Goal: Transaction & Acquisition: Book appointment/travel/reservation

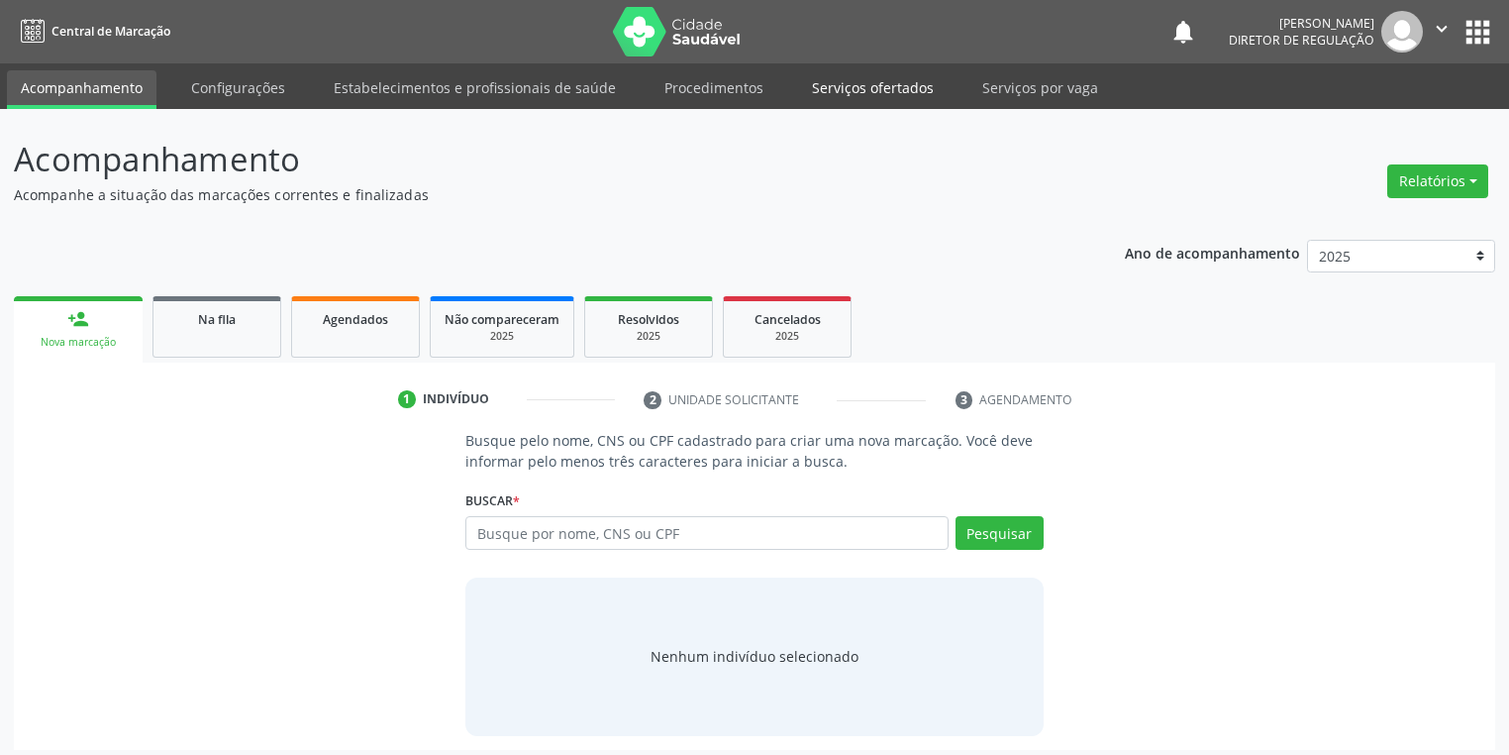
click at [867, 91] on link "Serviços ofertados" at bounding box center [873, 87] width 150 height 35
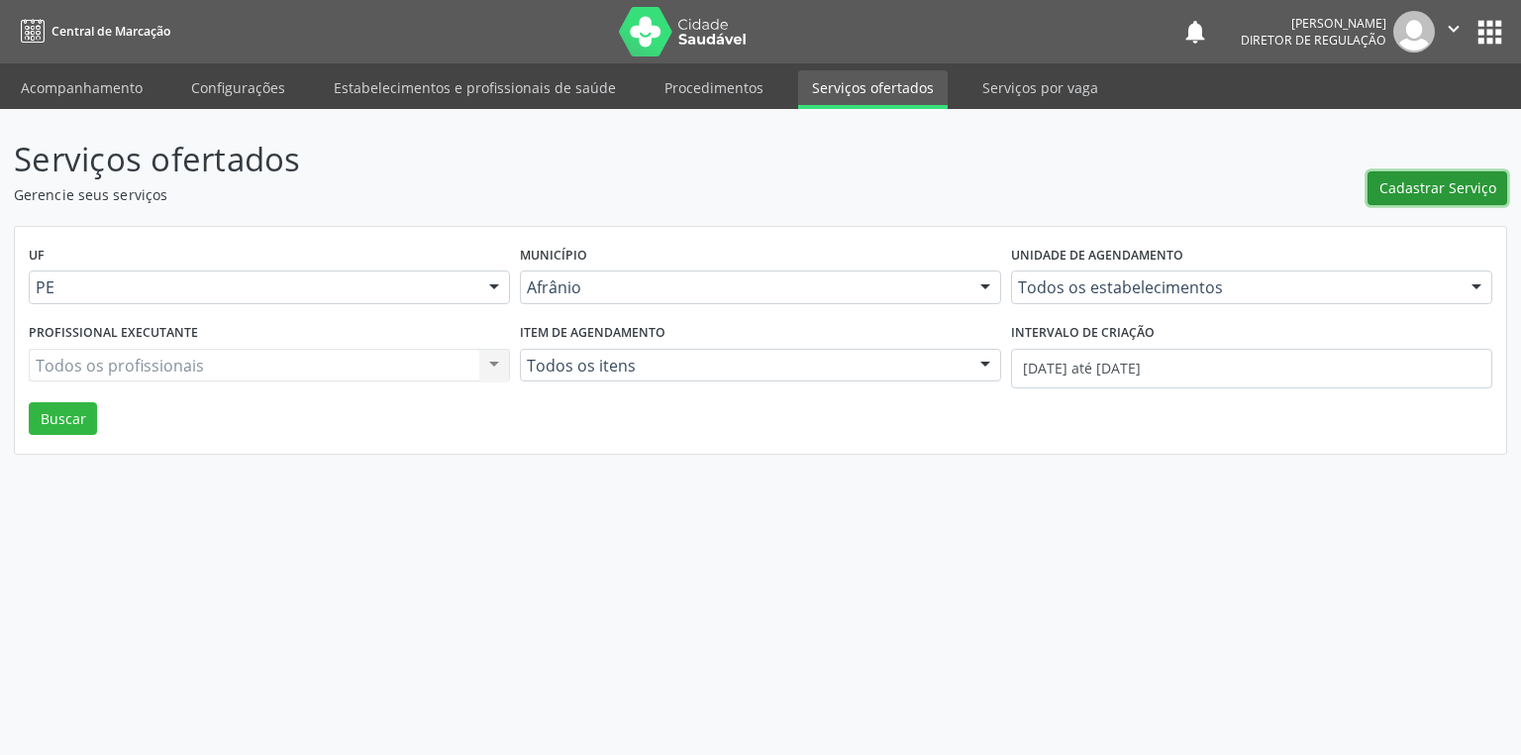
click at [1391, 188] on span "Cadastrar Serviço" at bounding box center [1437, 187] width 117 height 21
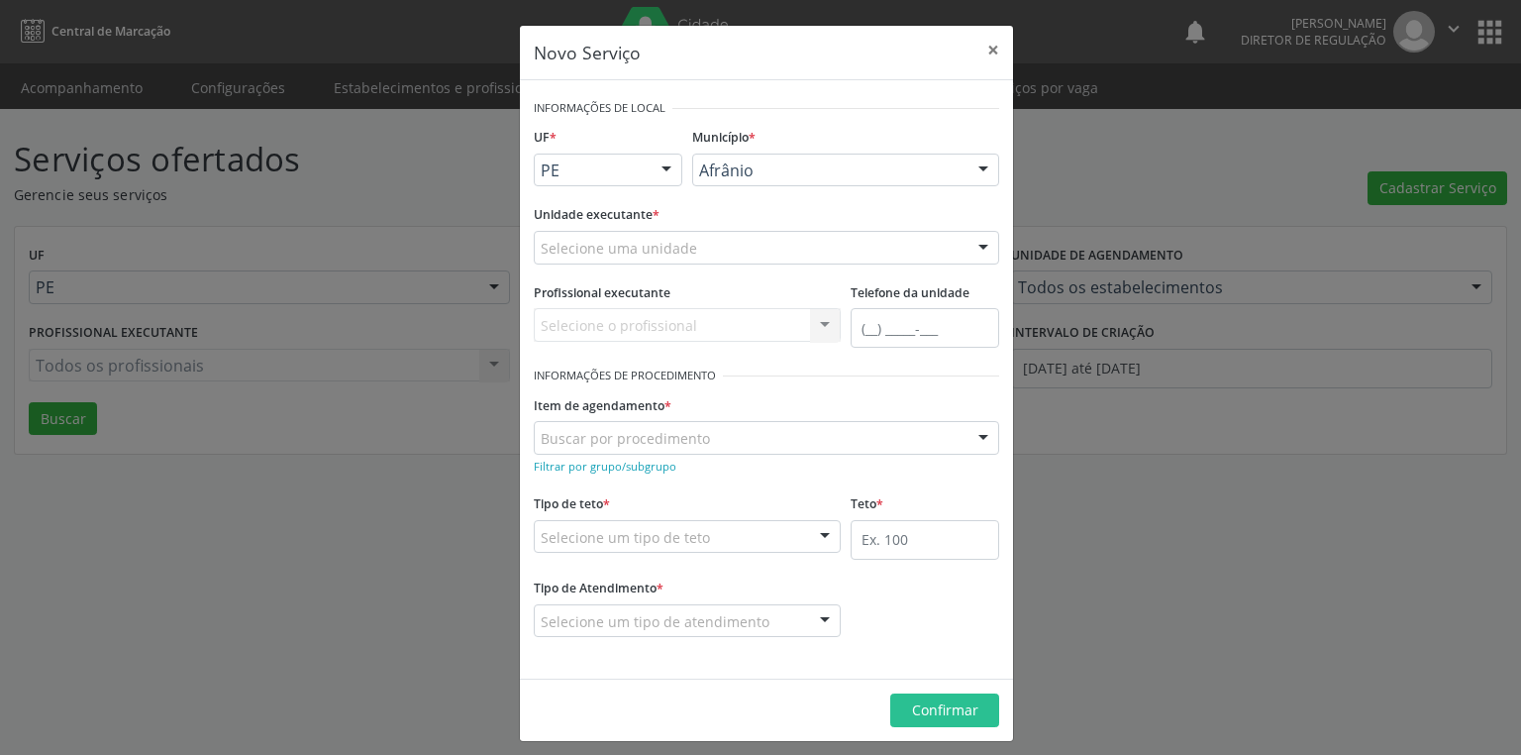
click at [733, 243] on div "Selecione uma unidade" at bounding box center [766, 248] width 465 height 34
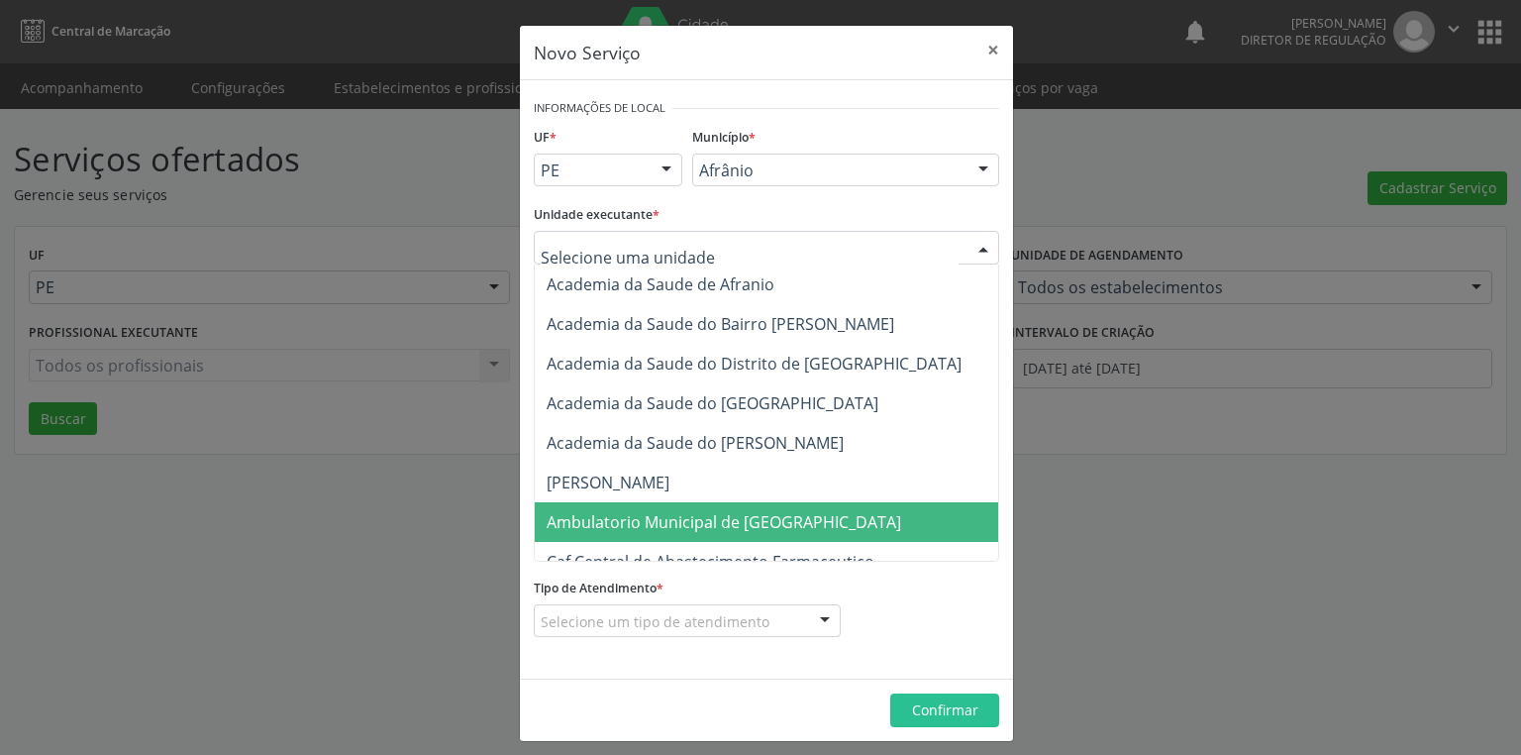
click at [716, 523] on span "Ambulatorio Municipal de [GEOGRAPHIC_DATA]" at bounding box center [724, 522] width 355 height 22
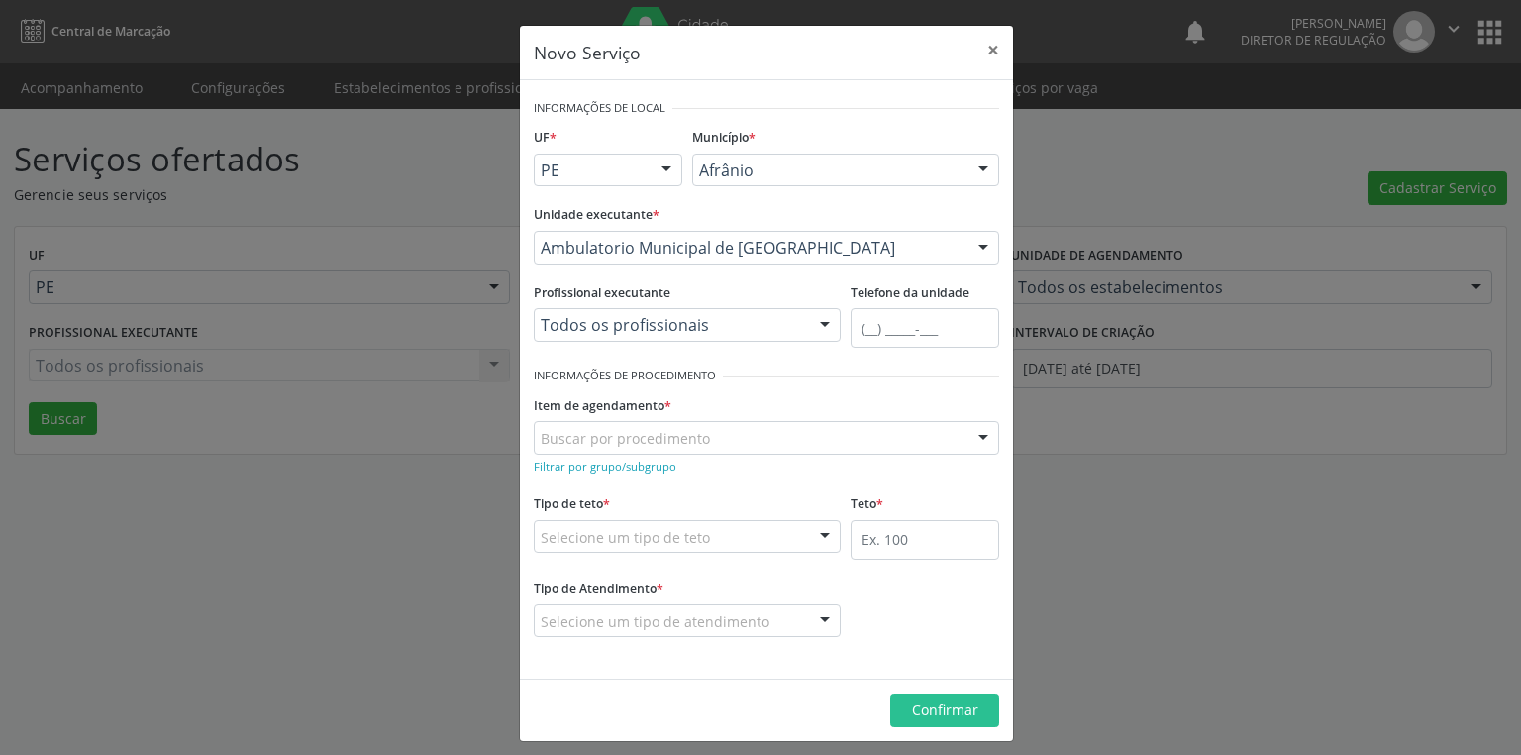
click at [704, 433] on div "Buscar por procedimento" at bounding box center [766, 438] width 465 height 34
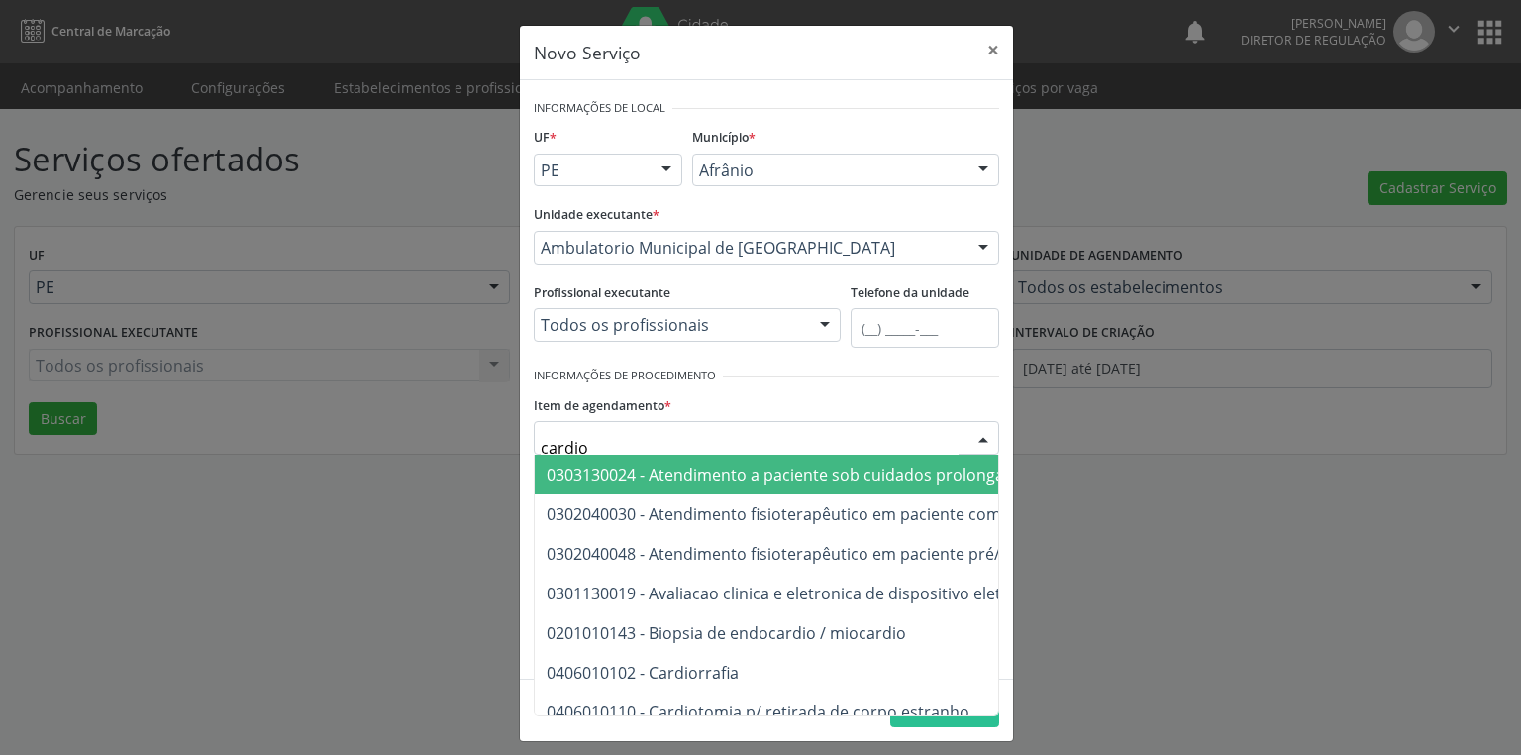
type input "cardiol"
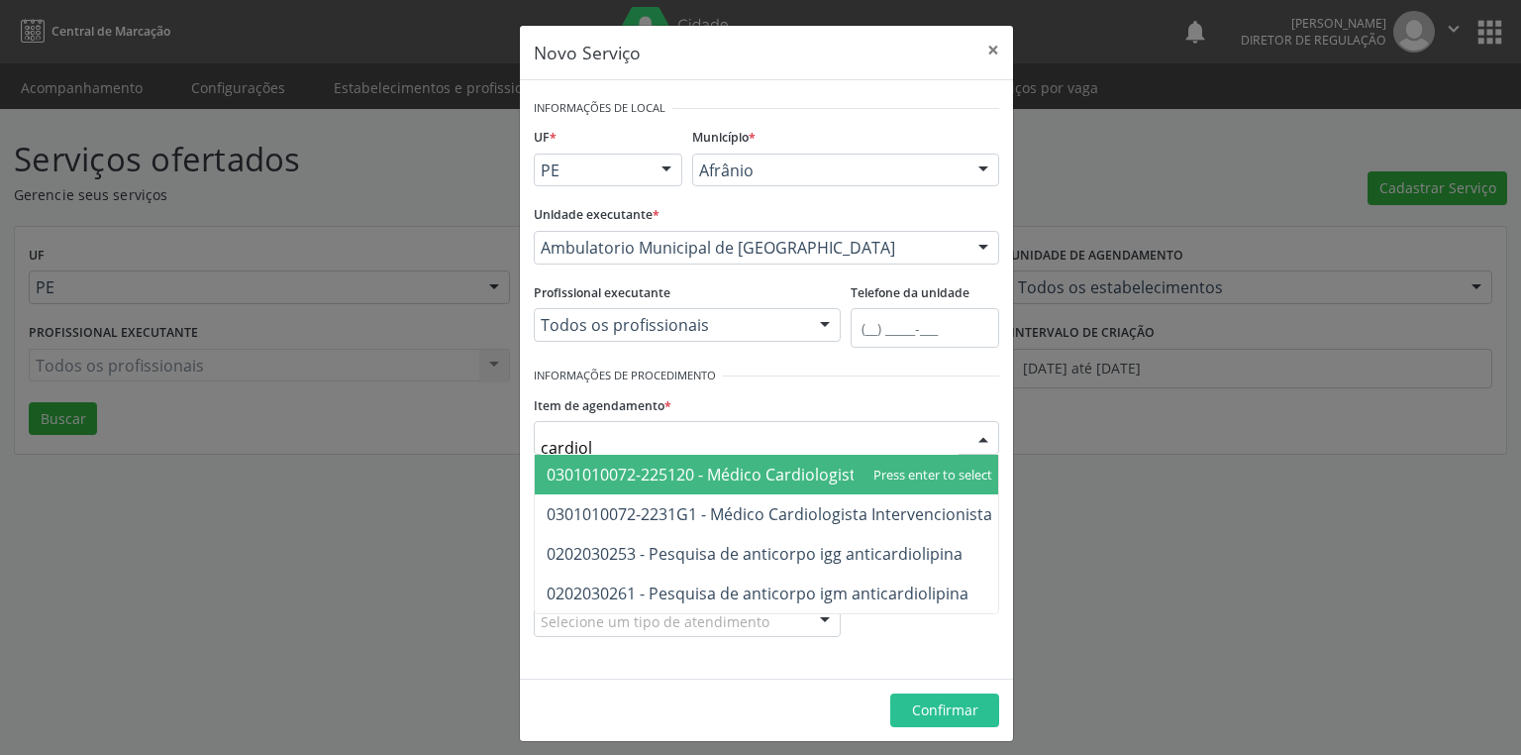
click at [780, 465] on span "0301010072-225120 - Médico Cardiologista" at bounding box center [706, 474] width 318 height 22
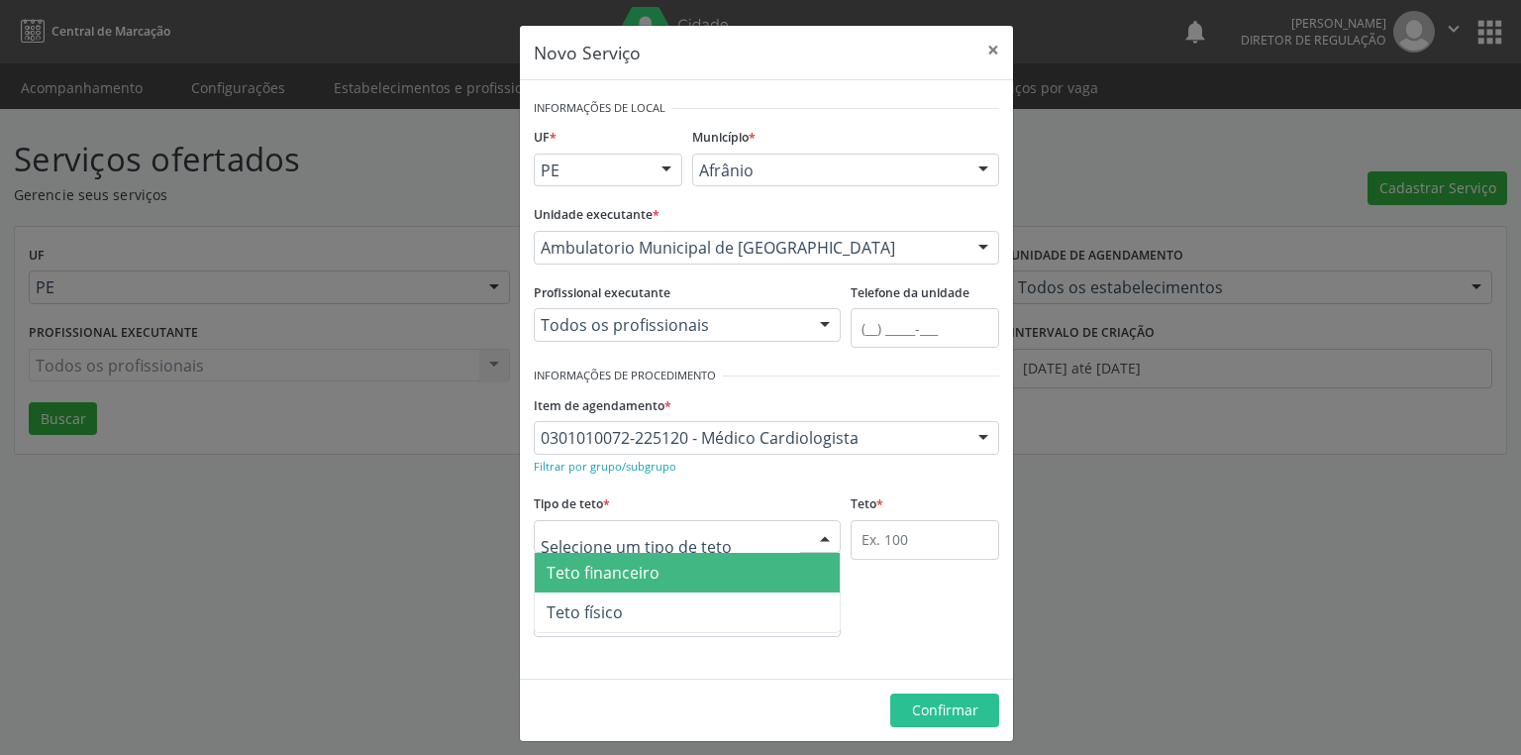
click at [765, 538] on div at bounding box center [687, 537] width 307 height 34
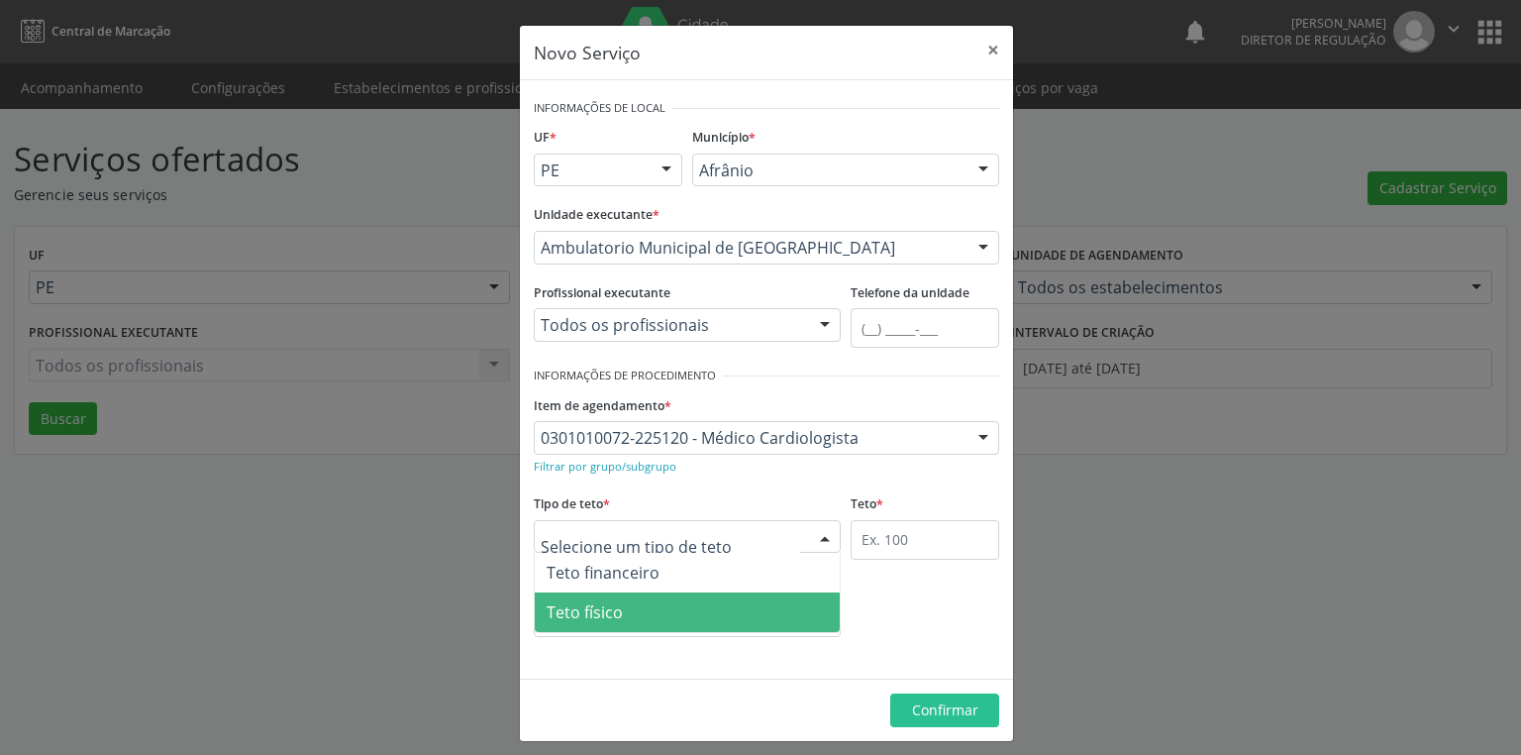
click at [658, 622] on span "Teto físico" at bounding box center [687, 612] width 305 height 40
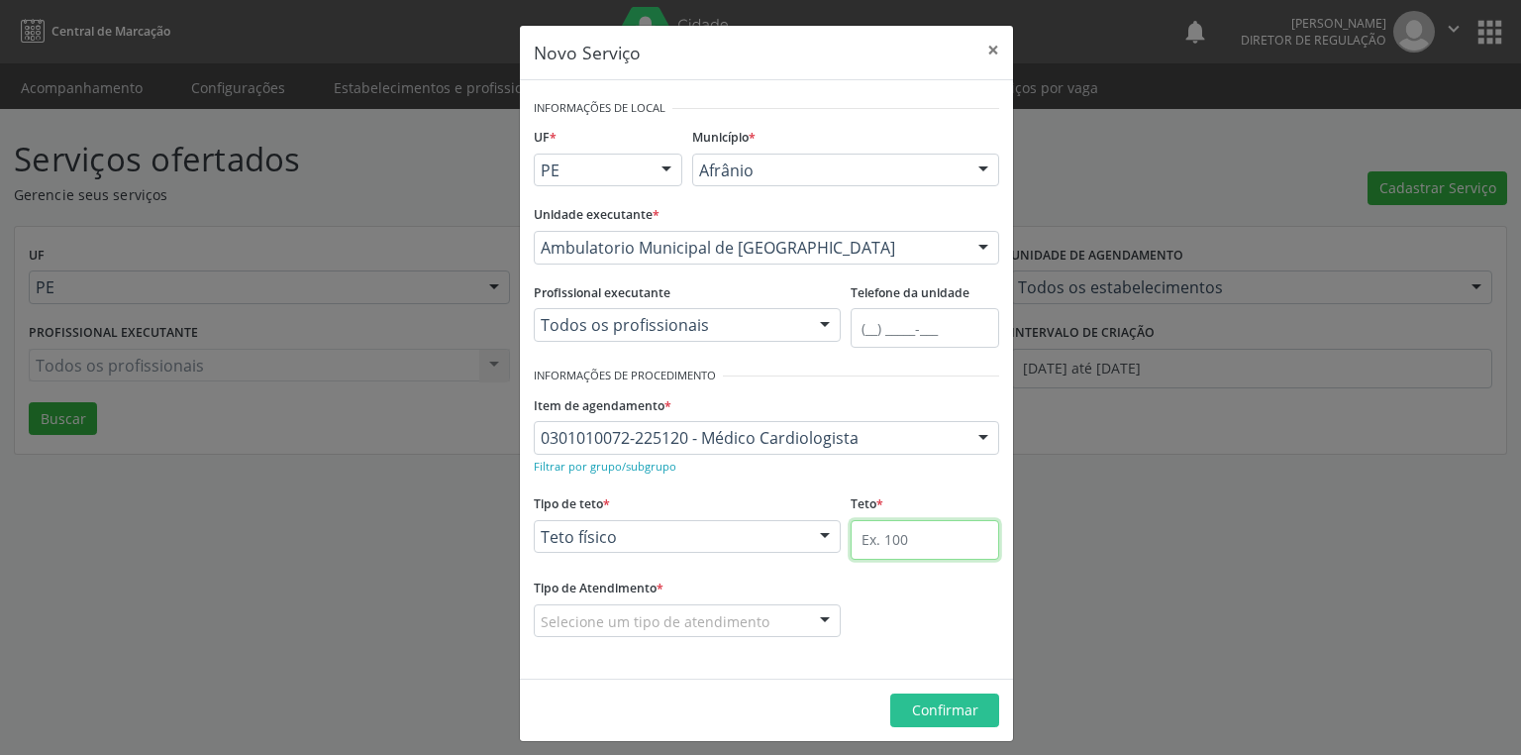
click at [918, 536] on input "text" at bounding box center [925, 540] width 149 height 40
type input "1"
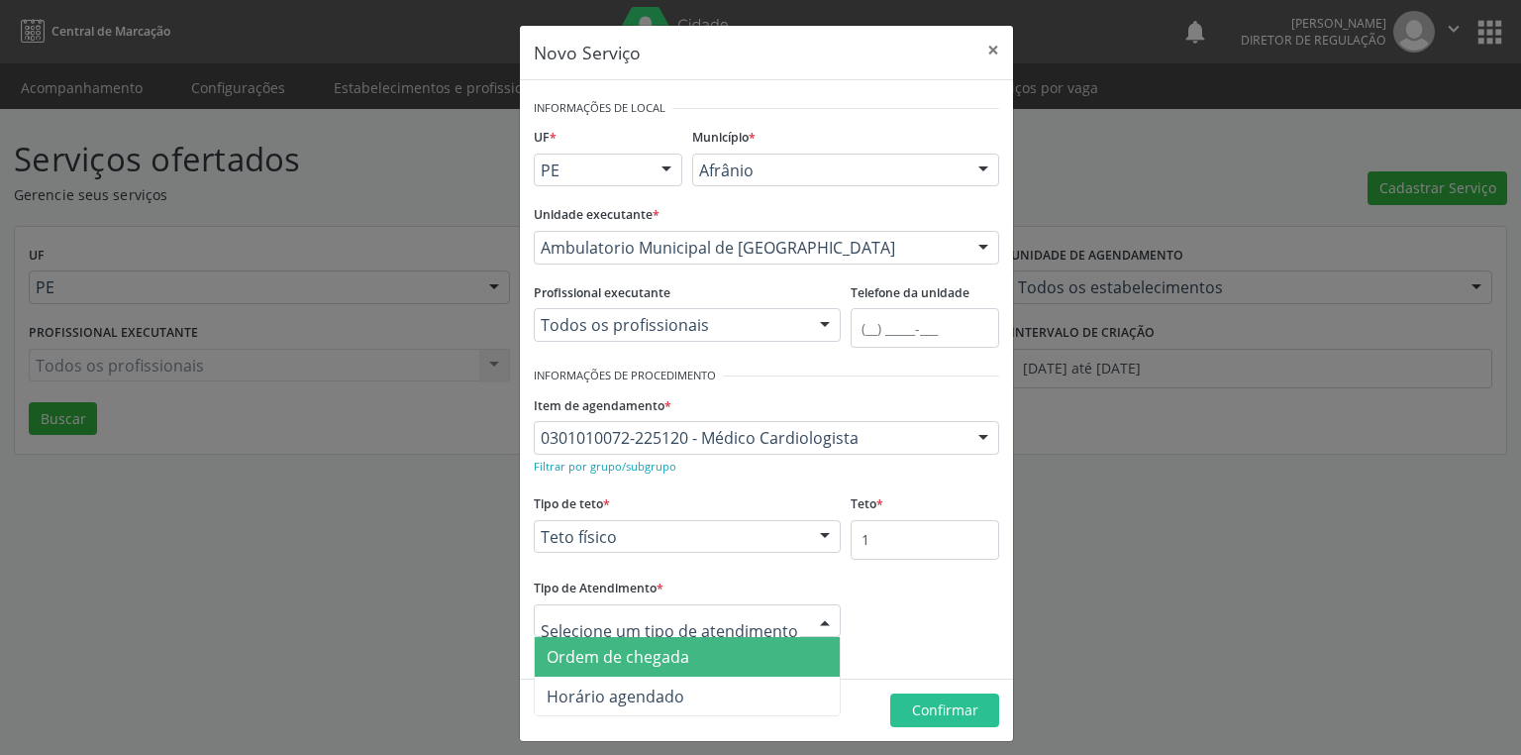
click at [784, 617] on div at bounding box center [687, 621] width 307 height 34
click at [709, 655] on span "Ordem de chegada" at bounding box center [687, 657] width 305 height 40
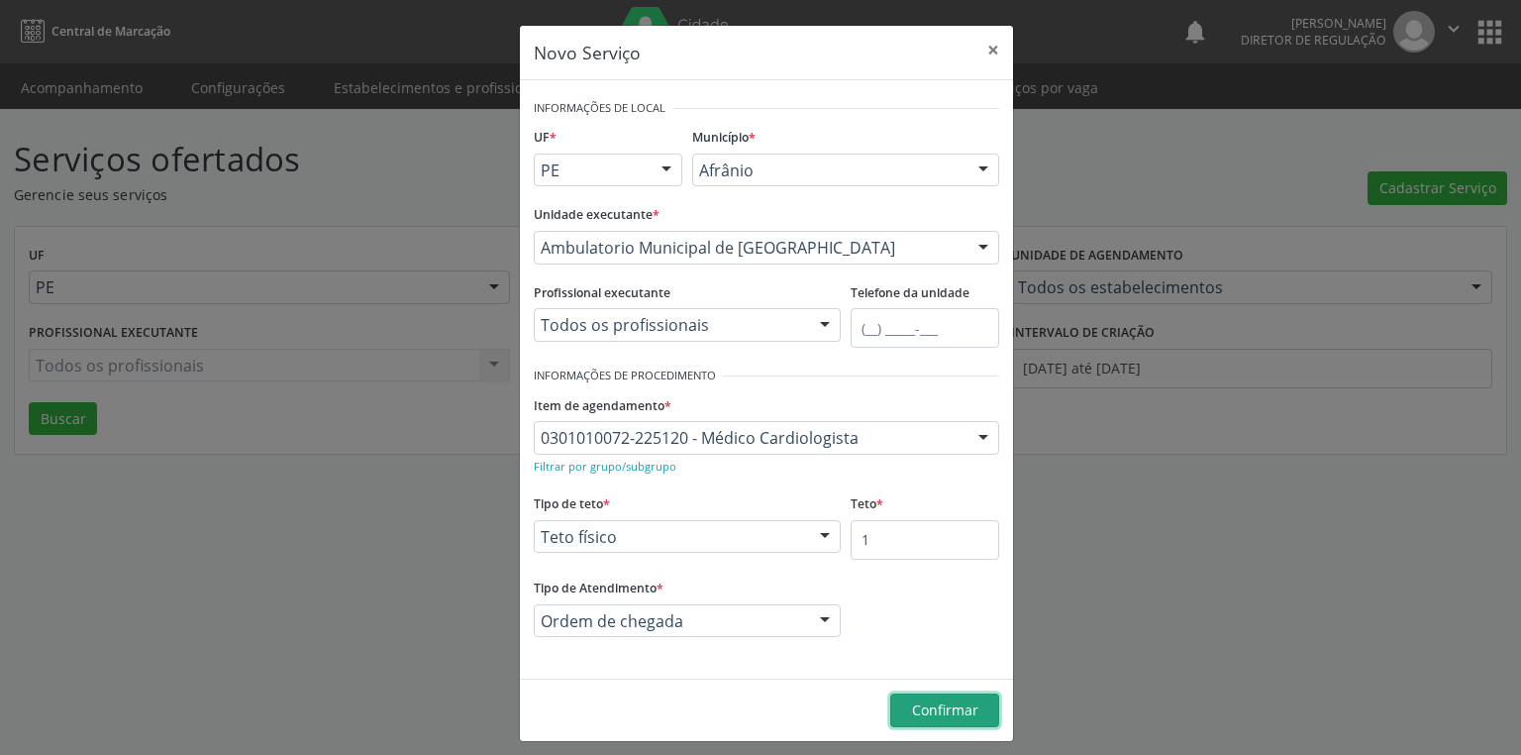
click at [935, 702] on span "Confirmar" at bounding box center [945, 709] width 66 height 19
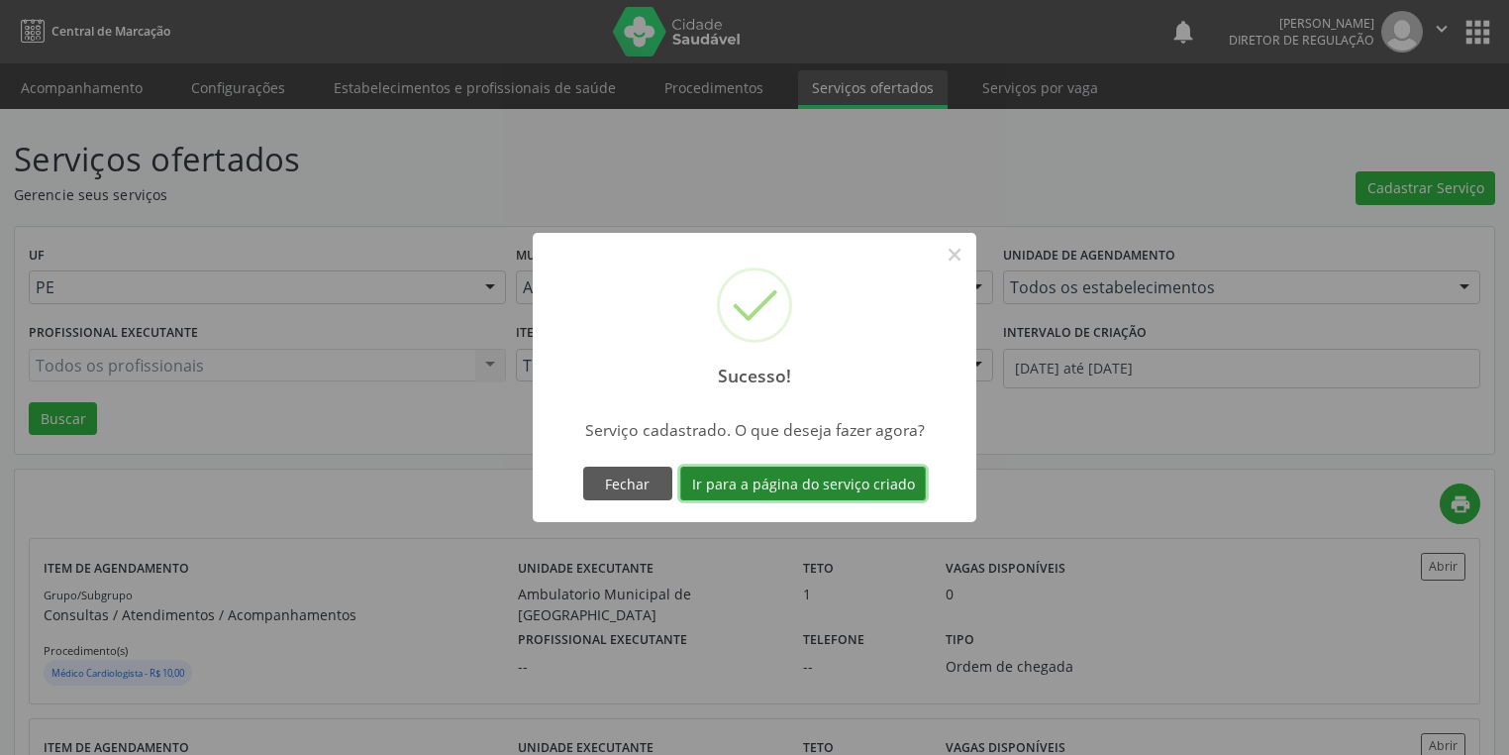
click at [881, 484] on button "Ir para a página do serviço criado" at bounding box center [803, 483] width 246 height 34
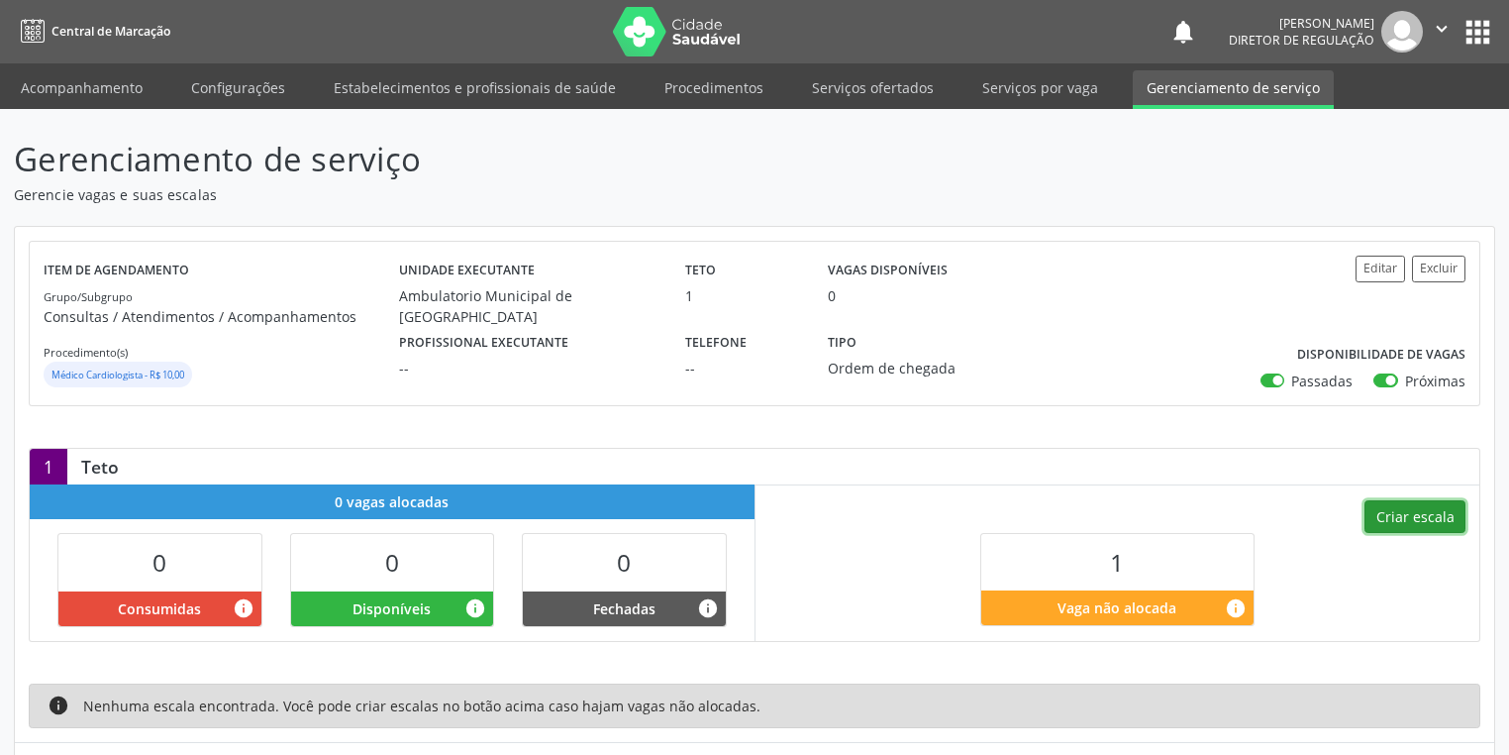
click at [1406, 512] on button "Criar escala" at bounding box center [1415, 517] width 101 height 34
select select "8"
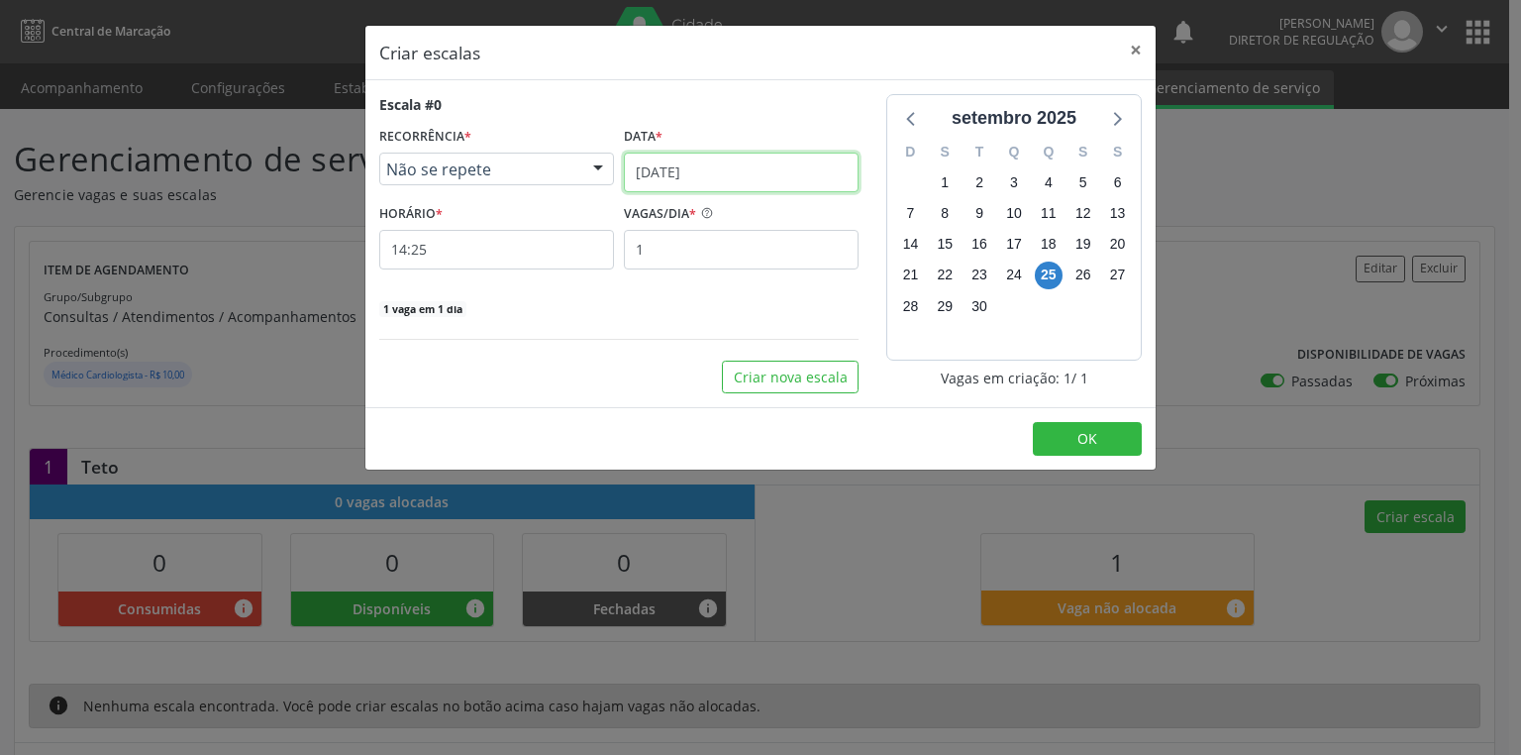
click at [725, 180] on input "[DATE]" at bounding box center [741, 173] width 235 height 40
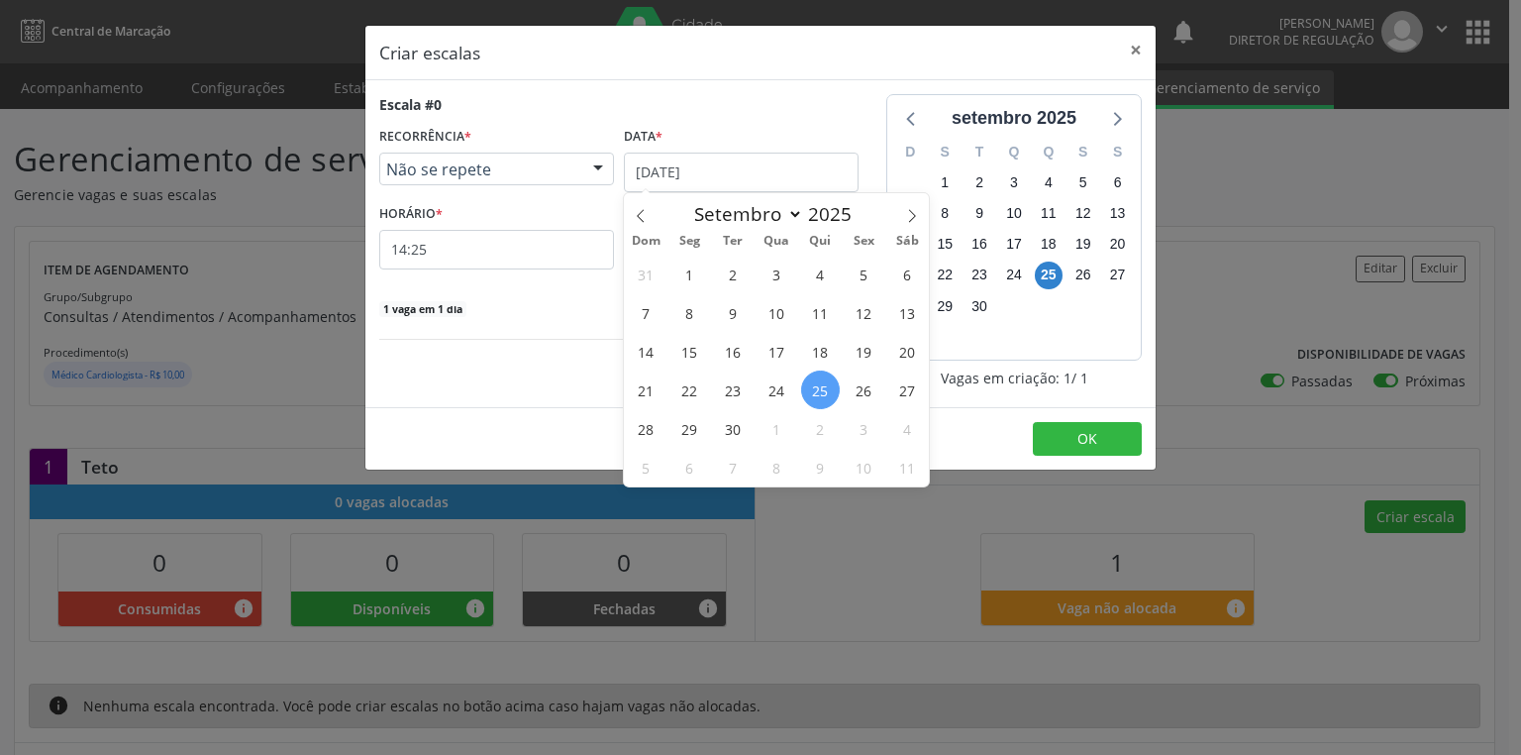
click at [851, 385] on span "26" at bounding box center [864, 389] width 39 height 39
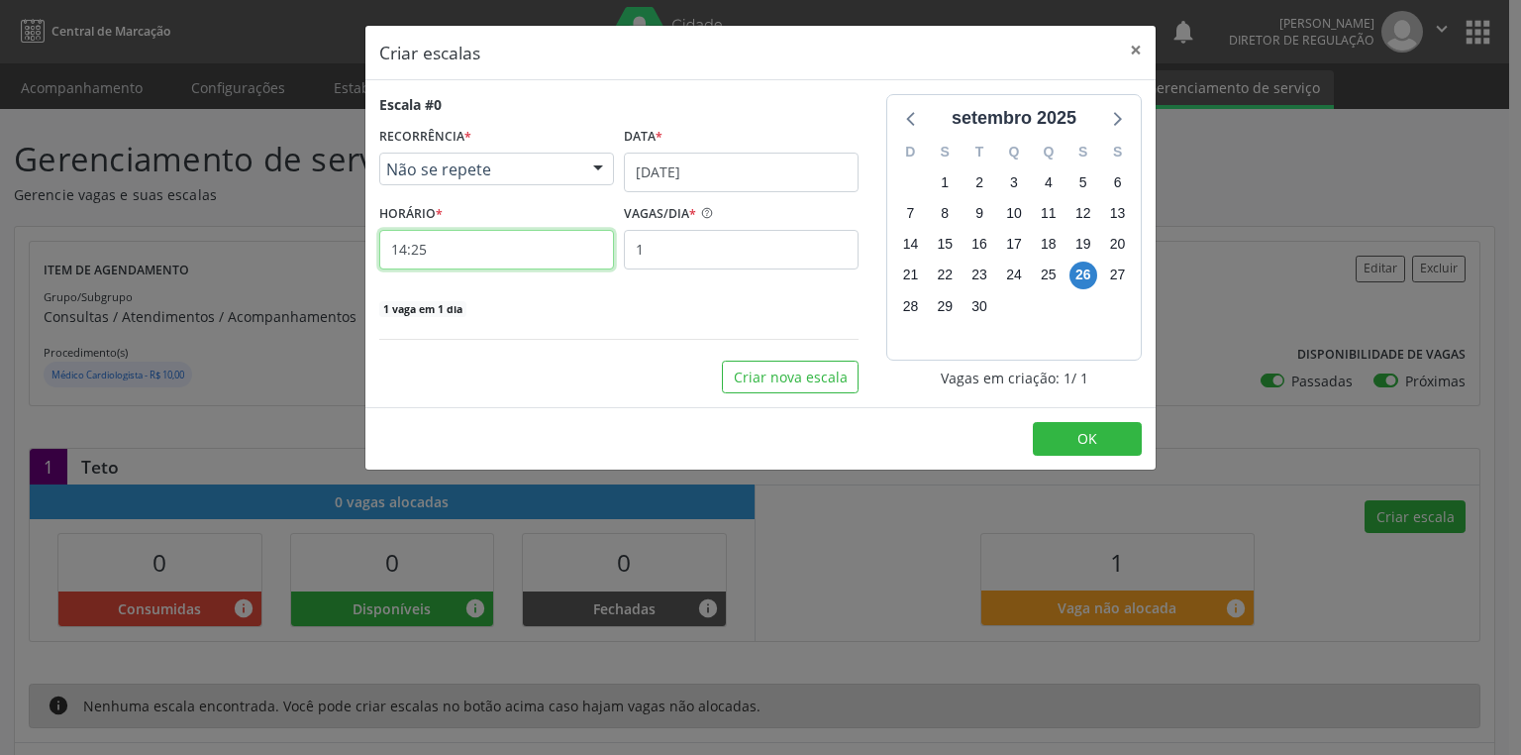
click at [507, 238] on input "14:25" at bounding box center [496, 250] width 235 height 40
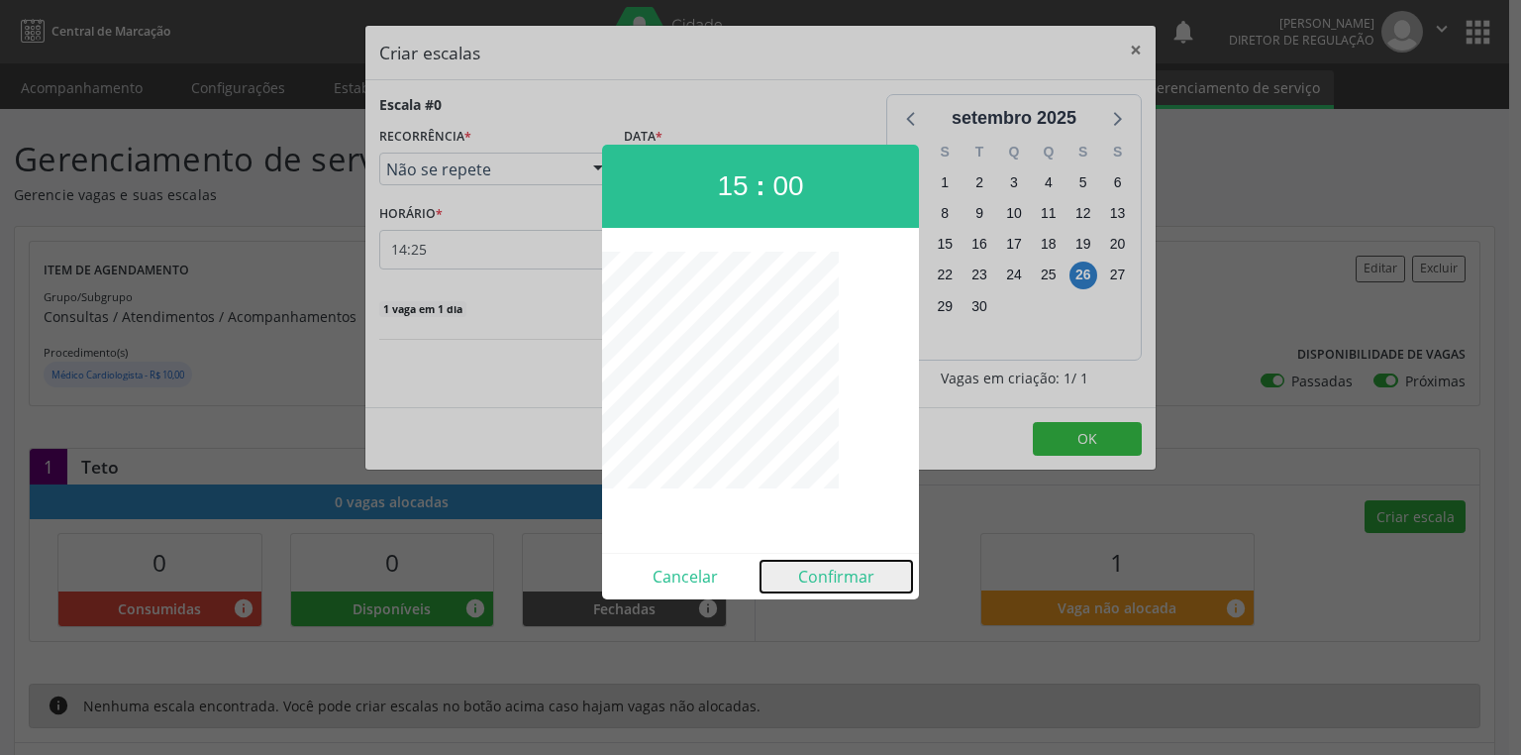
click at [842, 574] on button "Confirmar" at bounding box center [837, 577] width 152 height 32
type input "15:00"
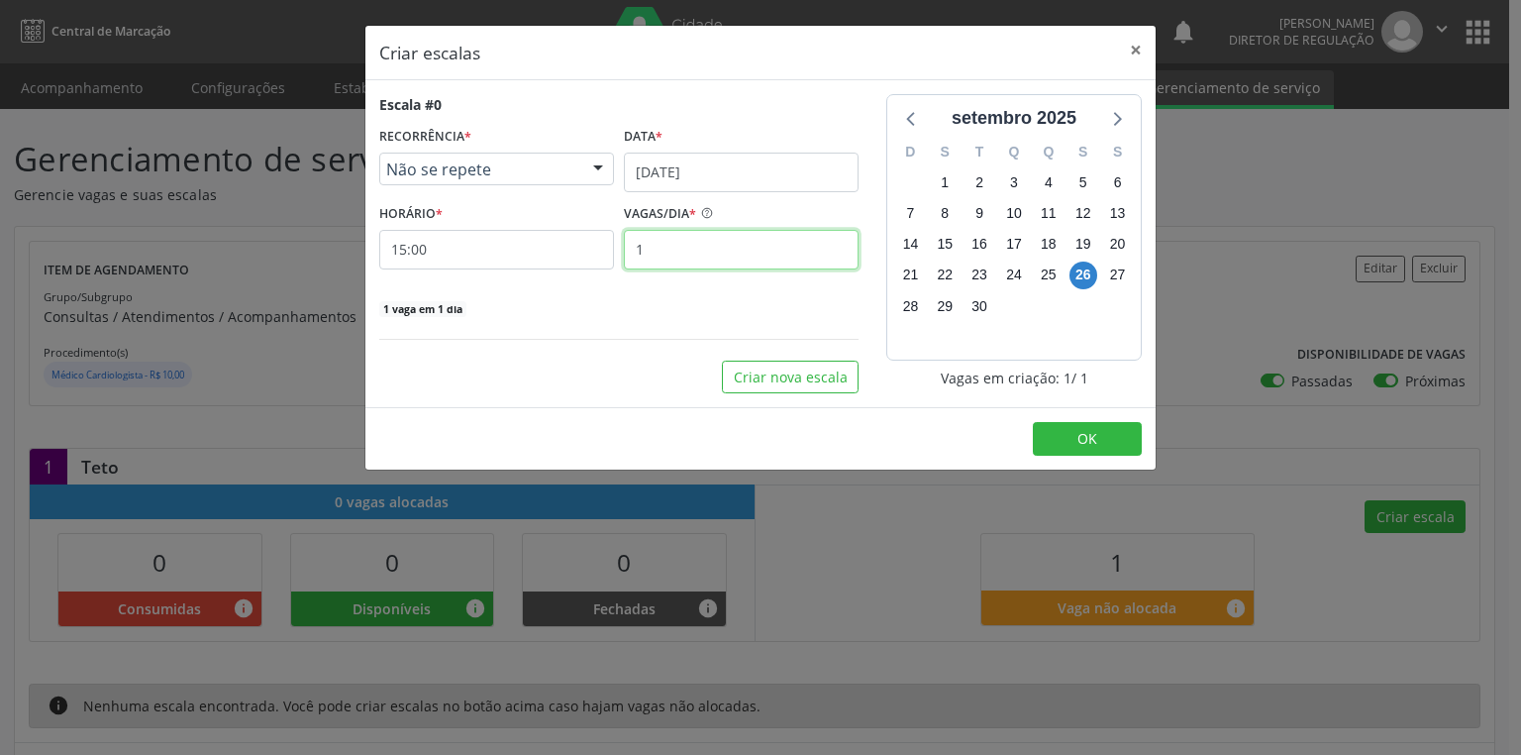
click at [665, 249] on input "1" at bounding box center [741, 250] width 235 height 40
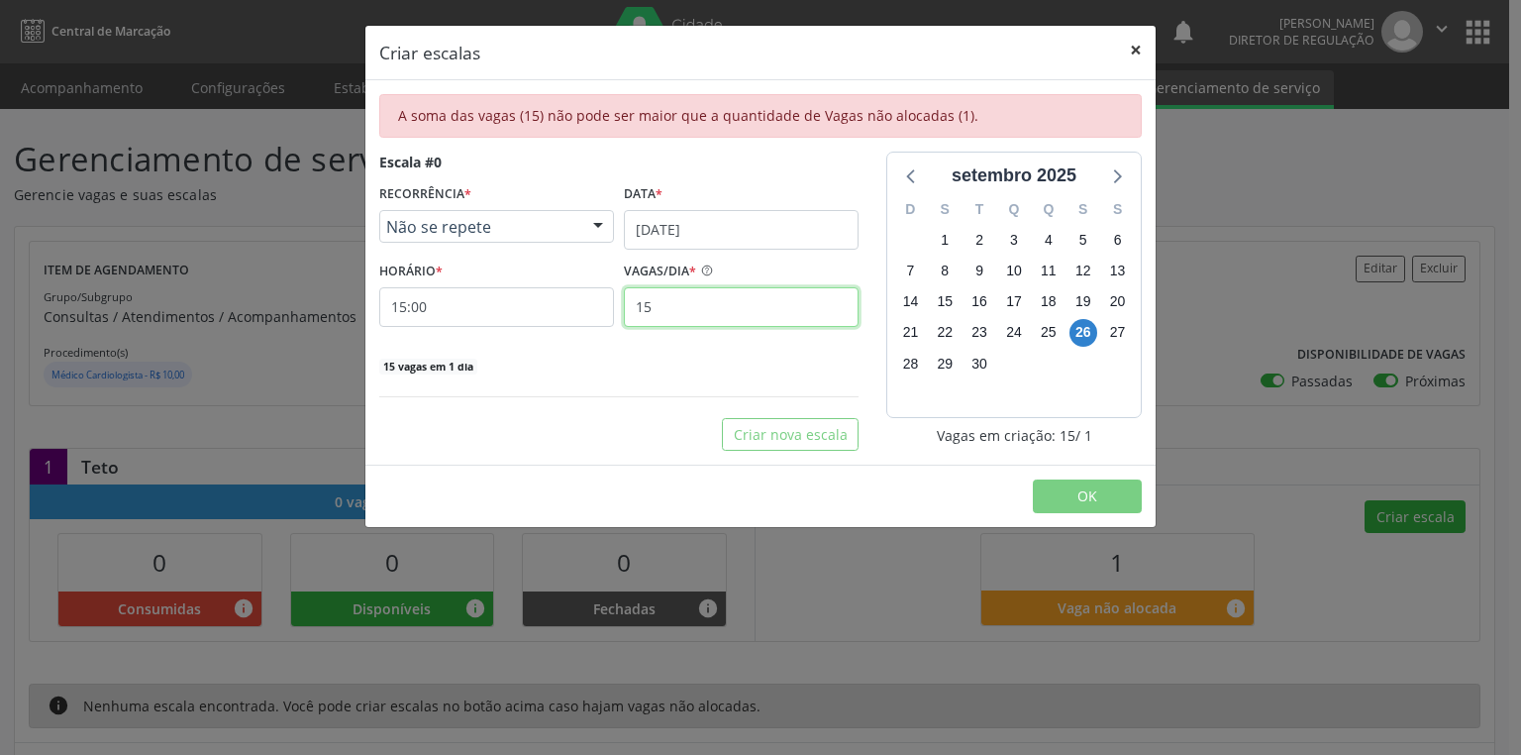
type input "15"
click at [1137, 48] on button "×" at bounding box center [1136, 50] width 40 height 49
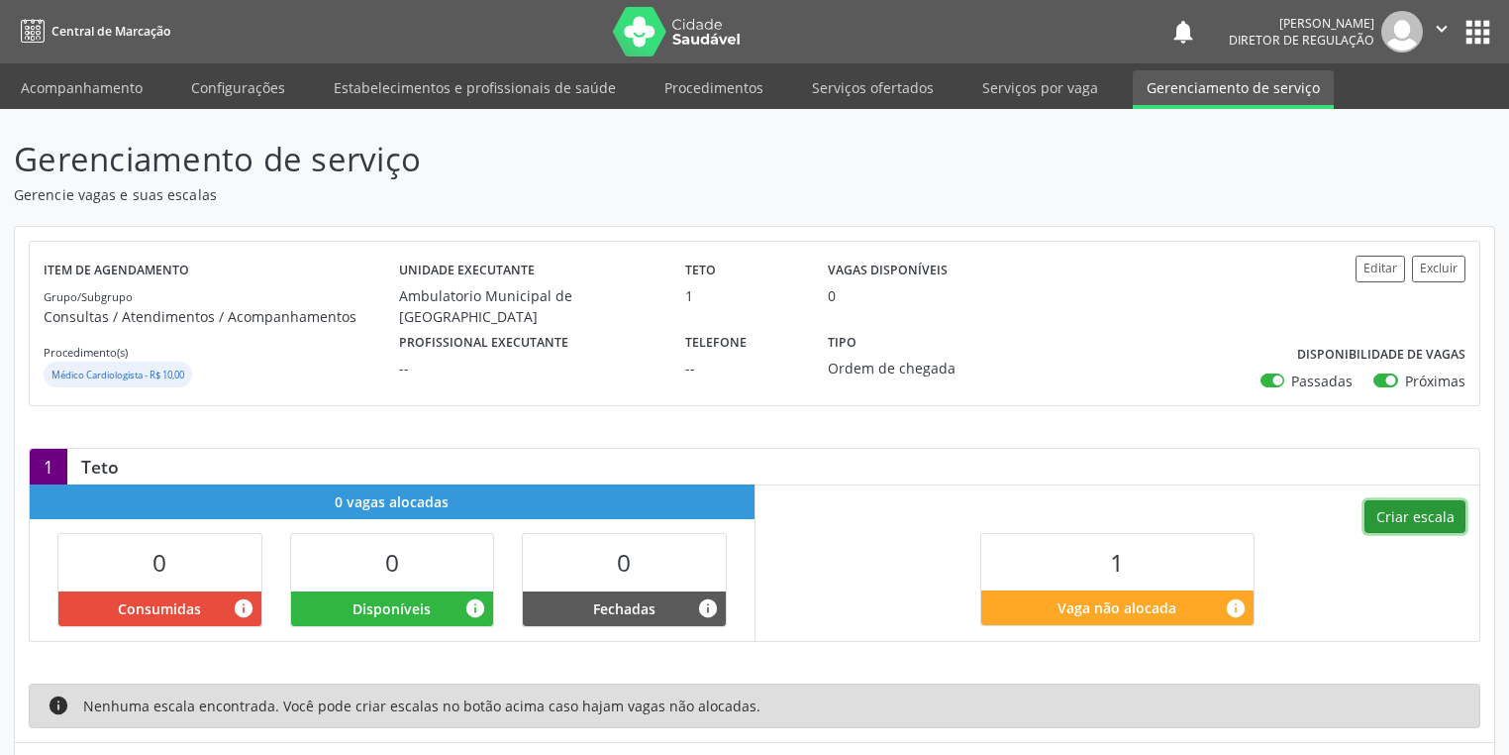
click at [1414, 514] on button "Criar escala" at bounding box center [1415, 517] width 101 height 34
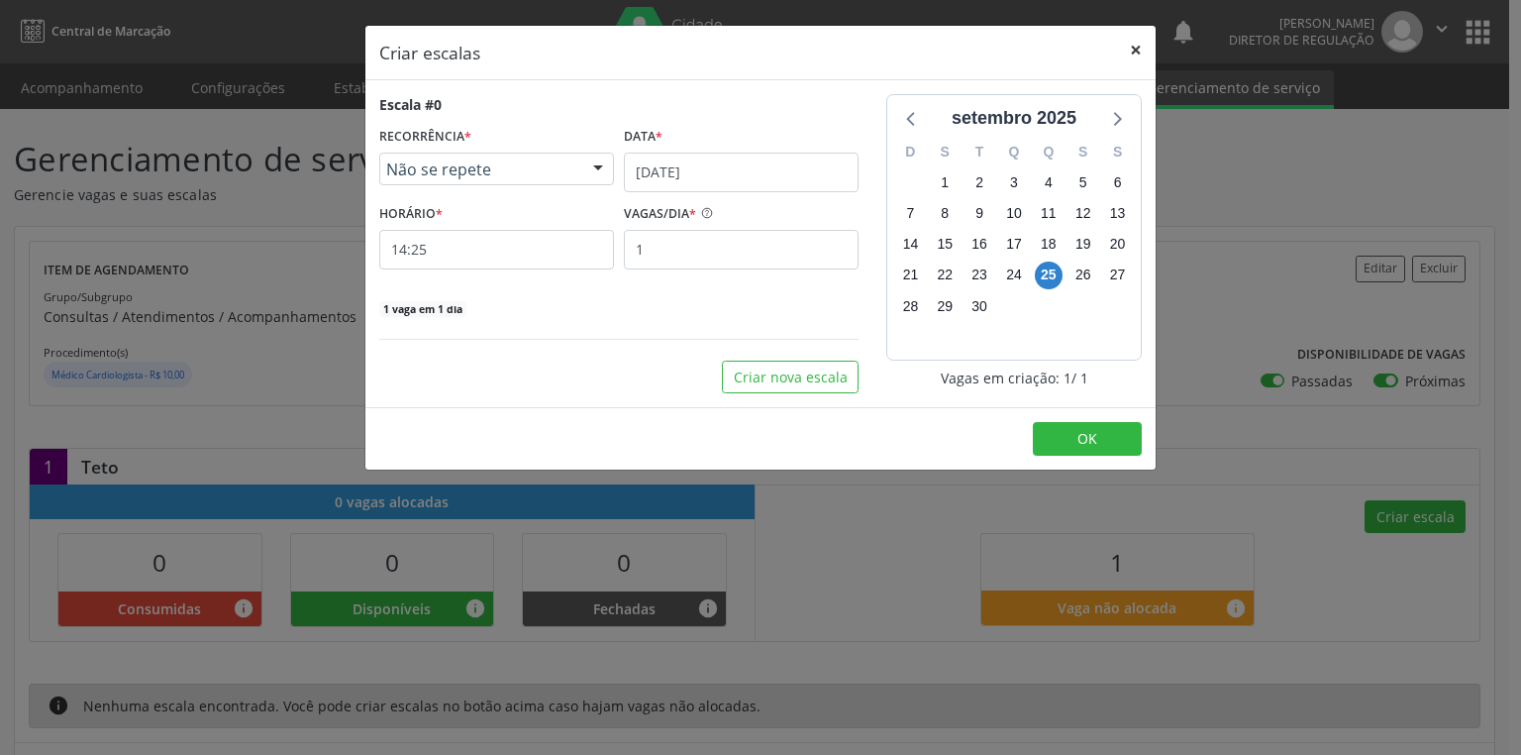
click at [1133, 52] on button "×" at bounding box center [1136, 50] width 40 height 49
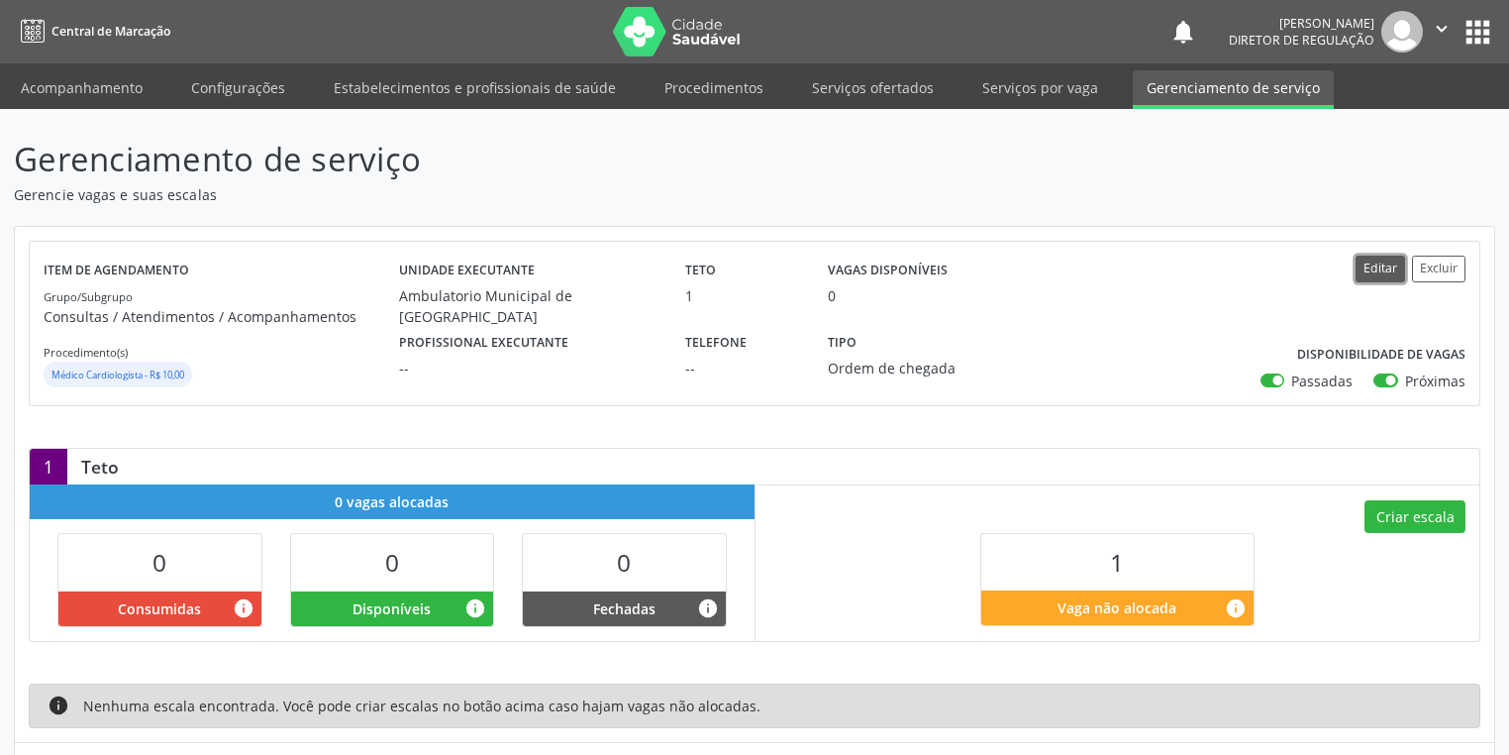
click at [1382, 267] on button "Editar" at bounding box center [1381, 268] width 50 height 27
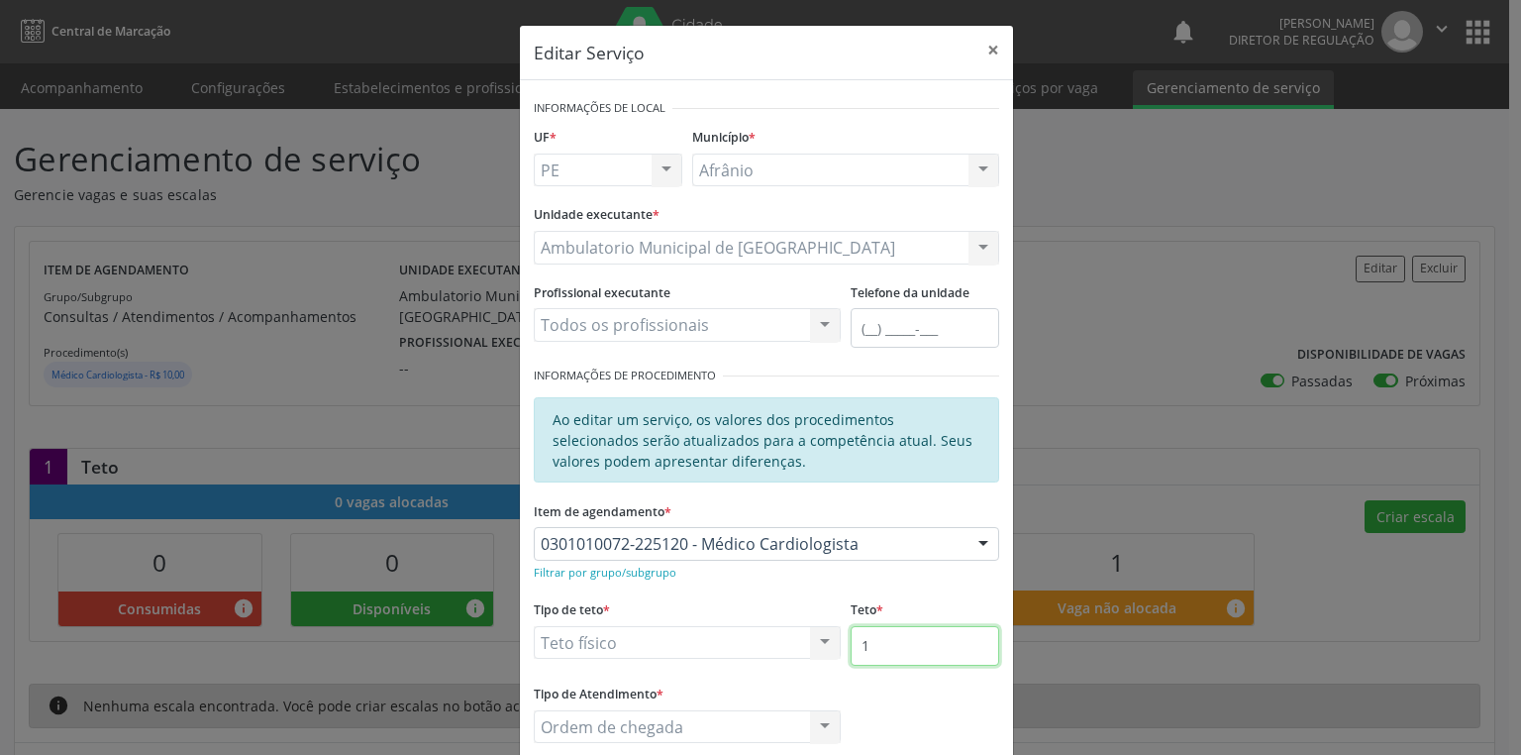
click at [888, 634] on input "1" at bounding box center [925, 646] width 149 height 40
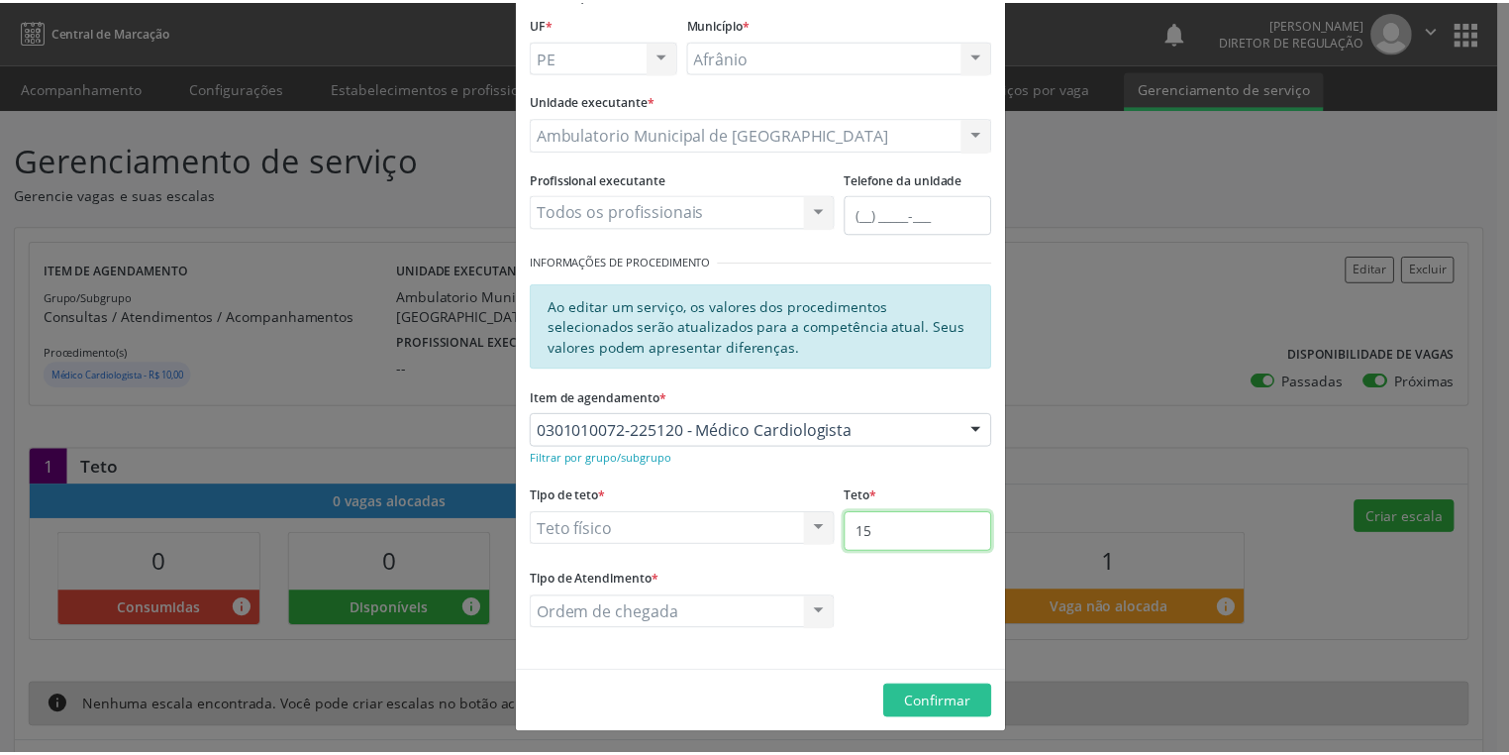
scroll to position [115, 0]
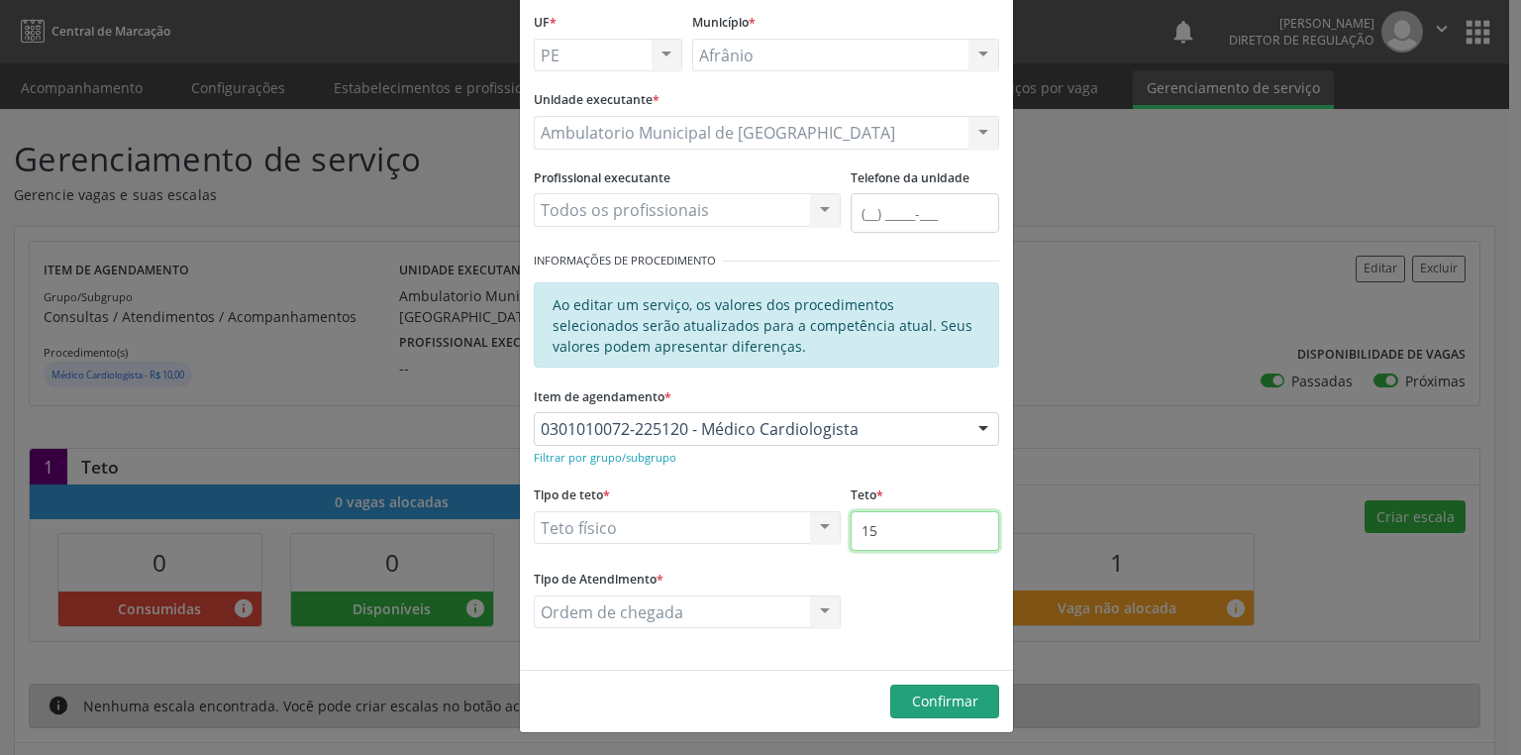
type input "15"
click at [955, 697] on span "Confirmar" at bounding box center [945, 700] width 66 height 19
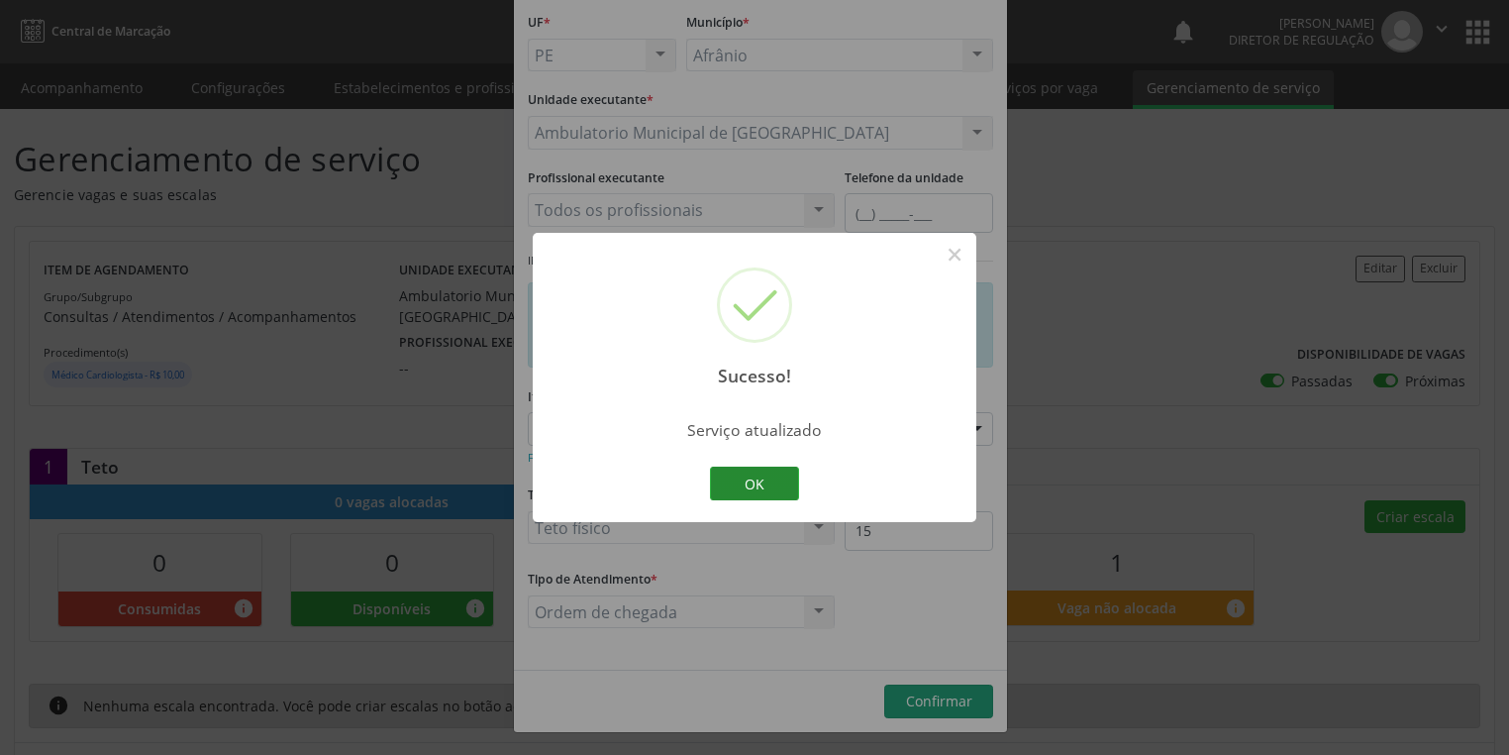
click at [761, 483] on button "OK" at bounding box center [754, 483] width 89 height 34
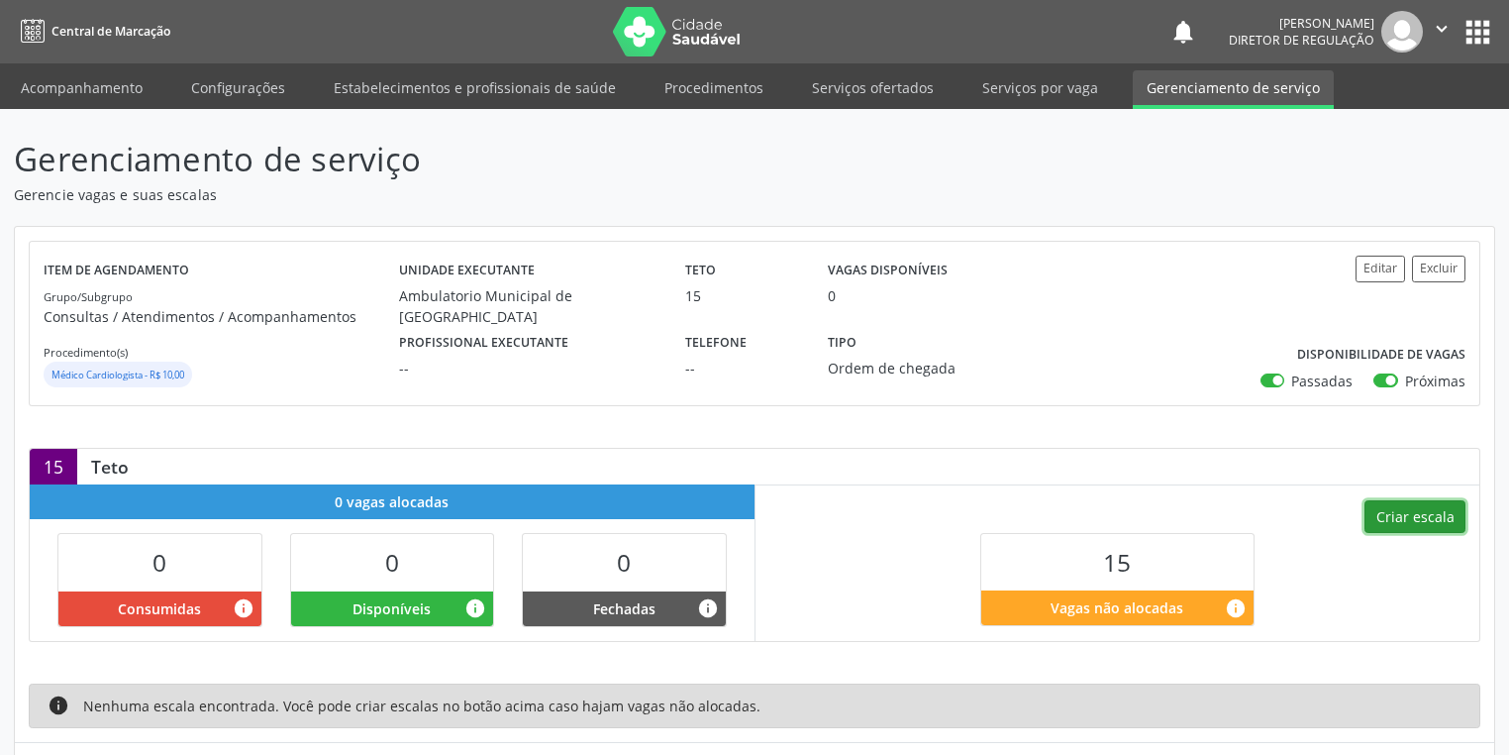
click at [1426, 513] on button "Criar escala" at bounding box center [1415, 517] width 101 height 34
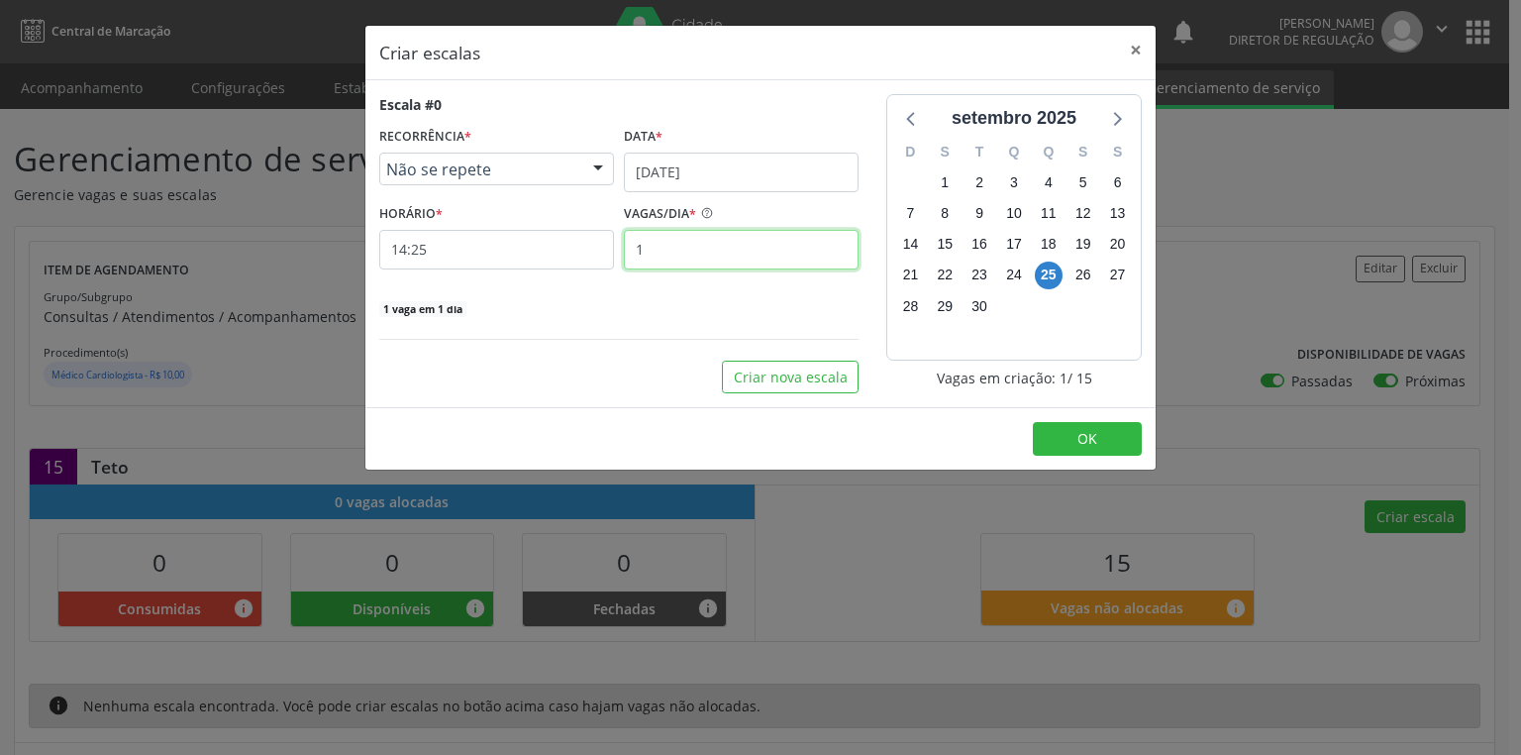
click at [705, 243] on input "1" at bounding box center [741, 250] width 235 height 40
type input "15"
click at [448, 254] on input "14:25" at bounding box center [496, 250] width 235 height 40
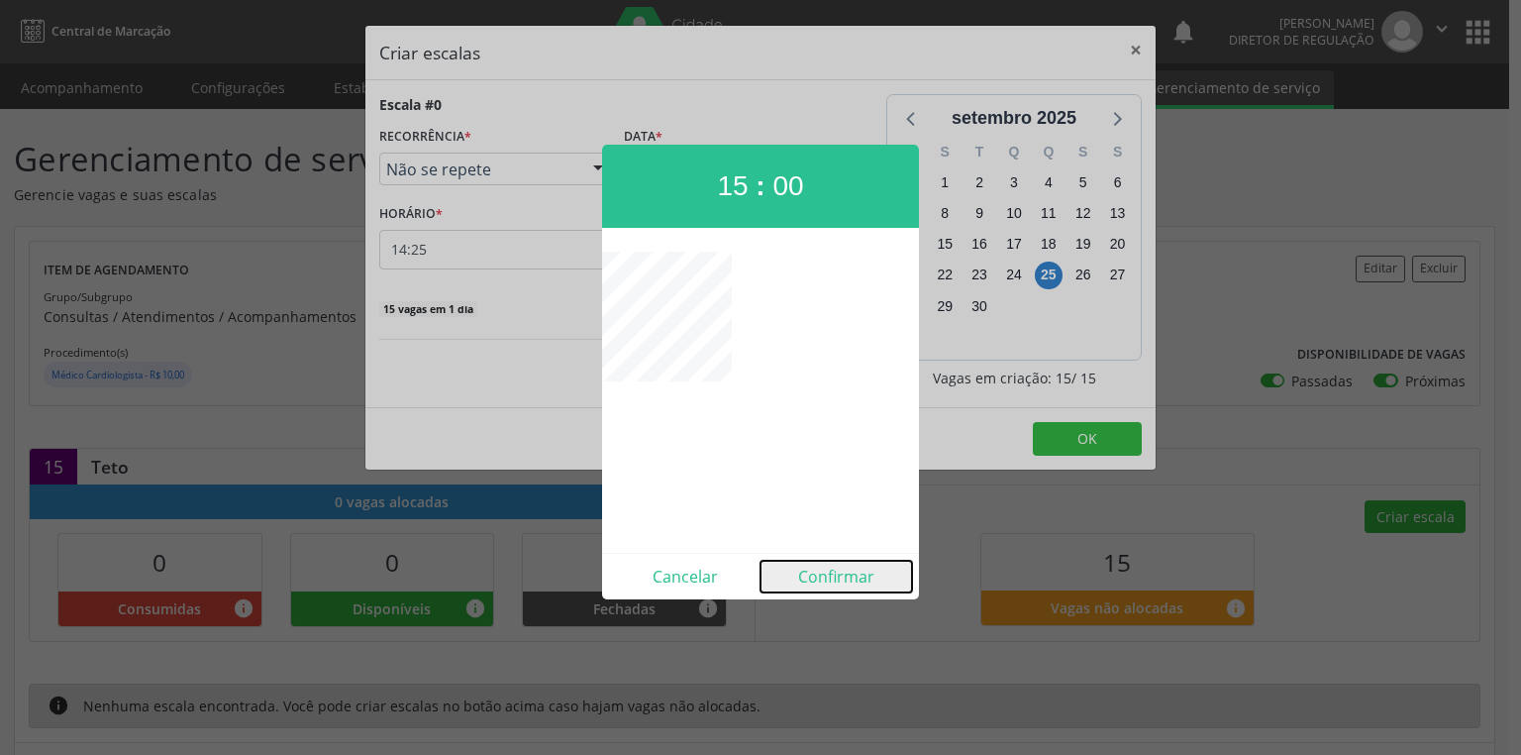
click at [871, 579] on button "Confirmar" at bounding box center [837, 577] width 152 height 32
type input "15:00"
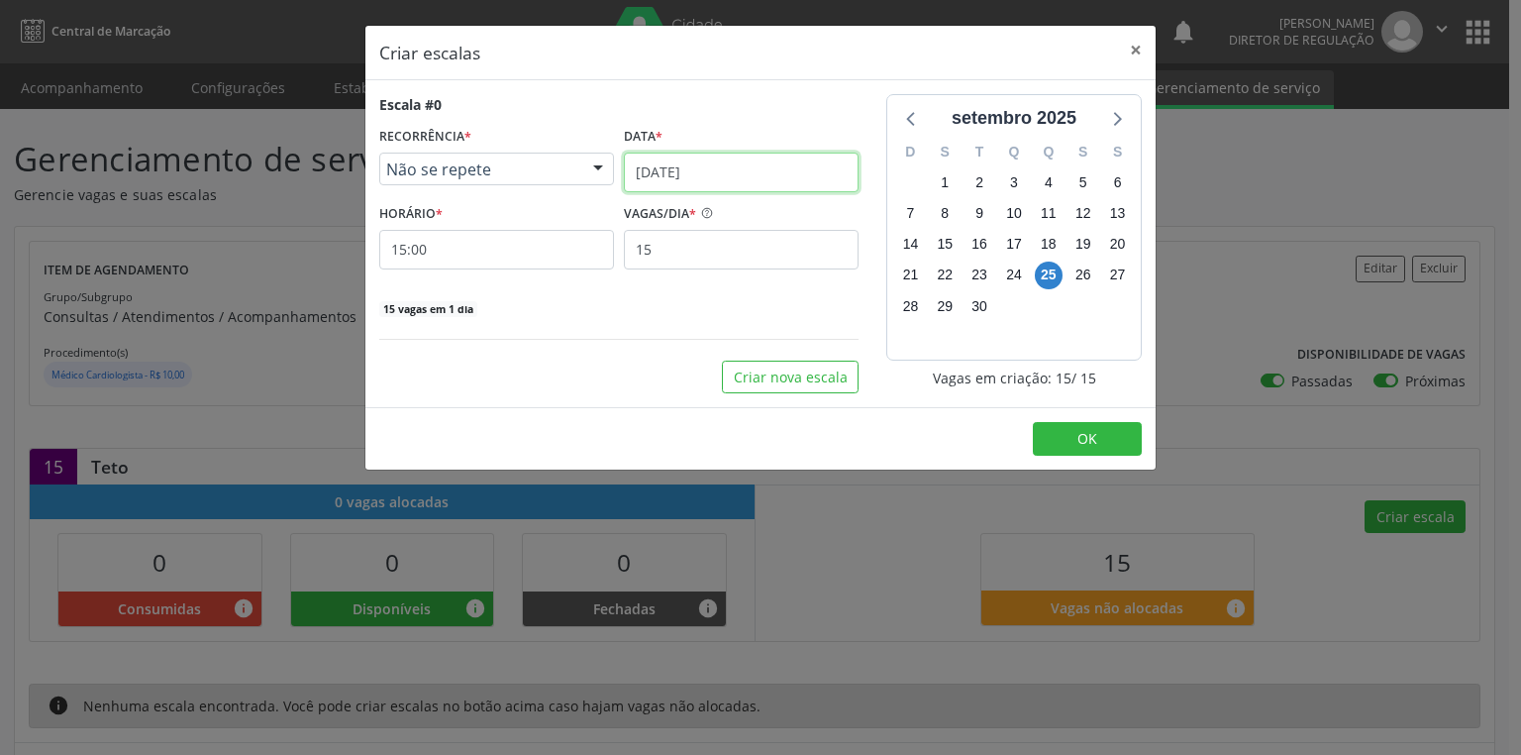
click at [742, 166] on input "[DATE]" at bounding box center [741, 173] width 235 height 40
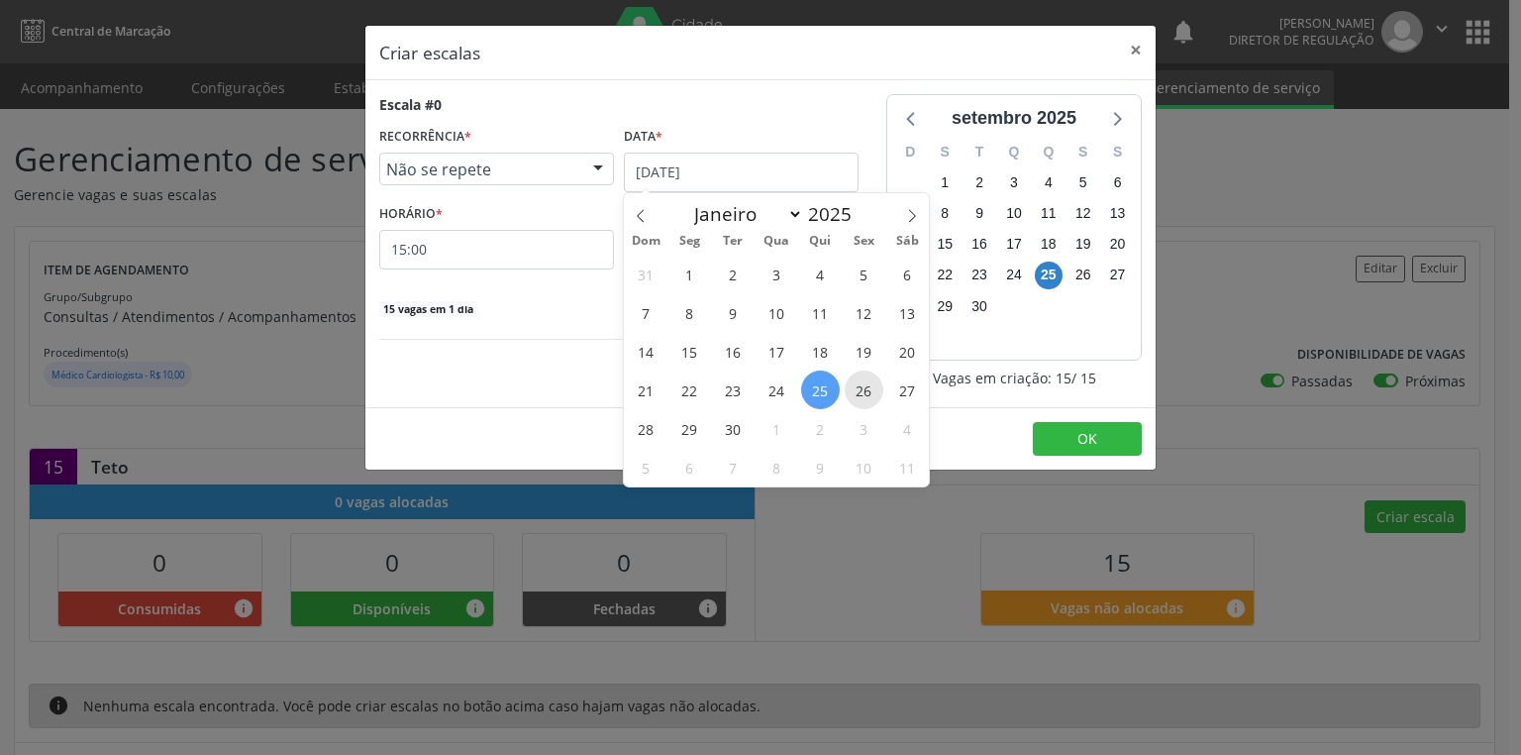
click at [869, 392] on span "26" at bounding box center [864, 389] width 39 height 39
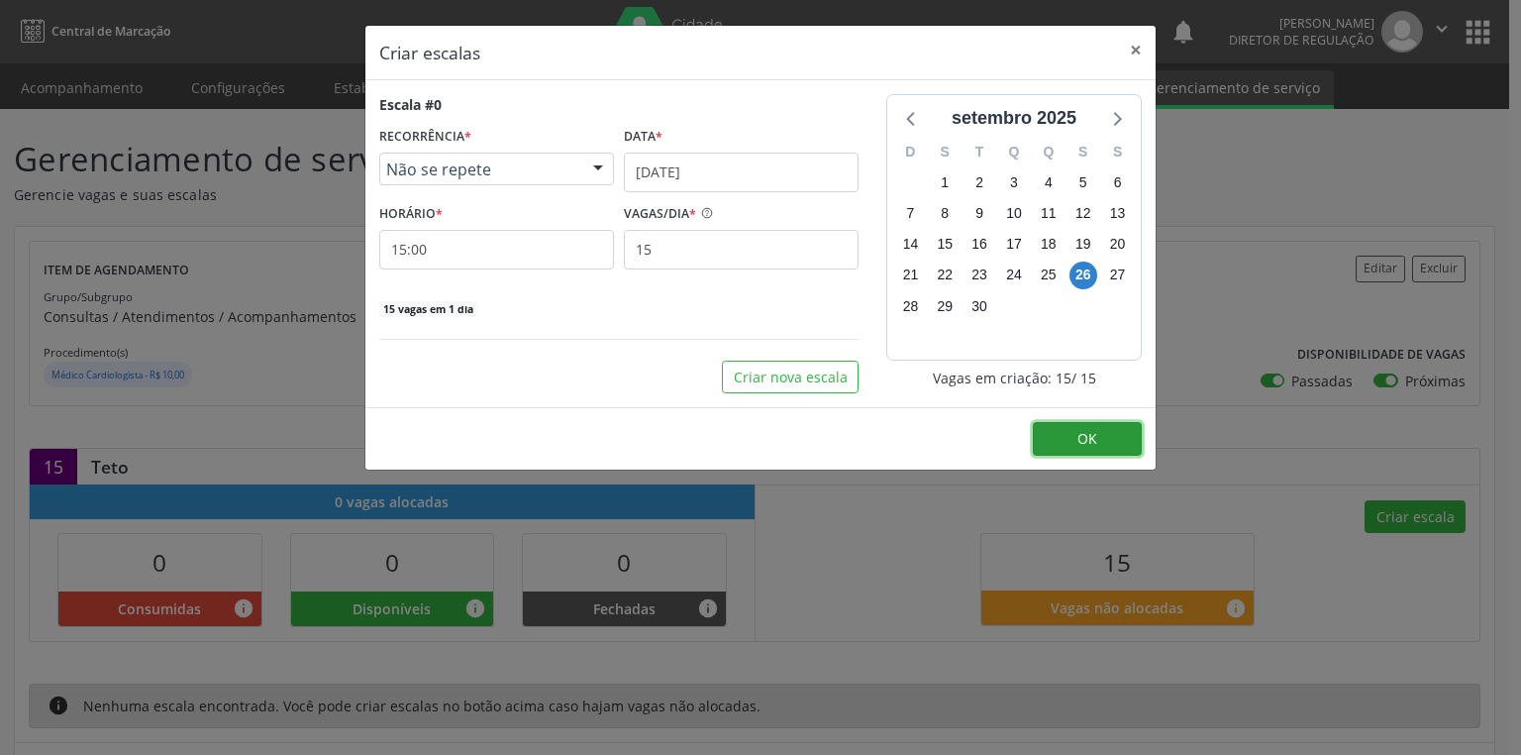
click at [1112, 428] on button "OK" at bounding box center [1087, 439] width 109 height 34
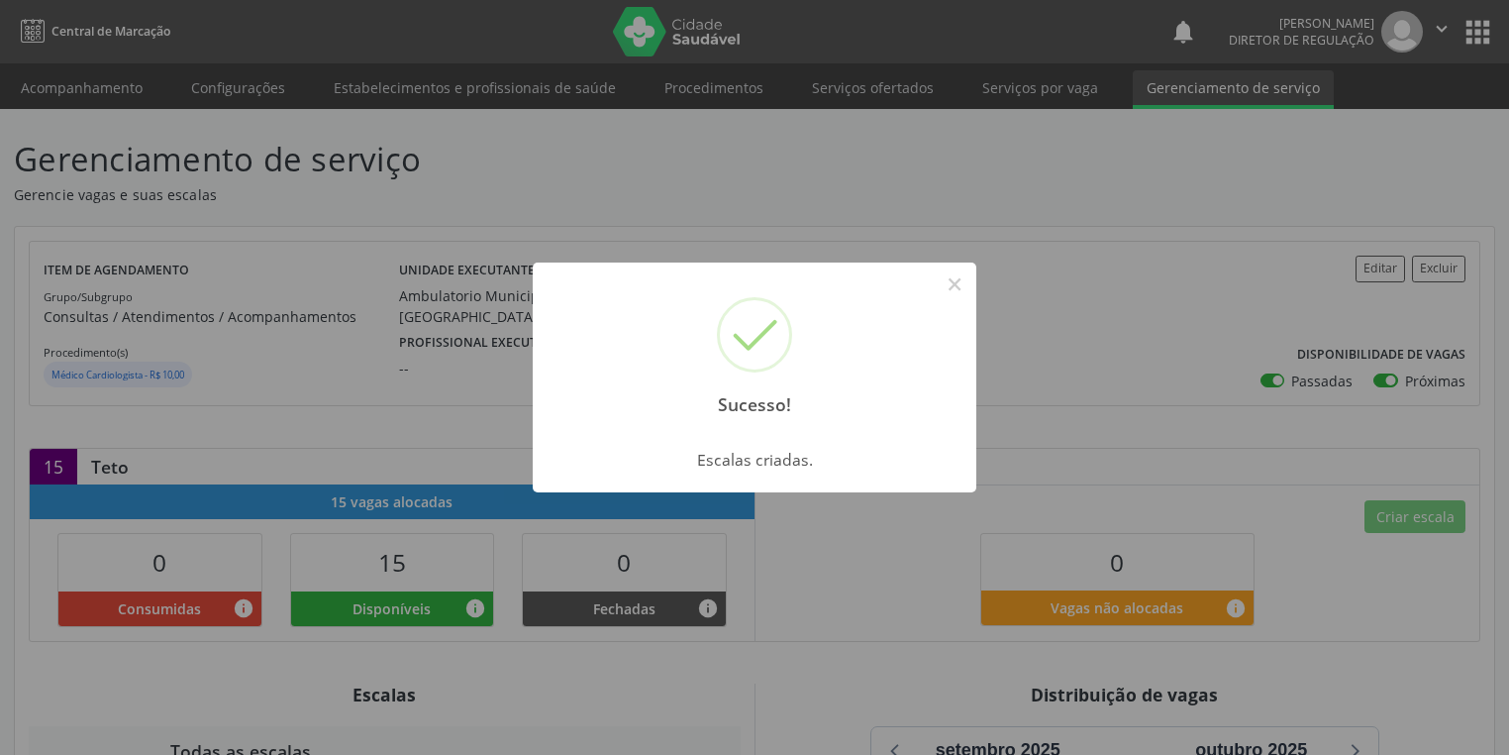
click at [976, 291] on div "Sucesso! × Escalas criadas. OK Cancel" at bounding box center [754, 377] width 1509 height 755
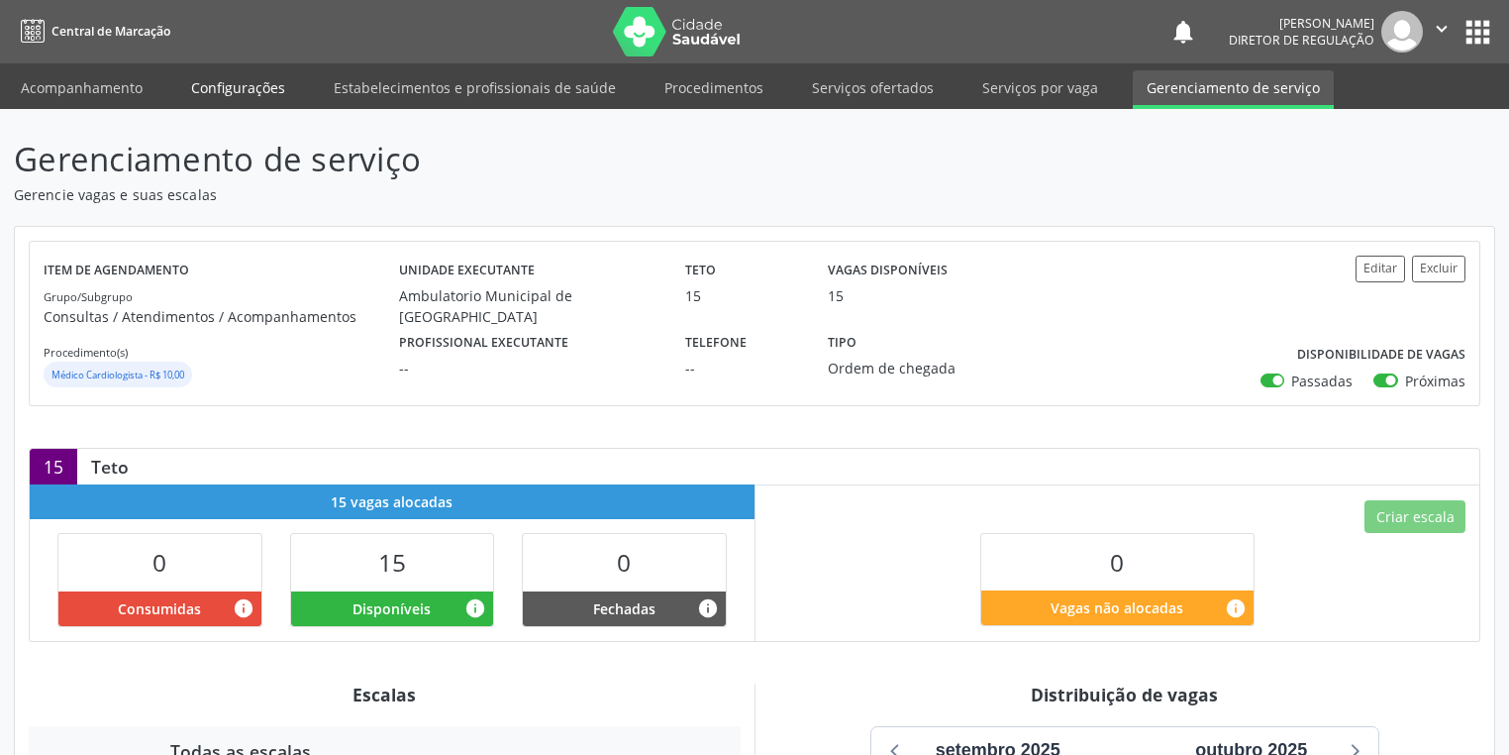
click at [259, 87] on link "Configurações" at bounding box center [238, 87] width 122 height 35
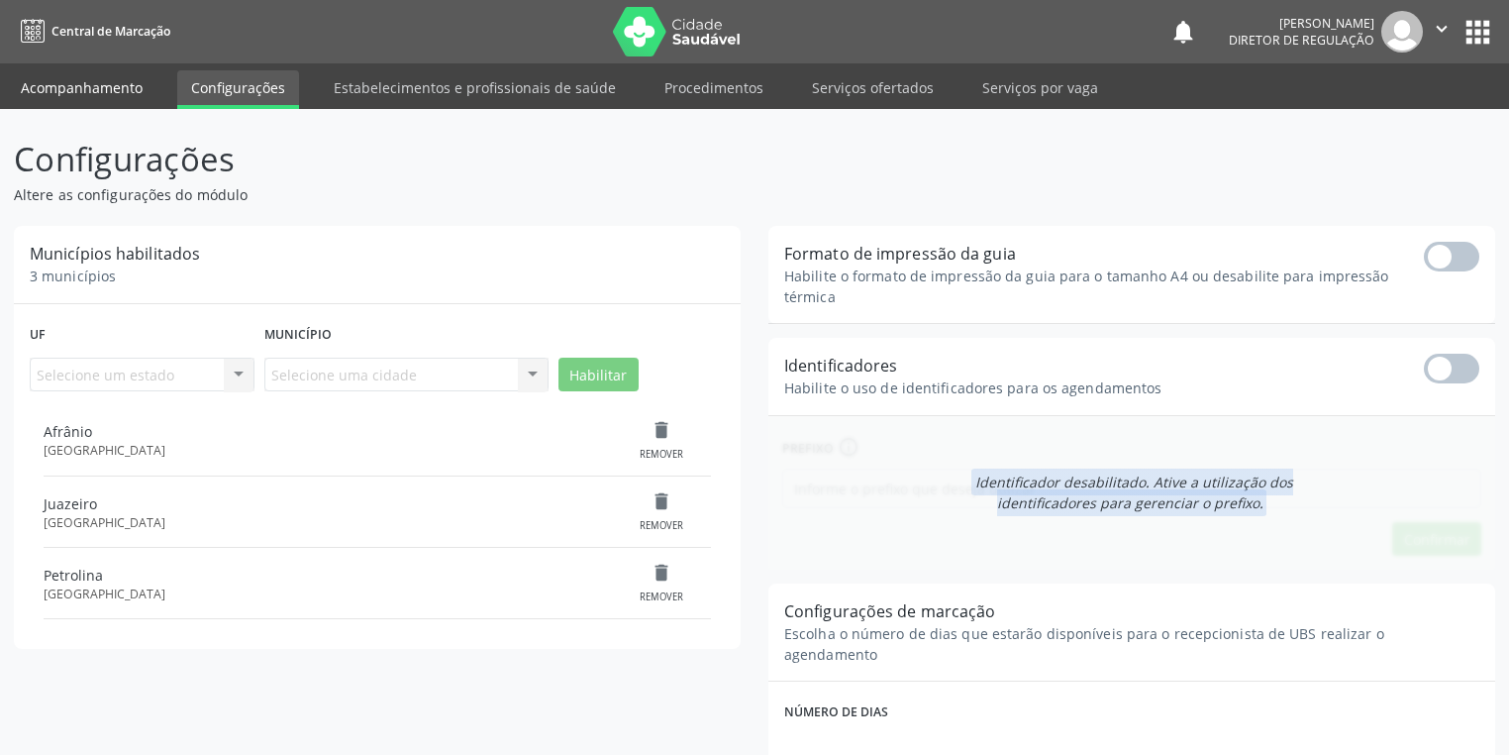
click at [140, 83] on link "Acompanhamento" at bounding box center [82, 87] width 150 height 35
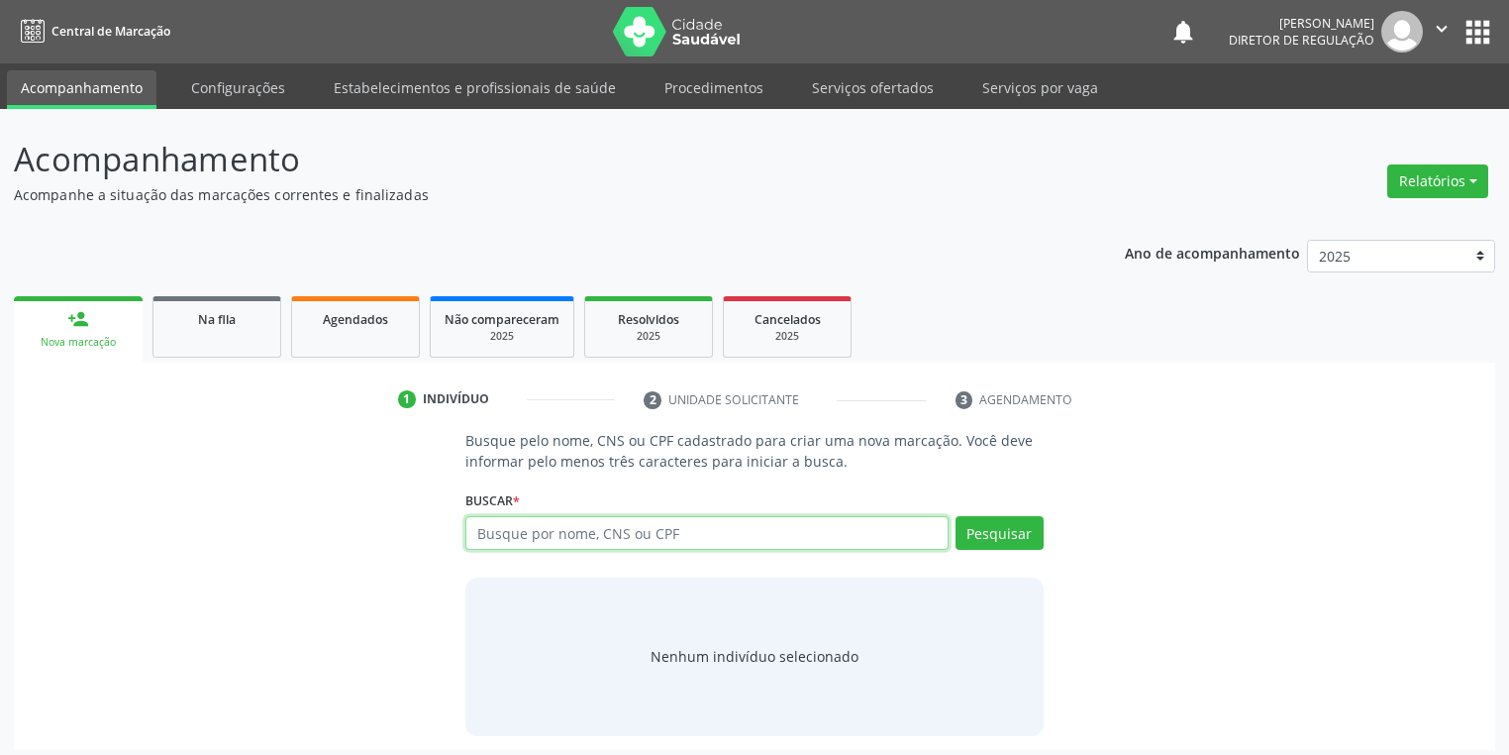
drag, startPoint x: 602, startPoint y: 531, endPoint x: 626, endPoint y: 527, distance: 24.1
click at [611, 531] on input "text" at bounding box center [706, 533] width 483 height 34
type input "[PERSON_NAME]"
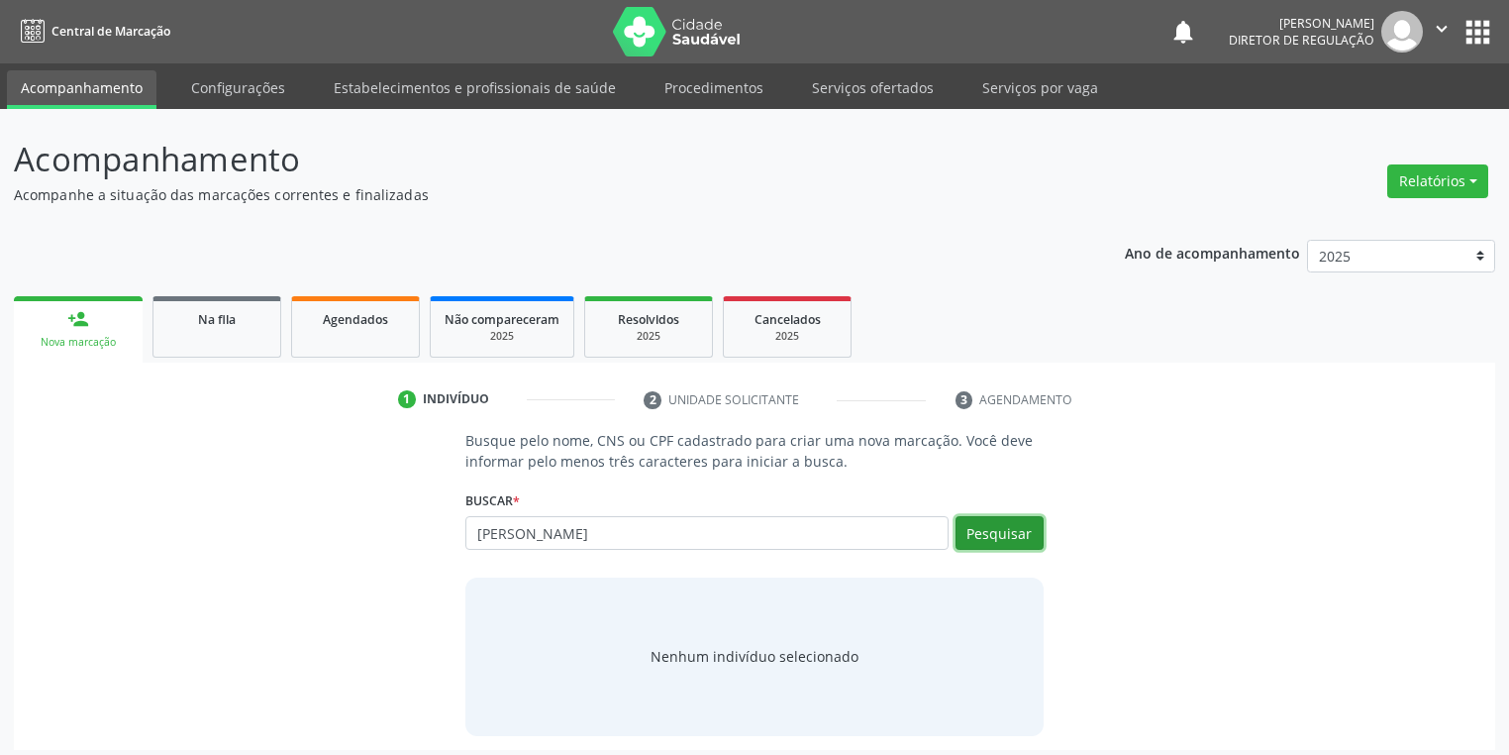
click at [1010, 535] on button "Pesquisar" at bounding box center [1000, 533] width 88 height 34
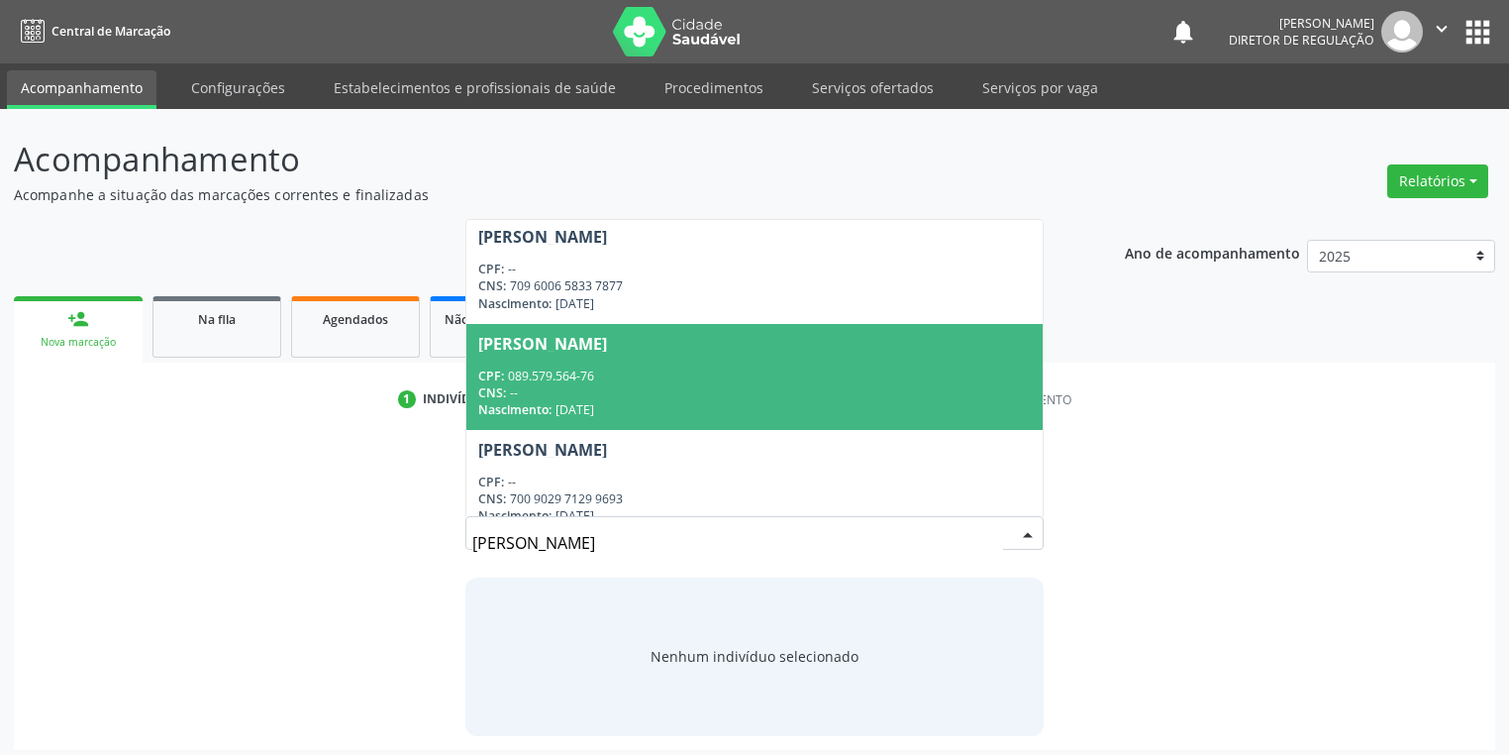
scroll to position [238, 0]
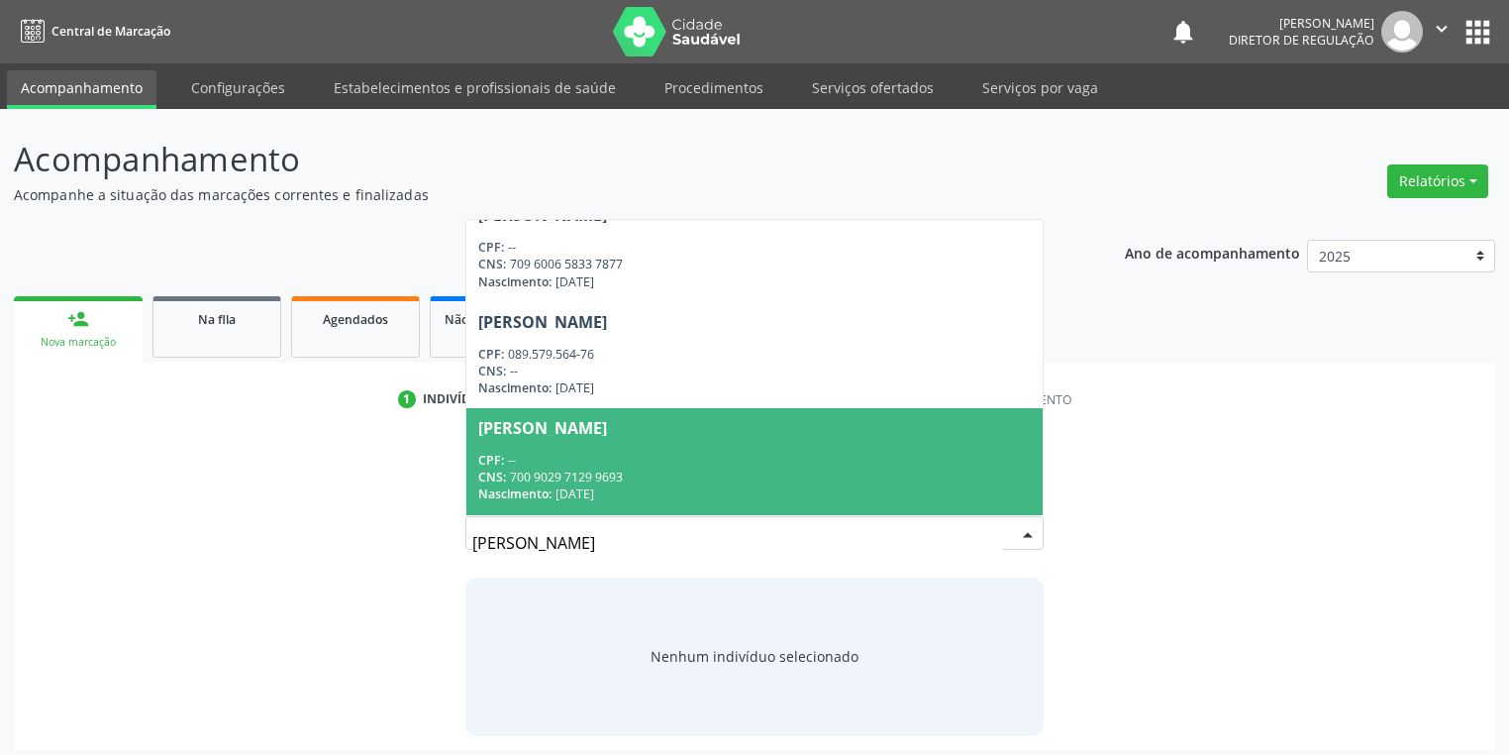
click at [754, 464] on div "CPF: --" at bounding box center [754, 460] width 553 height 17
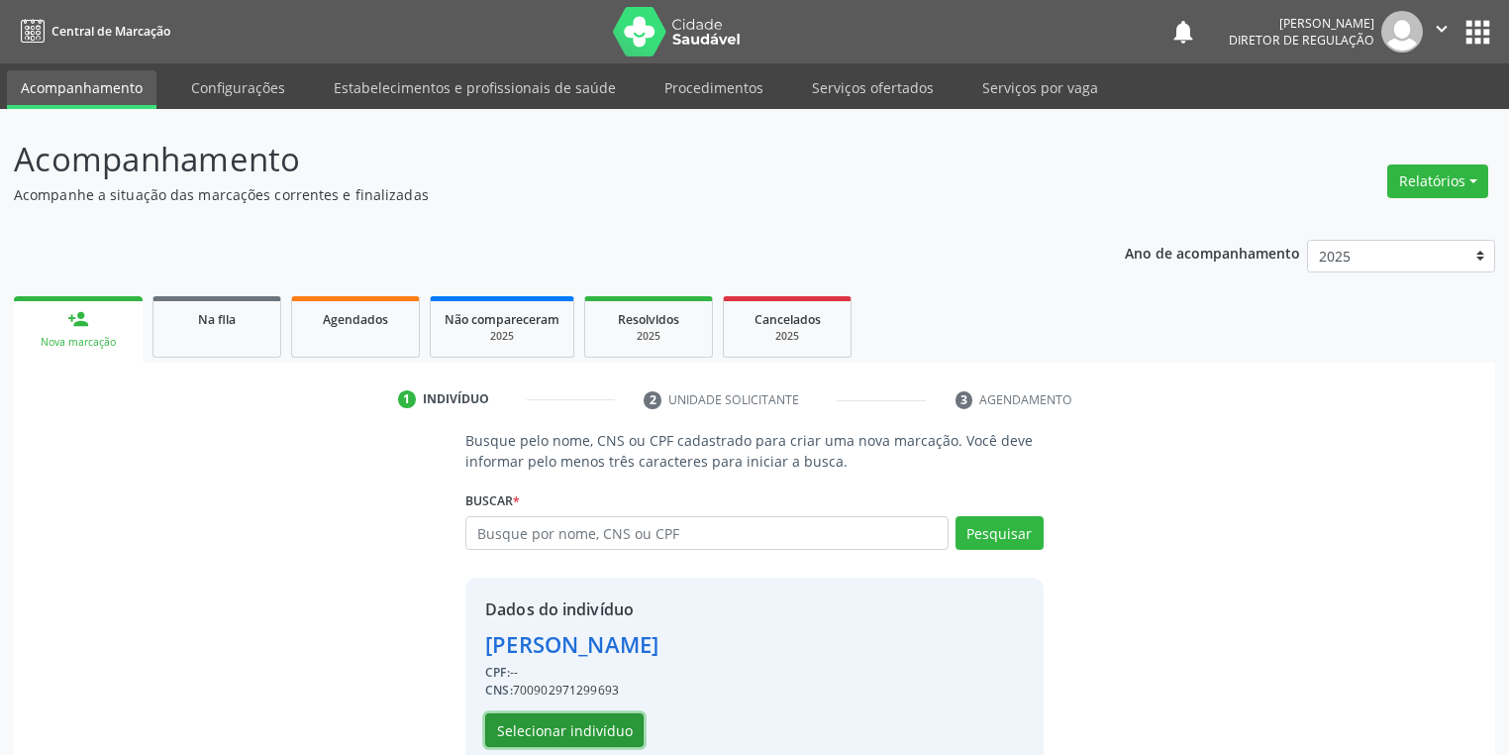
click at [606, 733] on button "Selecionar indivíduo" at bounding box center [564, 730] width 158 height 34
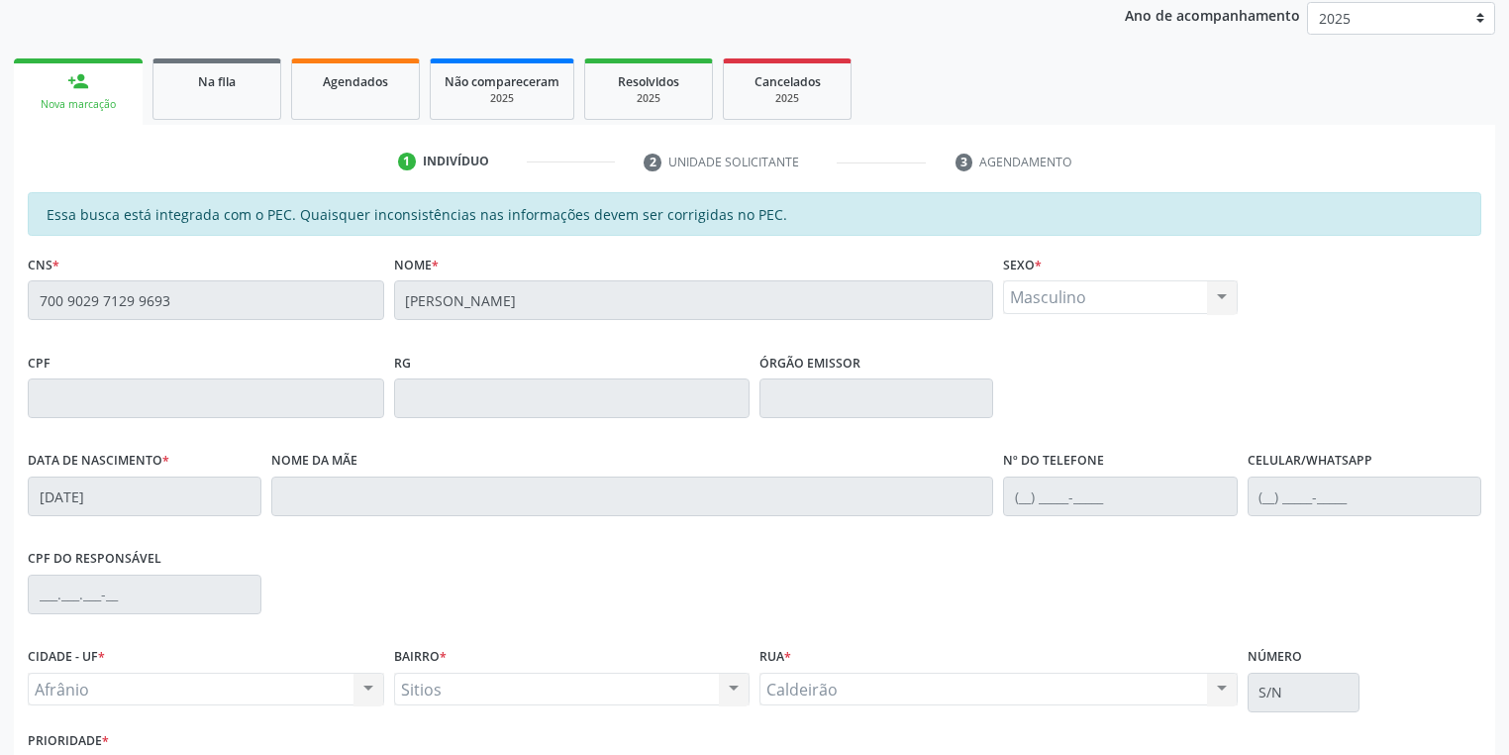
scroll to position [217, 0]
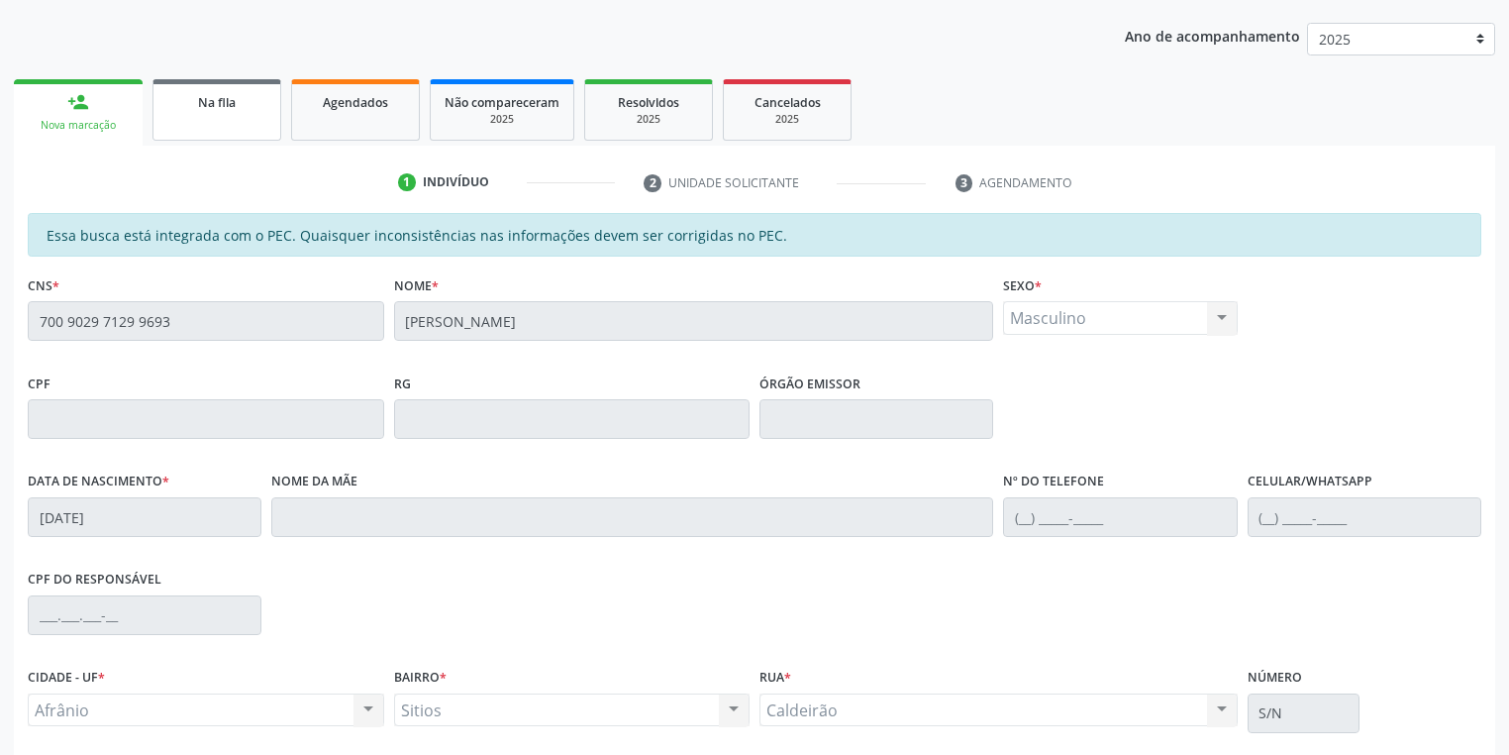
click at [211, 123] on link "Na fila" at bounding box center [217, 109] width 129 height 61
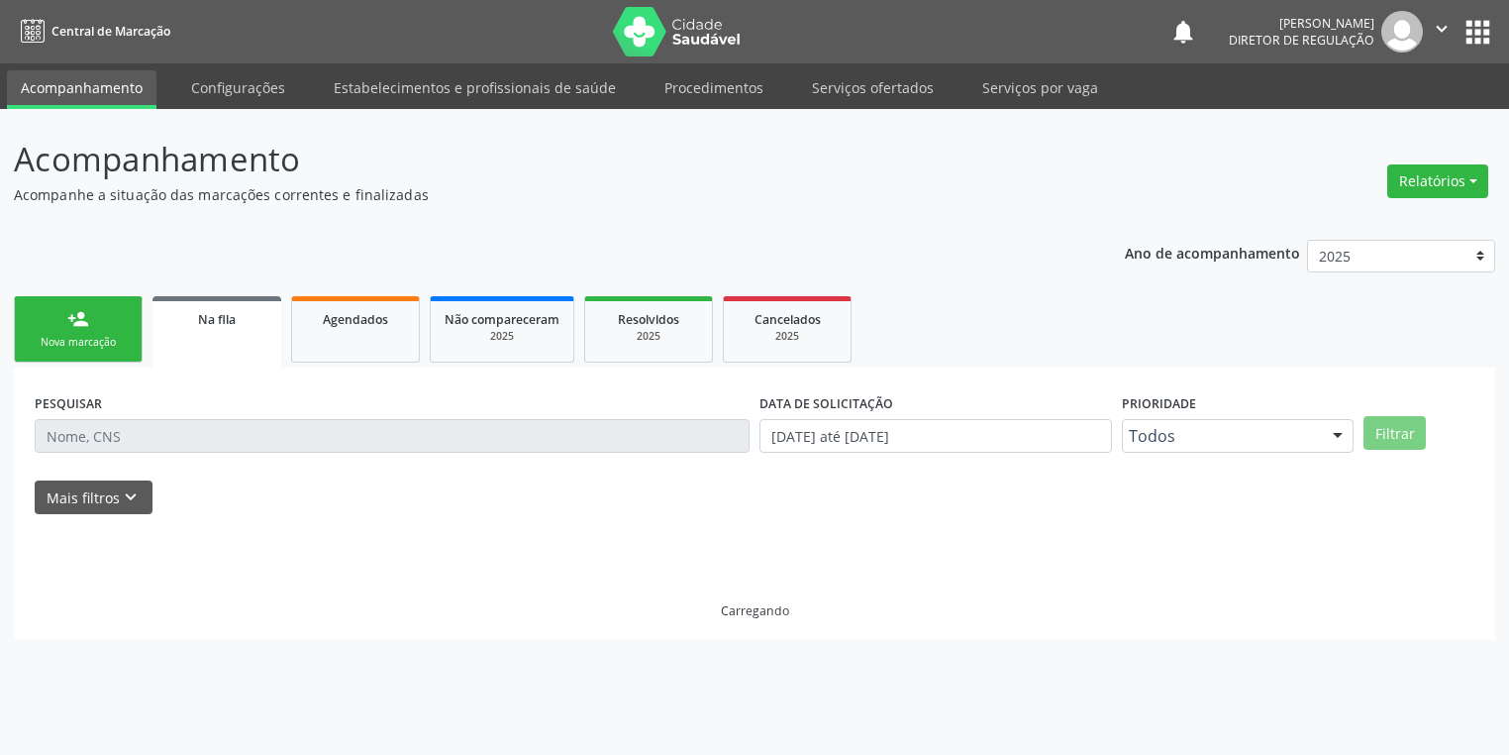
scroll to position [0, 0]
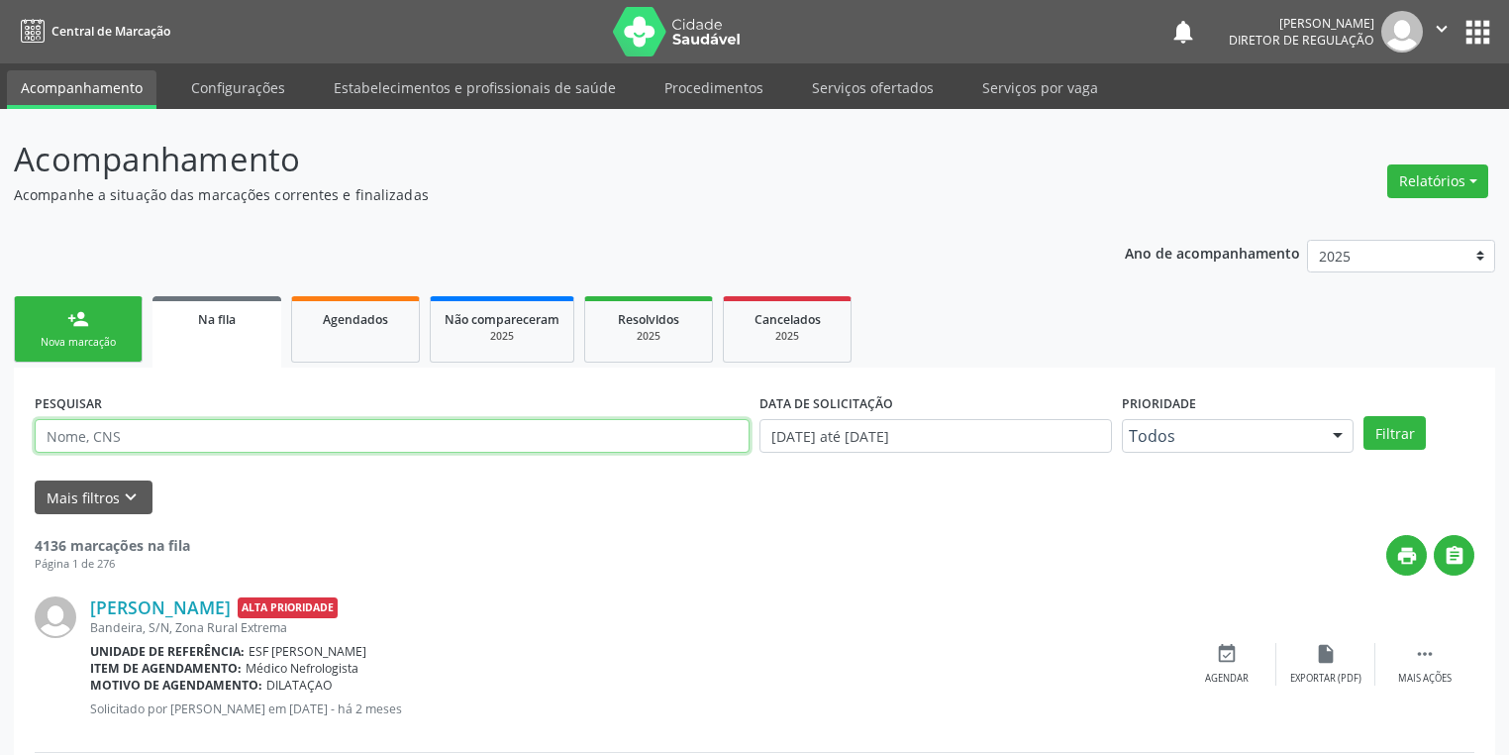
click at [391, 436] on input "text" at bounding box center [392, 436] width 715 height 34
paste input "700 9029 7129 9693"
type input "700 9029 7129 9693"
click at [1401, 429] on button "Filtrar" at bounding box center [1395, 433] width 62 height 34
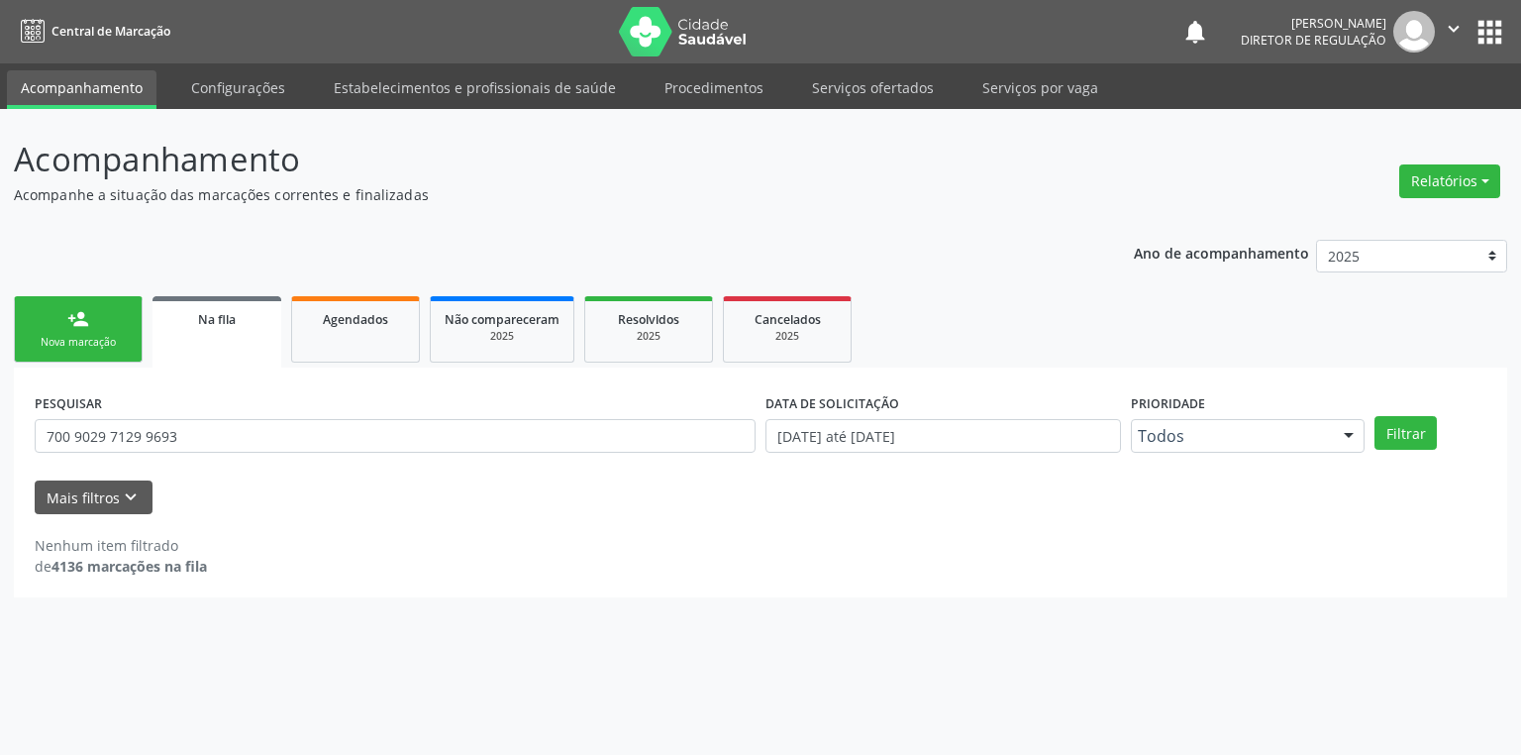
click at [93, 337] on div "Nova marcação" at bounding box center [78, 342] width 99 height 15
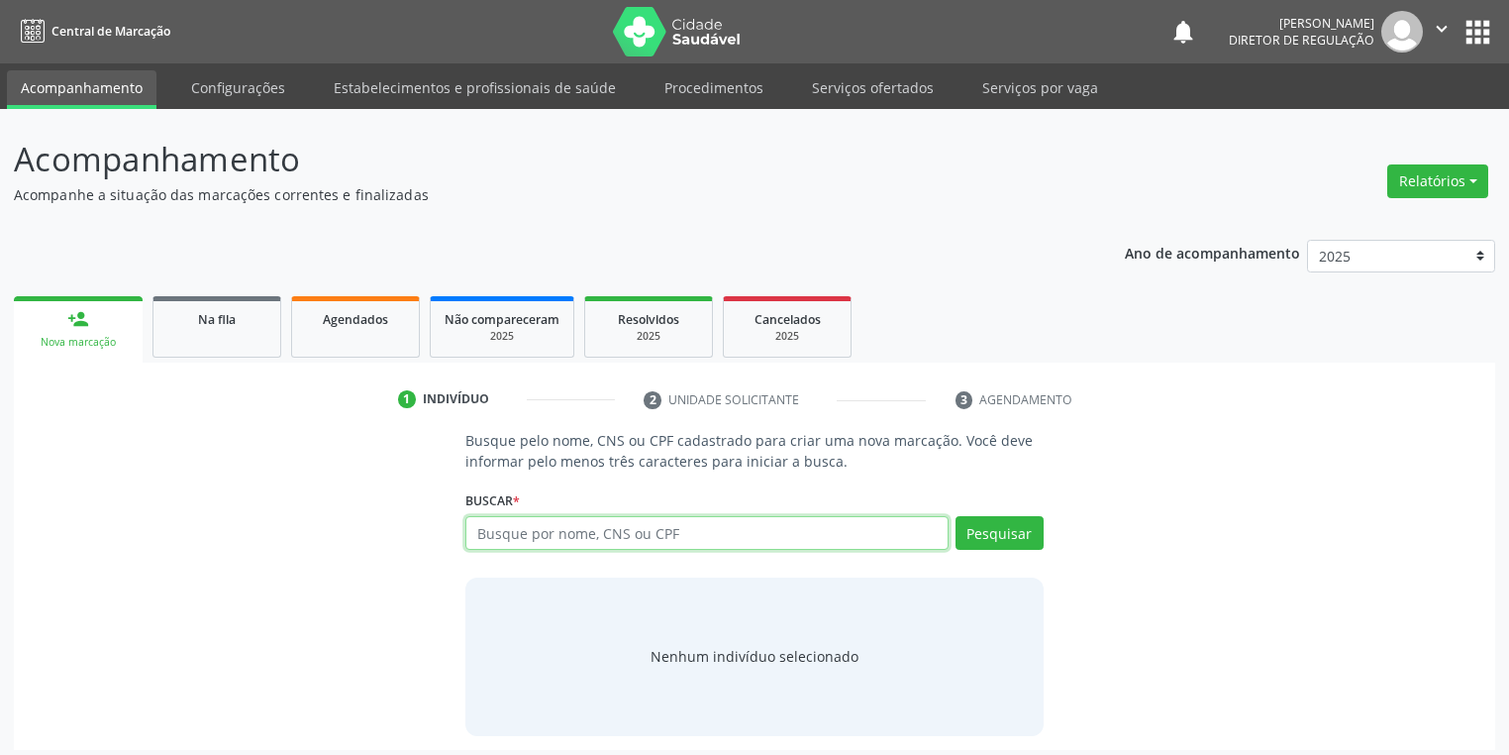
click at [570, 533] on input "text" at bounding box center [706, 533] width 483 height 34
paste input "700 9029 7129 9693"
type input "700 9029 7129 9693"
click at [1026, 531] on button "Pesquisar" at bounding box center [1000, 533] width 88 height 34
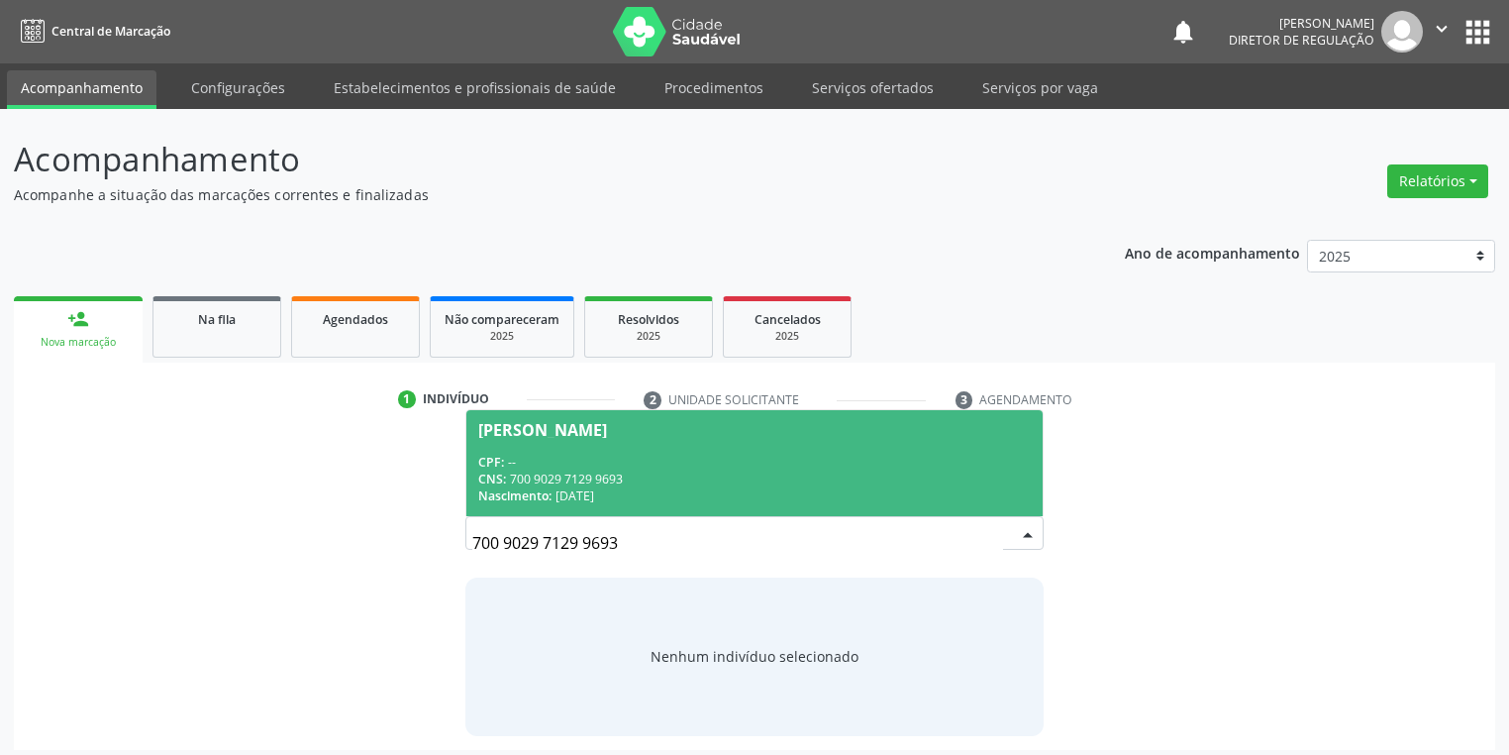
click at [611, 474] on div "CNS: 700 9029 7129 9693" at bounding box center [754, 478] width 553 height 17
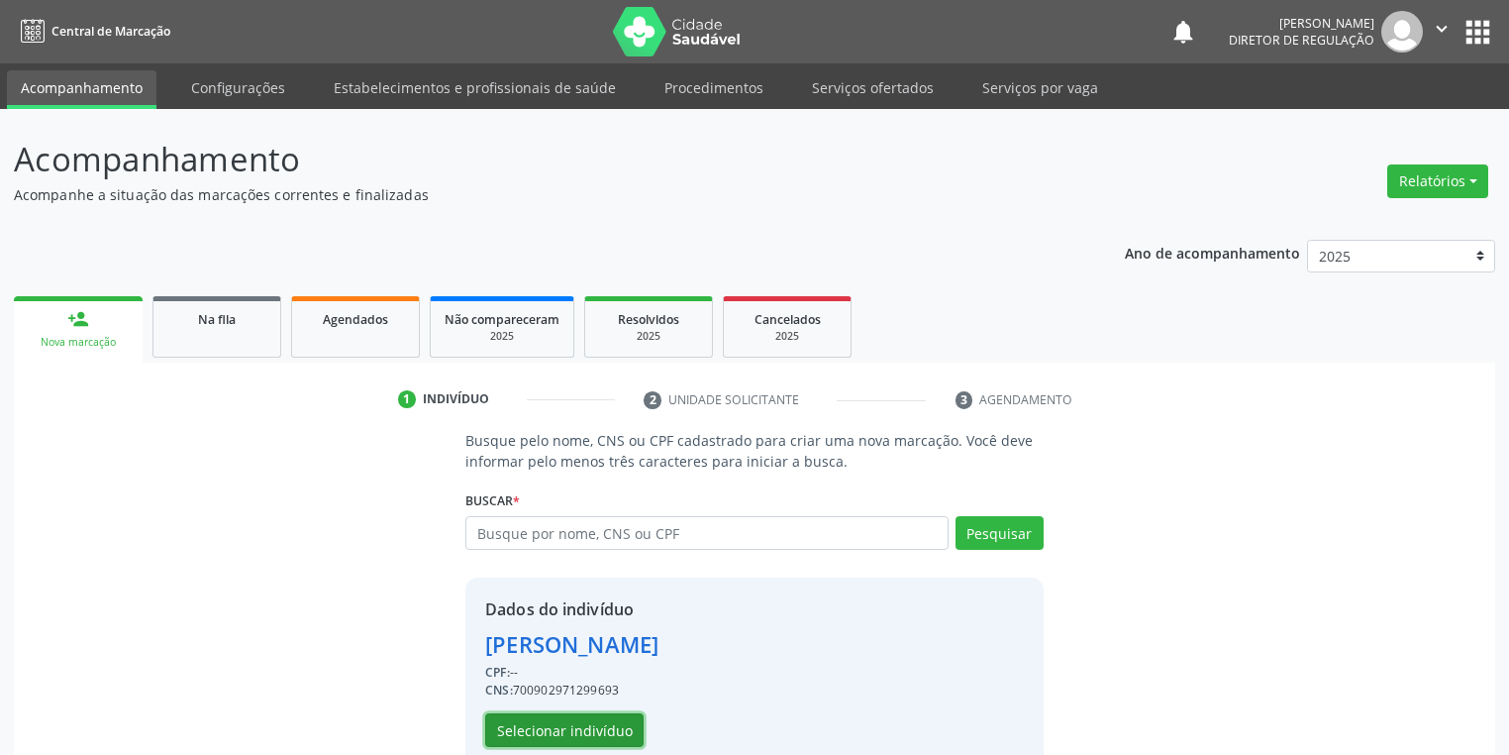
click at [591, 729] on button "Selecionar indivíduo" at bounding box center [564, 730] width 158 height 34
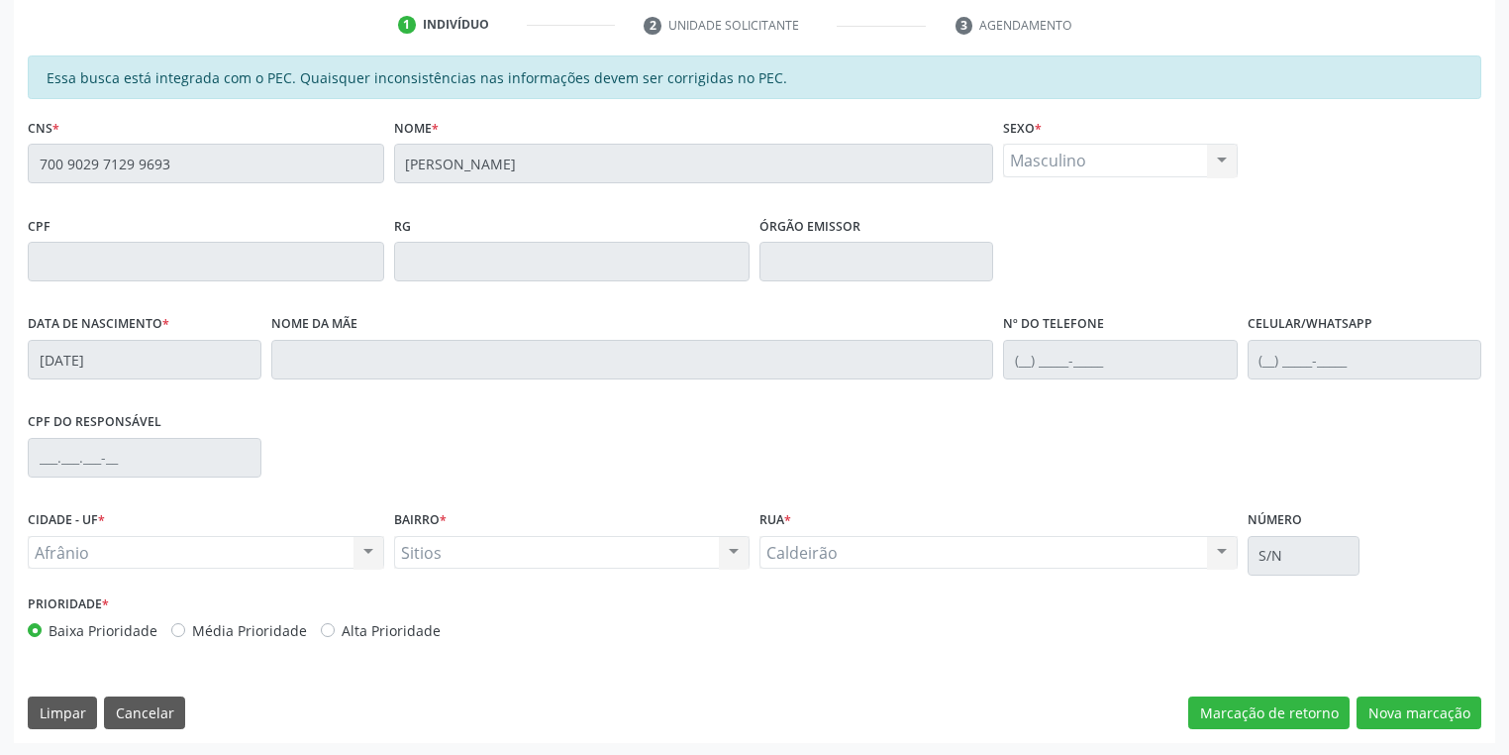
scroll to position [375, 0]
click at [1429, 705] on button "Nova marcação" at bounding box center [1419, 712] width 125 height 34
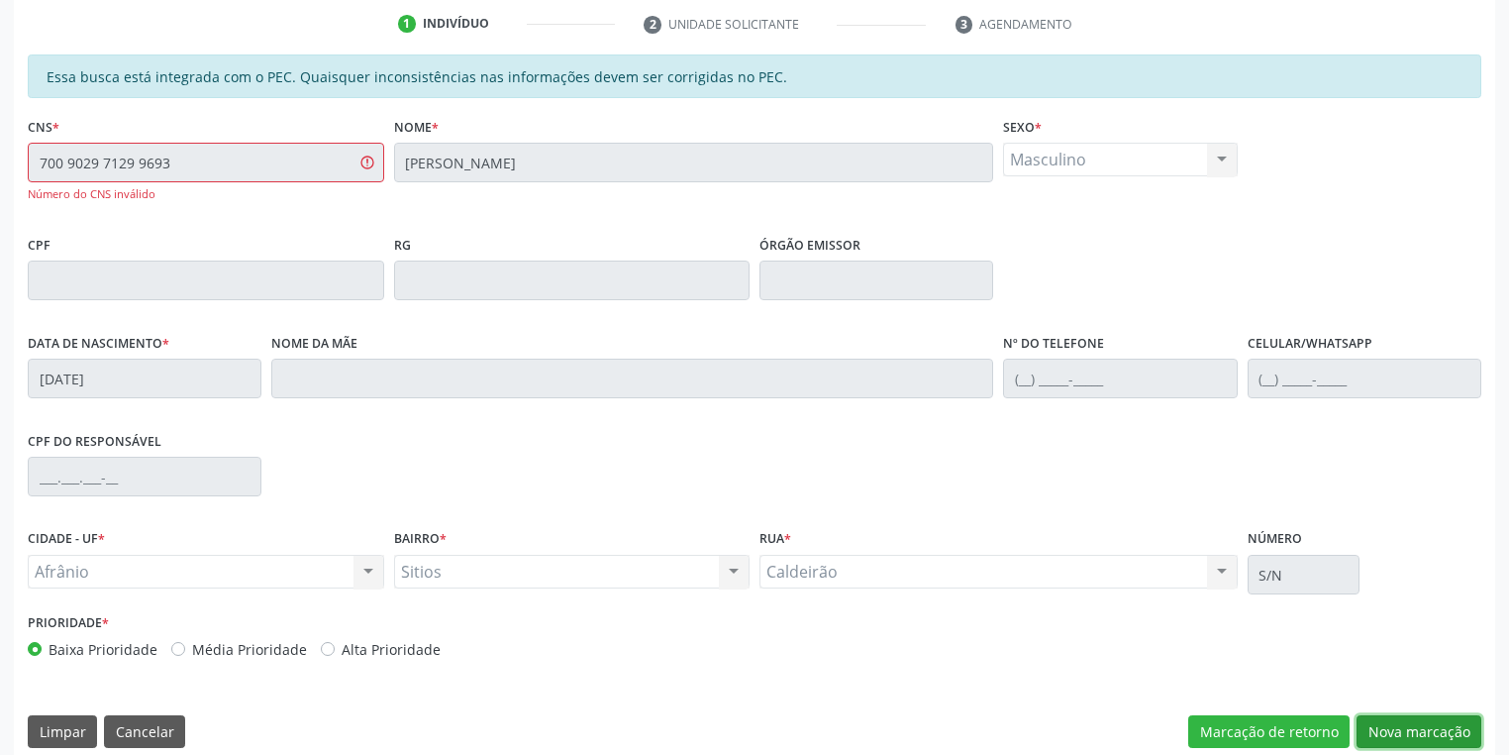
click at [1420, 733] on button "Nova marcação" at bounding box center [1419, 732] width 125 height 34
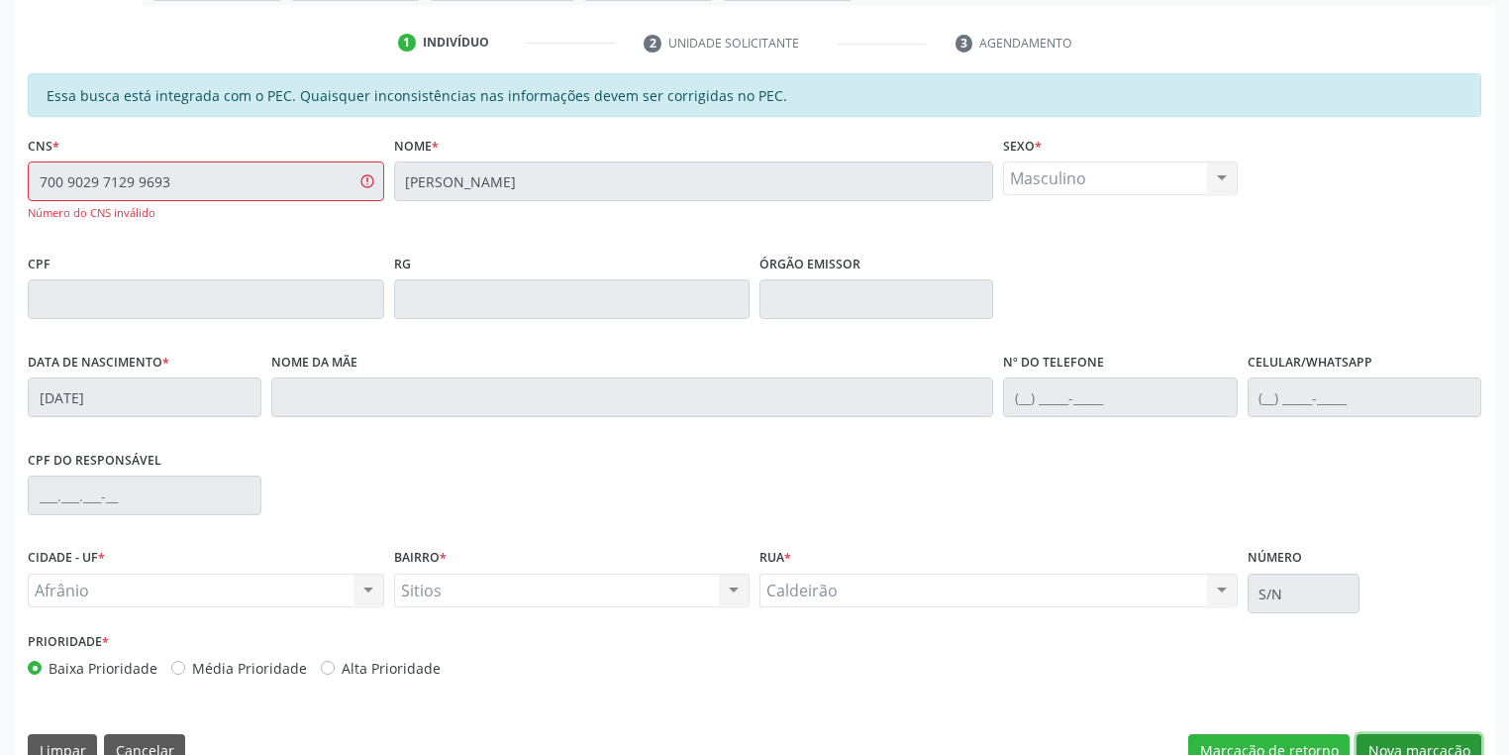
scroll to position [395, 0]
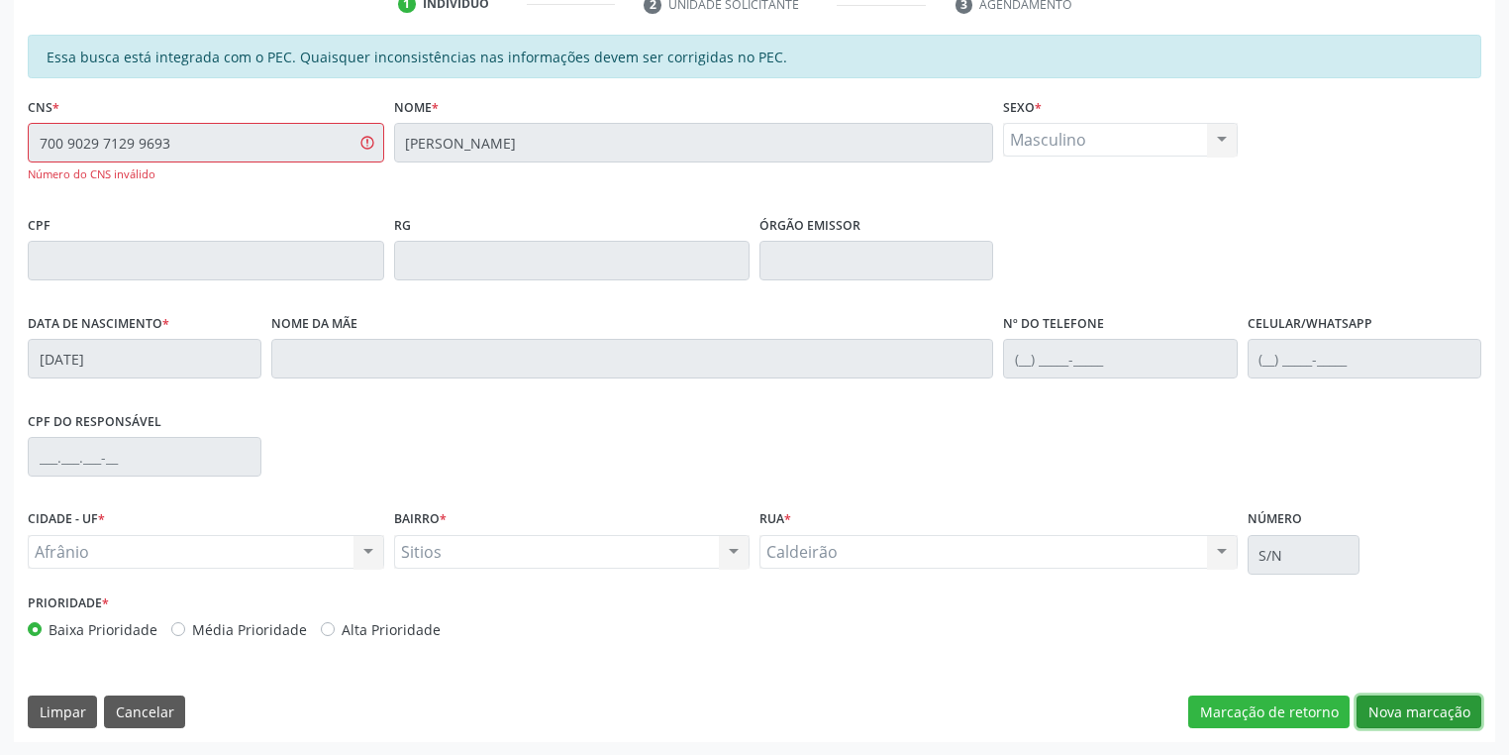
click at [1424, 713] on button "Nova marcação" at bounding box center [1419, 712] width 125 height 34
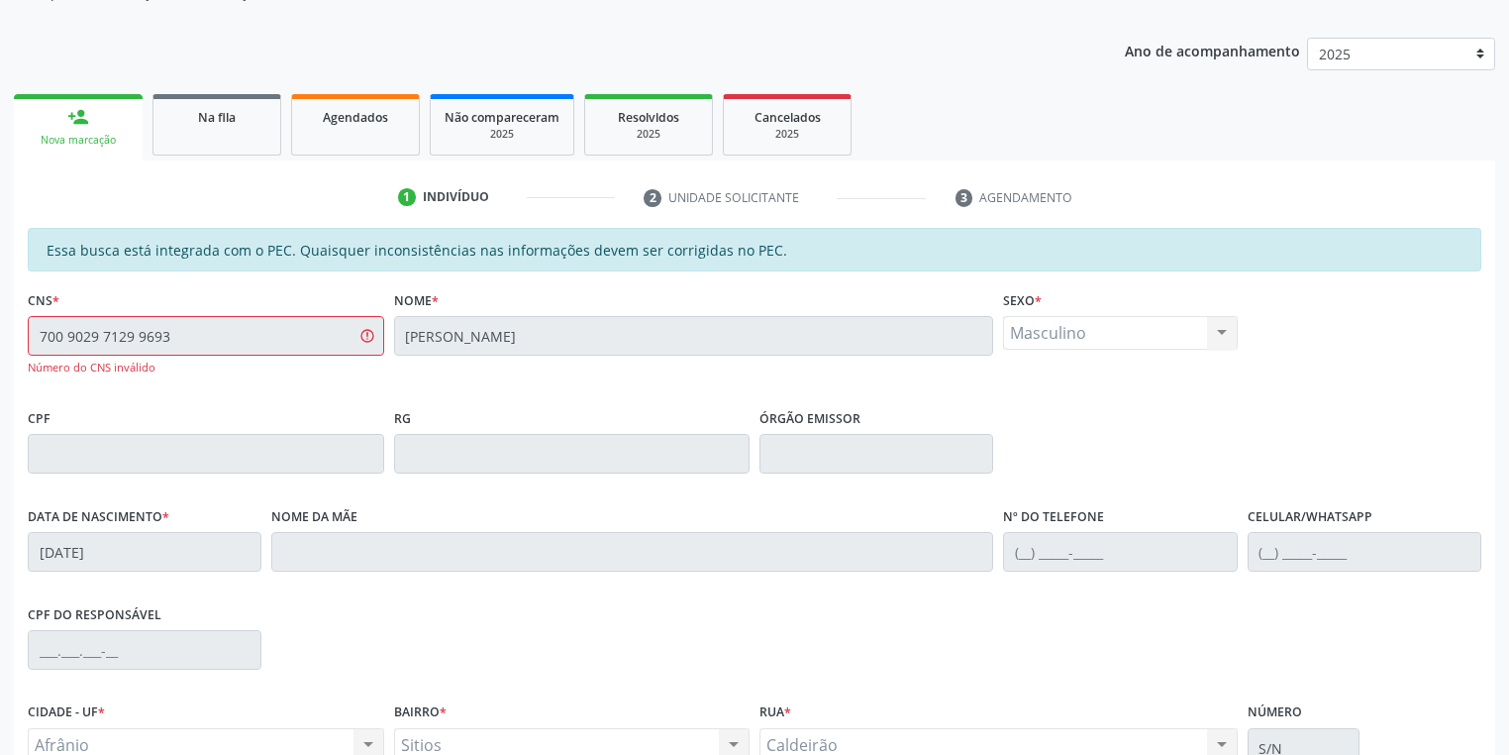
scroll to position [157, 0]
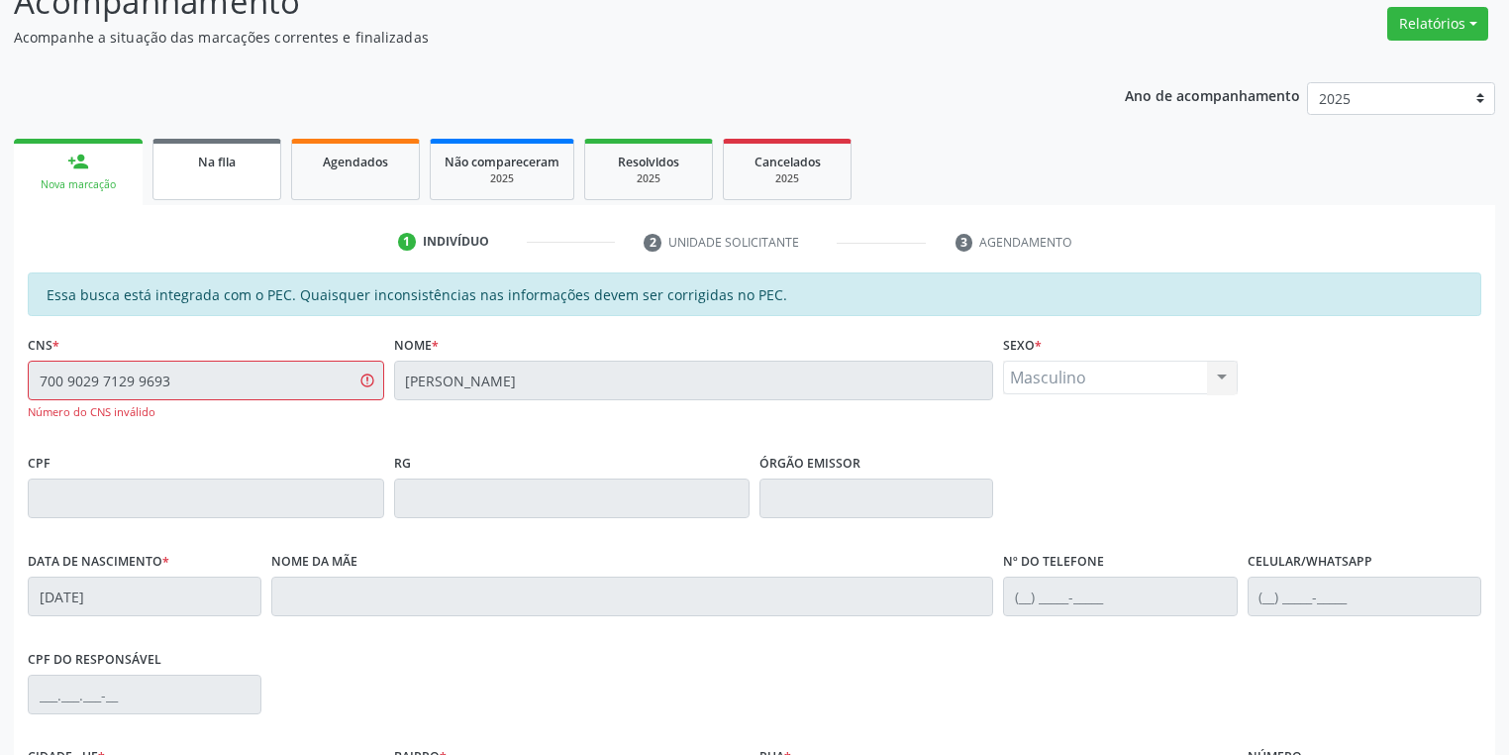
click at [254, 160] on div "Na fila" at bounding box center [216, 161] width 99 height 21
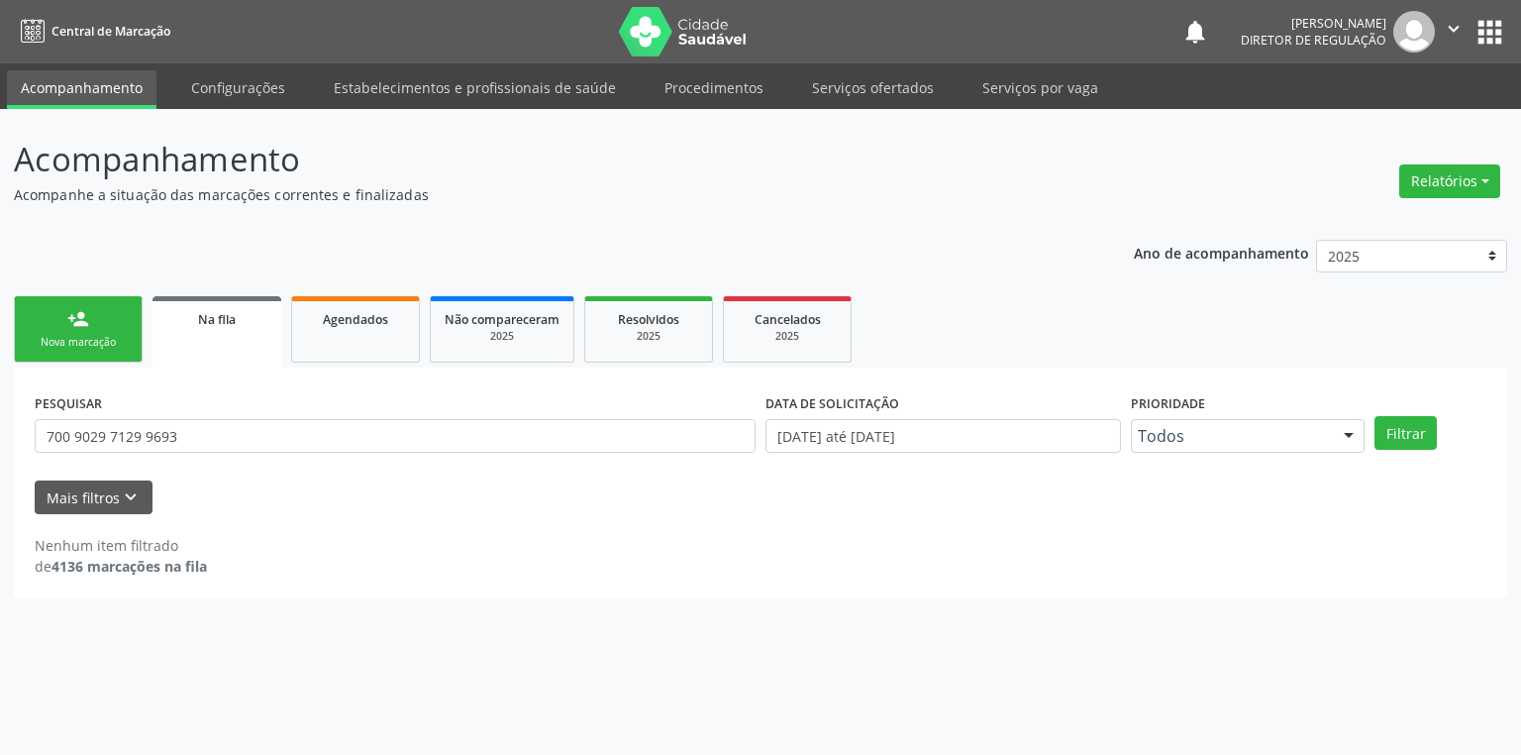
click at [114, 336] on div "Nova marcação" at bounding box center [78, 342] width 99 height 15
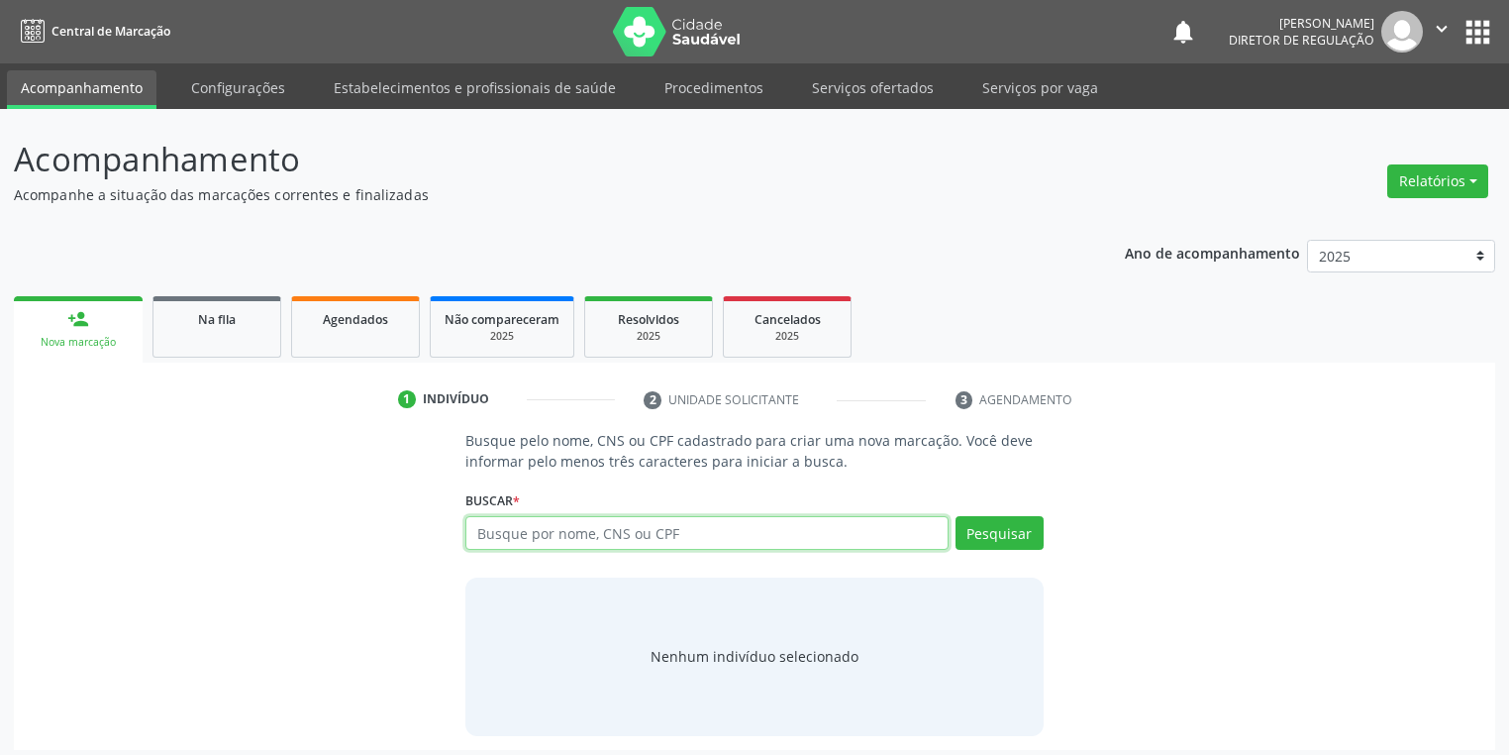
click at [668, 526] on input "text" at bounding box center [706, 533] width 483 height 34
type input "[PERSON_NAME]"
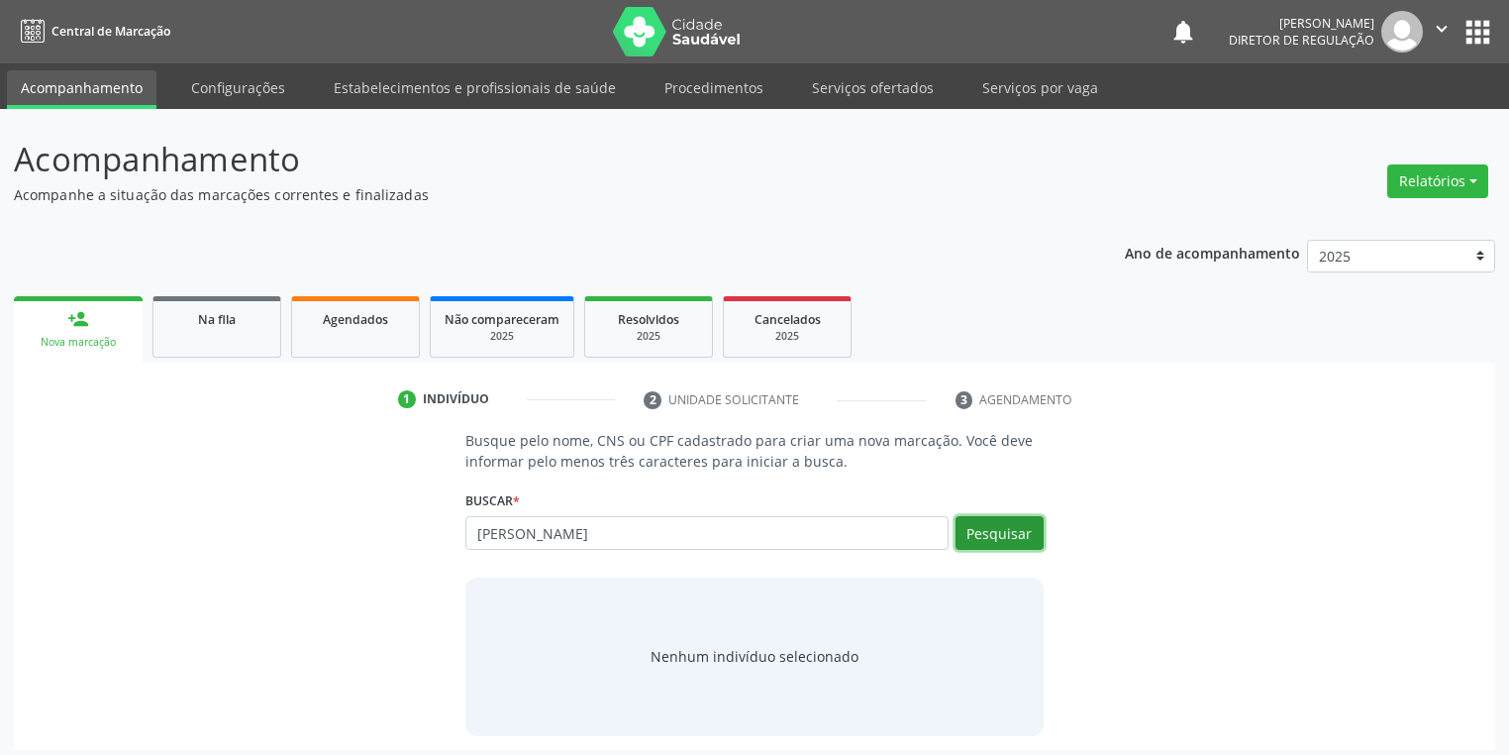
click at [988, 538] on button "Pesquisar" at bounding box center [1000, 533] width 88 height 34
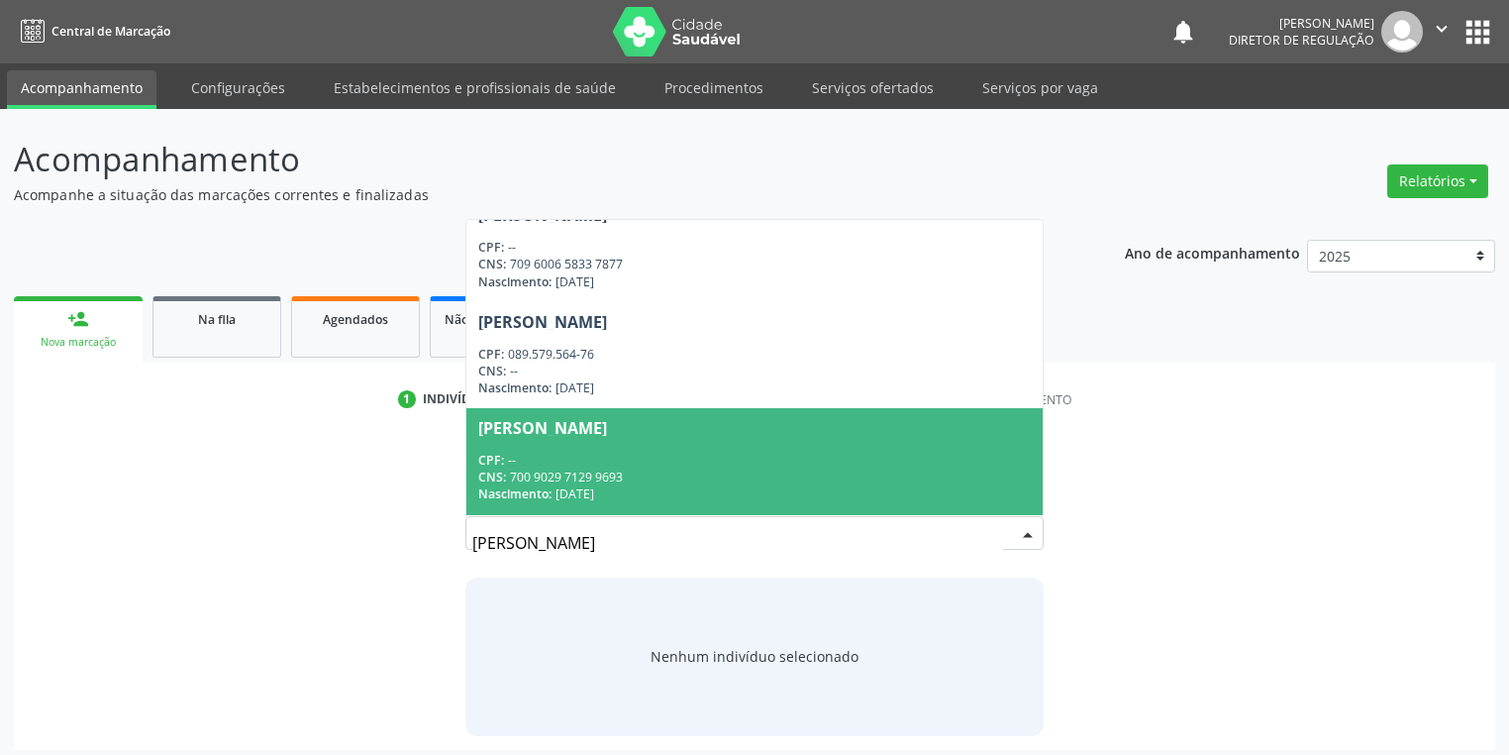
scroll to position [317, 0]
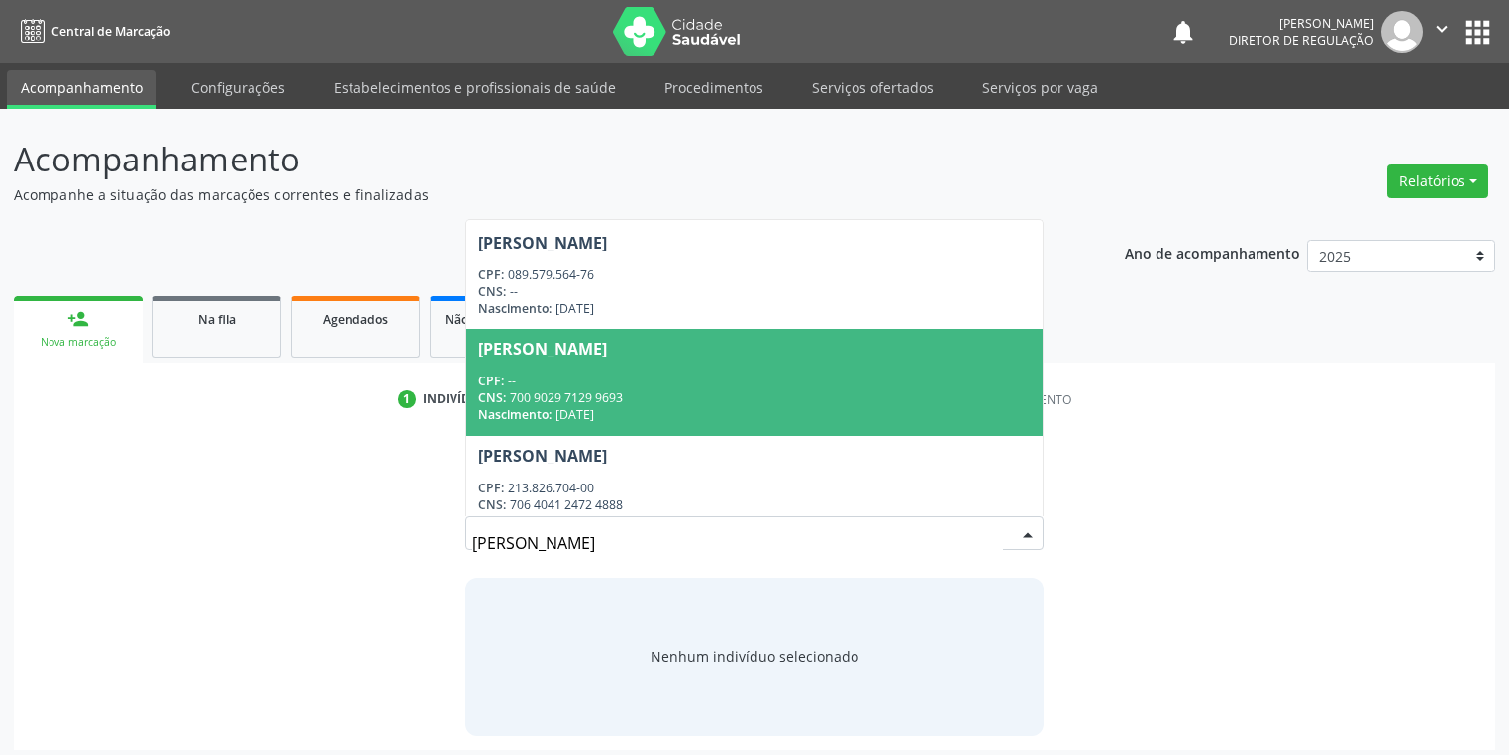
click at [582, 395] on div "CNS: 700 9029 7129 9693" at bounding box center [754, 397] width 553 height 17
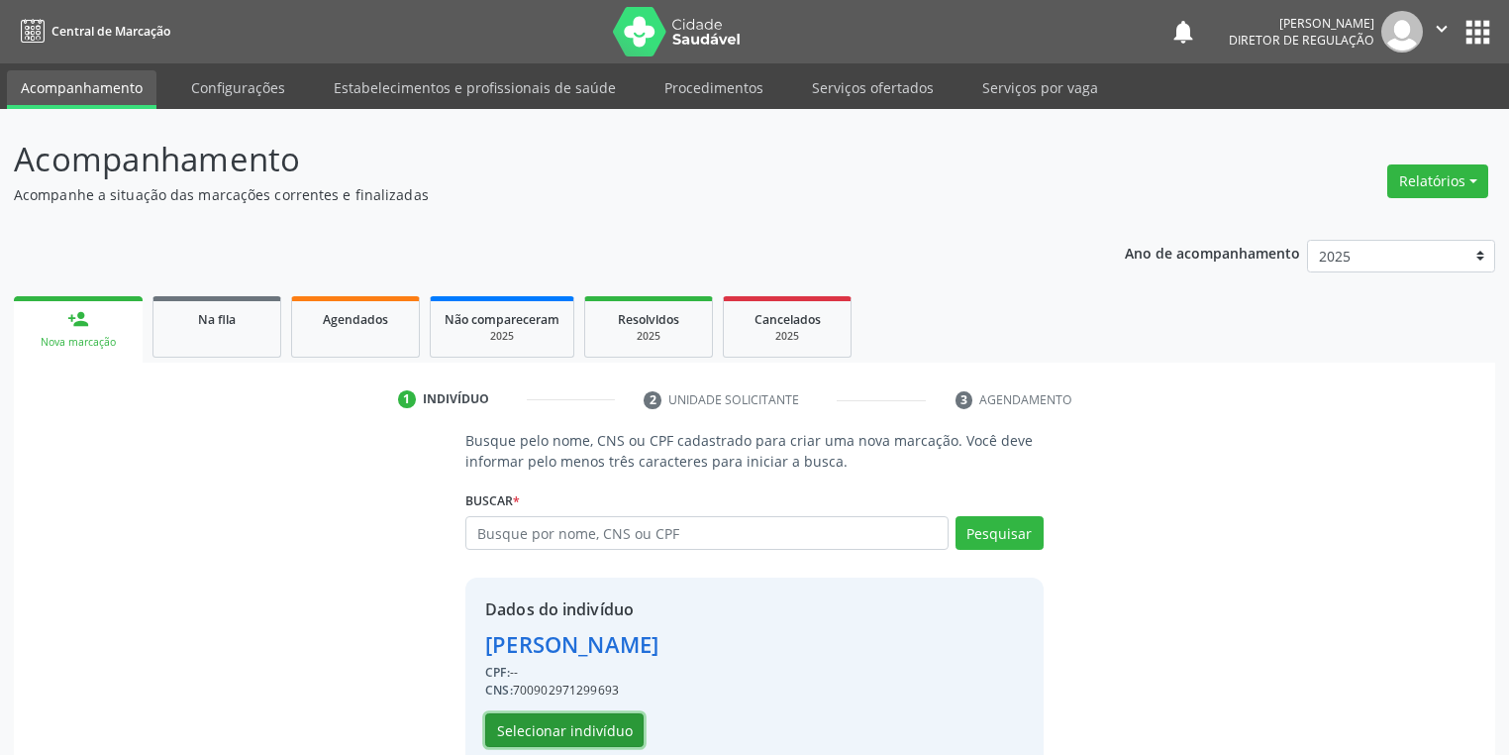
click at [602, 733] on button "Selecionar indivíduo" at bounding box center [564, 730] width 158 height 34
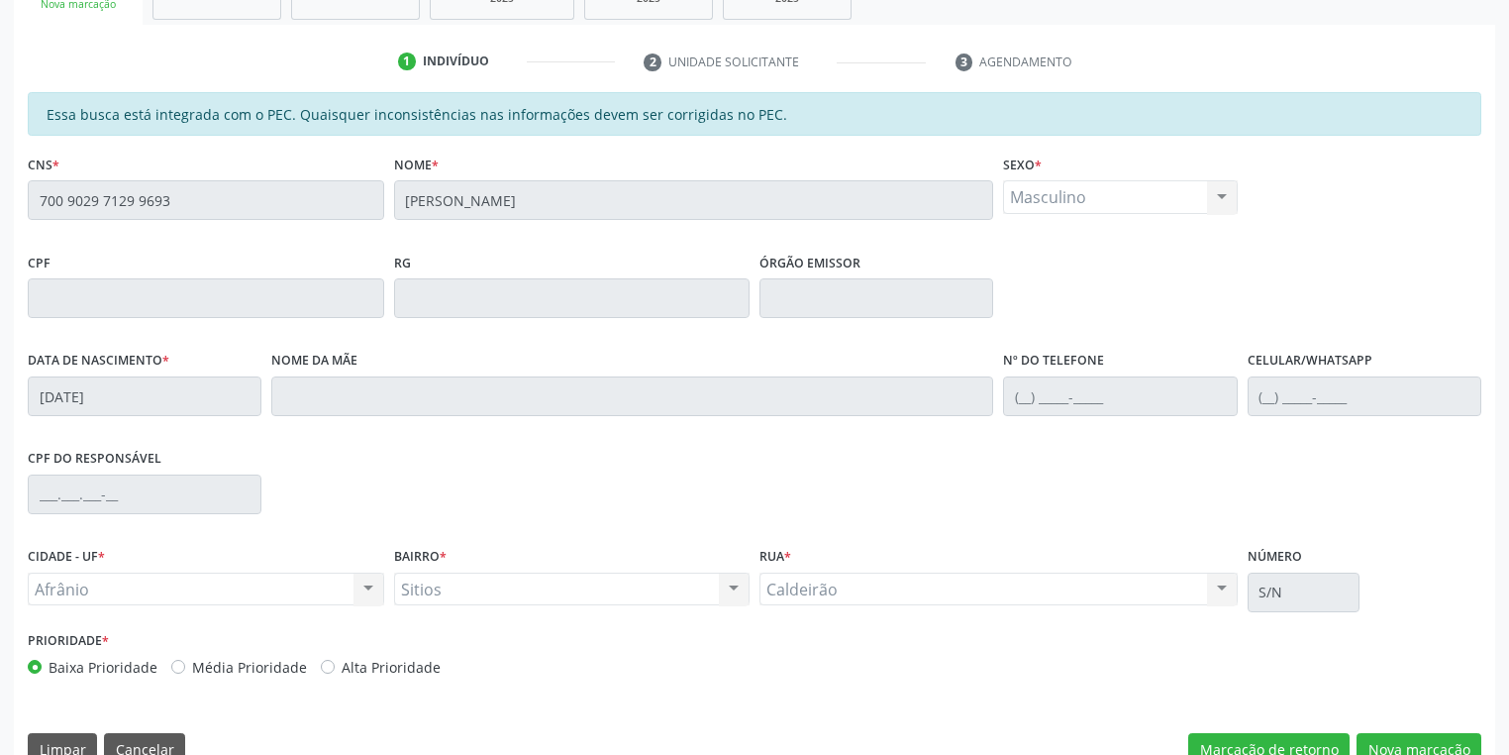
scroll to position [375, 0]
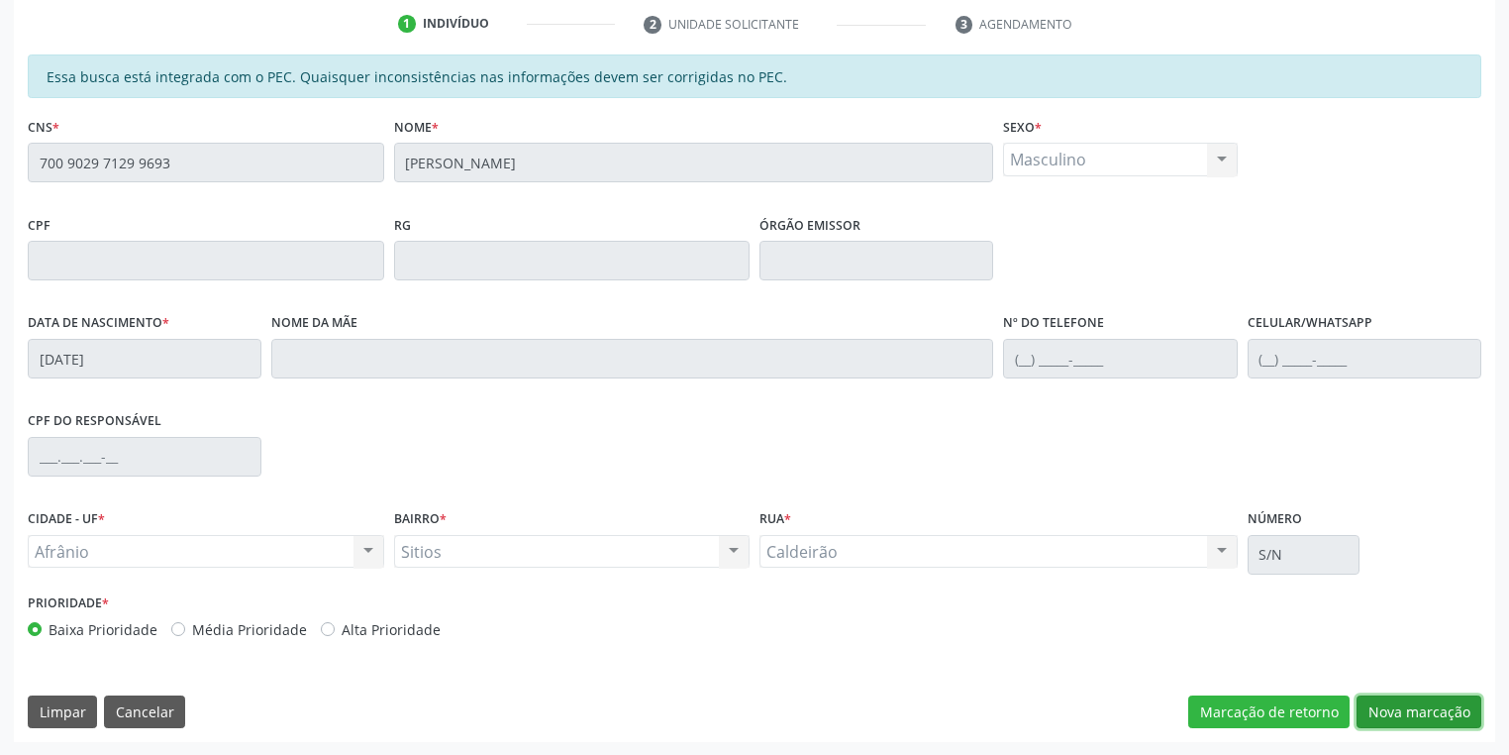
click at [1422, 715] on button "Nova marcação" at bounding box center [1419, 712] width 125 height 34
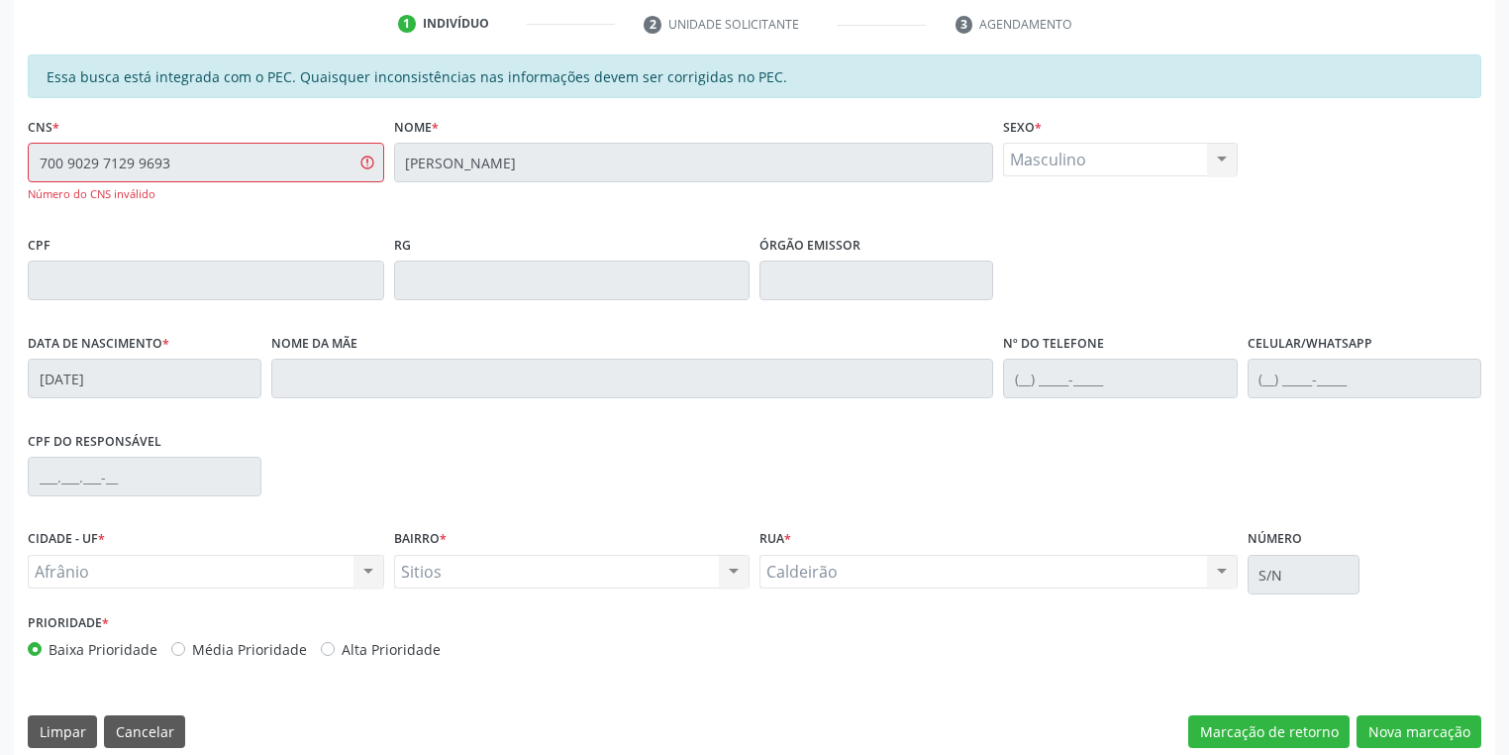
click at [2, 185] on div "Acompanhamento Acompanhe a situação das marcações correntes e finalizadas Relat…" at bounding box center [754, 255] width 1509 height 1042
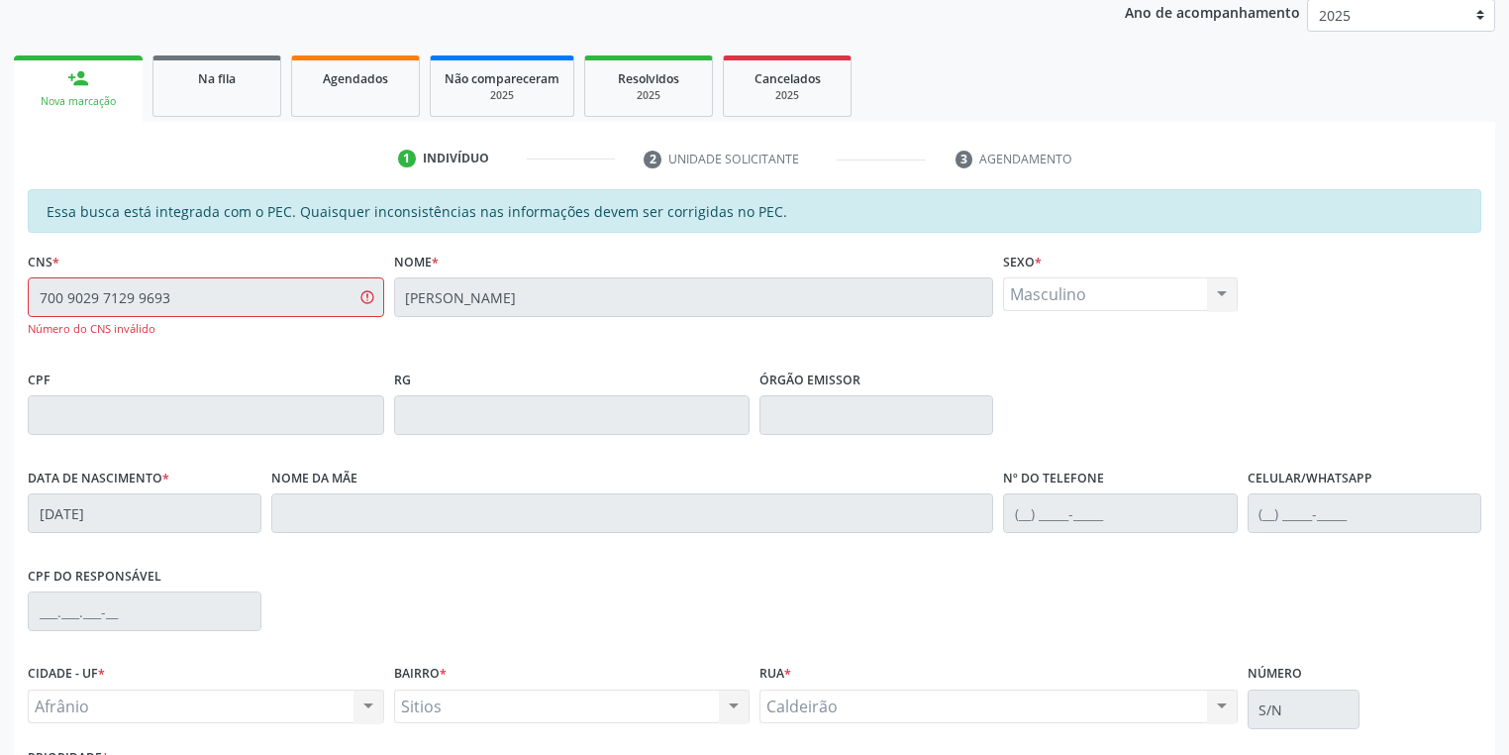
scroll to position [217, 0]
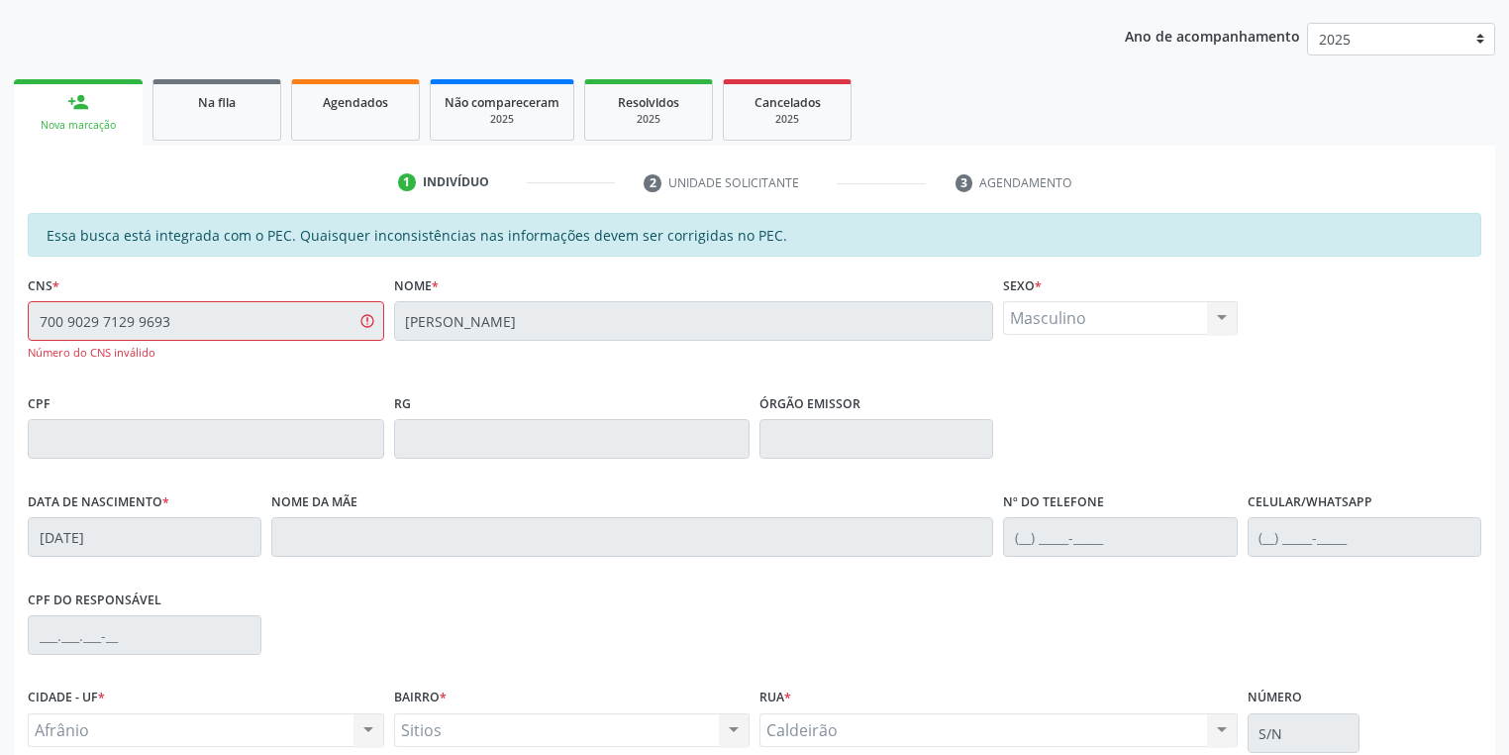
click at [0, 348] on div "Acompanhamento Acompanhe a situação das marcações correntes e finalizadas Relat…" at bounding box center [754, 413] width 1509 height 1042
click at [31, 341] on div "700 9029 7129 9693 Número do CNS inválido" at bounding box center [206, 330] width 357 height 59
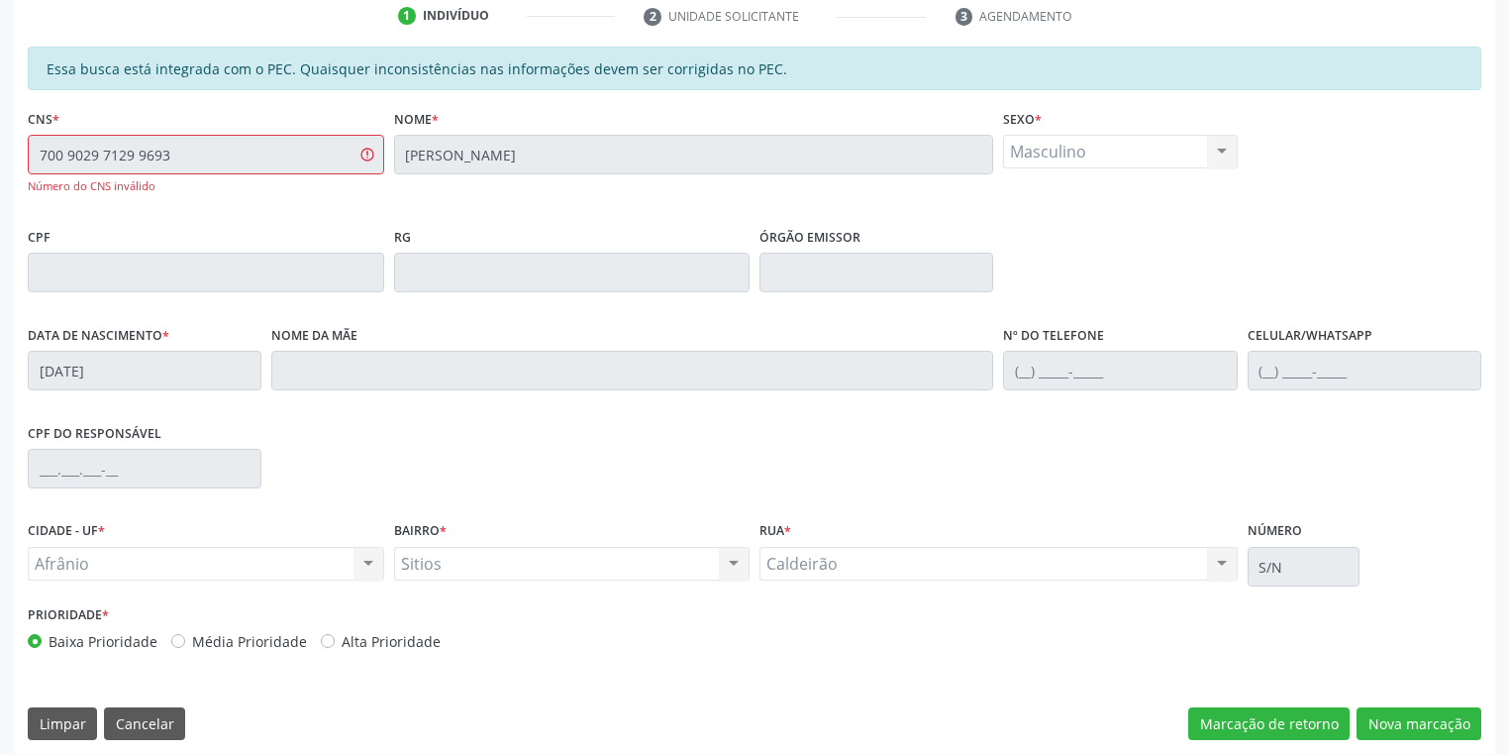
scroll to position [395, 0]
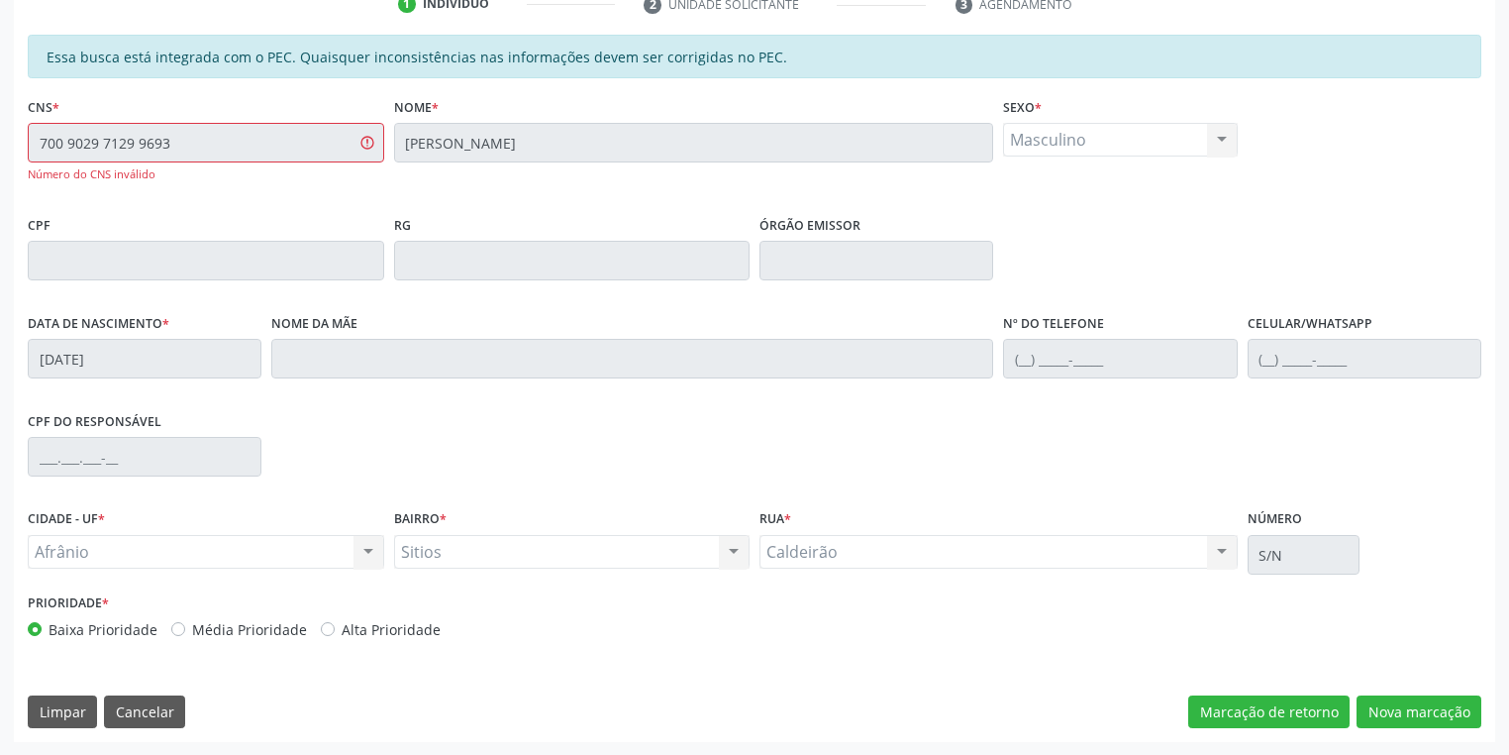
click at [0, 174] on div "Acompanhamento Acompanhe a situação das marcações correntes e finalizadas Relat…" at bounding box center [754, 235] width 1509 height 1042
click at [392, 136] on div "Nome * [PERSON_NAME]" at bounding box center [694, 151] width 610 height 118
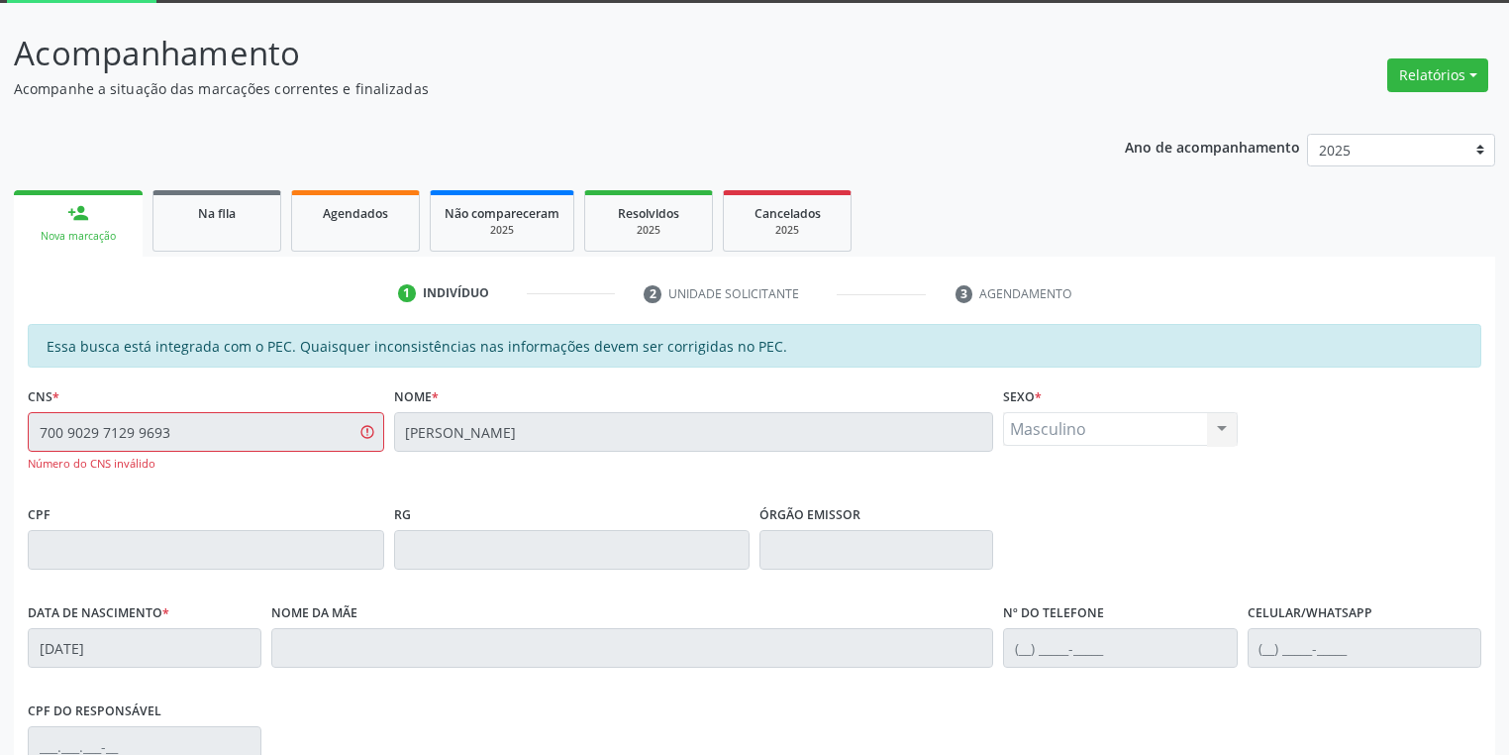
scroll to position [78, 0]
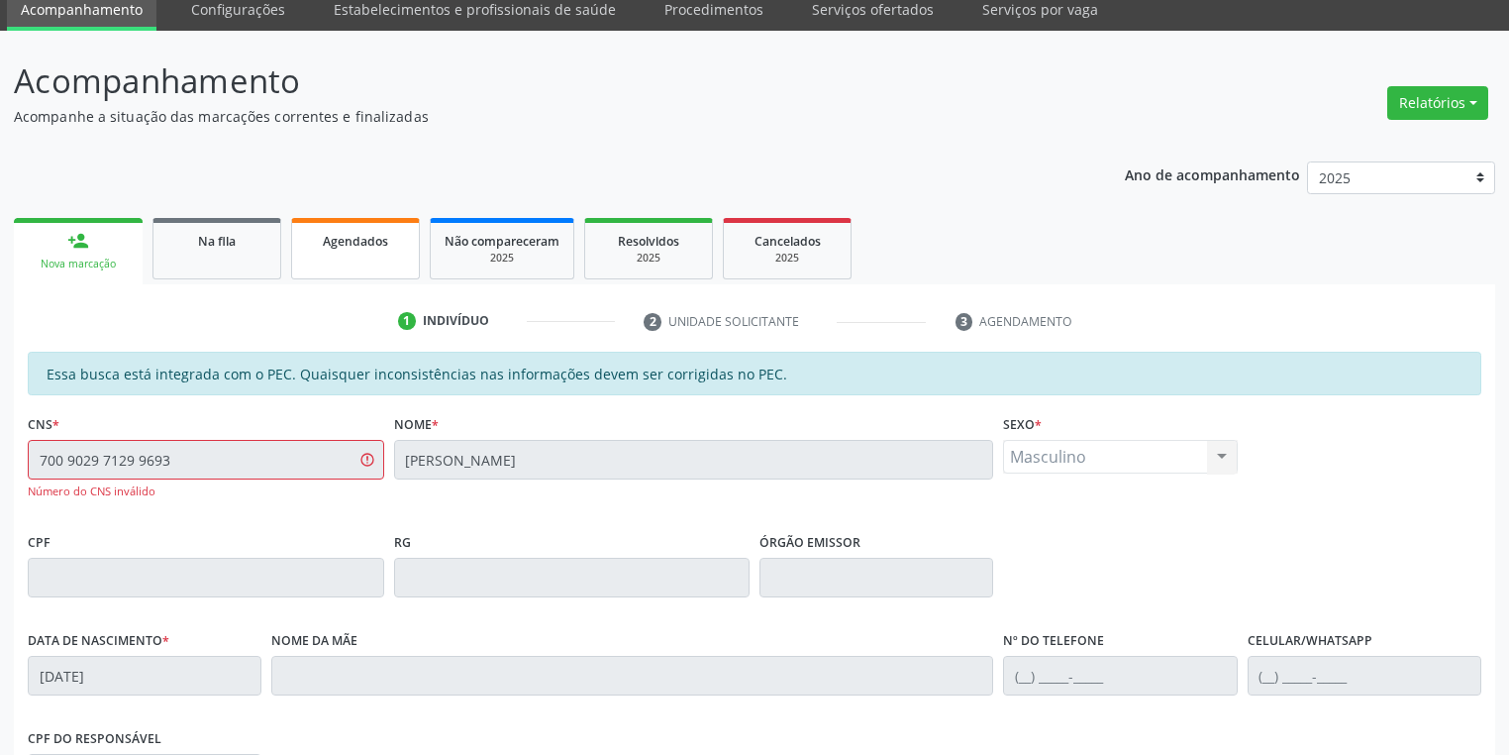
click at [375, 238] on span "Agendados" at bounding box center [355, 241] width 65 height 17
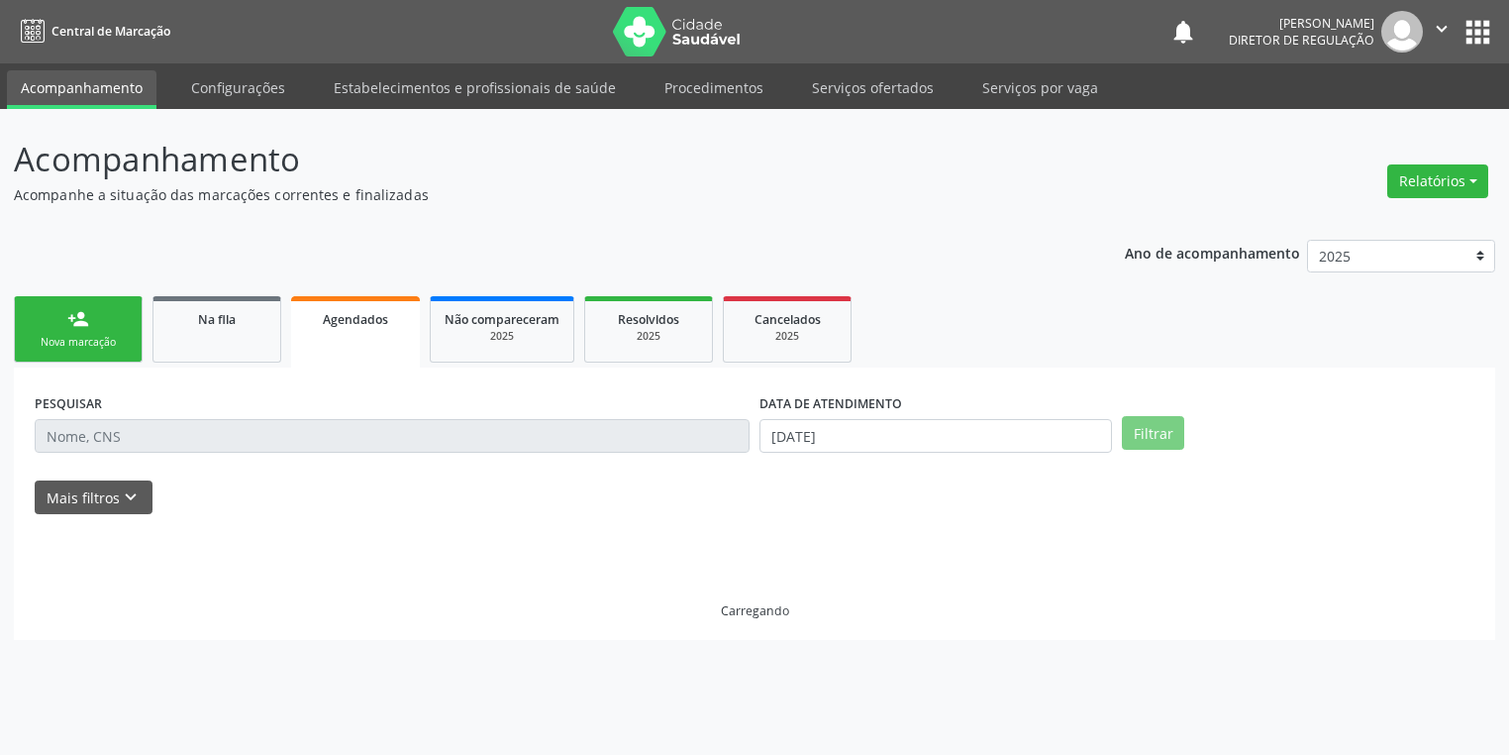
scroll to position [0, 0]
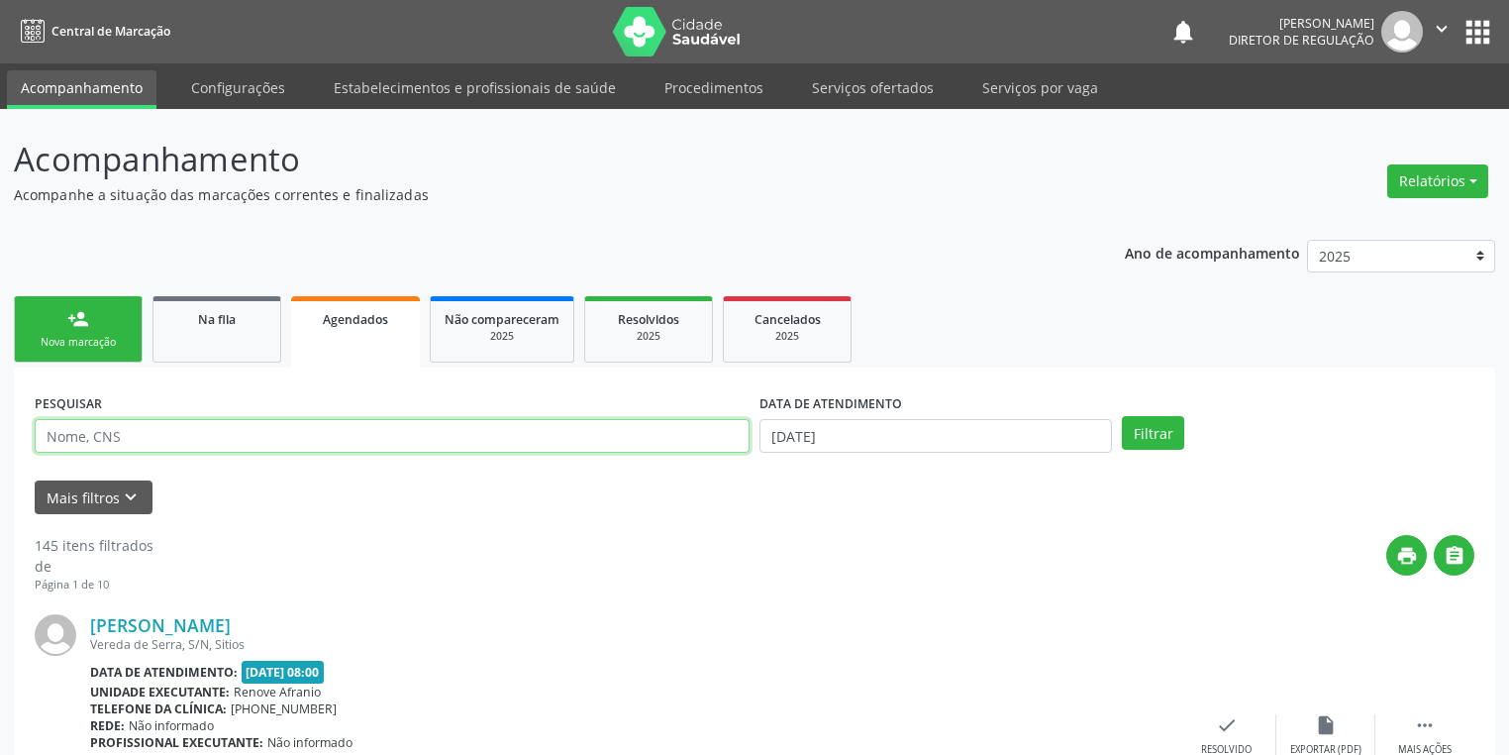
click at [365, 428] on input "text" at bounding box center [392, 436] width 715 height 34
type input "[PERSON_NAME]"
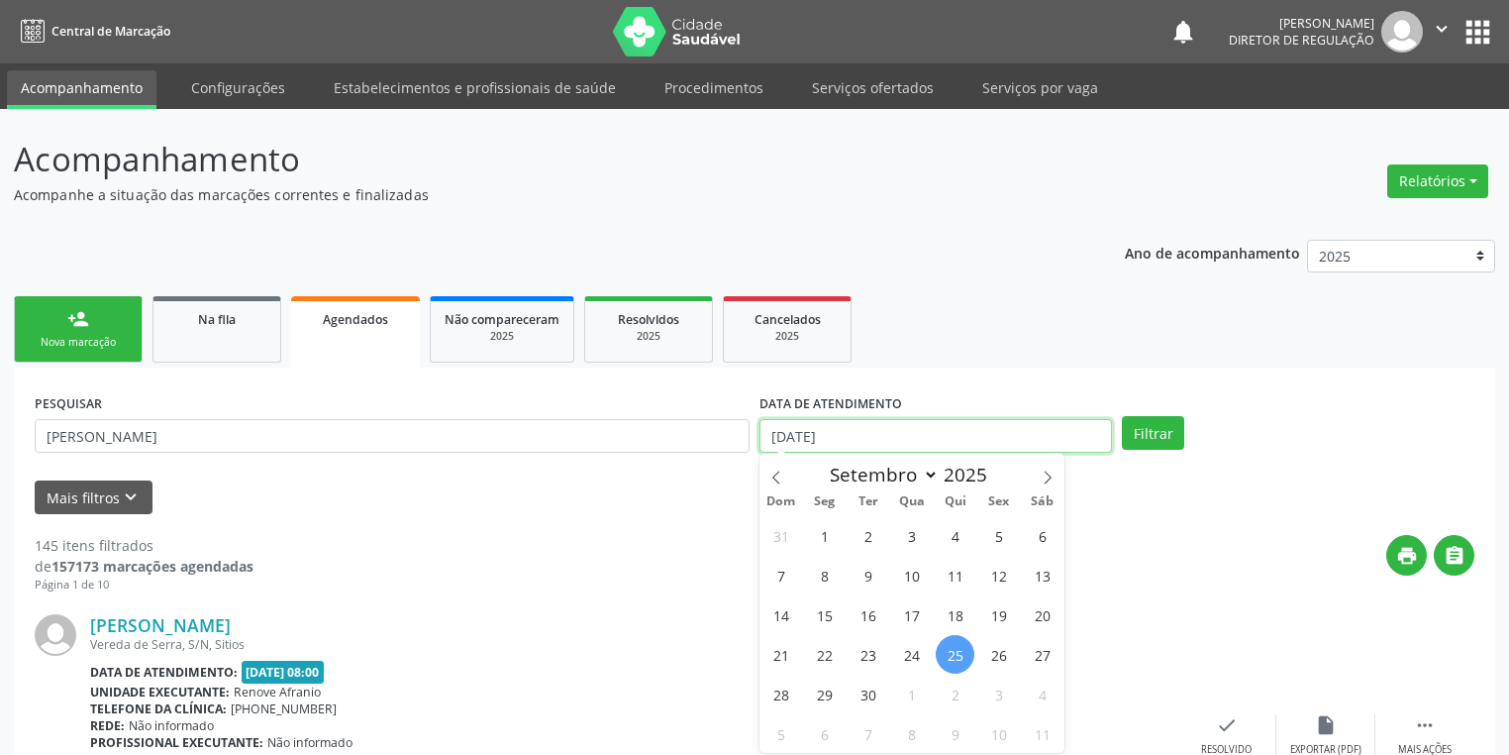
click at [929, 435] on input "[DATE]" at bounding box center [936, 436] width 353 height 34
click at [788, 476] on span at bounding box center [777, 471] width 34 height 34
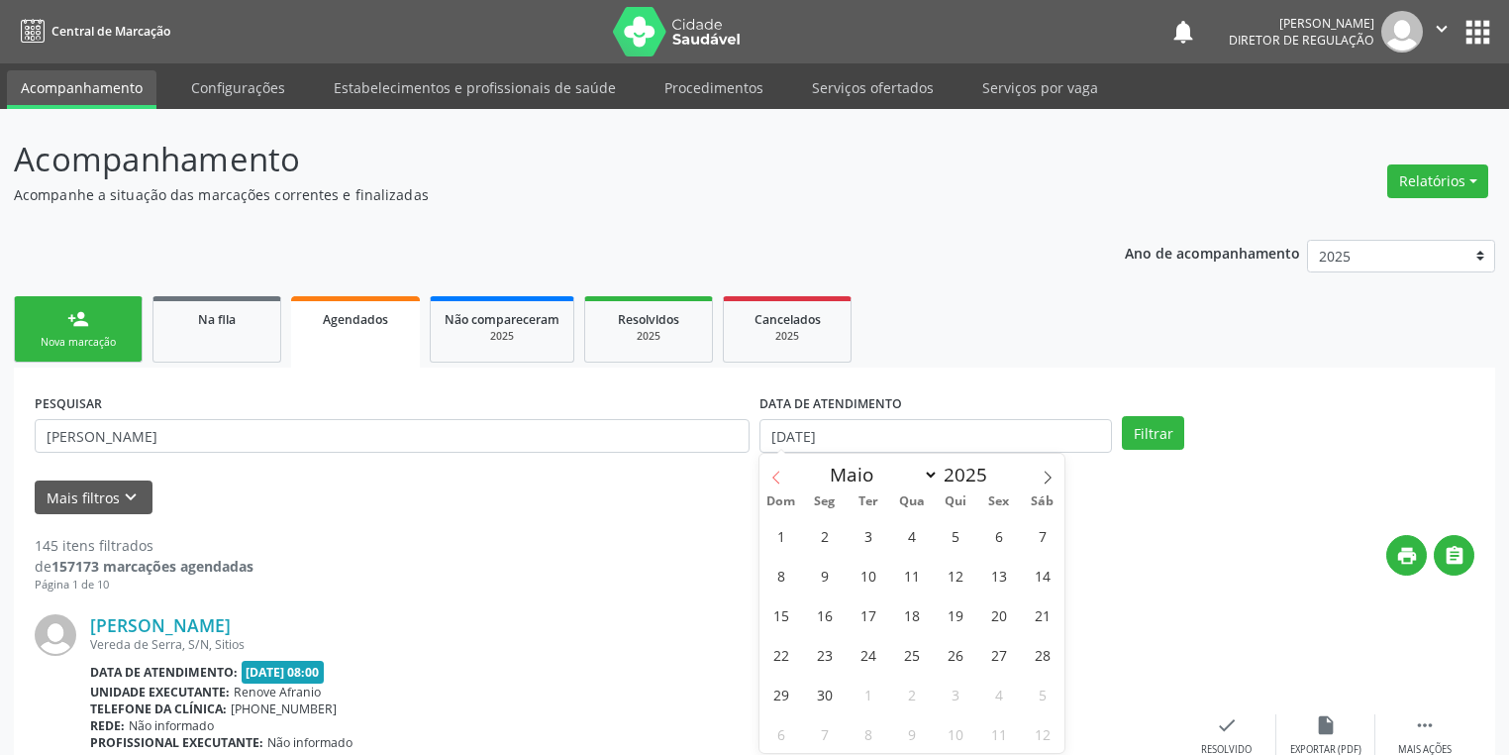
click at [788, 476] on span at bounding box center [777, 471] width 34 height 34
select select "0"
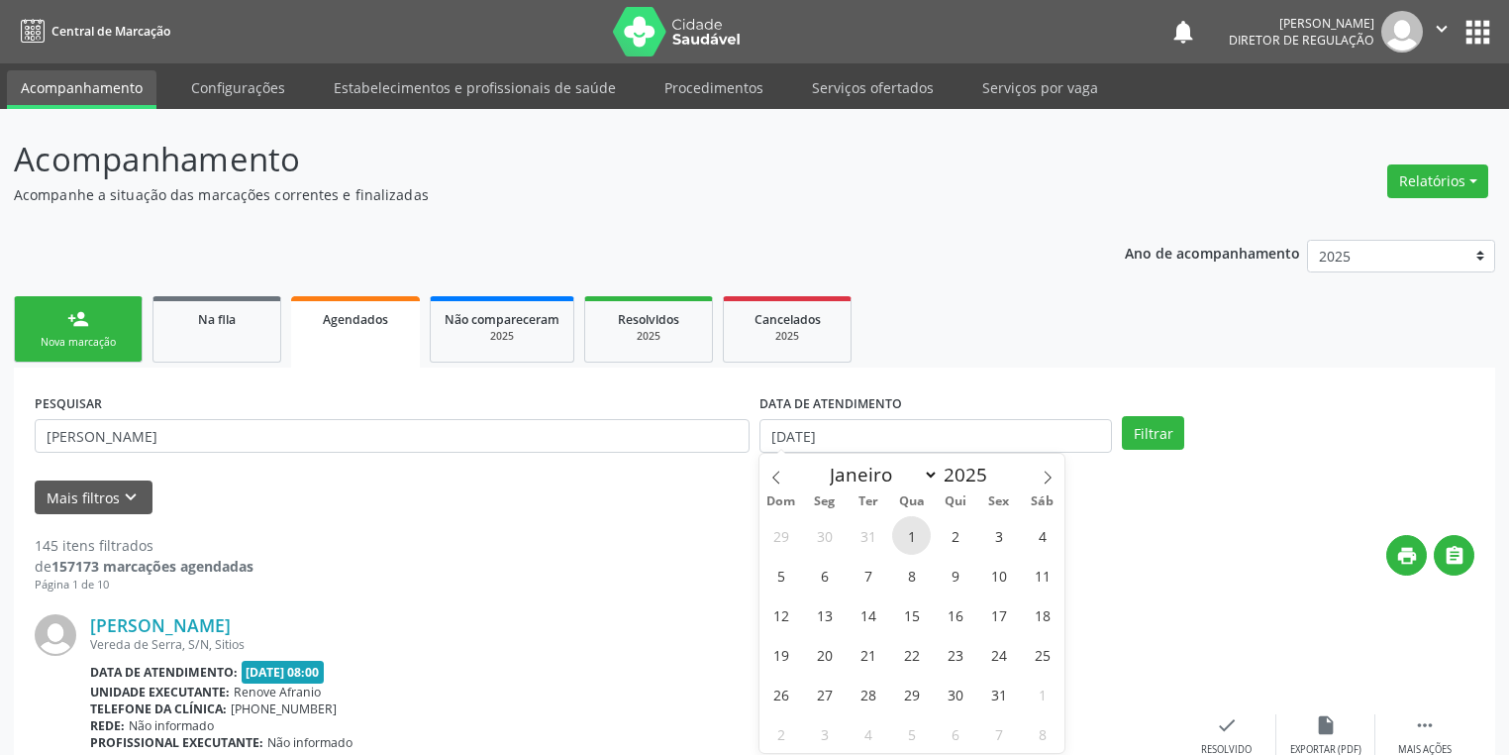
click at [916, 540] on span "1" at bounding box center [911, 535] width 39 height 39
type input "[DATE]"
click at [1050, 476] on icon at bounding box center [1048, 476] width 7 height 13
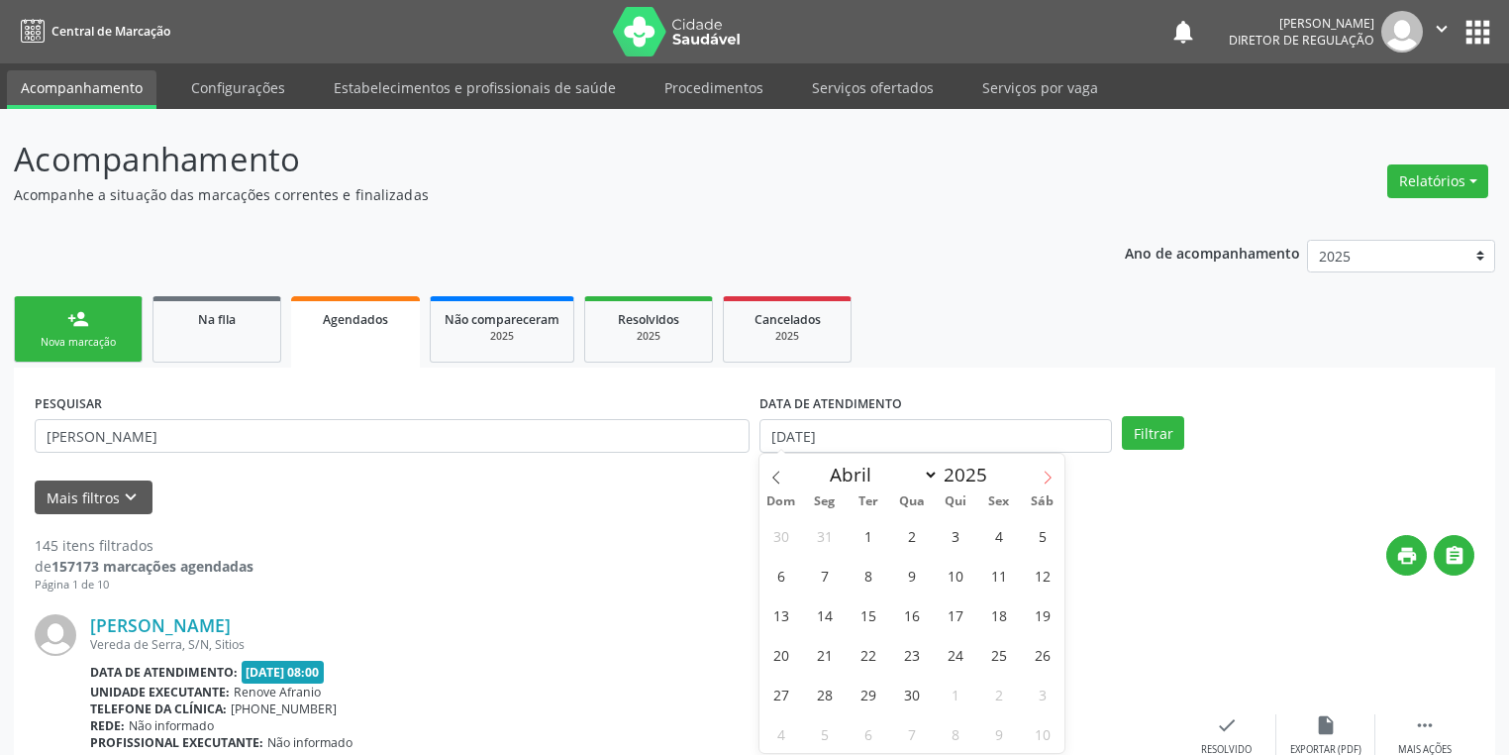
click at [1050, 476] on icon at bounding box center [1048, 476] width 7 height 13
click at [1050, 477] on icon at bounding box center [1048, 476] width 7 height 13
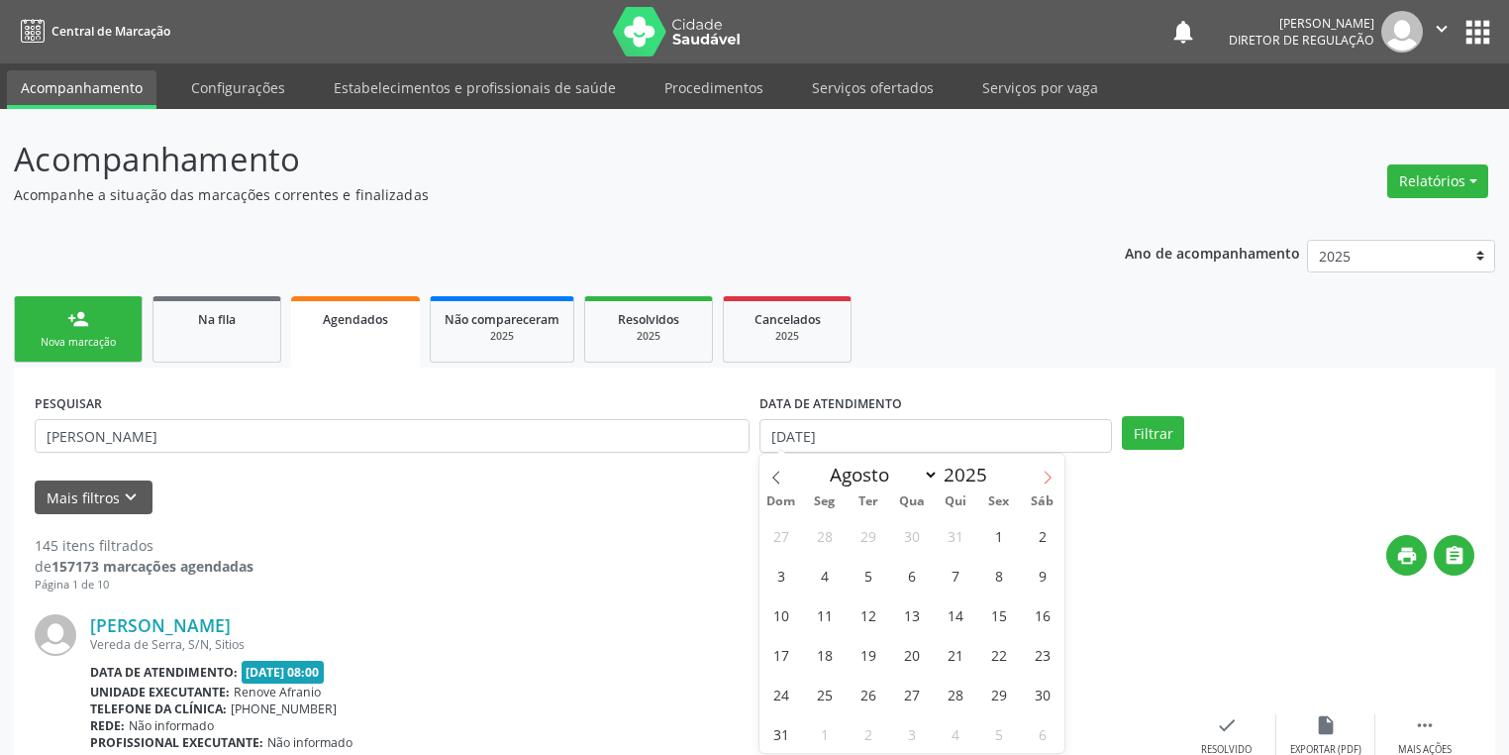
select select "8"
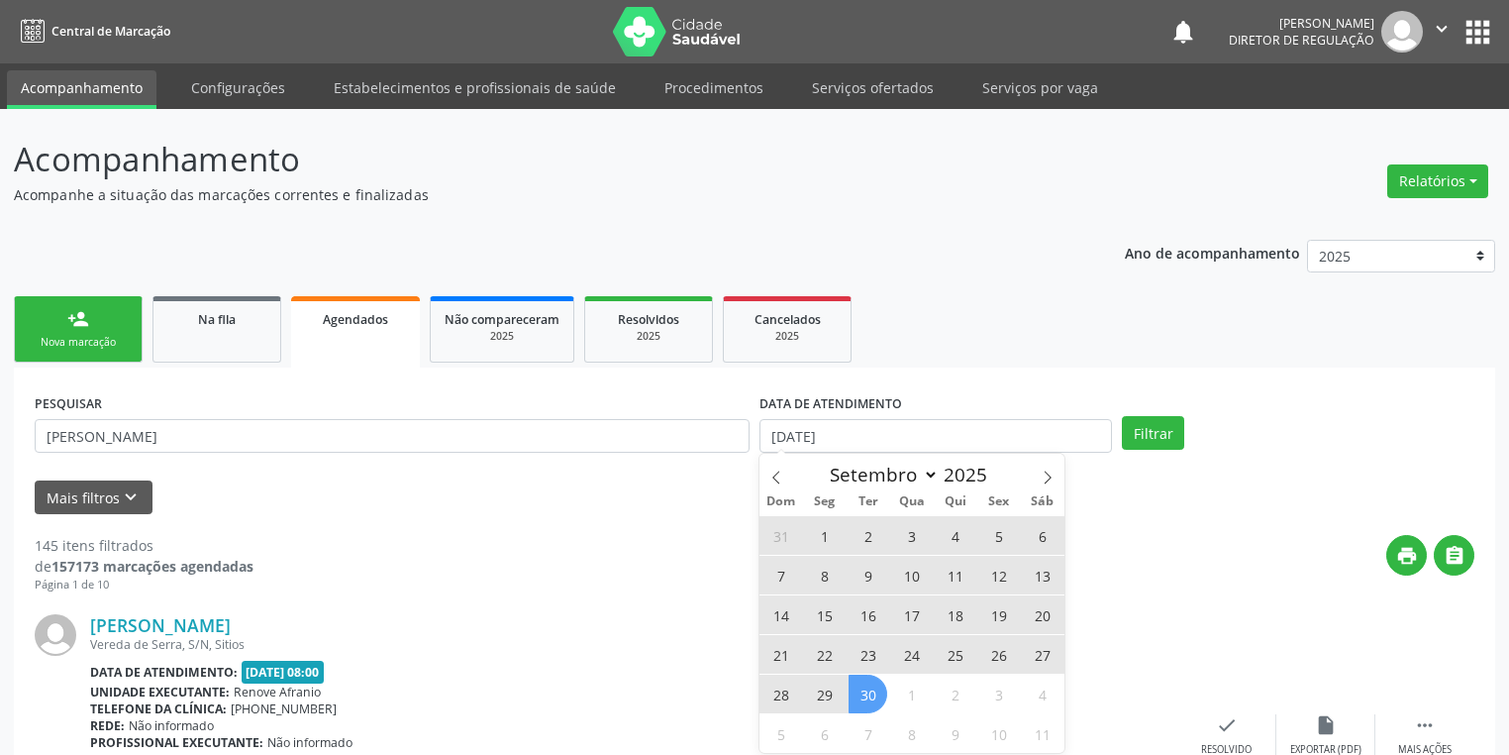
click at [881, 694] on span "30" at bounding box center [868, 693] width 39 height 39
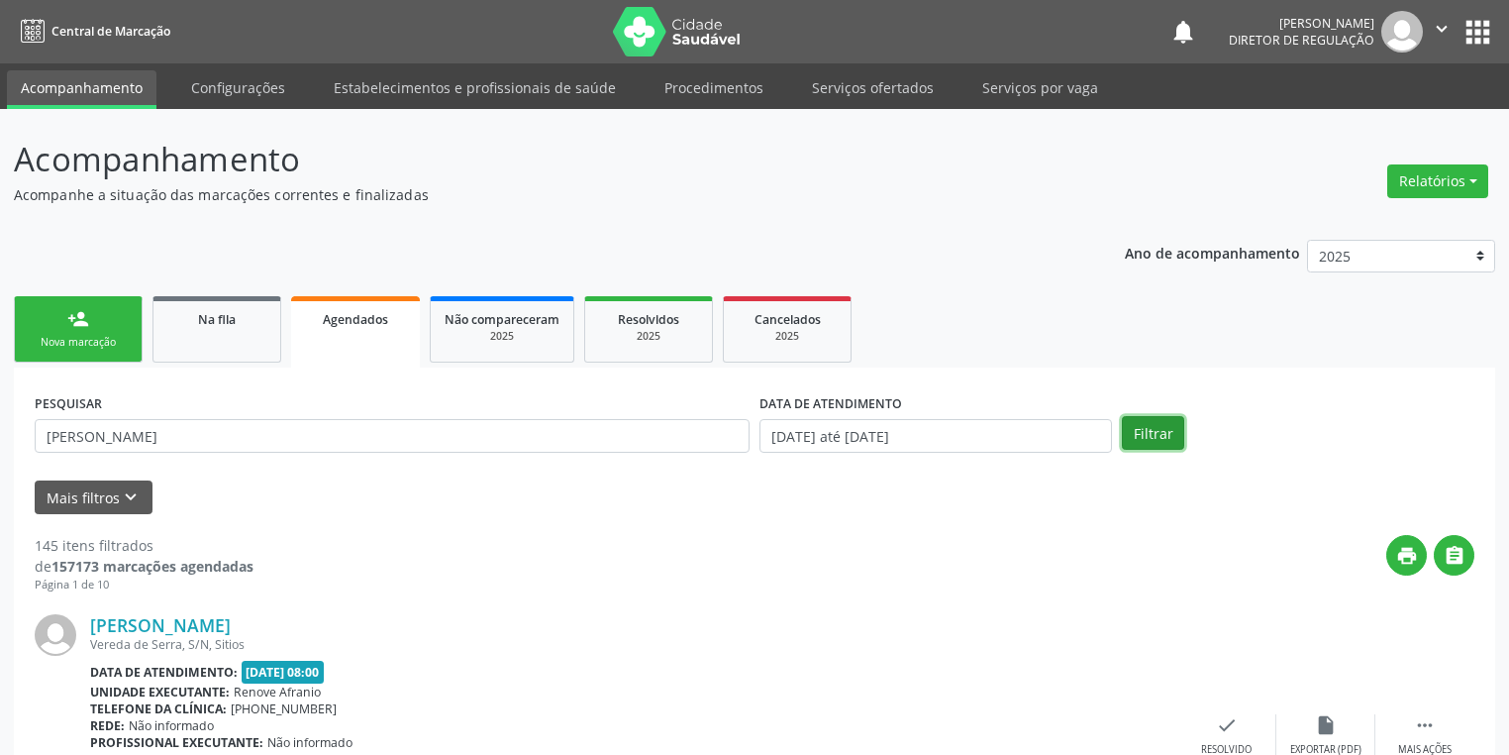
click at [1173, 436] on button "Filtrar" at bounding box center [1153, 433] width 62 height 34
click at [111, 341] on div "Nova marcação" at bounding box center [78, 342] width 99 height 15
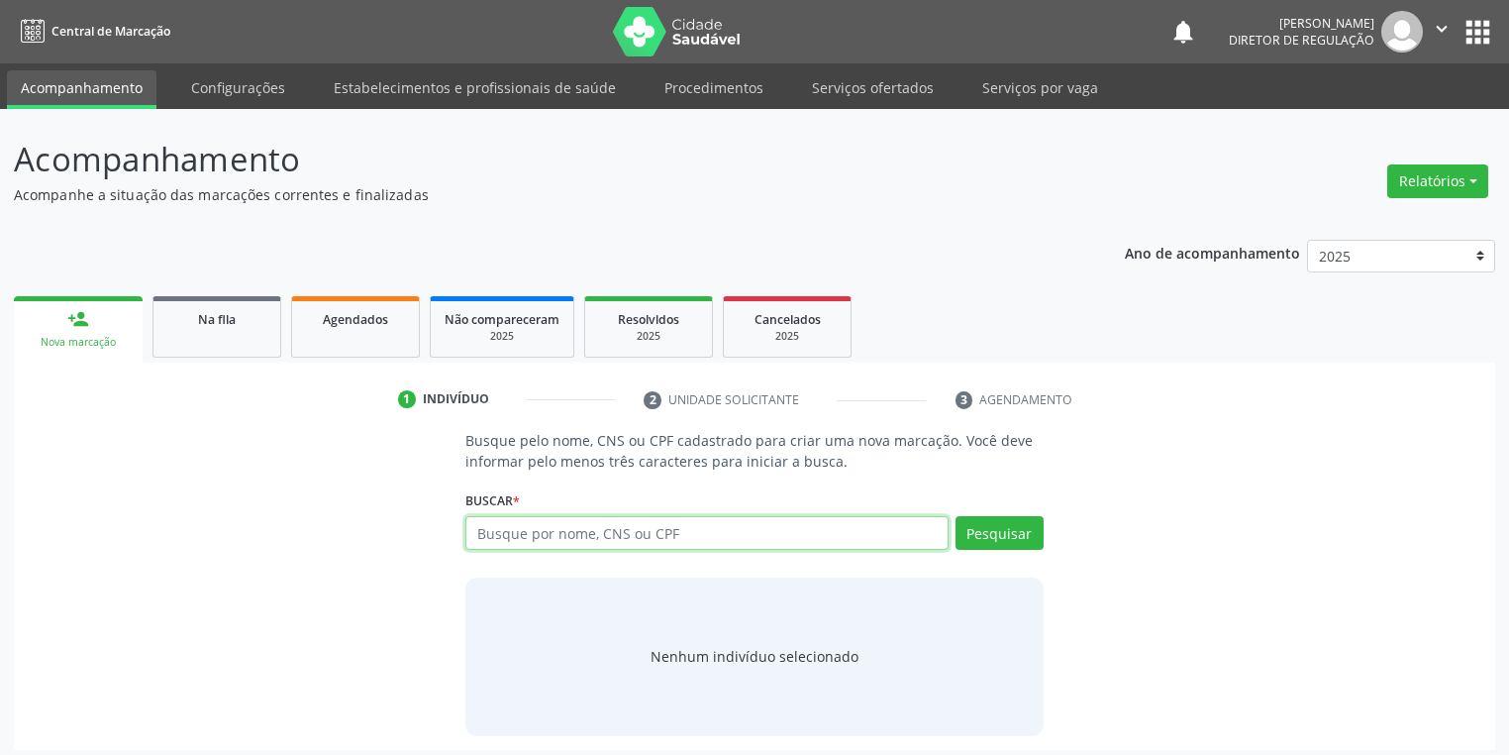
click at [587, 531] on input "text" at bounding box center [706, 533] width 483 height 34
paste input "392.198.524-20"
type input "392.198.524-20"
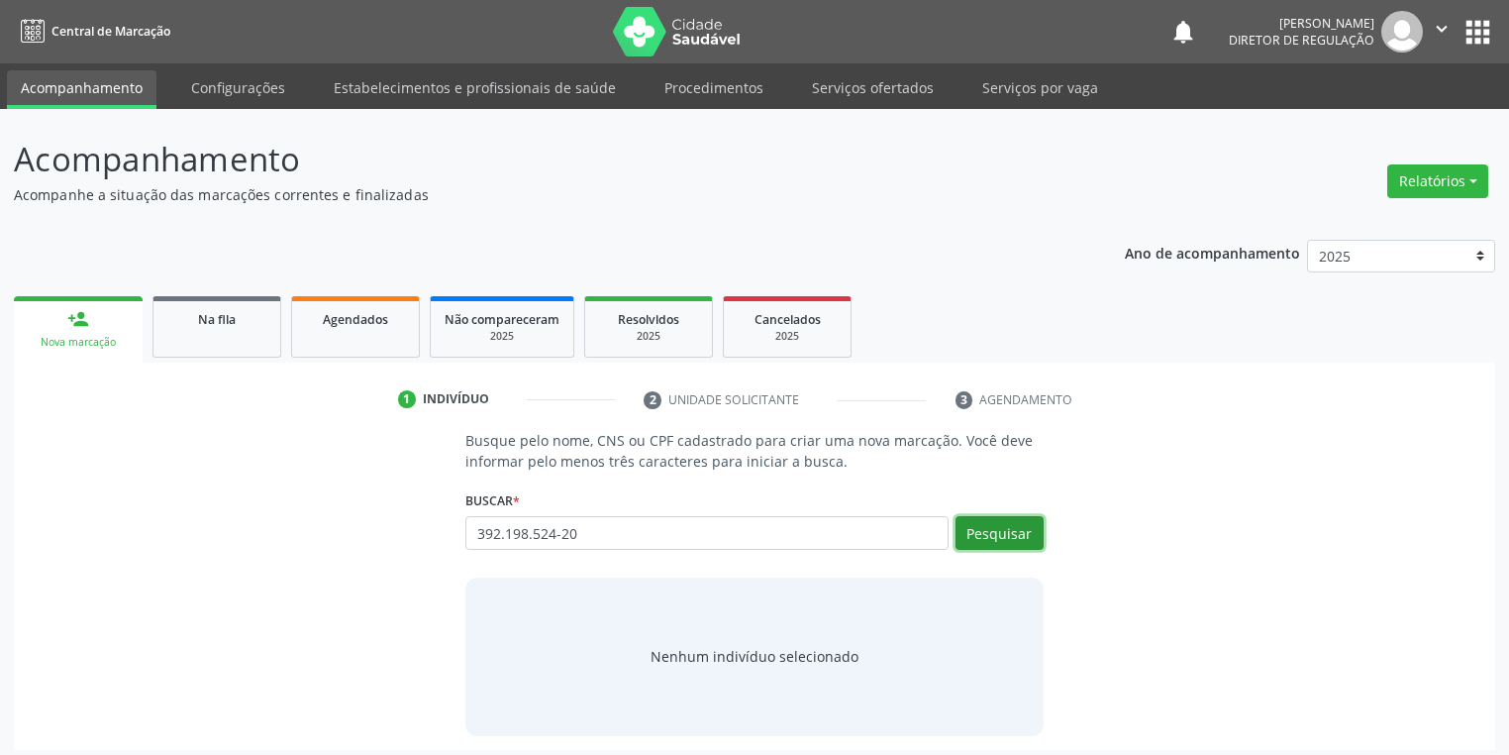
click at [1002, 535] on button "Pesquisar" at bounding box center [1000, 533] width 88 height 34
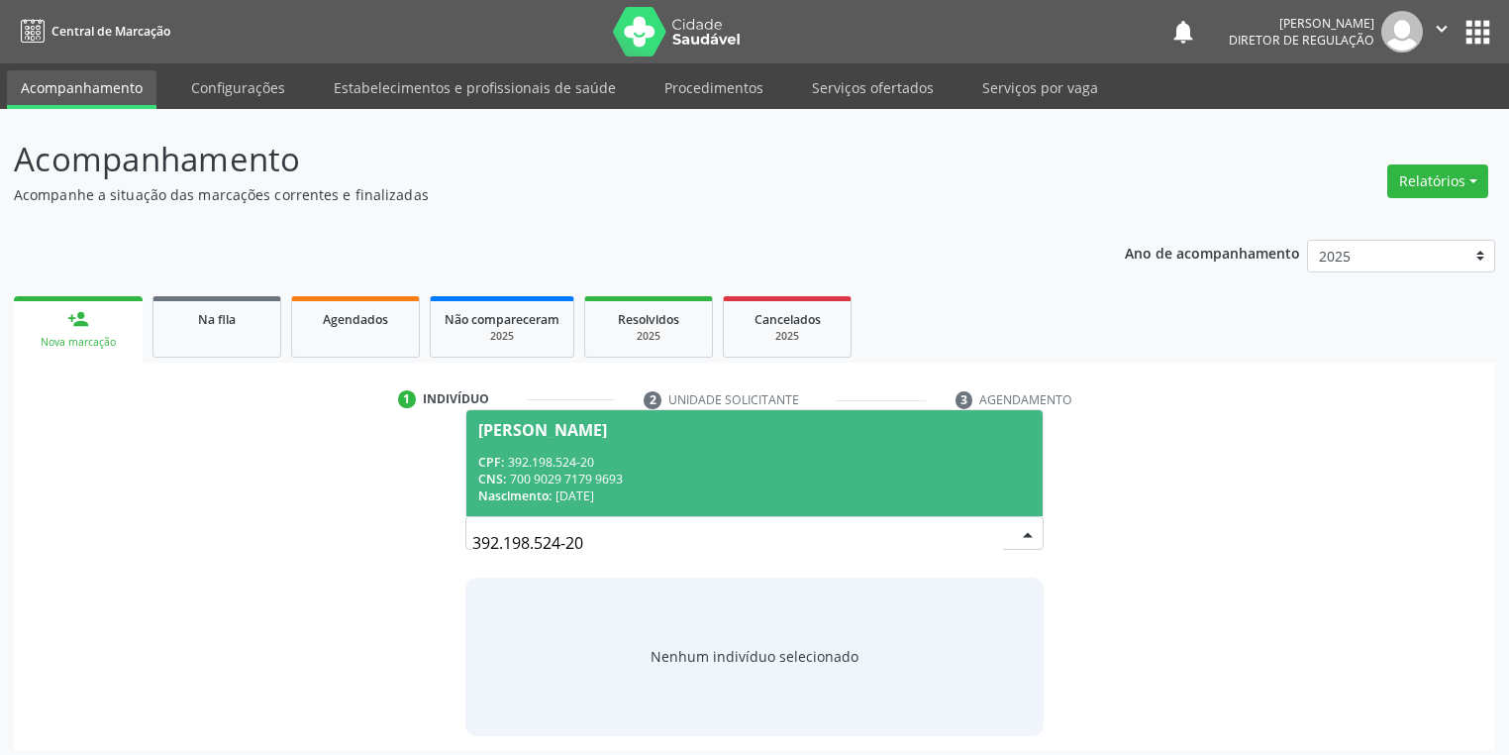
click at [573, 471] on div "CNS: 700 9029 7179 9693" at bounding box center [754, 478] width 553 height 17
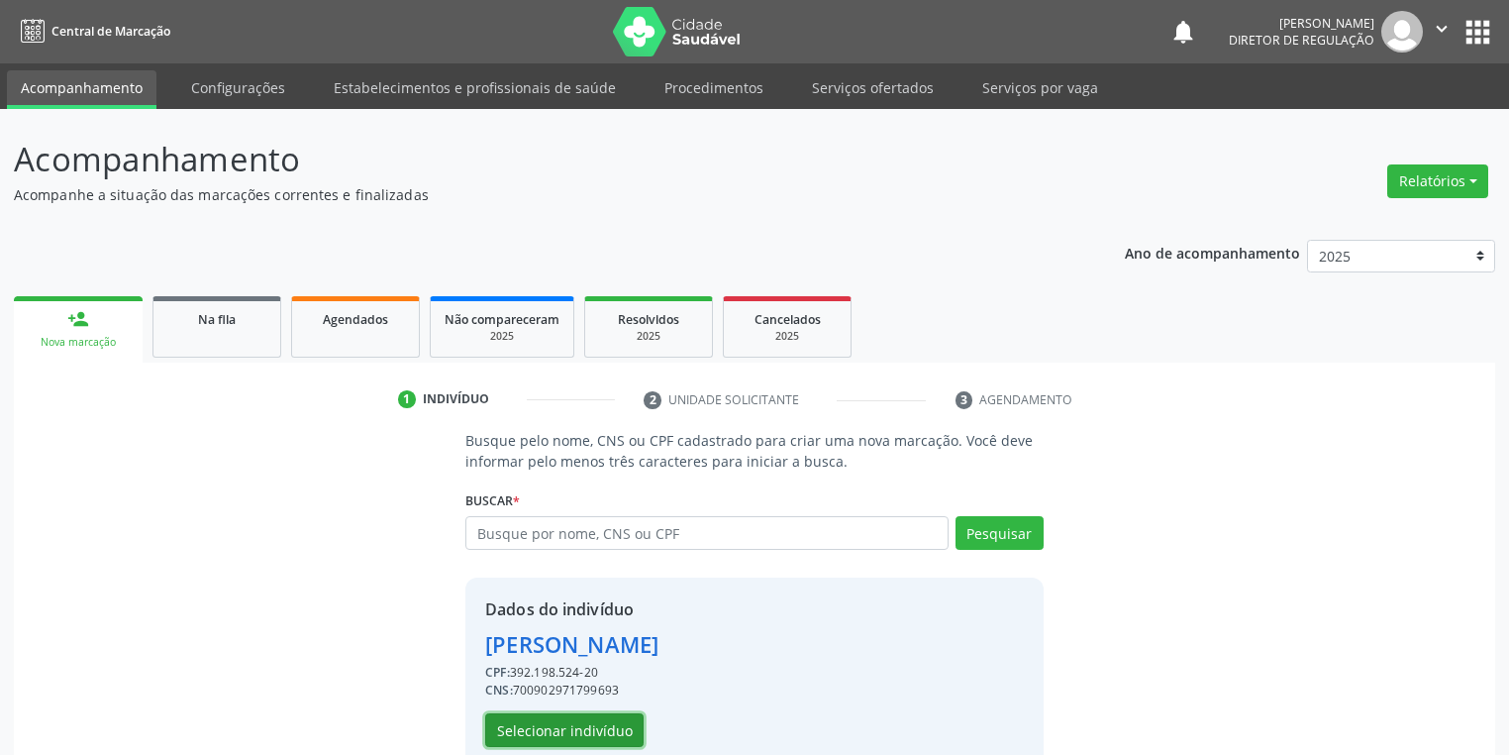
click at [619, 723] on button "Selecionar indivíduo" at bounding box center [564, 730] width 158 height 34
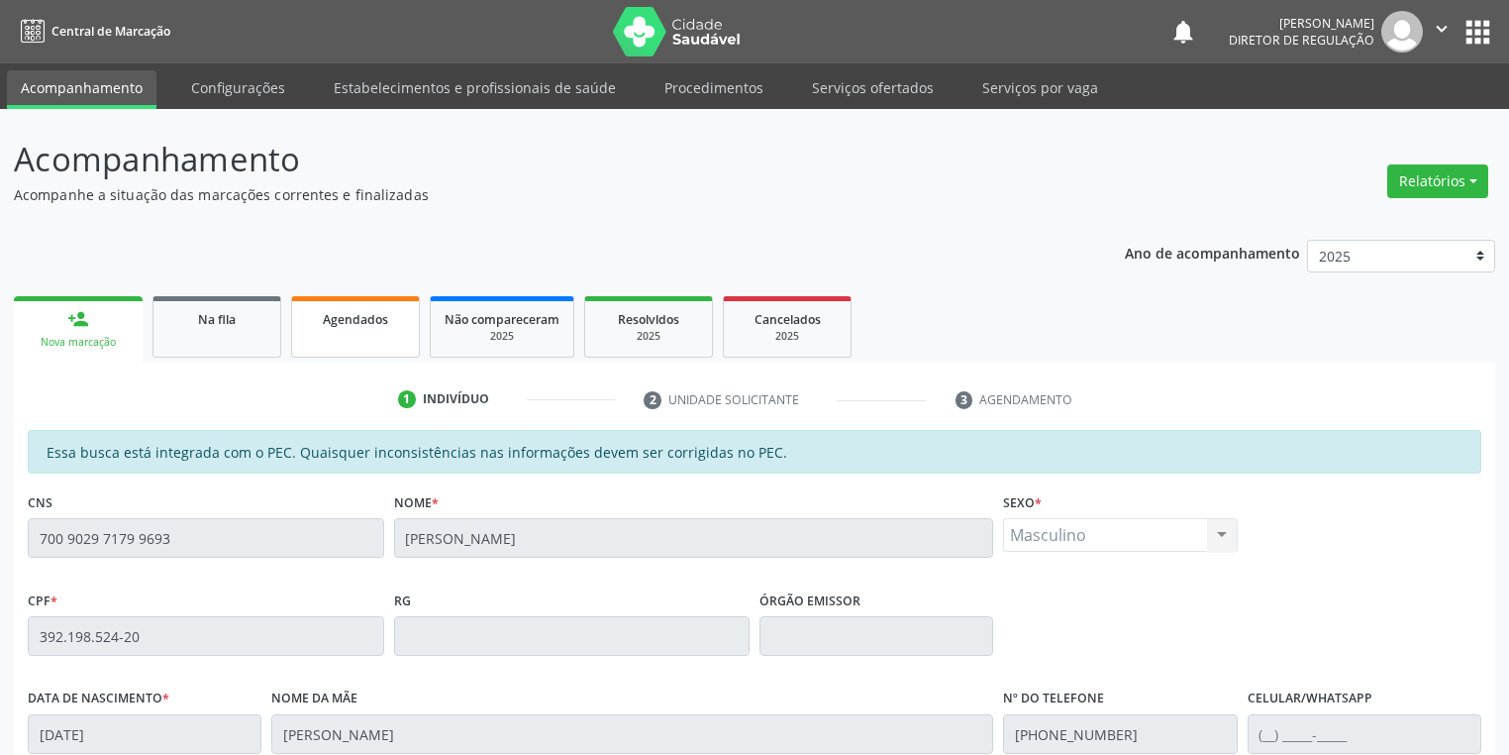
click at [350, 314] on span "Agendados" at bounding box center [355, 319] width 65 height 17
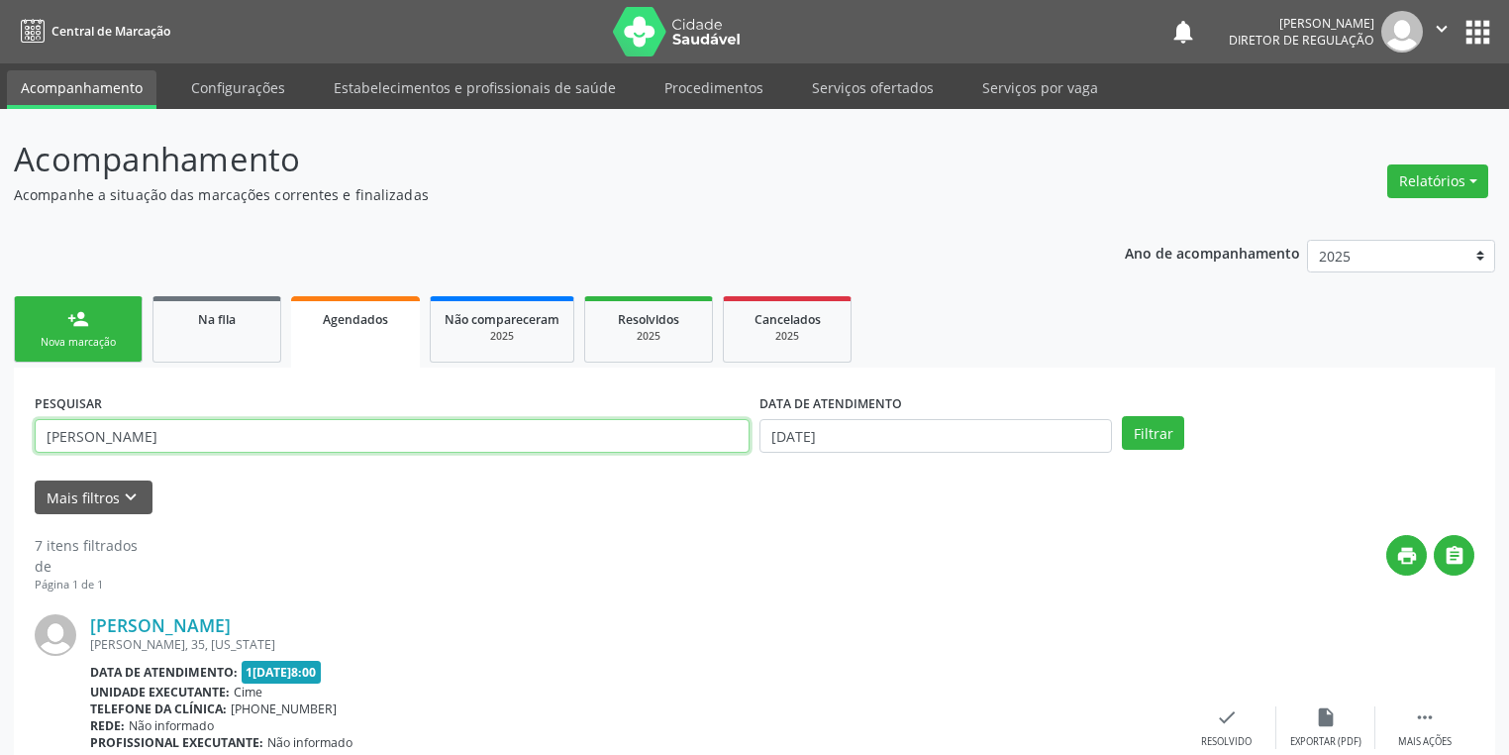
click at [381, 428] on input "[PERSON_NAME]" at bounding box center [392, 436] width 715 height 34
type input "j"
paste input "392.198.524-20"
type input "392.198.524-20"
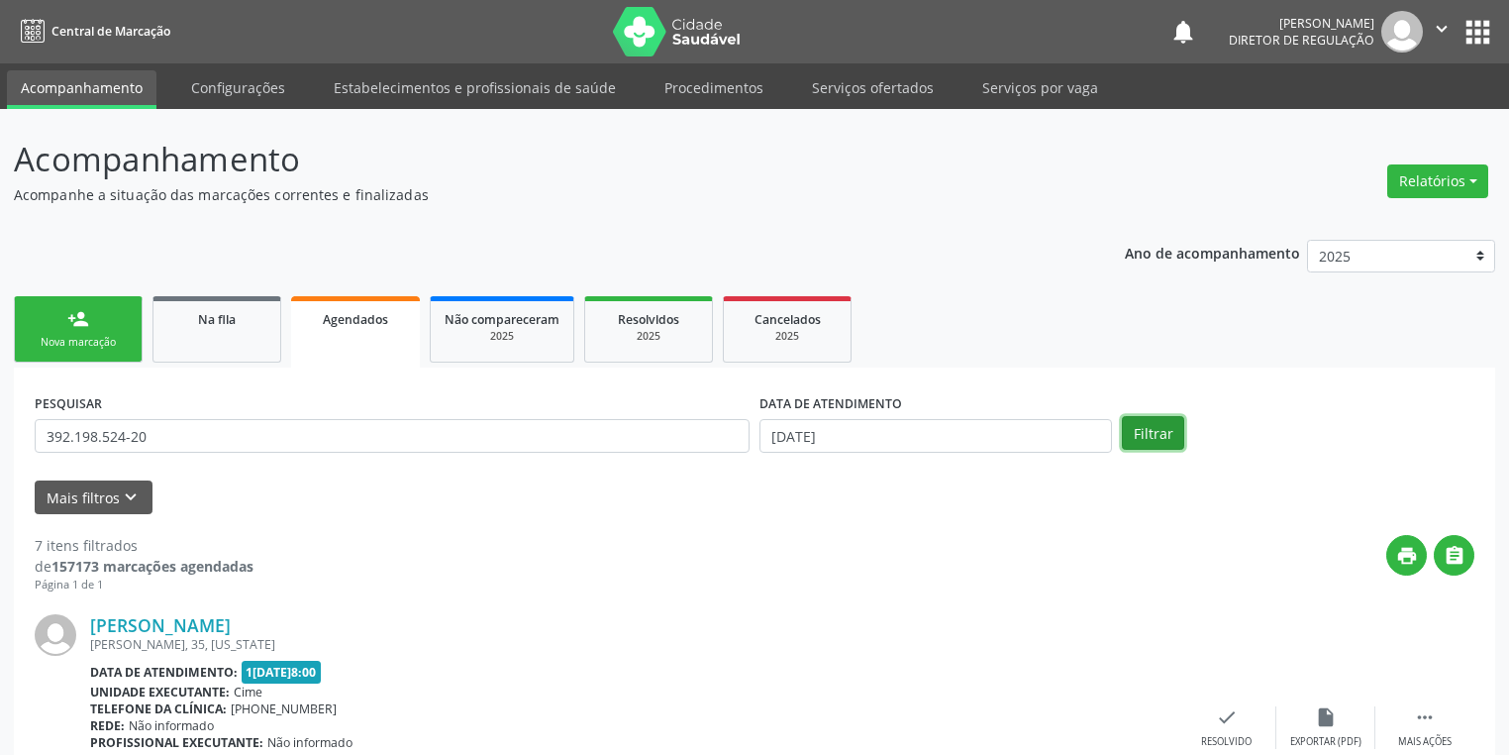
click at [1173, 425] on button "Filtrar" at bounding box center [1153, 433] width 62 height 34
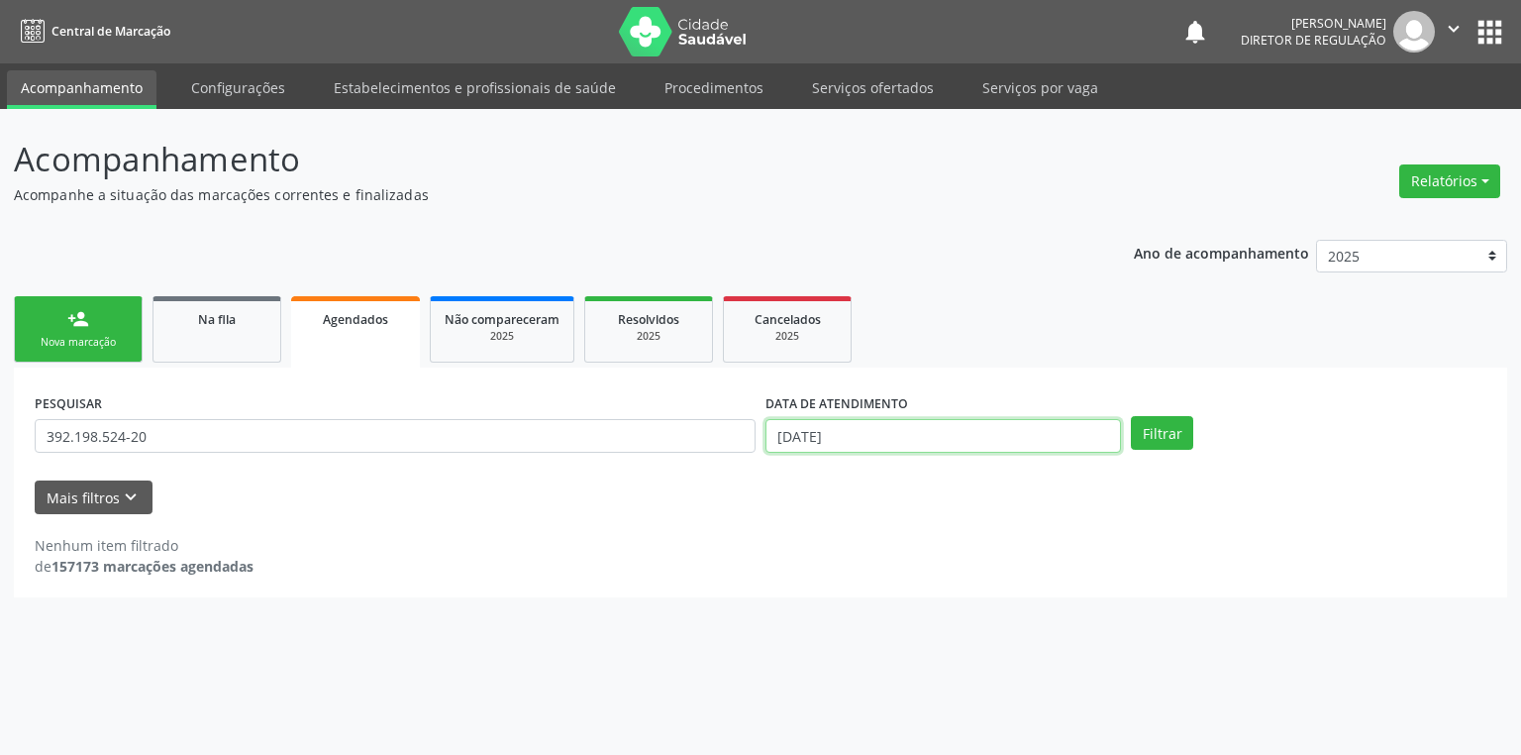
click at [958, 437] on input "[DATE]" at bounding box center [943, 436] width 356 height 34
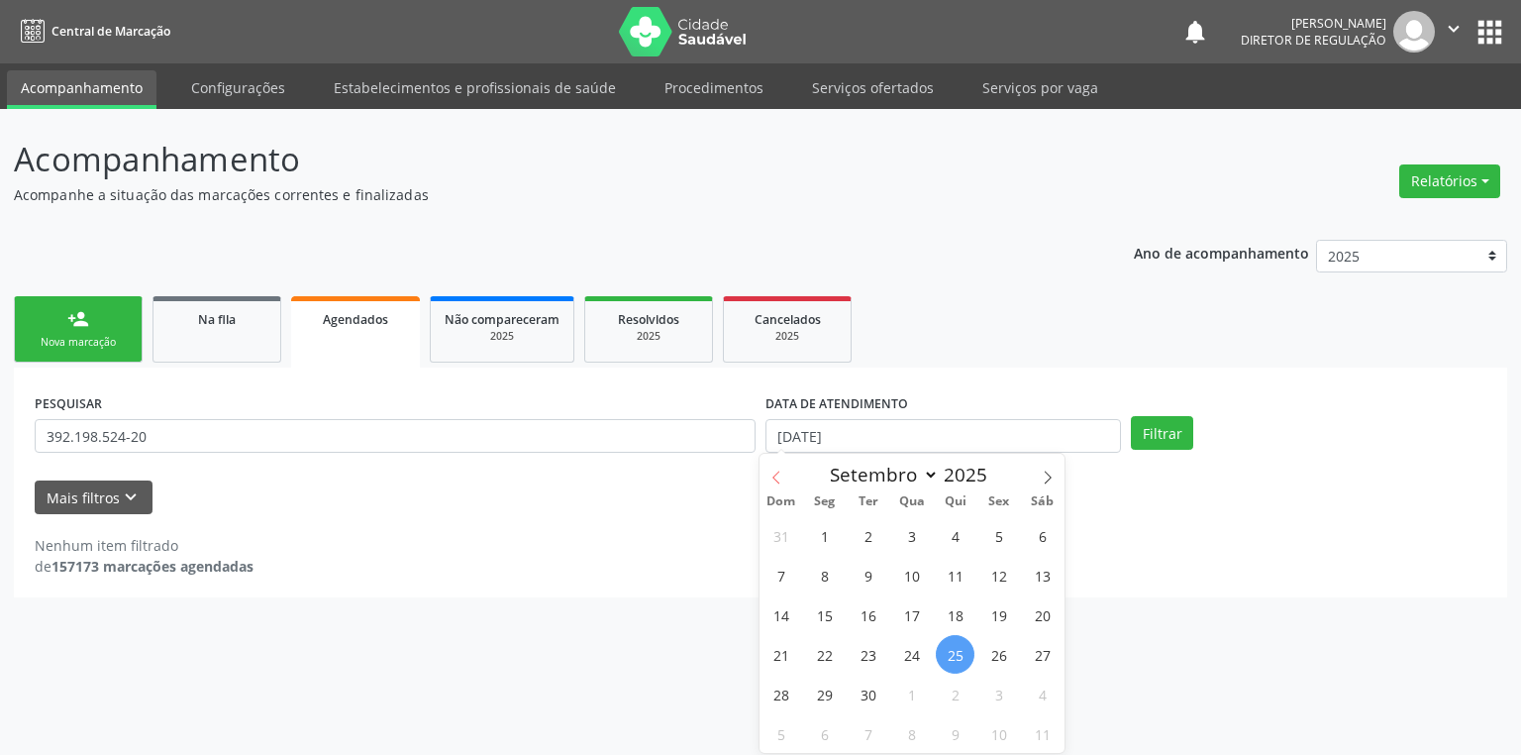
click at [777, 473] on icon at bounding box center [776, 477] width 14 height 14
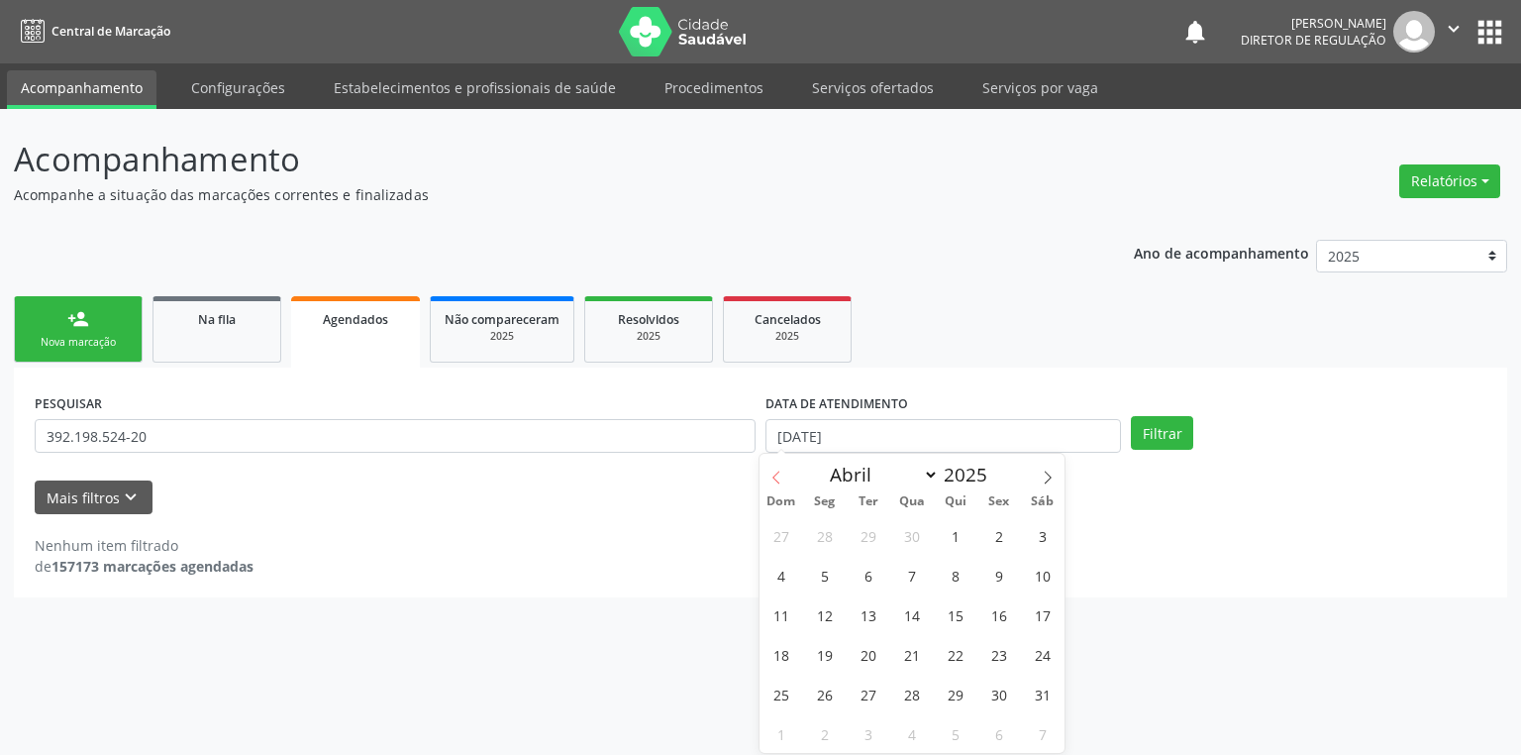
click at [777, 473] on icon at bounding box center [776, 477] width 14 height 14
select select "0"
click at [905, 532] on span "1" at bounding box center [911, 535] width 39 height 39
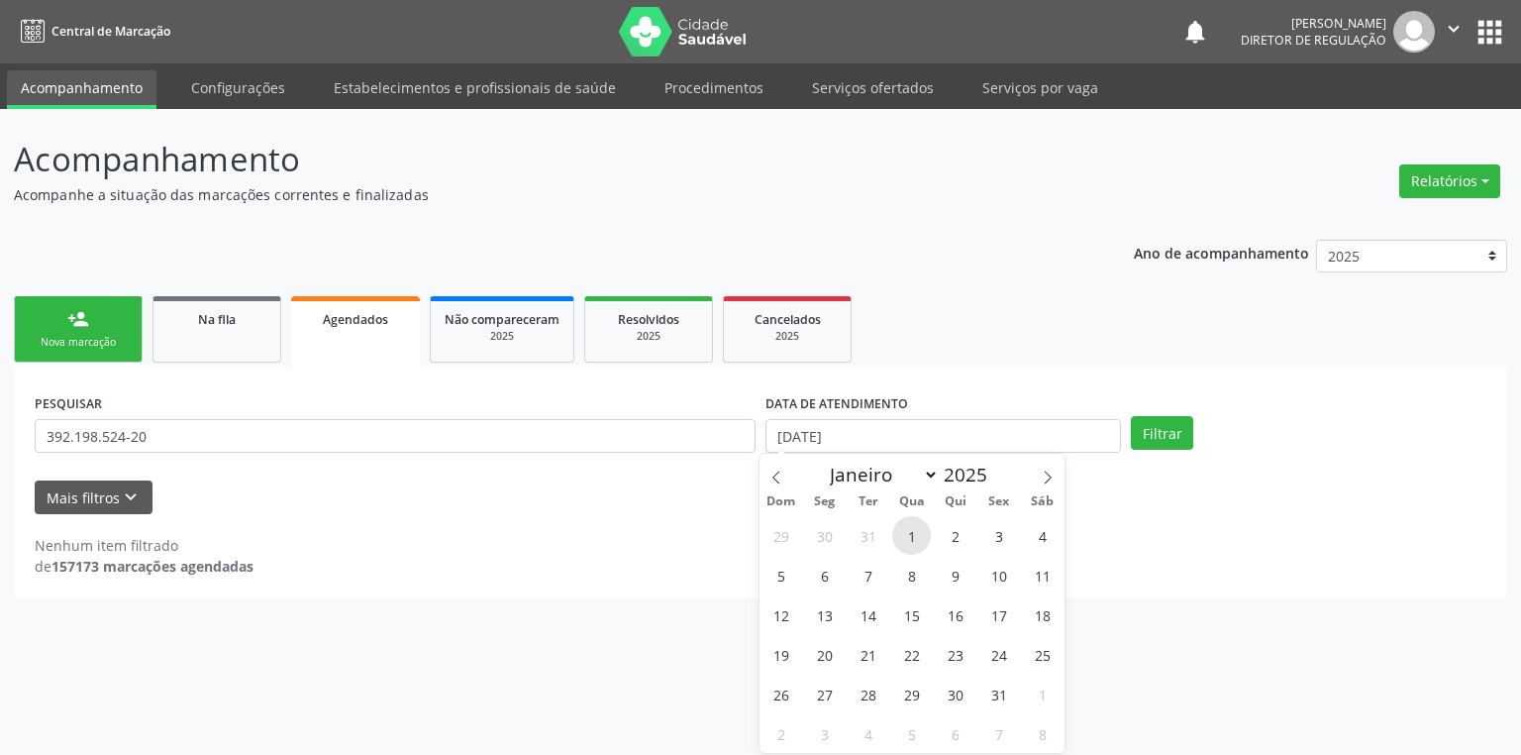
type input "[DATE]"
click at [1048, 485] on span at bounding box center [1048, 471] width 34 height 34
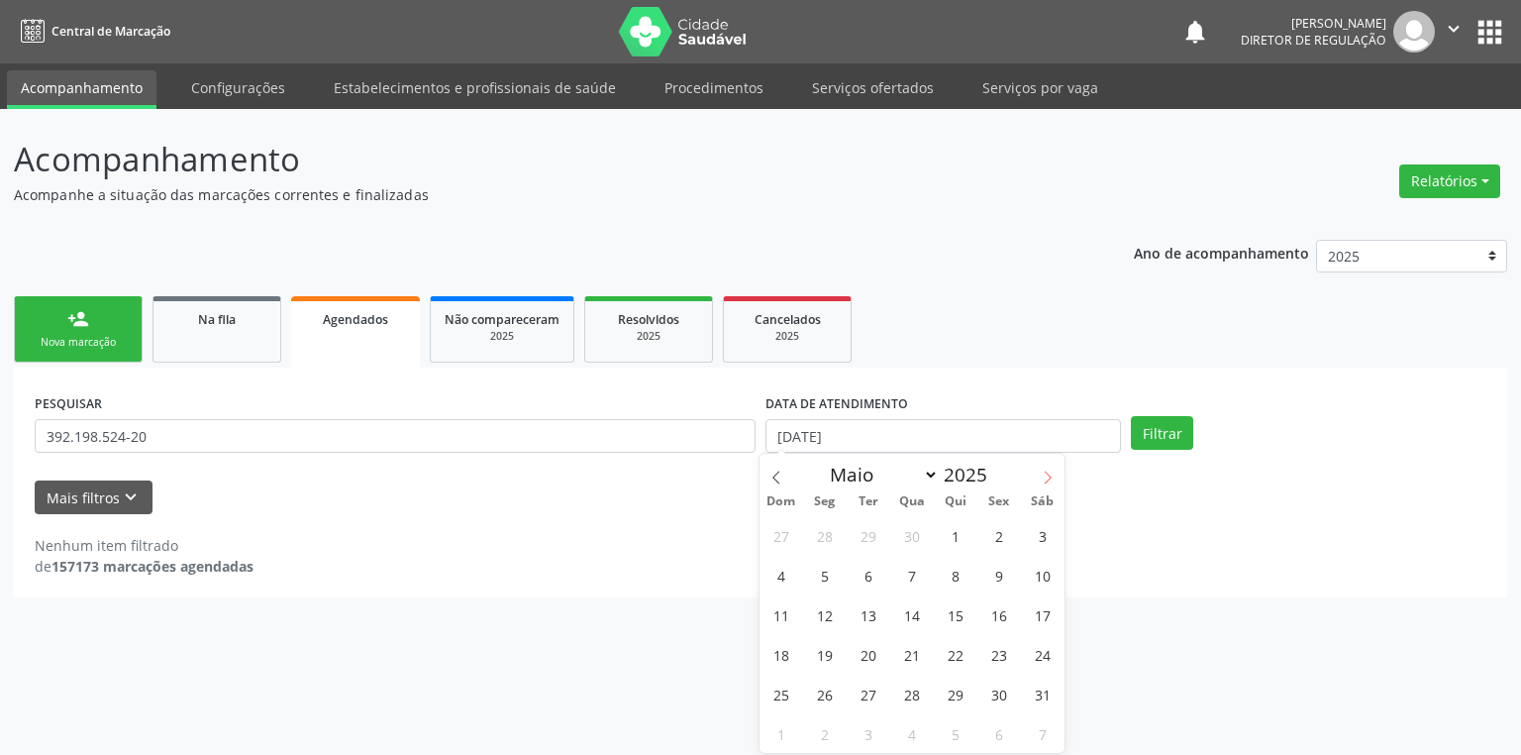
click at [1048, 485] on span at bounding box center [1048, 471] width 34 height 34
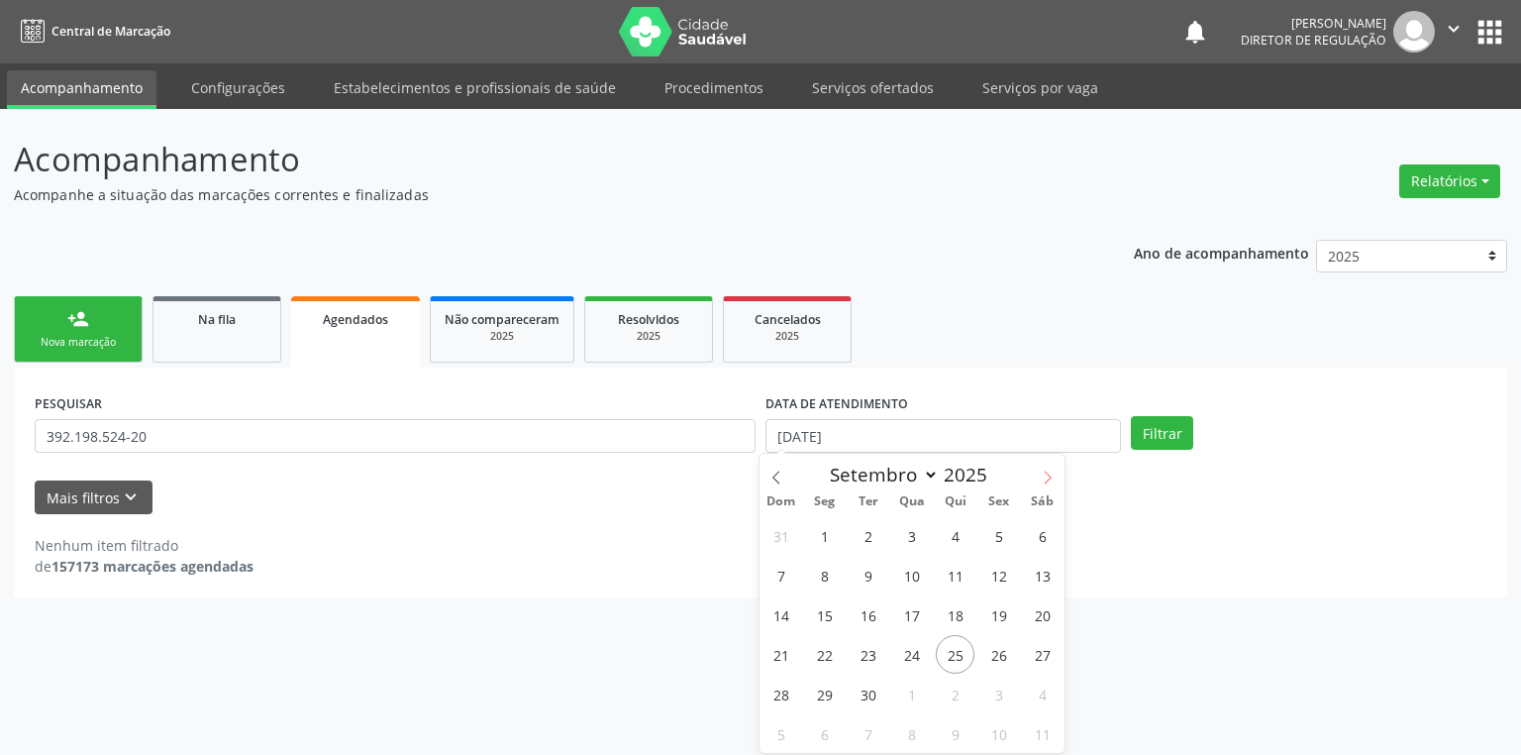
select select "9"
click at [922, 543] on span "1" at bounding box center [911, 535] width 39 height 39
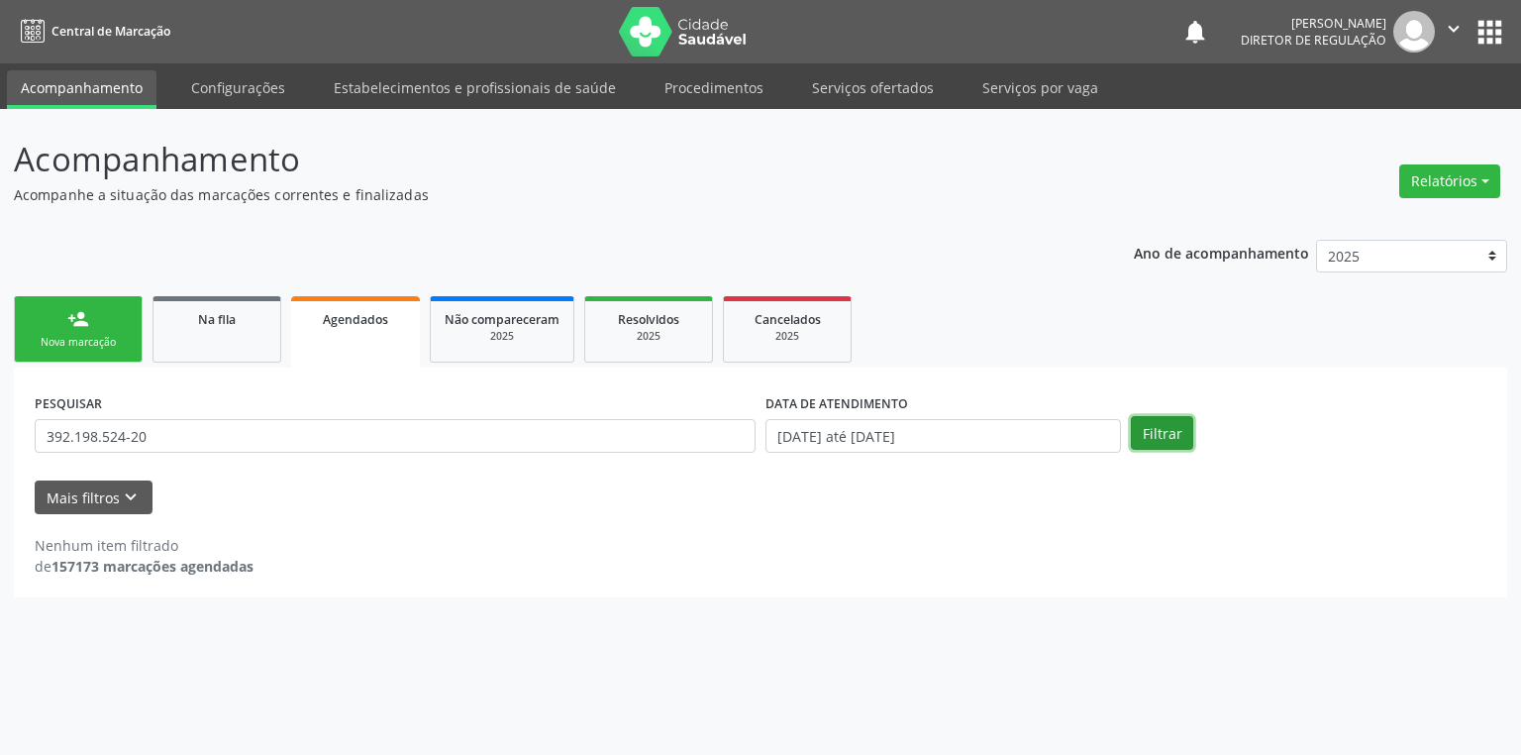
click at [1154, 437] on button "Filtrar" at bounding box center [1162, 433] width 62 height 34
click at [202, 347] on link "Na fila" at bounding box center [217, 329] width 129 height 66
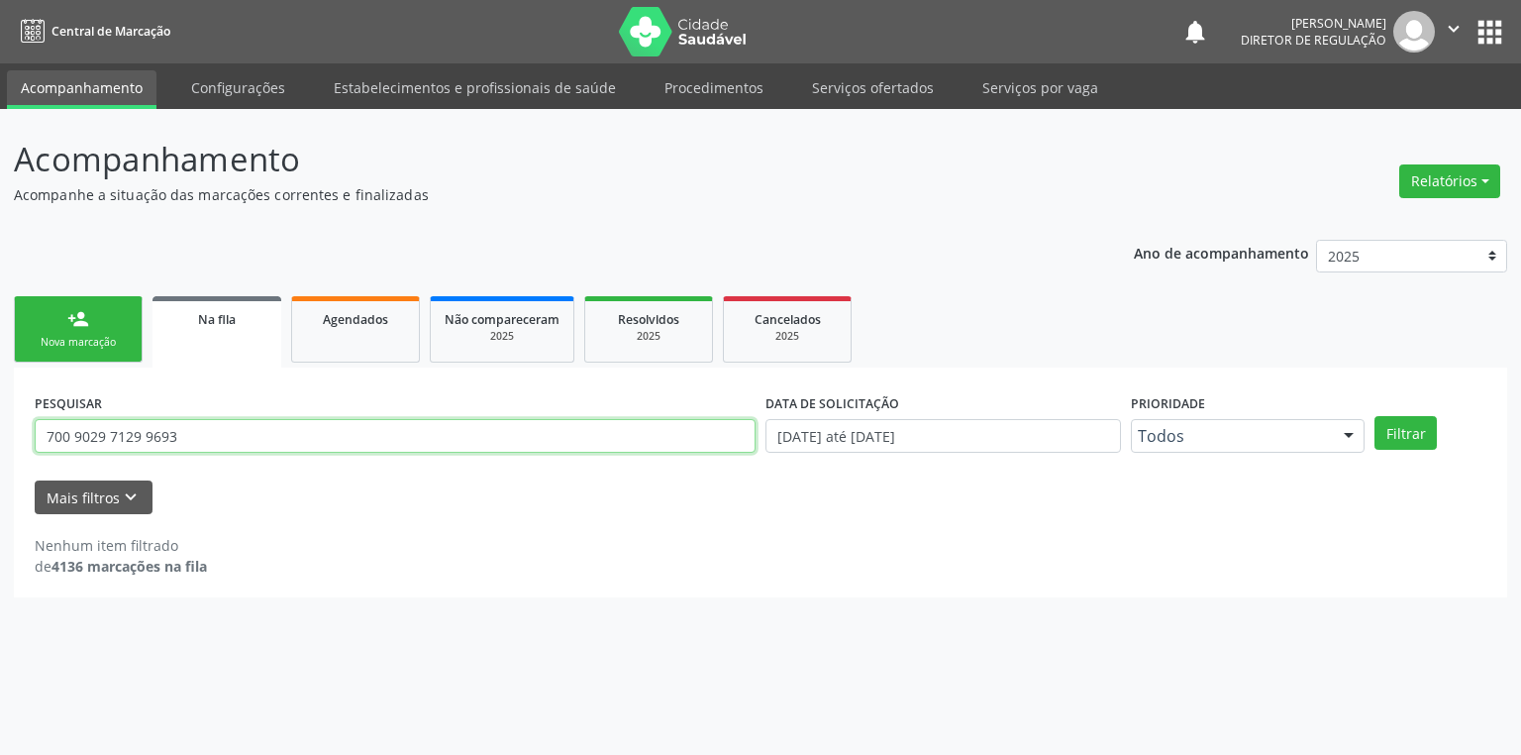
drag, startPoint x: 197, startPoint y: 444, endPoint x: 0, endPoint y: 495, distance: 203.7
click at [0, 495] on div "Acompanhamento Acompanhe a situação das marcações correntes e finalizadas Relat…" at bounding box center [760, 432] width 1521 height 646
paste input "392.198.524-20"
type input "392.198.524-20"
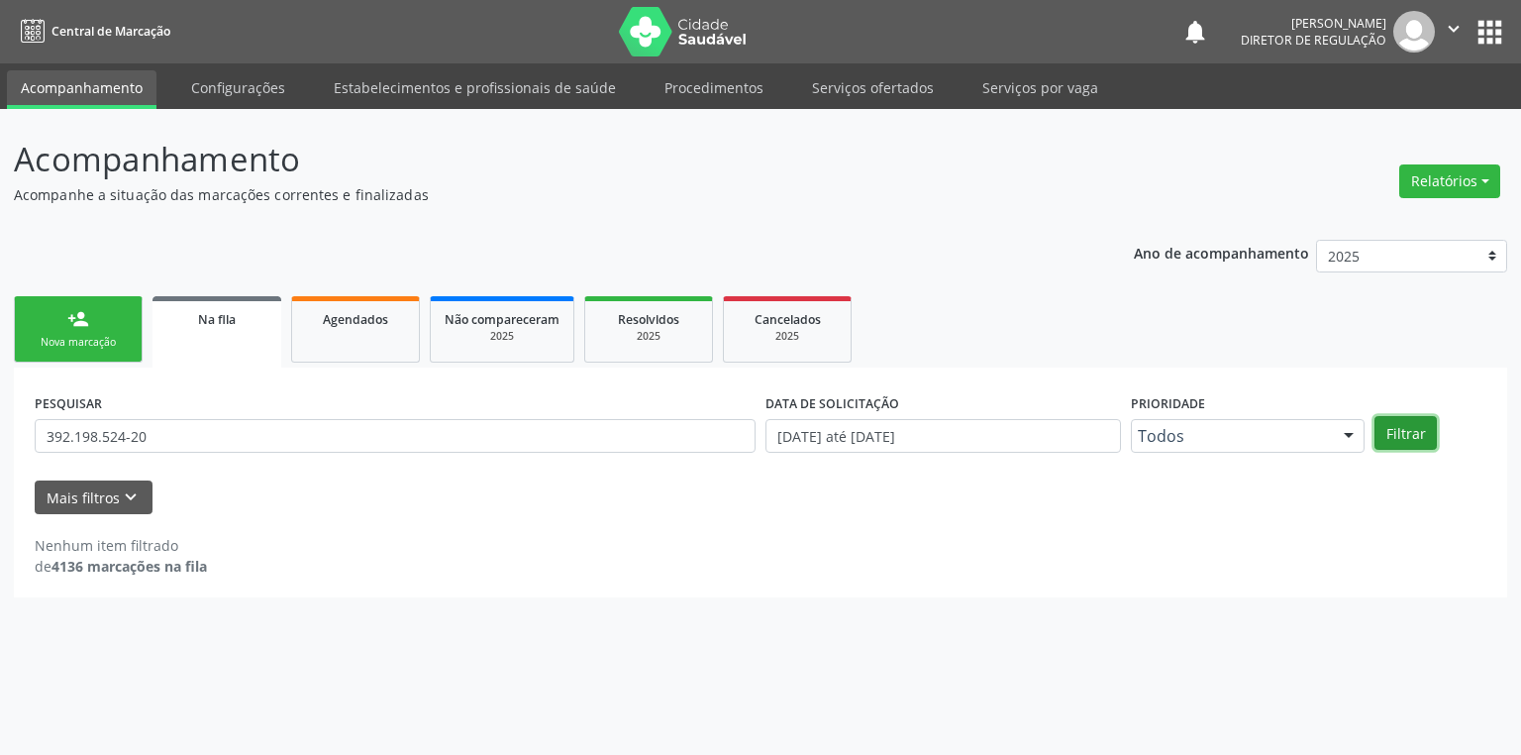
click at [1408, 432] on button "Filtrar" at bounding box center [1406, 433] width 62 height 34
click at [68, 341] on div "Nova marcação" at bounding box center [78, 342] width 99 height 15
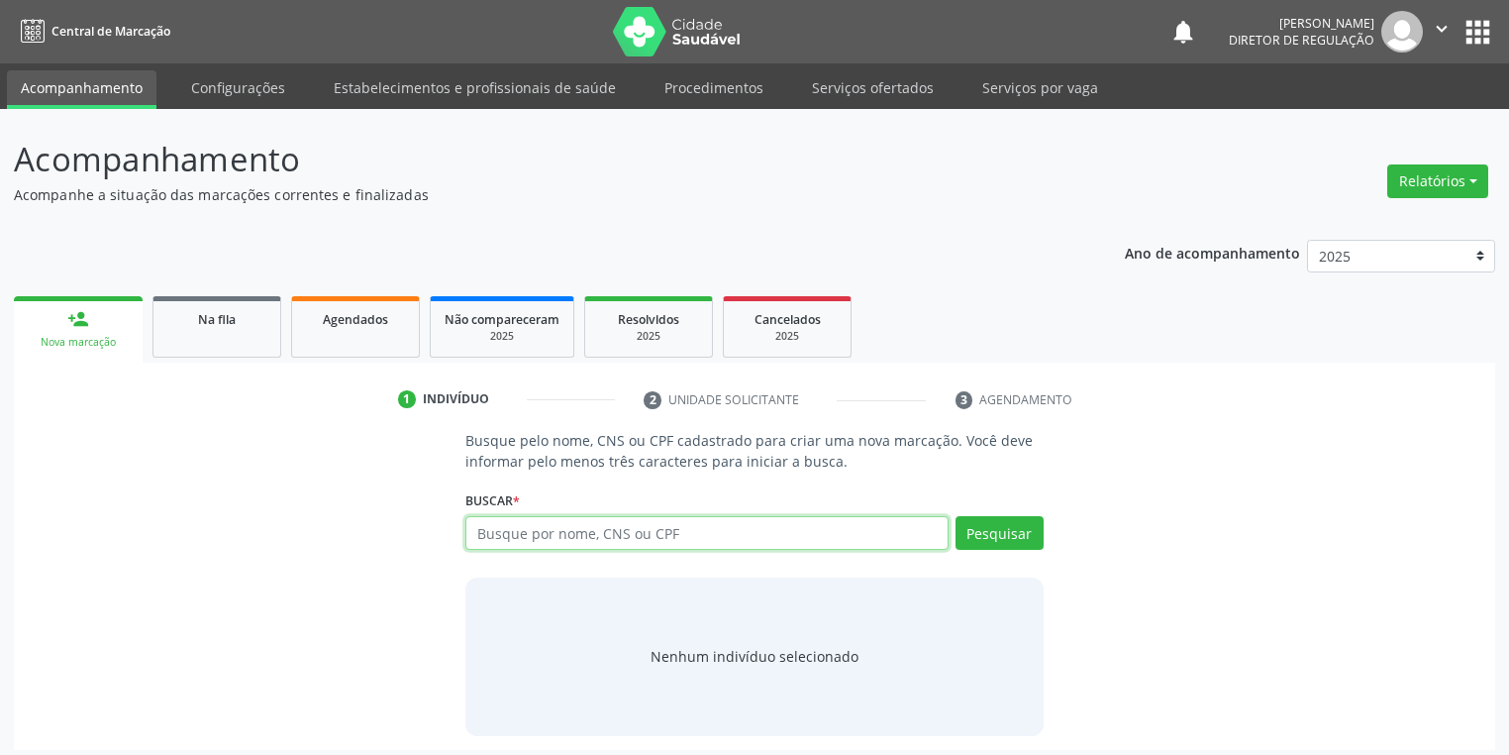
click at [630, 525] on input "text" at bounding box center [706, 533] width 483 height 34
paste input "392.198.524-20"
type input "392.198.524-20"
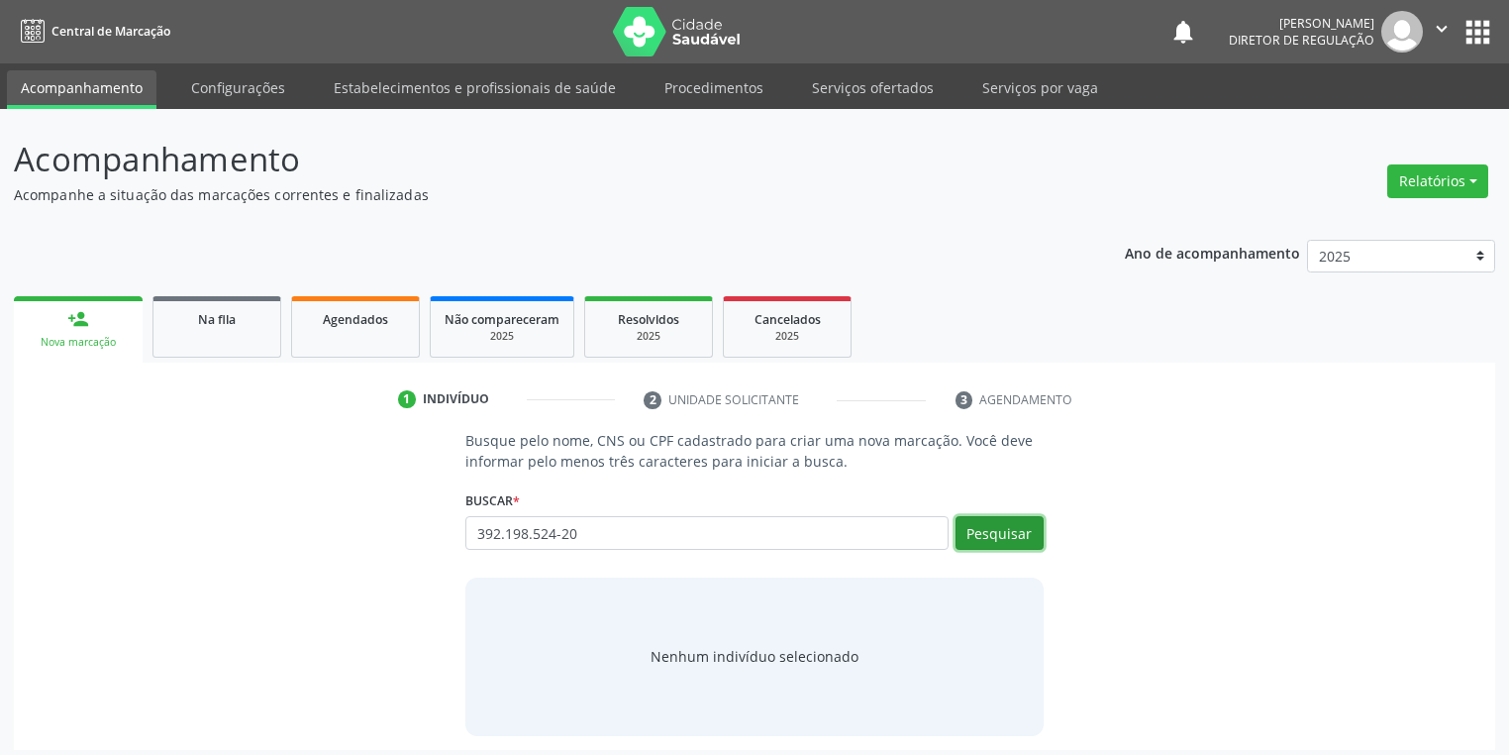
click at [991, 537] on button "Pesquisar" at bounding box center [1000, 533] width 88 height 34
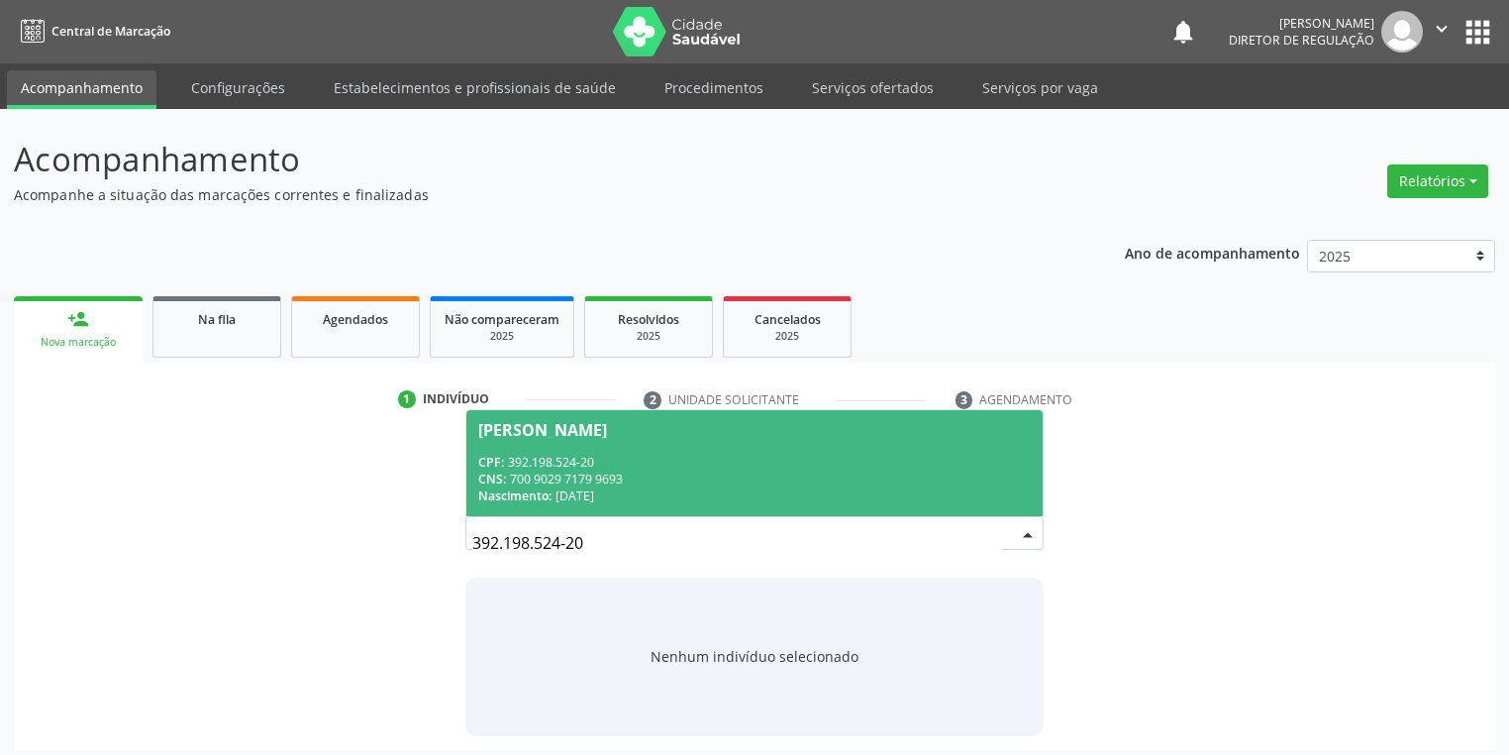
click at [566, 463] on div "CPF: 392.198.524-20" at bounding box center [754, 462] width 553 height 17
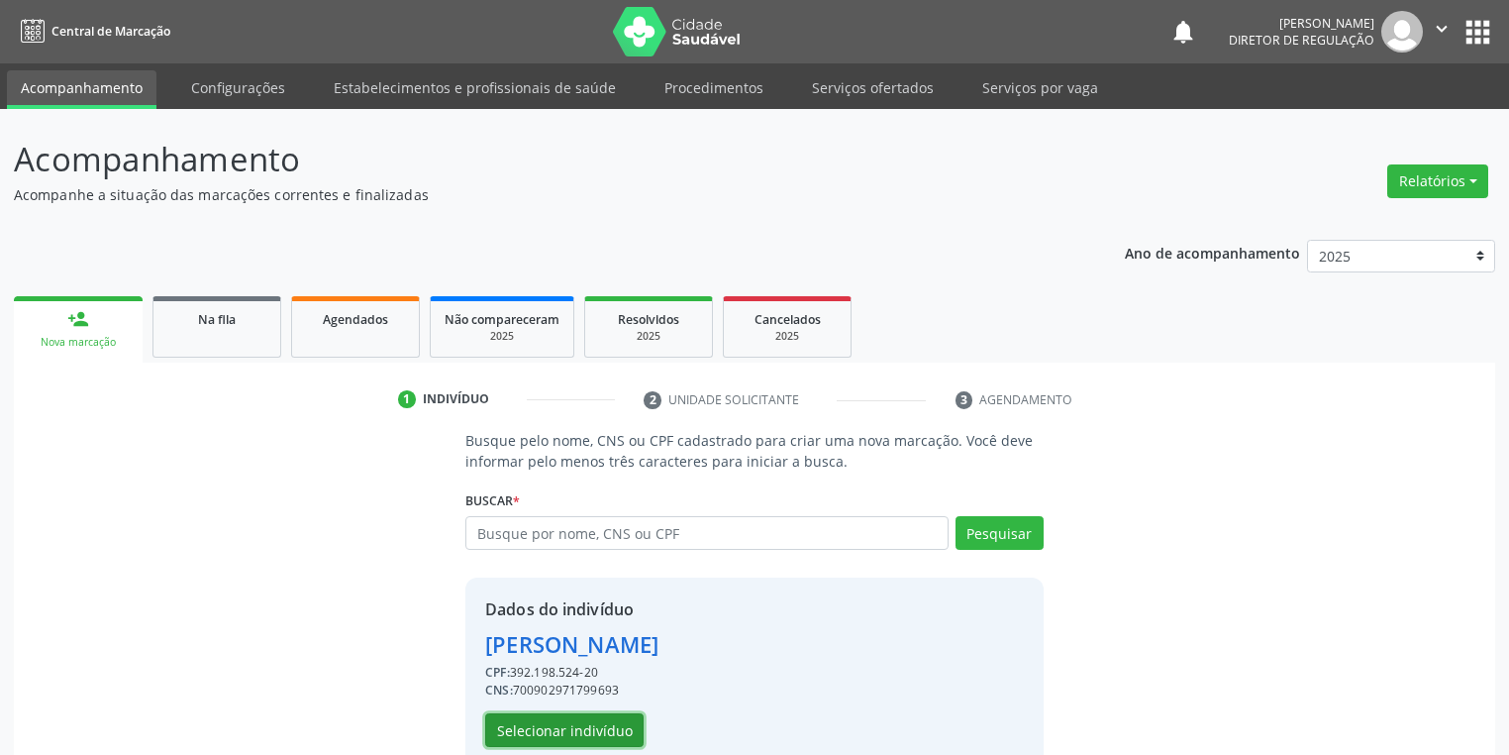
click at [590, 732] on button "Selecionar indivíduo" at bounding box center [564, 730] width 158 height 34
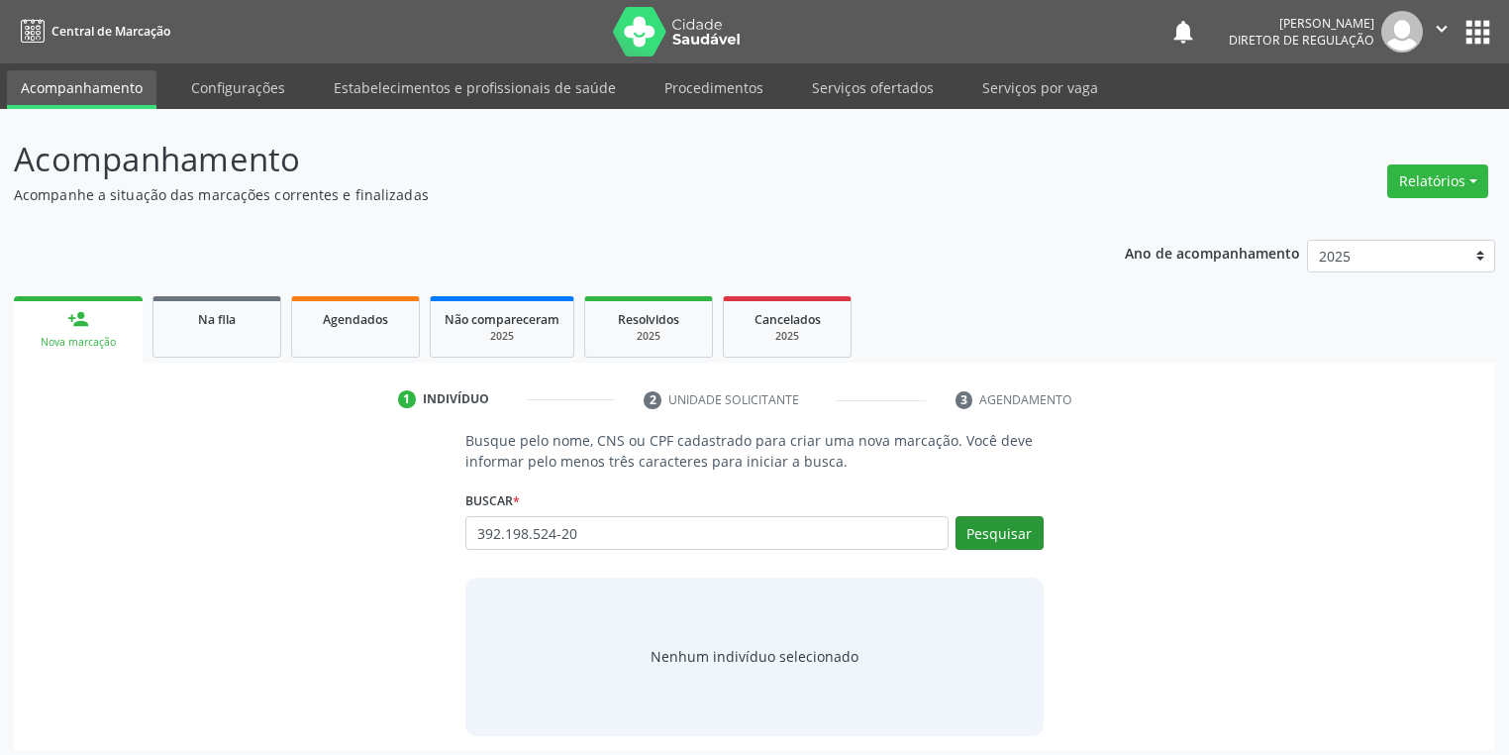
type input "392.198.524-20"
click at [988, 527] on button "Pesquisar" at bounding box center [1000, 533] width 88 height 34
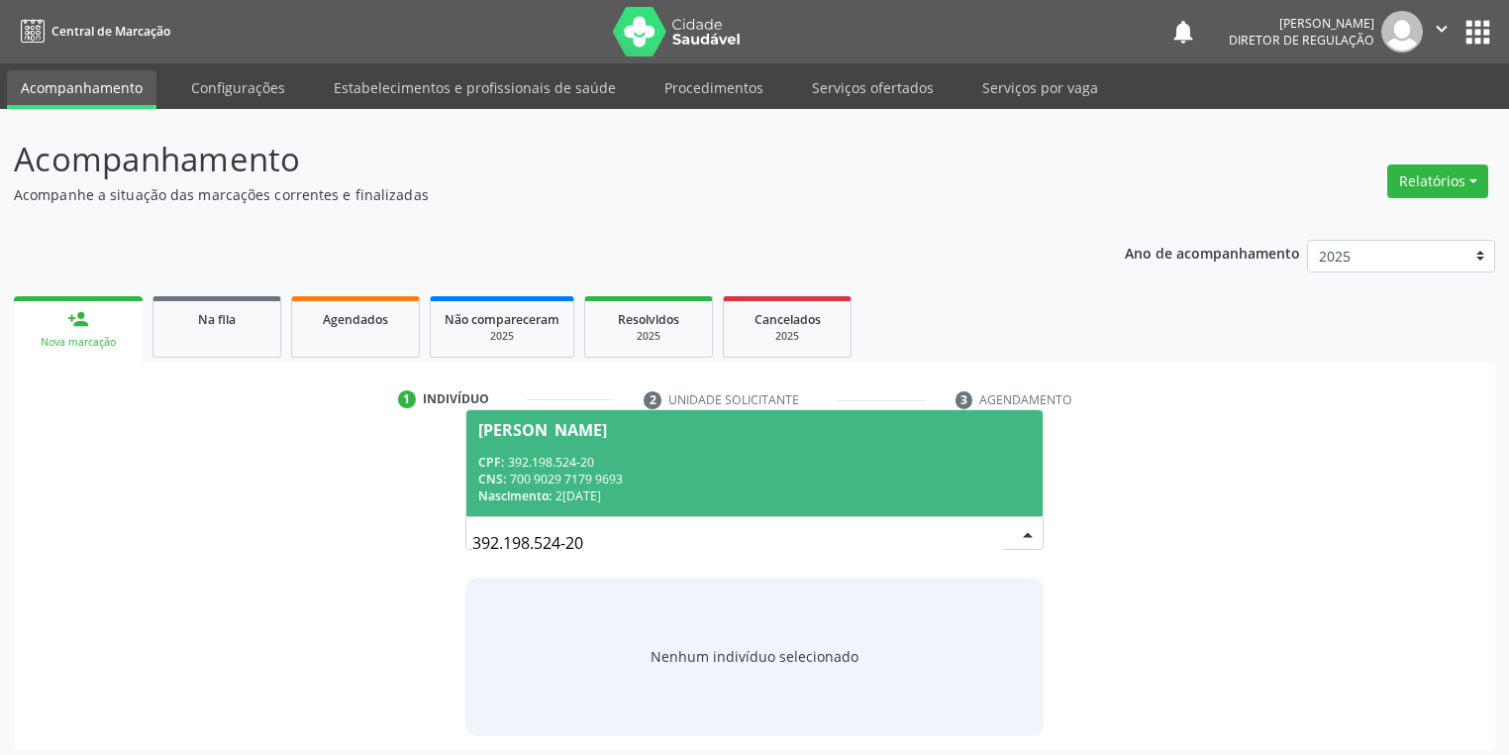
click at [616, 467] on div "CPF: 392.198.524-20" at bounding box center [754, 462] width 553 height 17
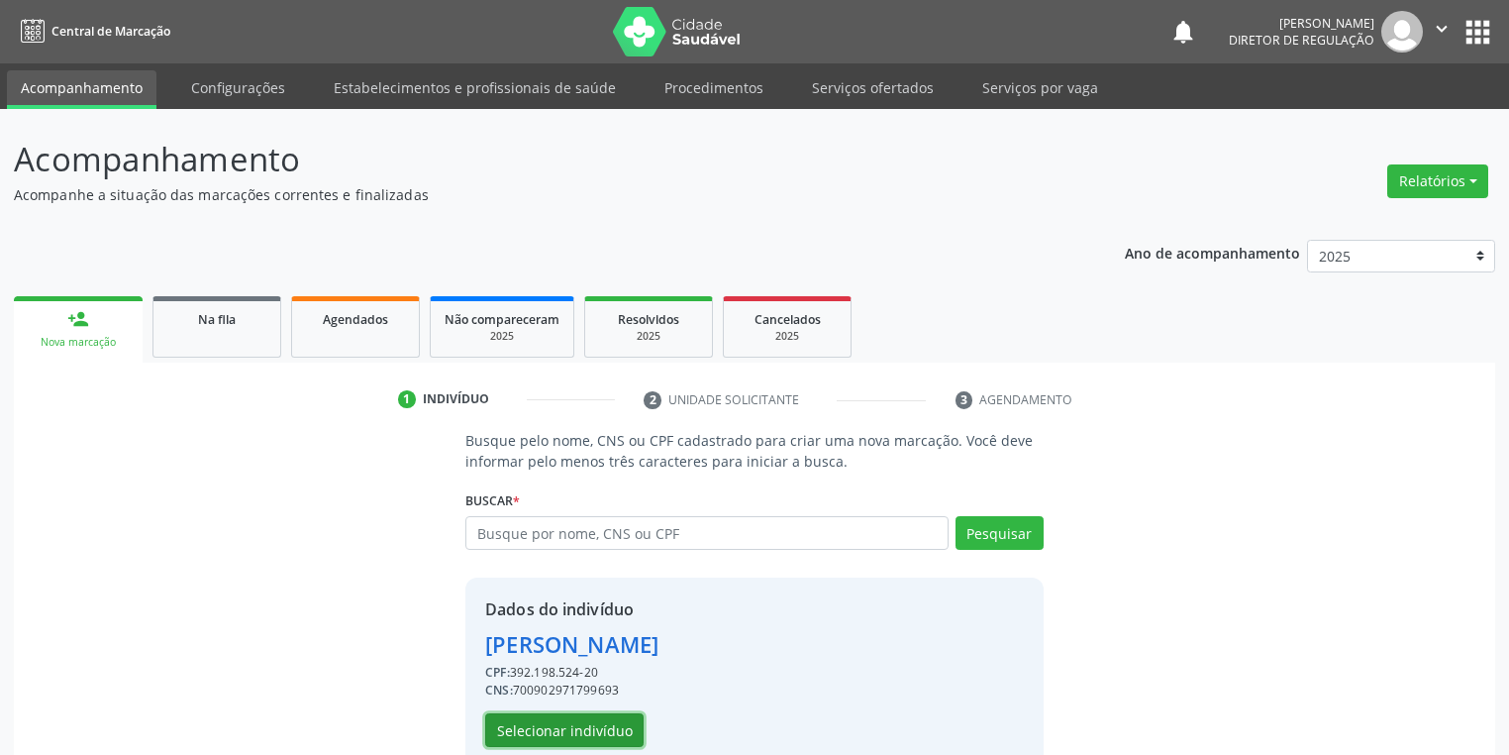
click at [618, 724] on button "Selecionar indivíduo" at bounding box center [564, 730] width 158 height 34
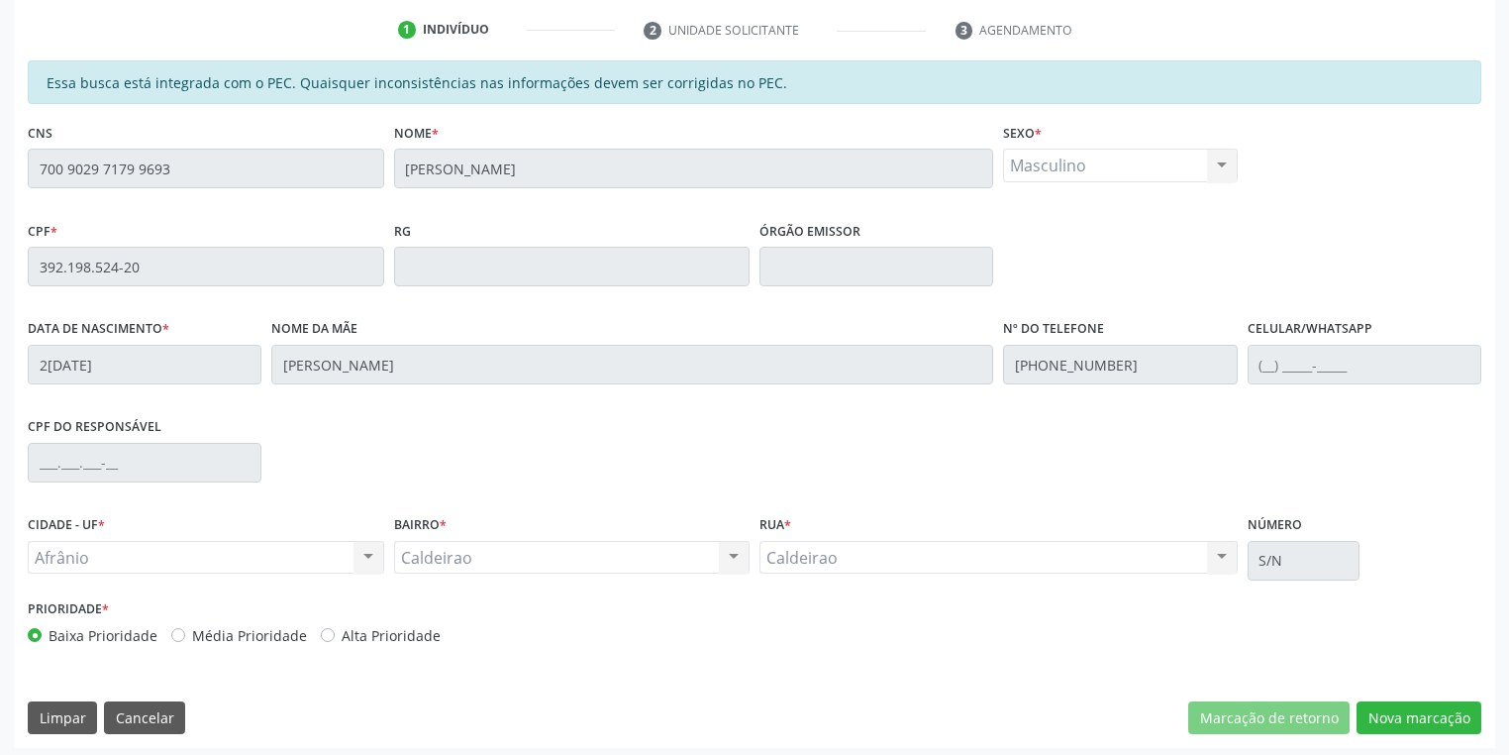
scroll to position [375, 0]
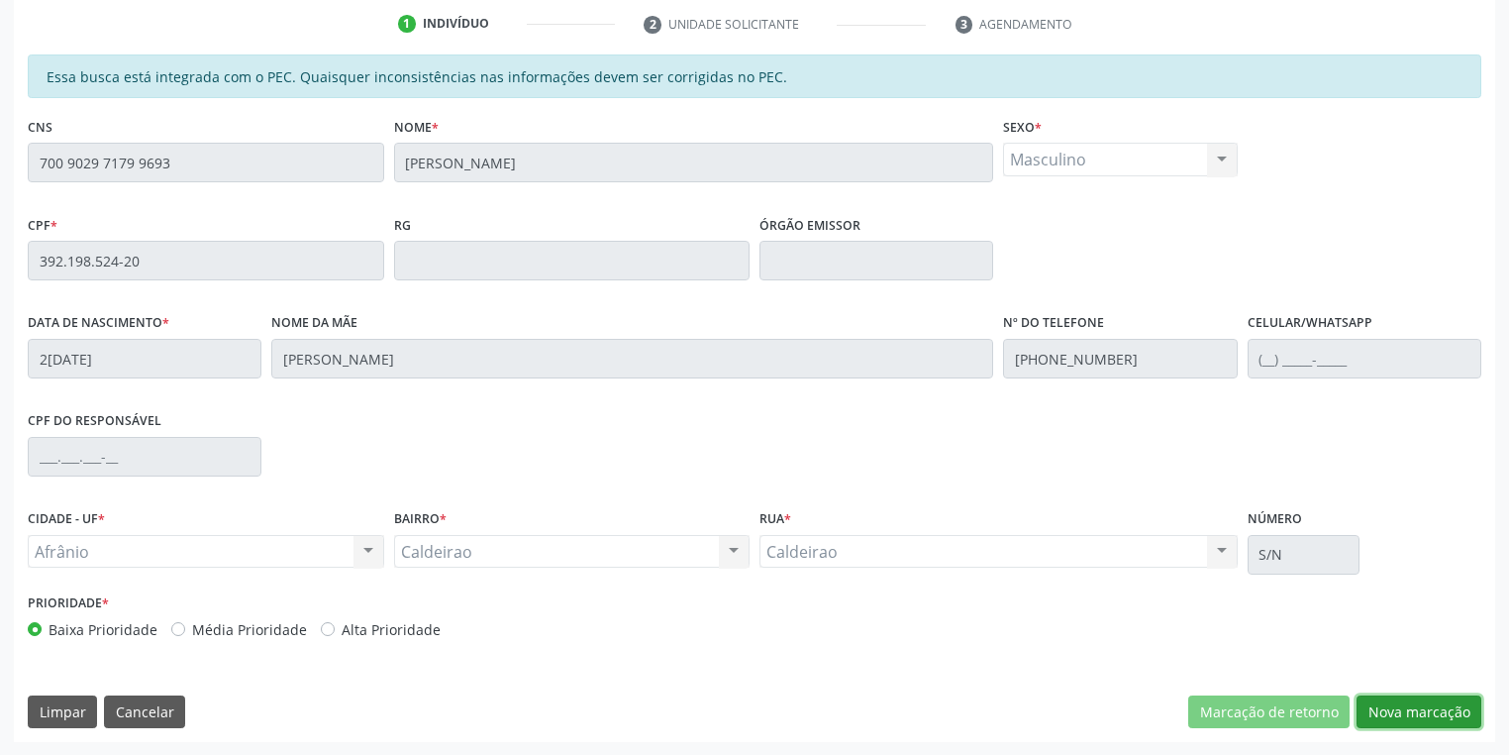
click at [1402, 710] on button "Nova marcação" at bounding box center [1419, 712] width 125 height 34
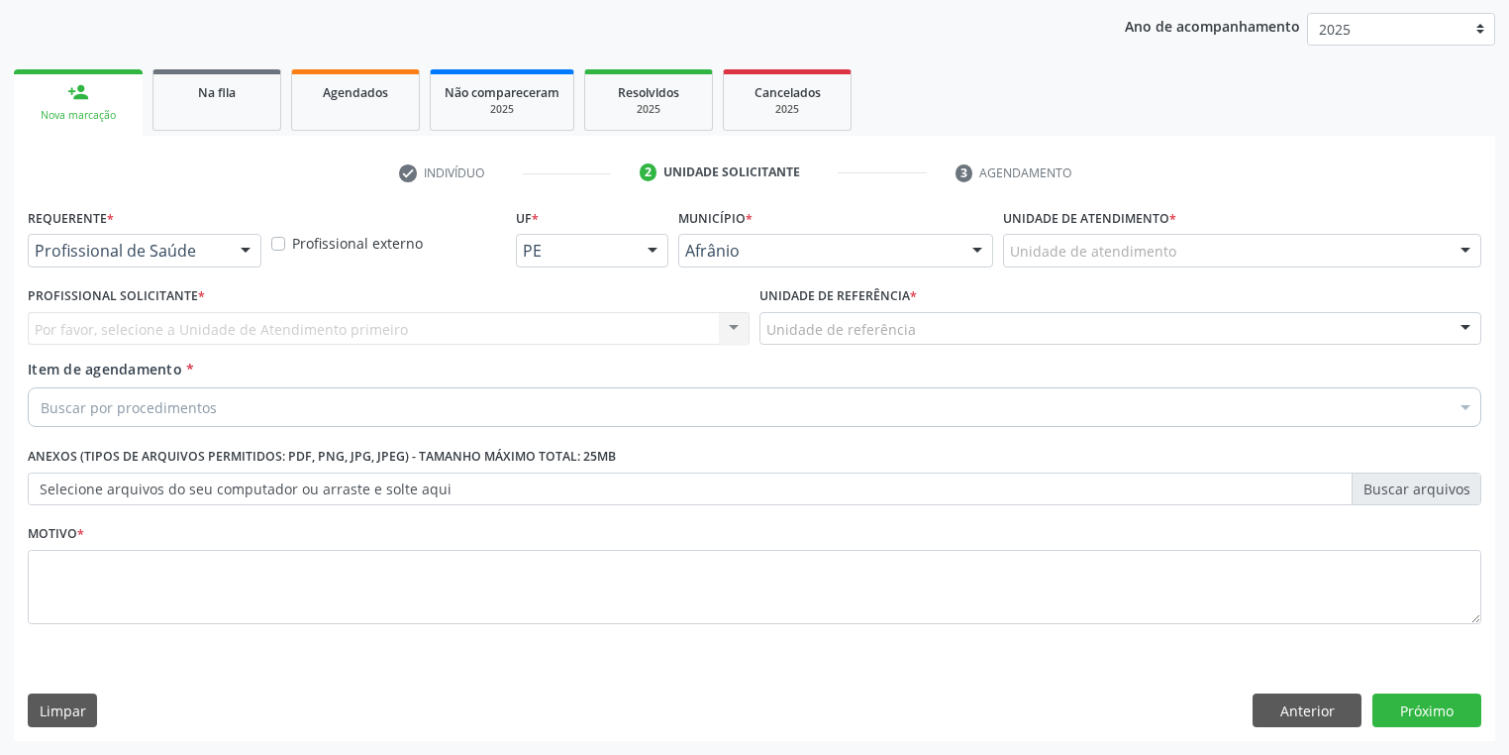
scroll to position [226, 0]
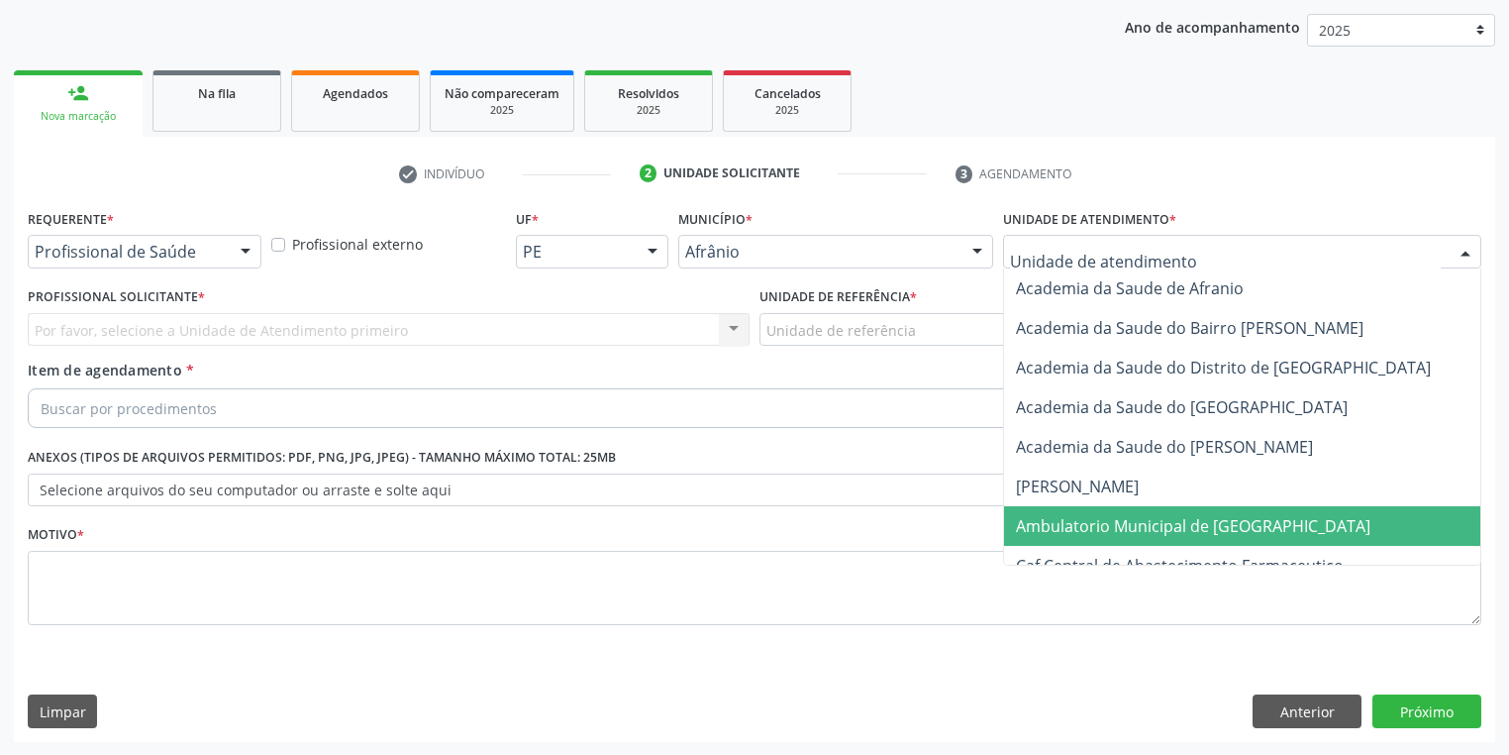
click at [1105, 519] on span "Ambulatorio Municipal de [GEOGRAPHIC_DATA]" at bounding box center [1193, 526] width 355 height 22
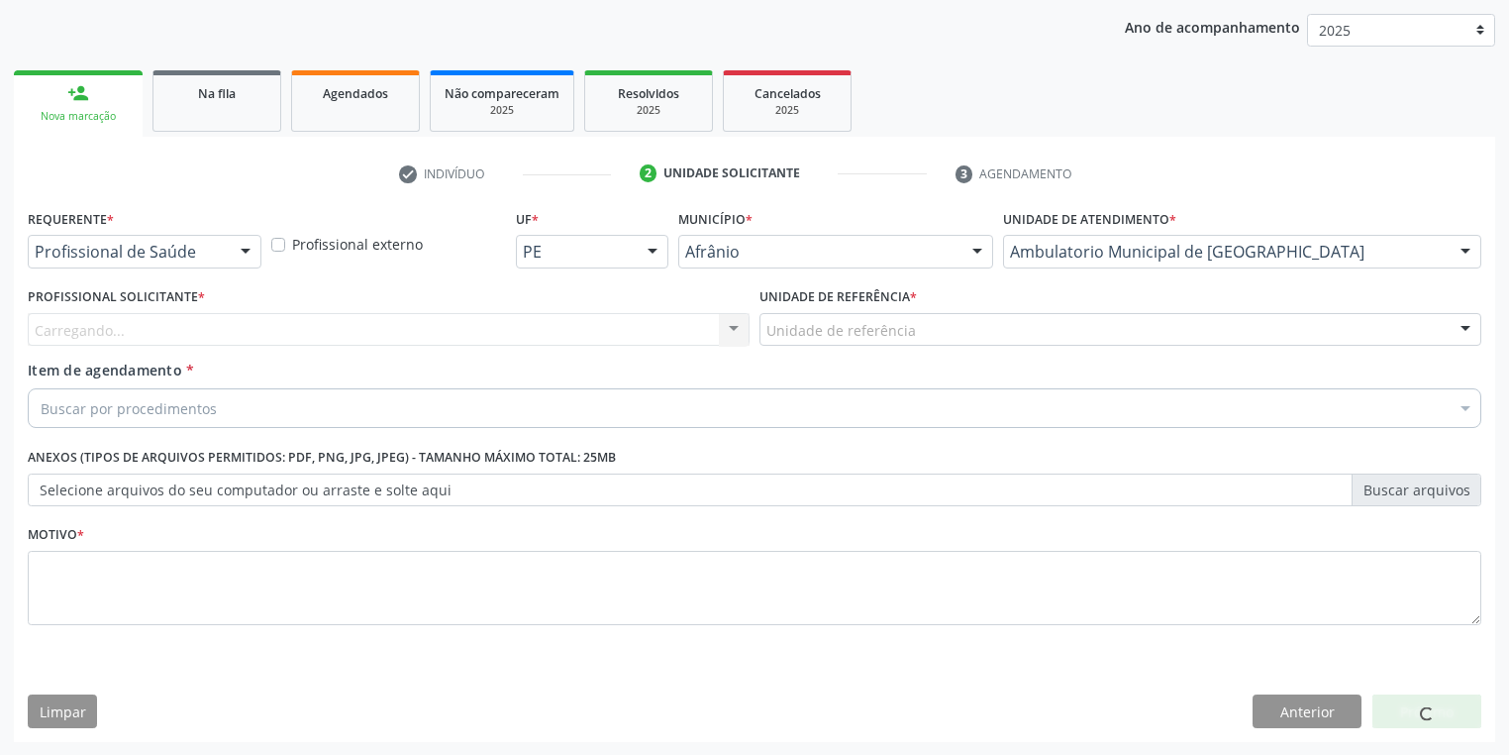
click at [920, 329] on div "Unidade de referência" at bounding box center [1121, 330] width 722 height 34
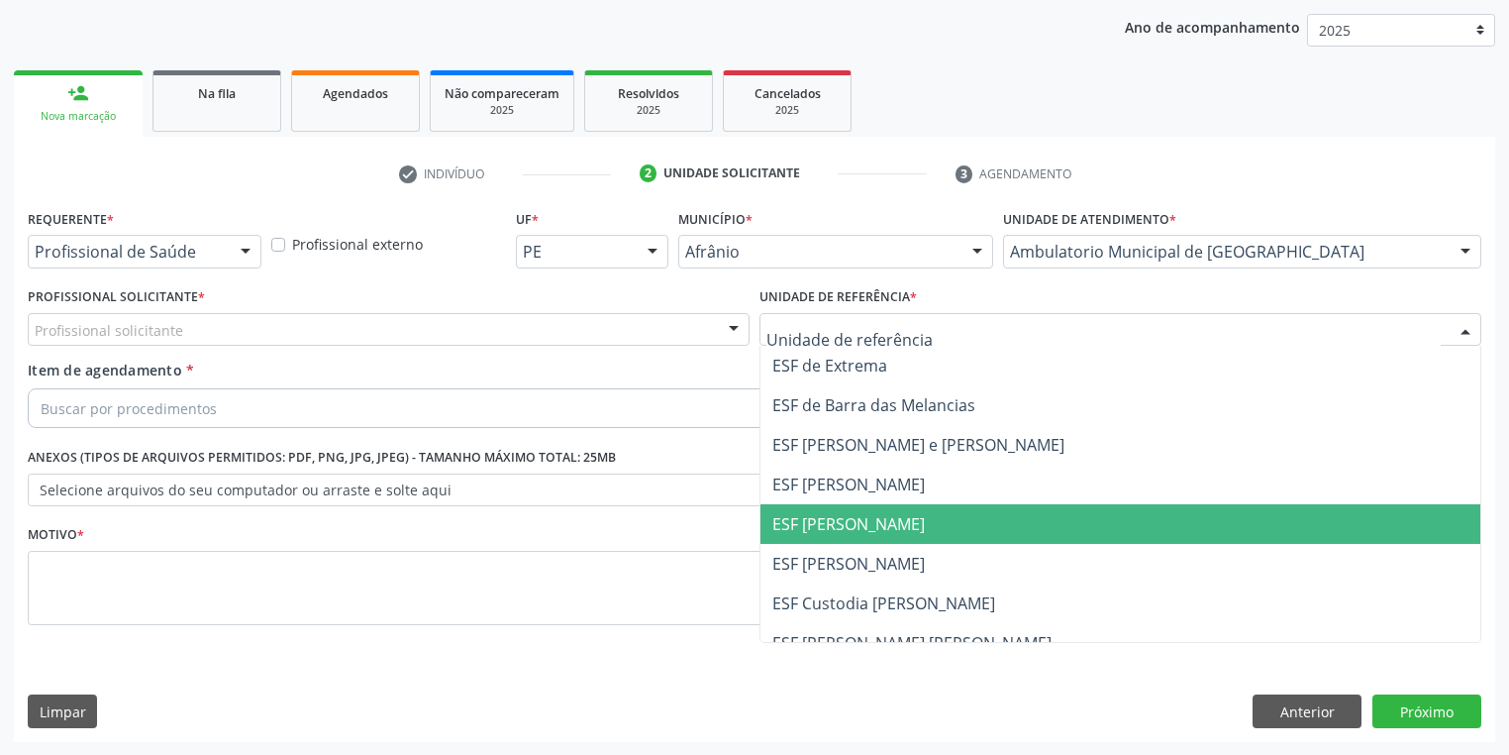
click at [907, 520] on span "ESF [PERSON_NAME]" at bounding box center [1121, 524] width 720 height 40
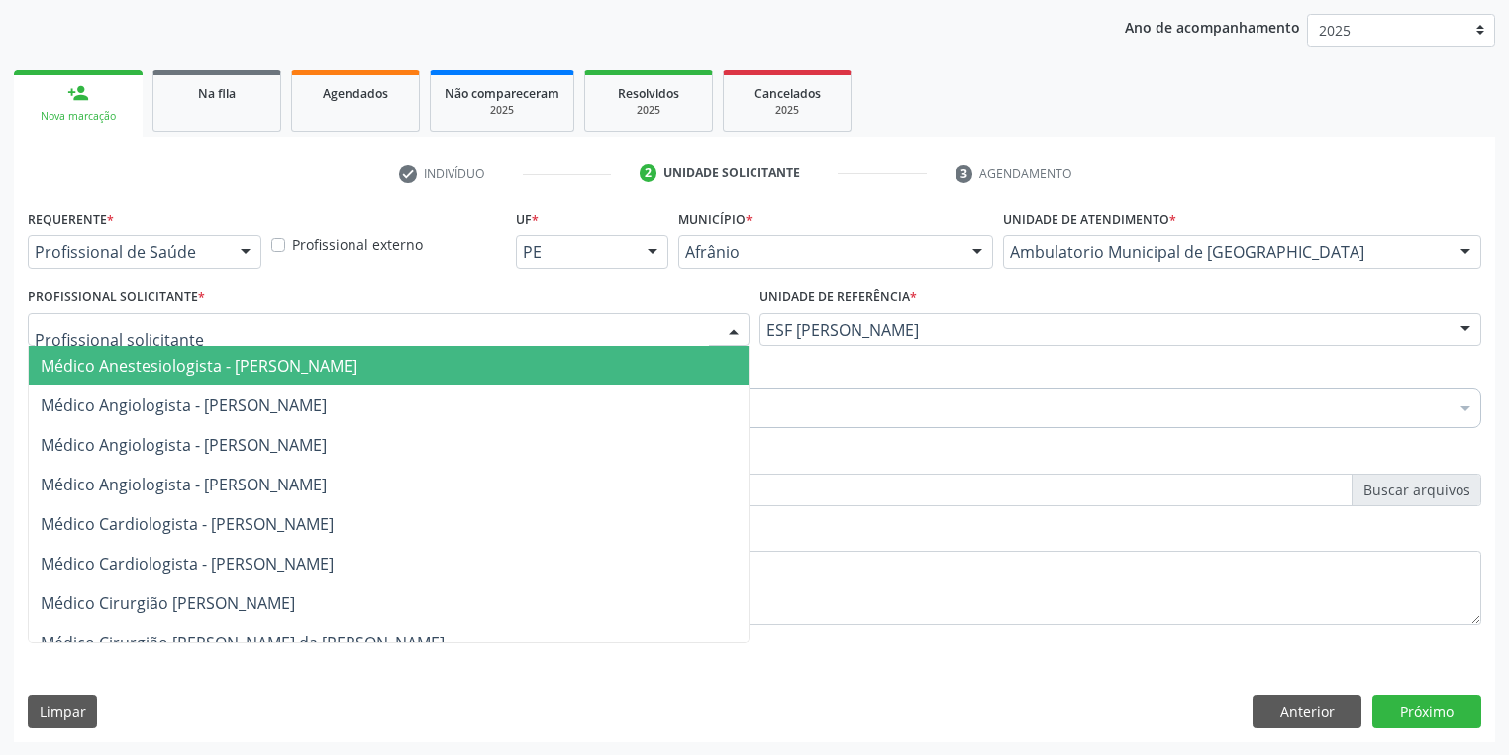
click at [545, 327] on div at bounding box center [389, 330] width 722 height 34
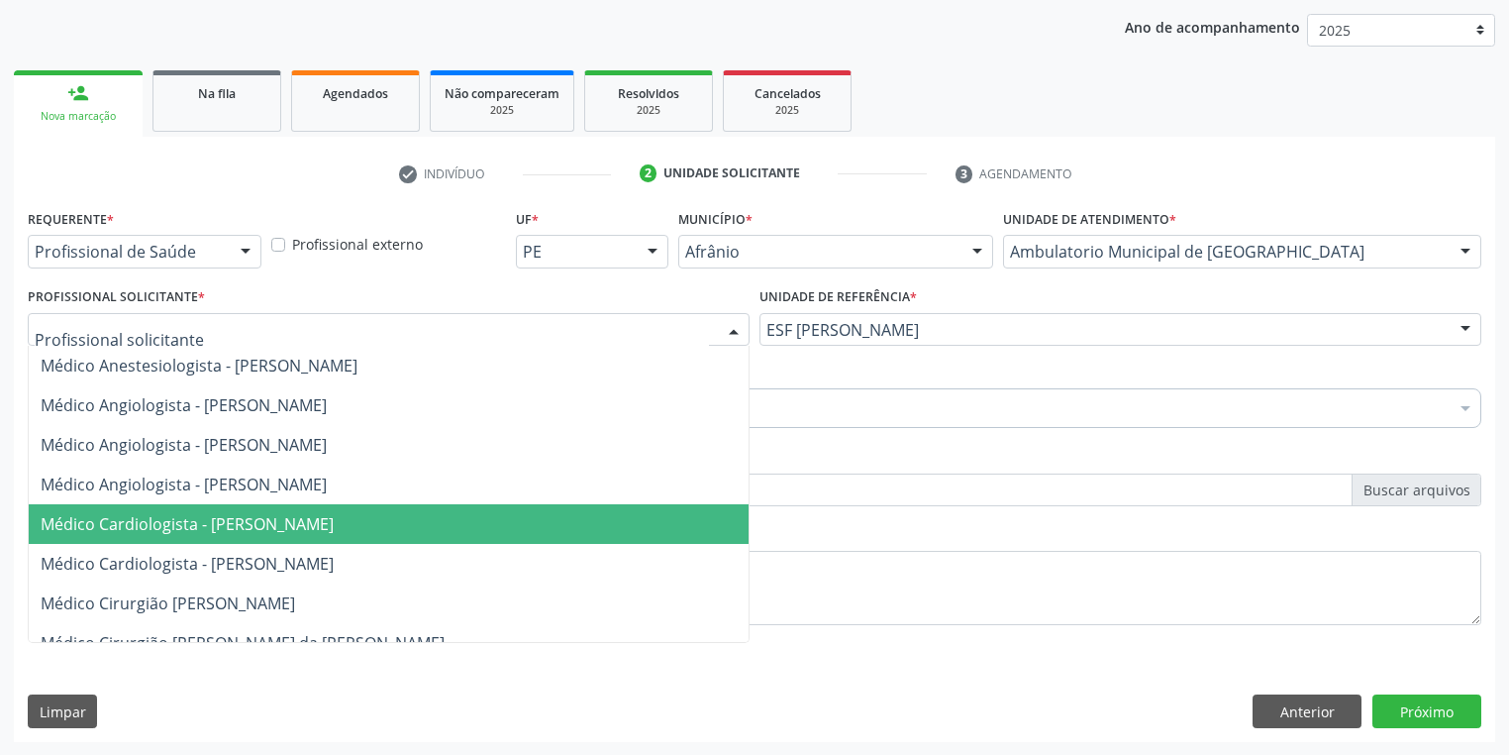
click at [568, 524] on span "Médico Cardiologista - [PERSON_NAME]" at bounding box center [389, 524] width 720 height 40
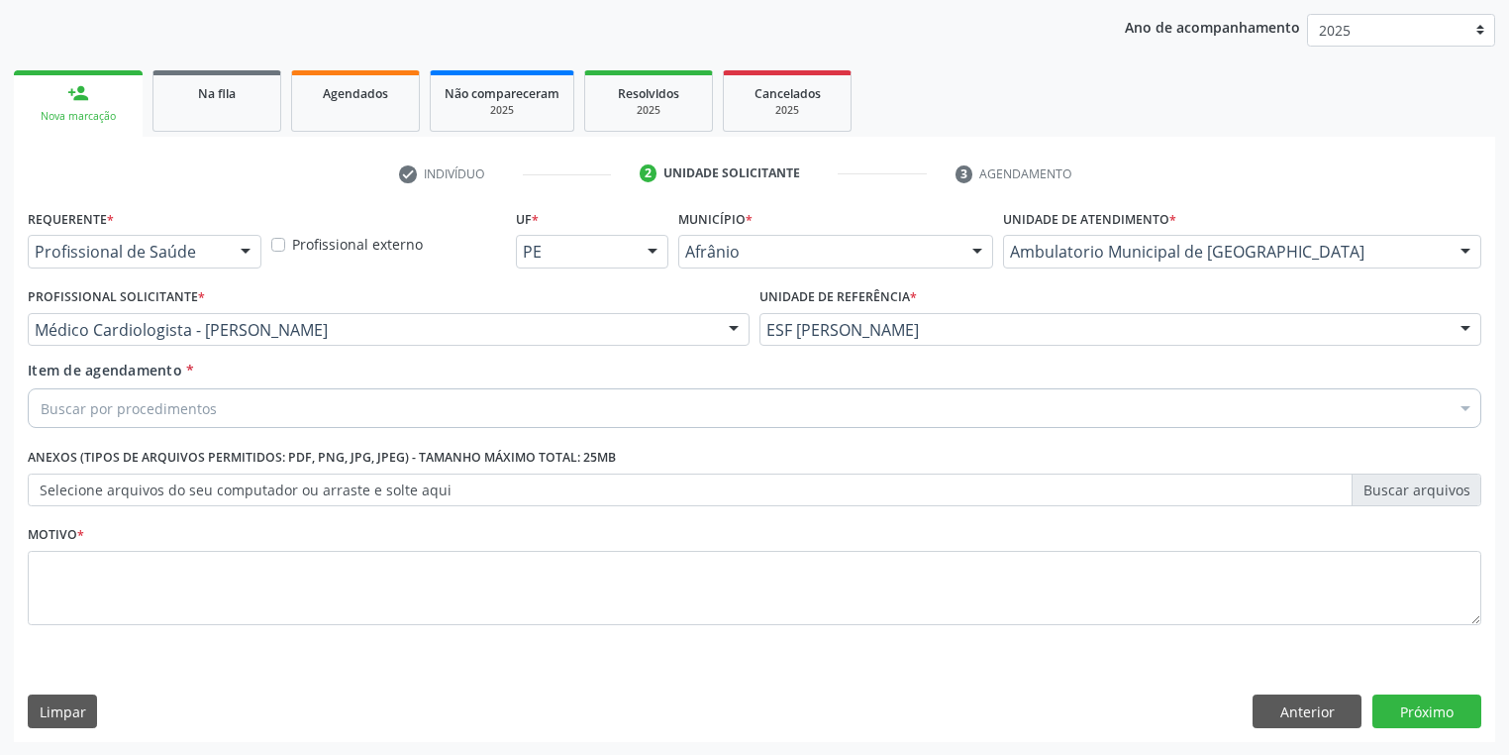
click at [375, 412] on div "Buscar por procedimentos" at bounding box center [755, 408] width 1454 height 40
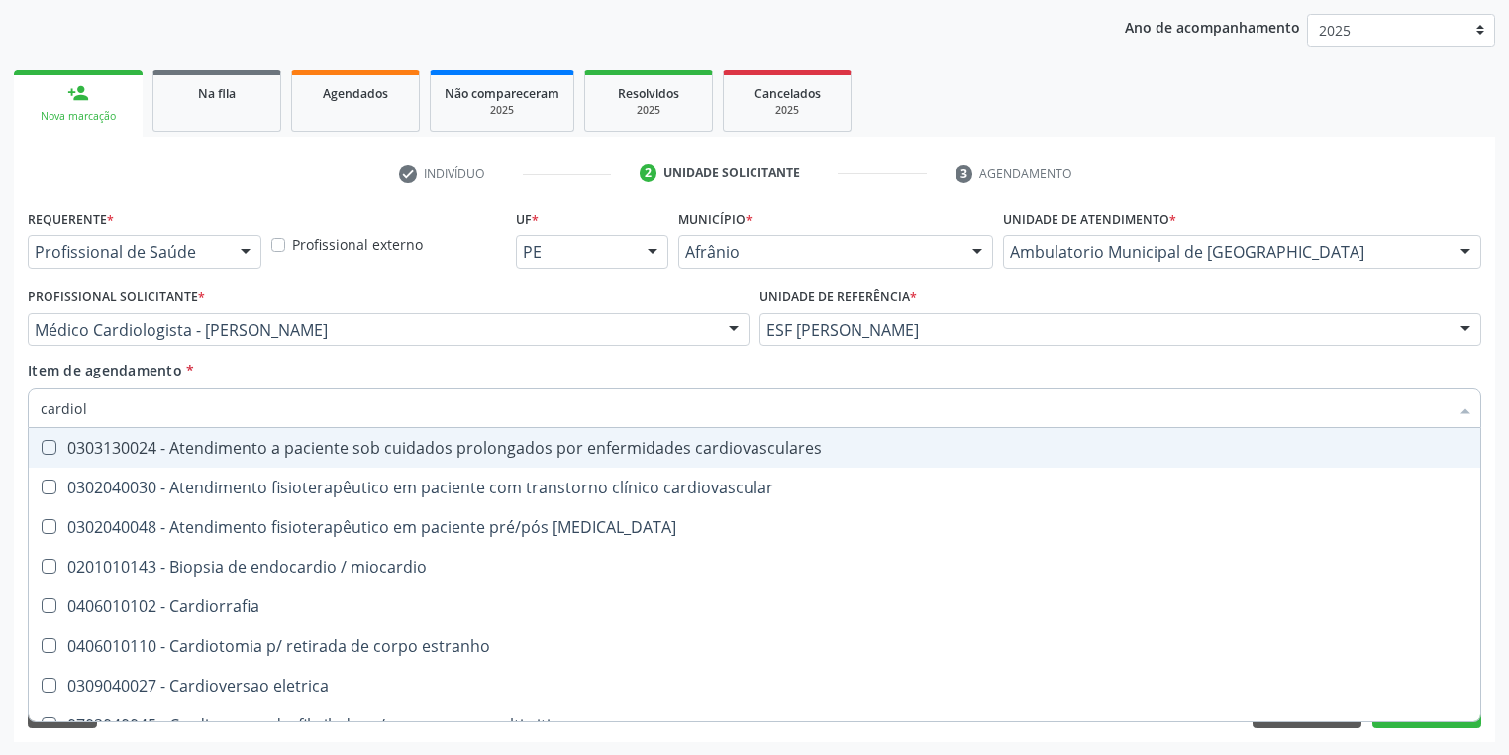
type input "cardiolo"
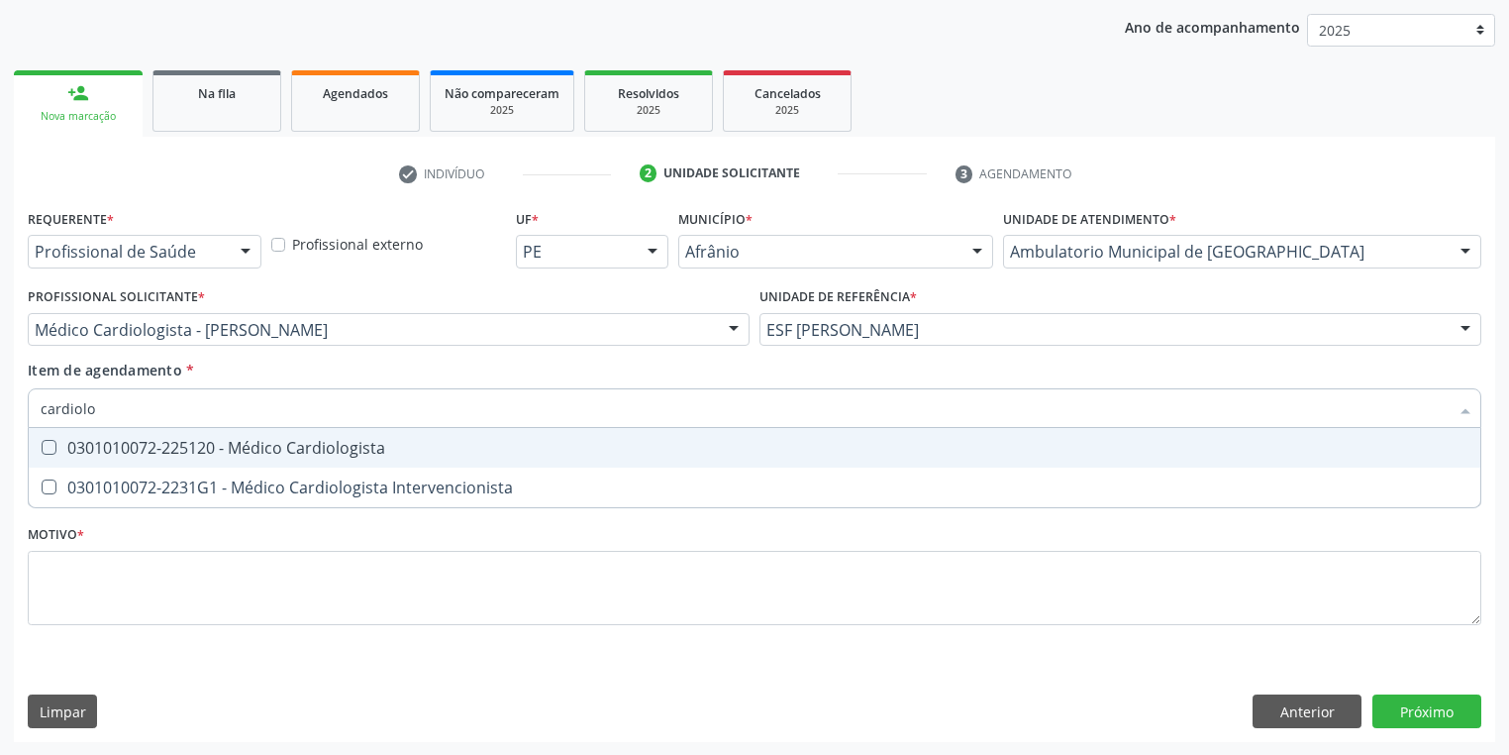
click at [429, 452] on div "0301010072-225120 - Médico Cardiologista" at bounding box center [755, 448] width 1428 height 16
checkbox Cardiologista "true"
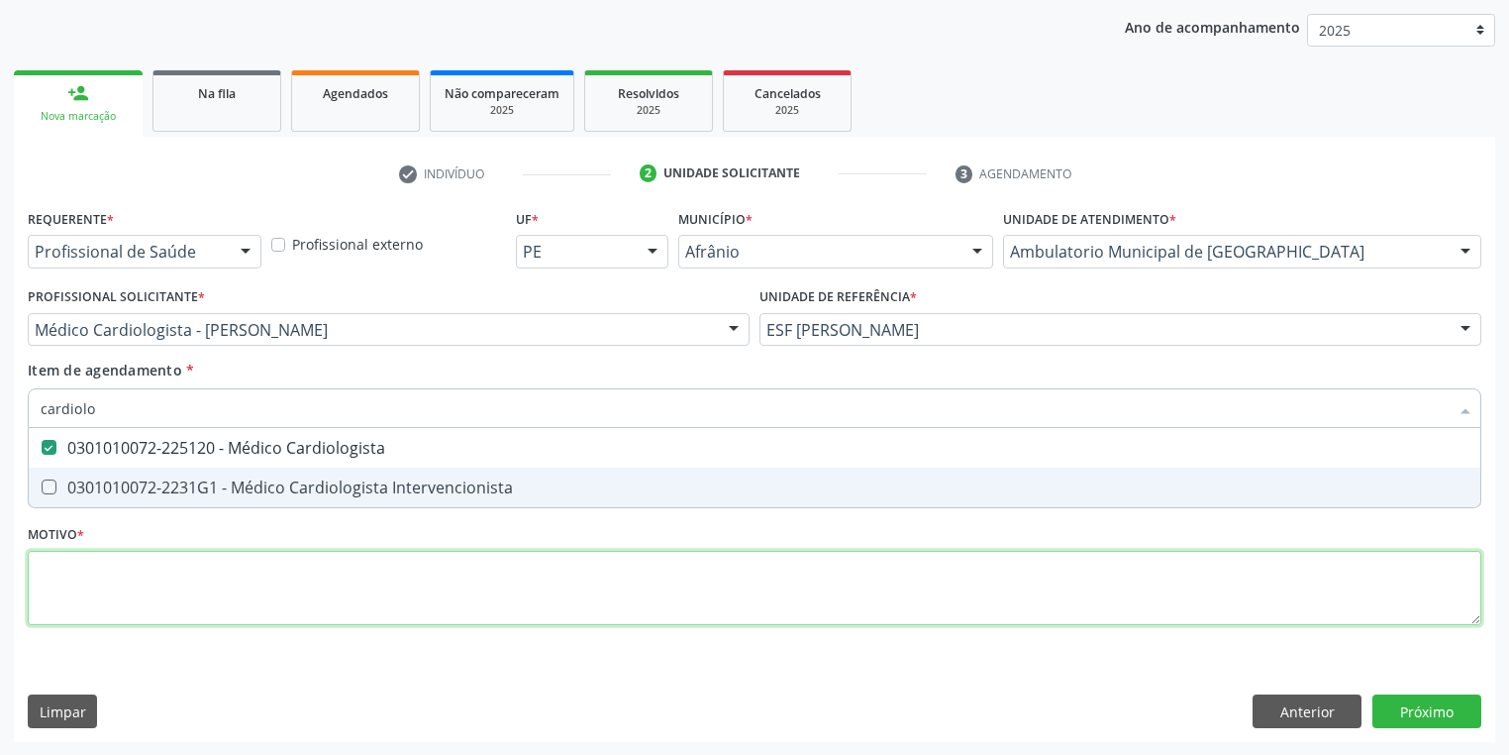
click at [333, 580] on div "Requerente * Profissional de Saúde Profissional de Saúde Paciente Nenhum result…" at bounding box center [755, 428] width 1454 height 449
checkbox Intervencionista "true"
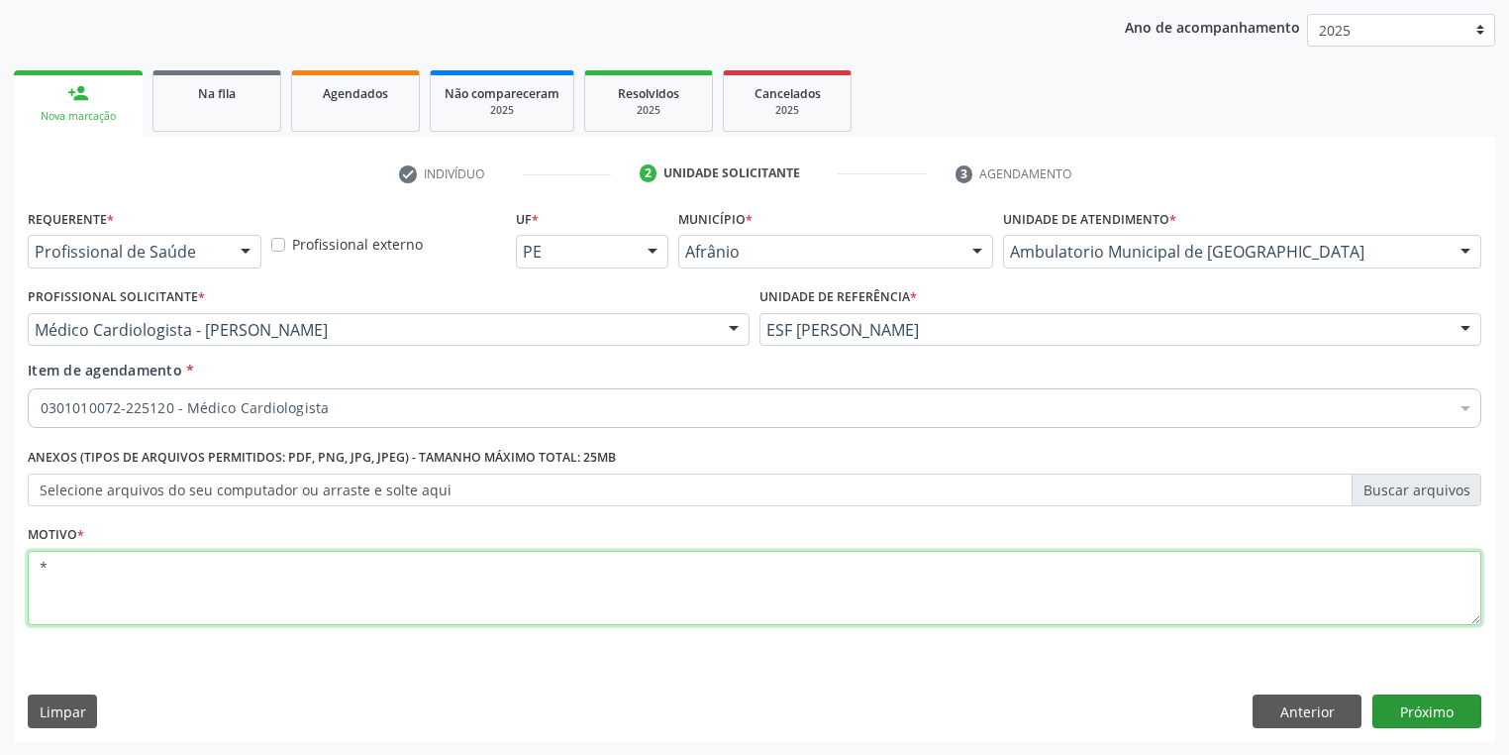
type textarea "*"
click at [1438, 704] on button "Próximo" at bounding box center [1427, 711] width 109 height 34
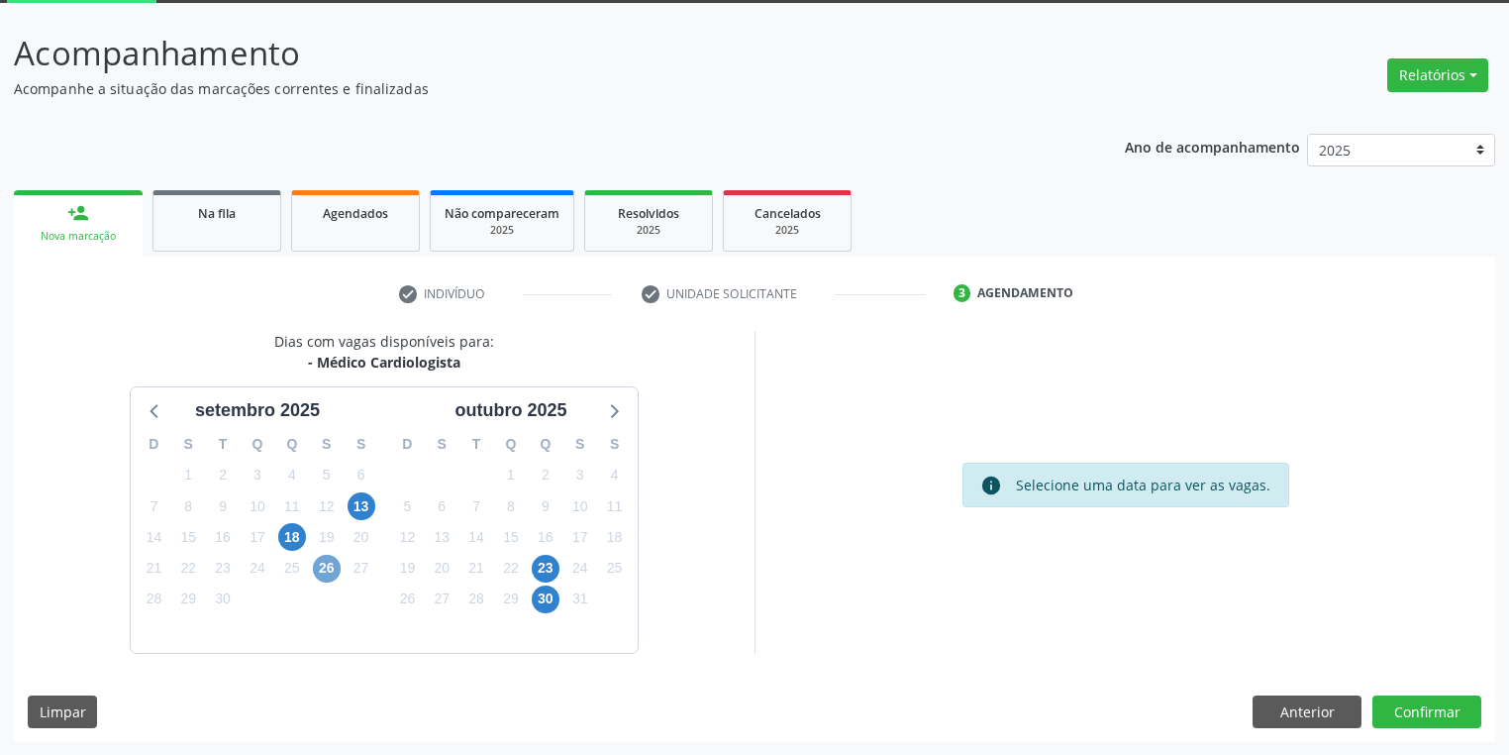
click at [326, 574] on span "26" at bounding box center [327, 569] width 28 height 28
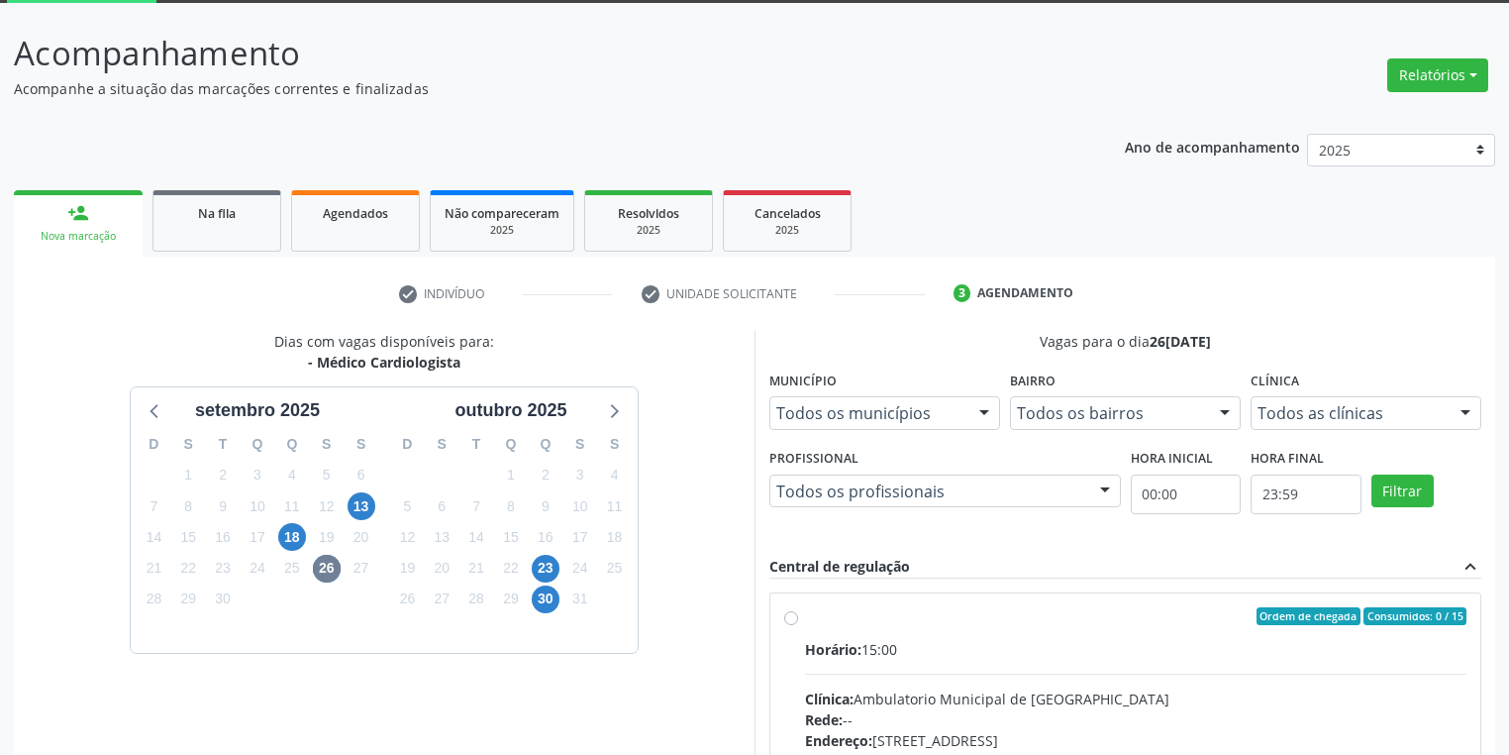
click at [820, 614] on div "Ordem de chegada Consumidos: 0 / 15" at bounding box center [1136, 616] width 662 height 18
click at [798, 614] on input "Ordem de chegada Consumidos: 0 / 15 Horário: 15:00 Clínica: Ambulatorio Municip…" at bounding box center [791, 616] width 14 height 18
radio input "true"
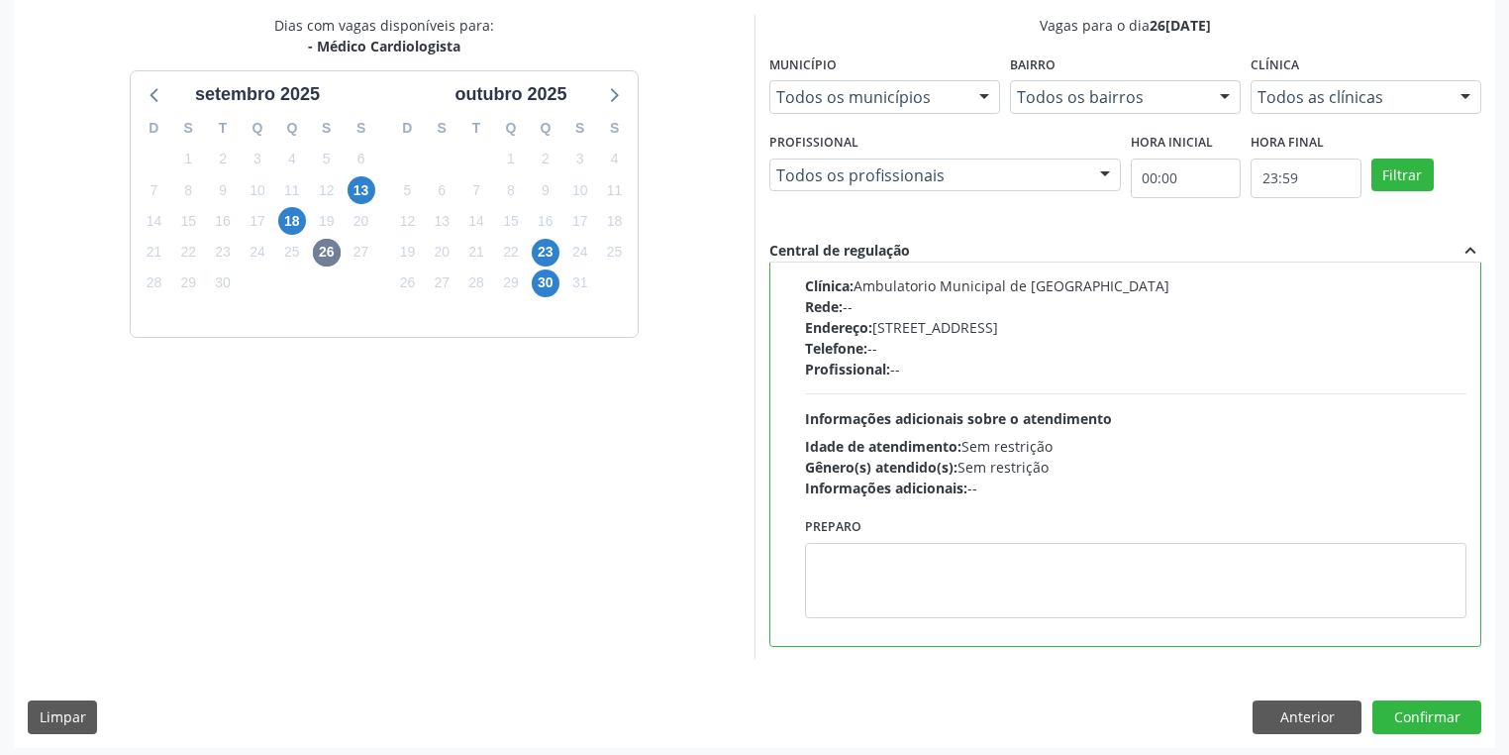
scroll to position [428, 0]
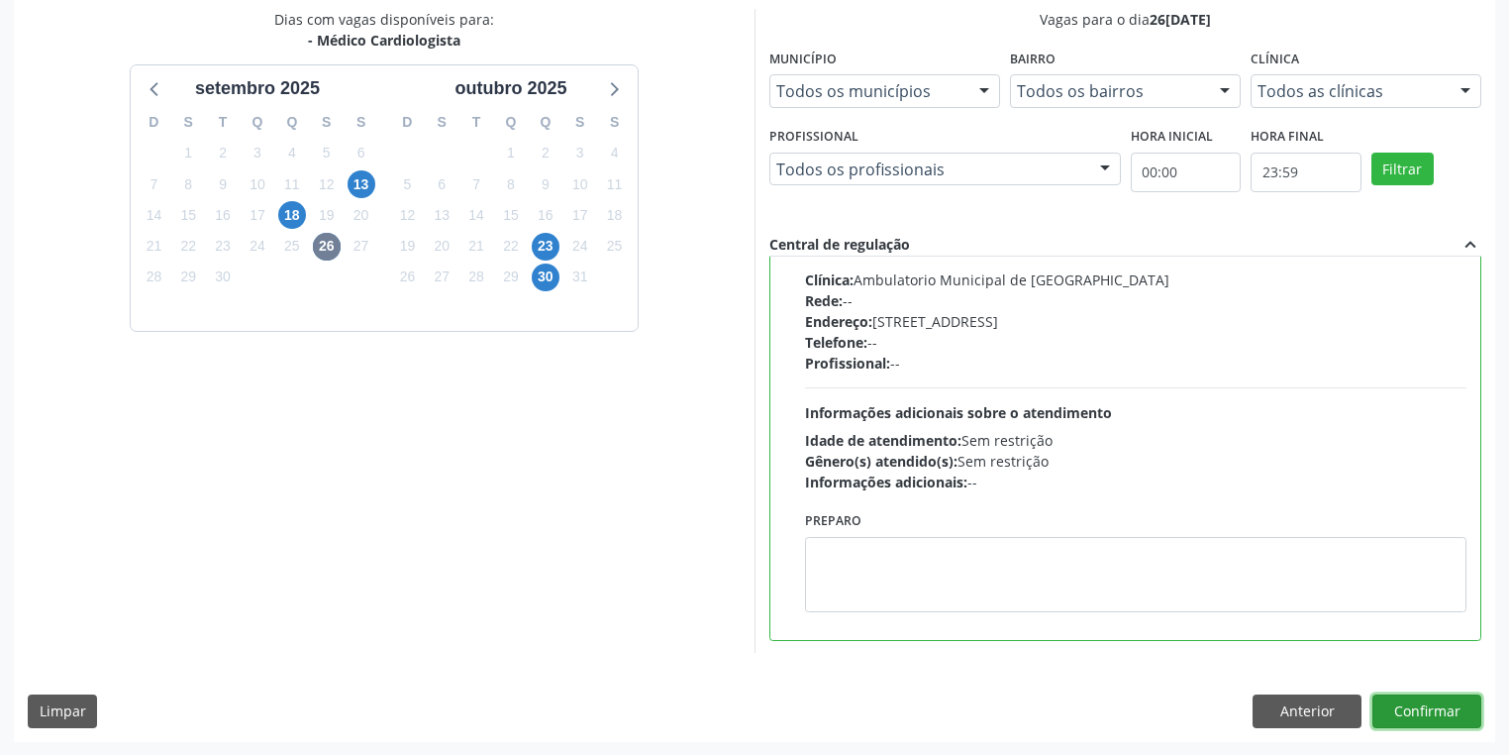
click at [1442, 712] on button "Confirmar" at bounding box center [1427, 711] width 109 height 34
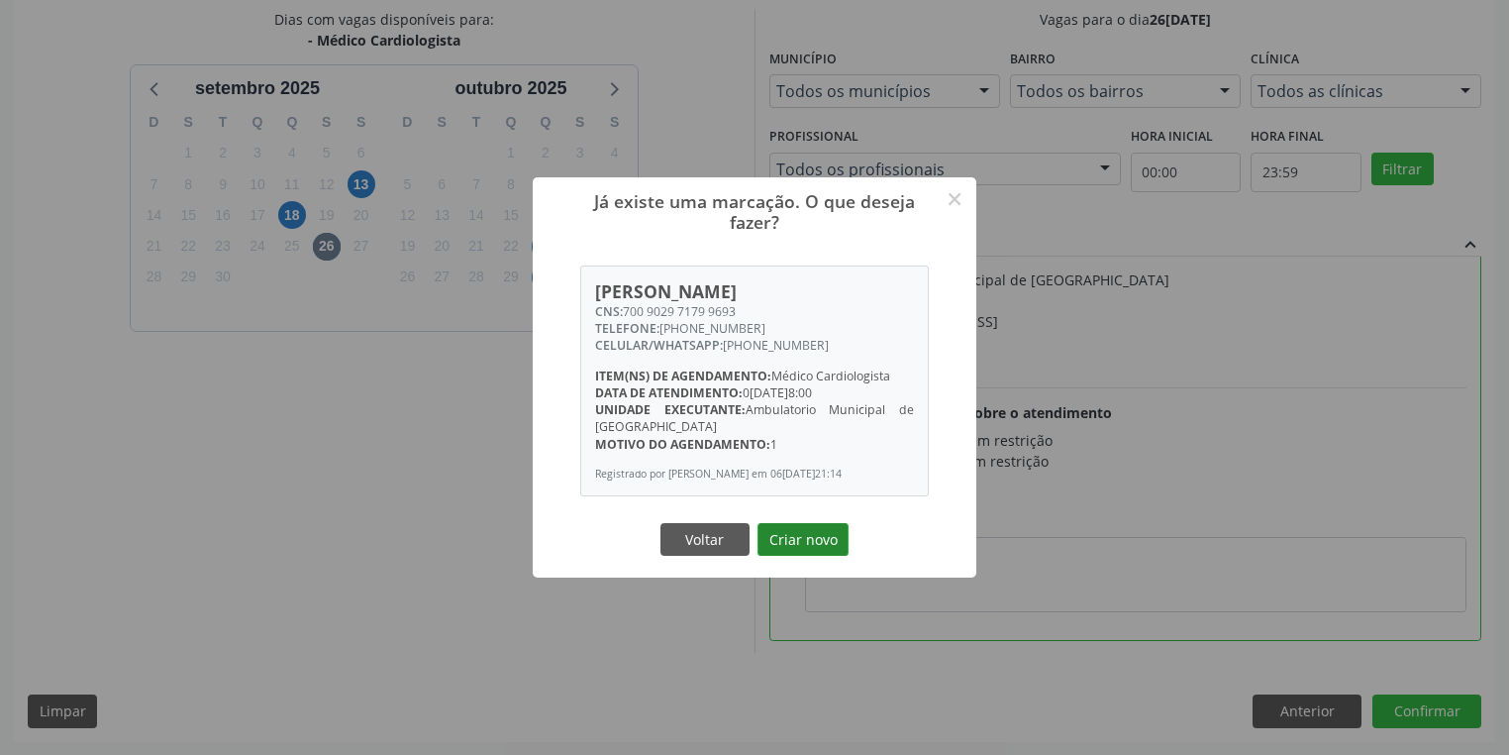
click at [804, 551] on button "Criar novo" at bounding box center [803, 540] width 91 height 34
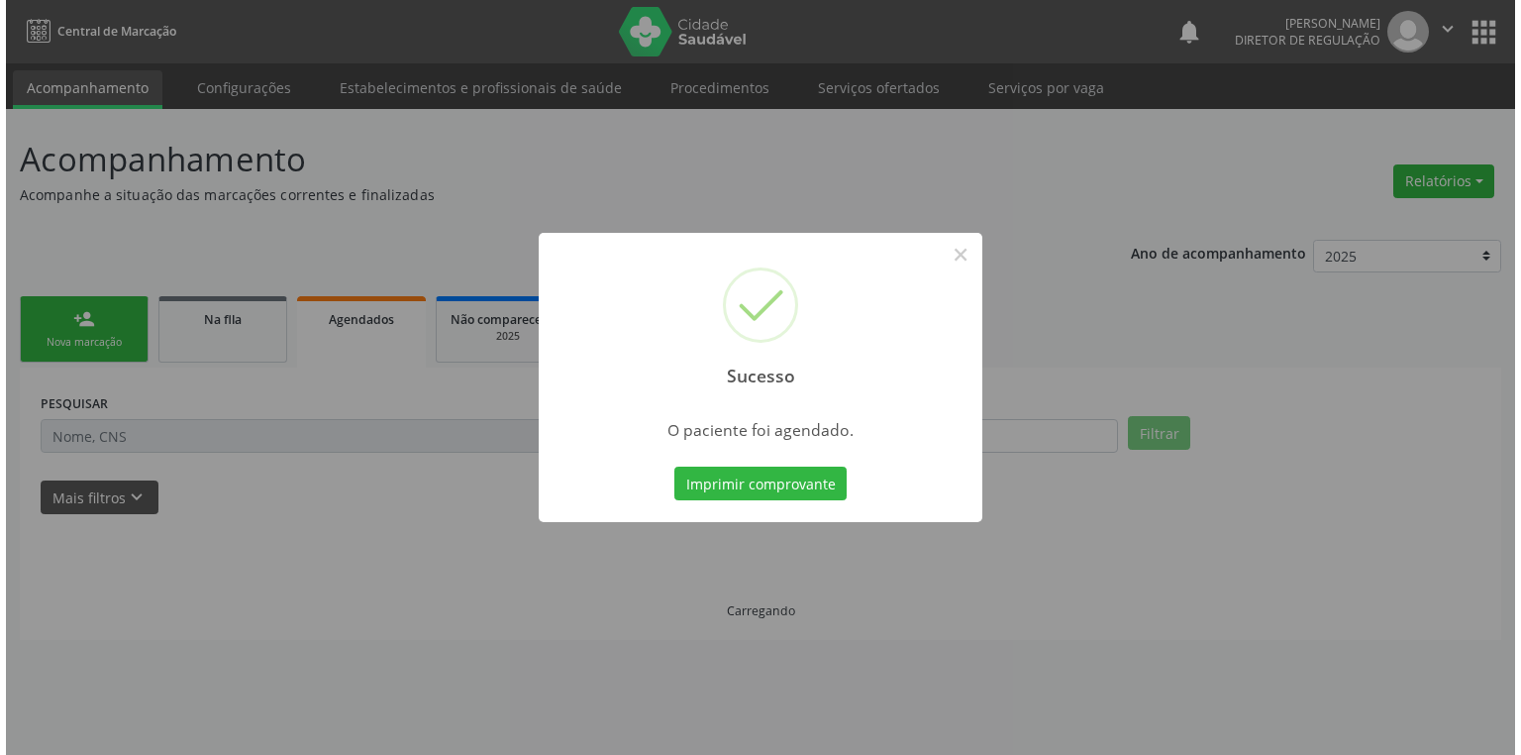
scroll to position [0, 0]
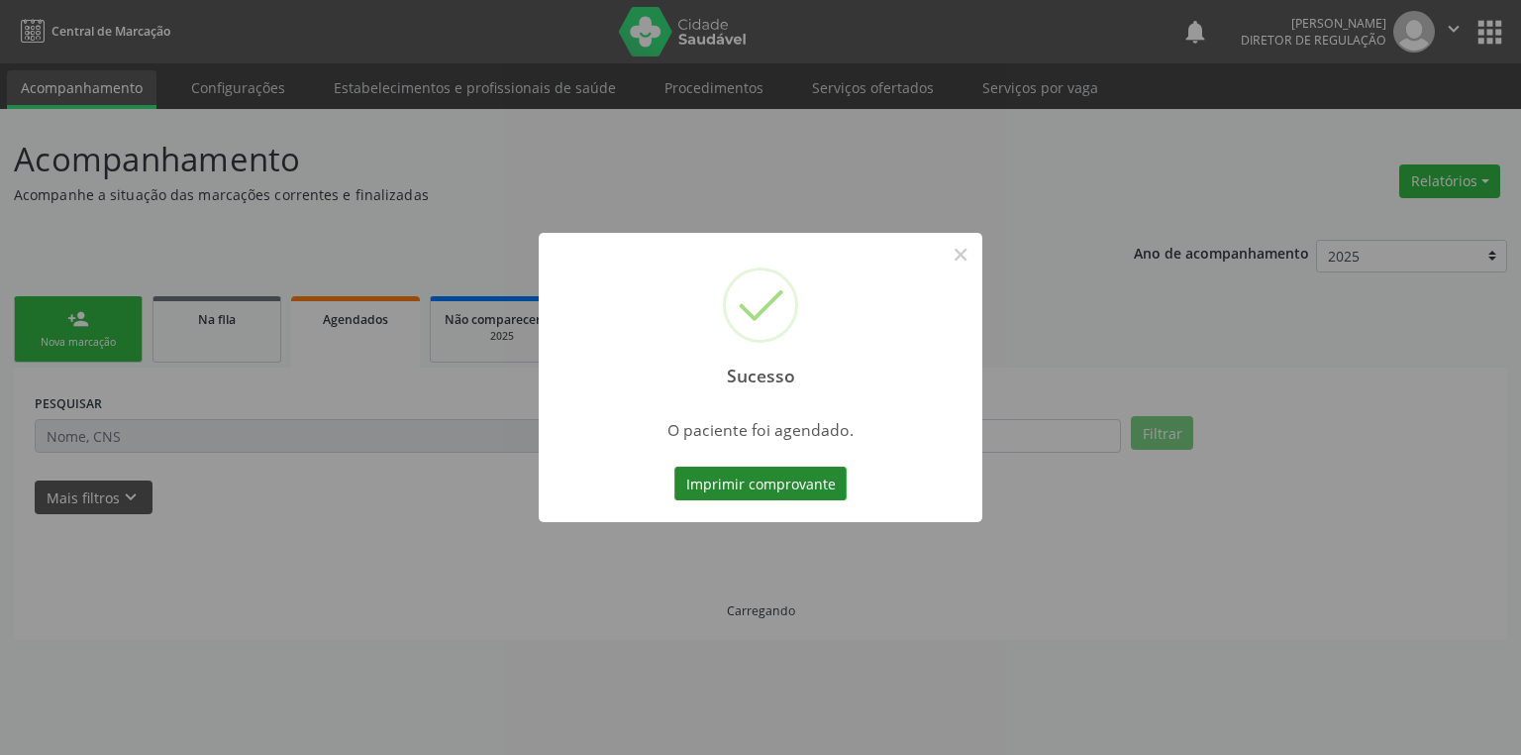
click at [796, 487] on button "Imprimir comprovante" at bounding box center [760, 483] width 172 height 34
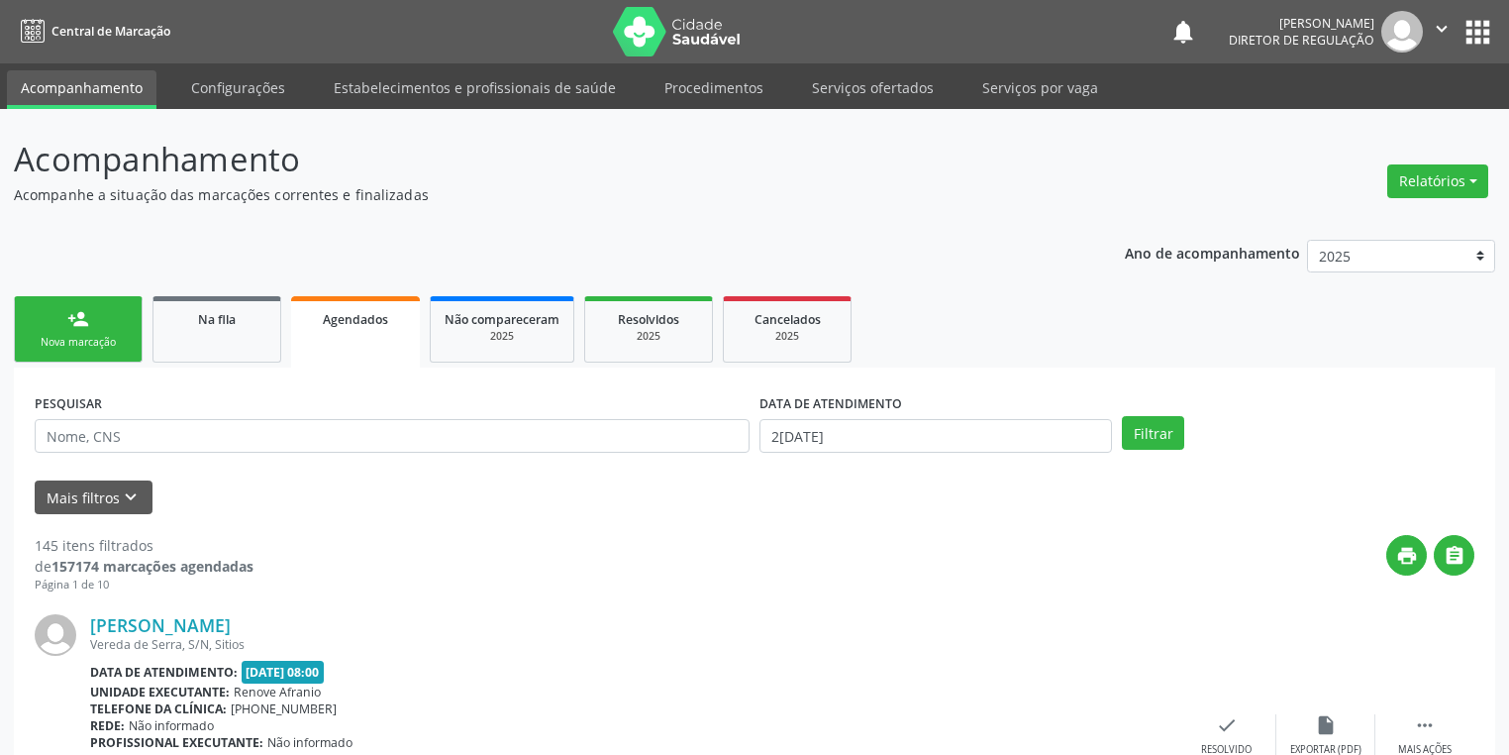
click at [110, 341] on div "Nova marcação" at bounding box center [78, 342] width 99 height 15
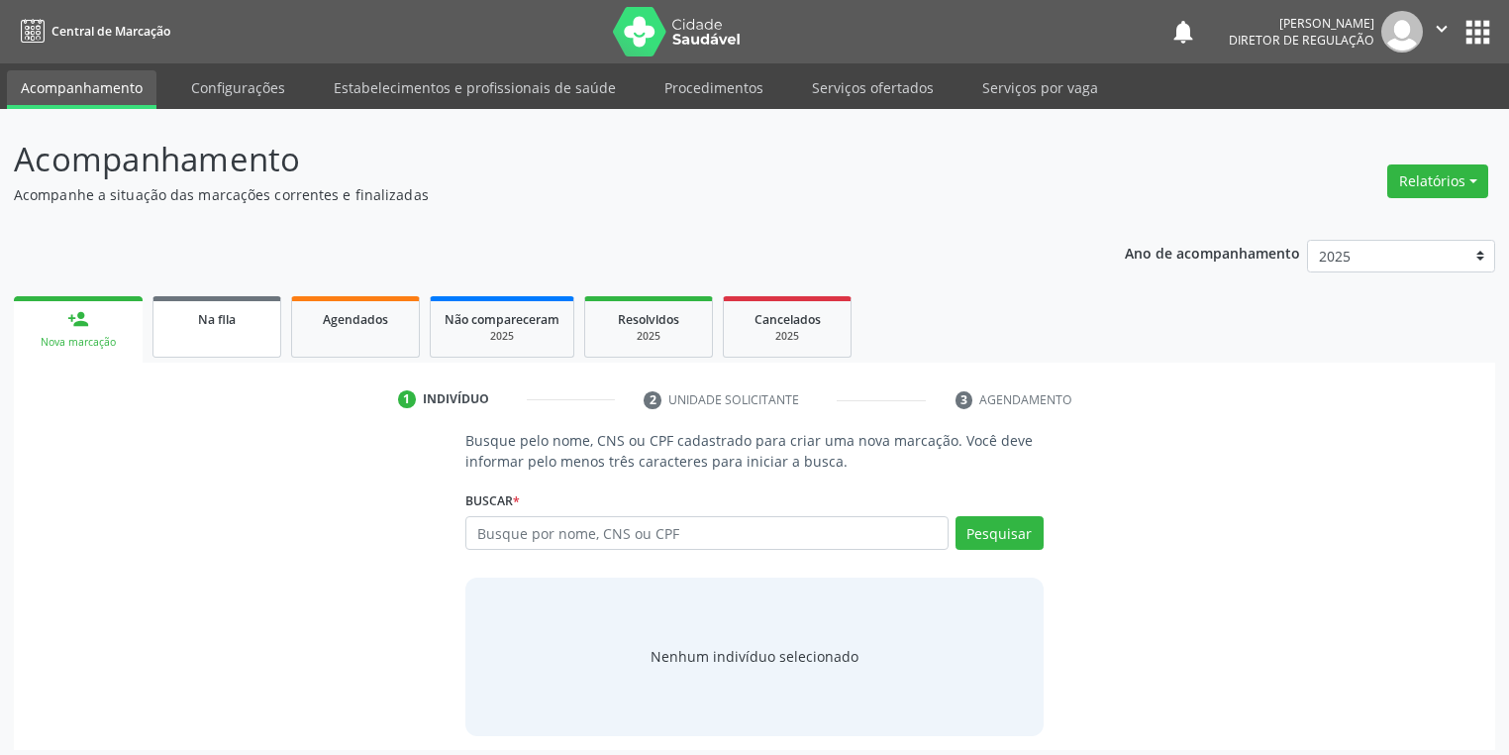
click at [217, 320] on span "Na fila" at bounding box center [217, 319] width 38 height 17
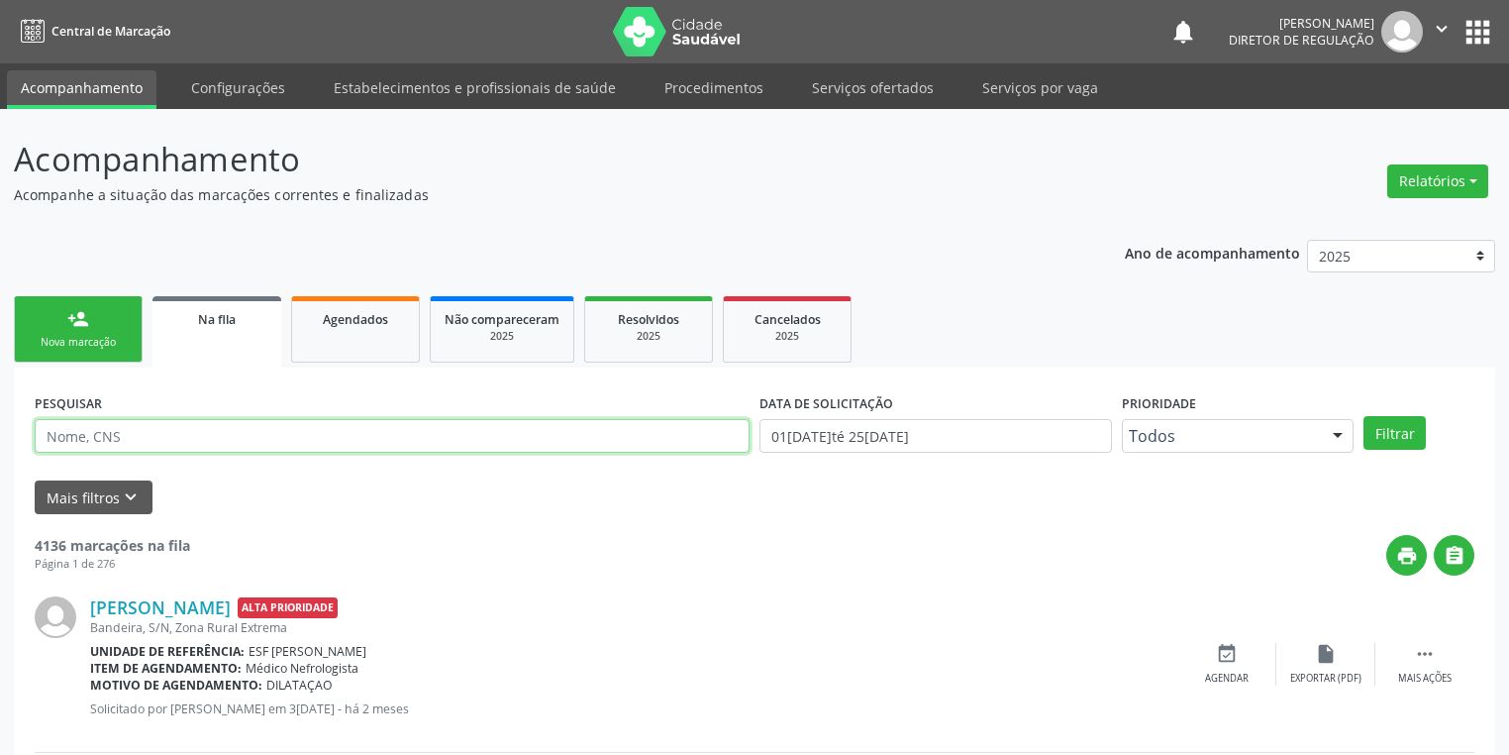
click at [209, 436] on input "text" at bounding box center [392, 436] width 715 height 34
paste input "392.198.524-20"
click at [1391, 431] on button "Filtrar" at bounding box center [1395, 433] width 62 height 34
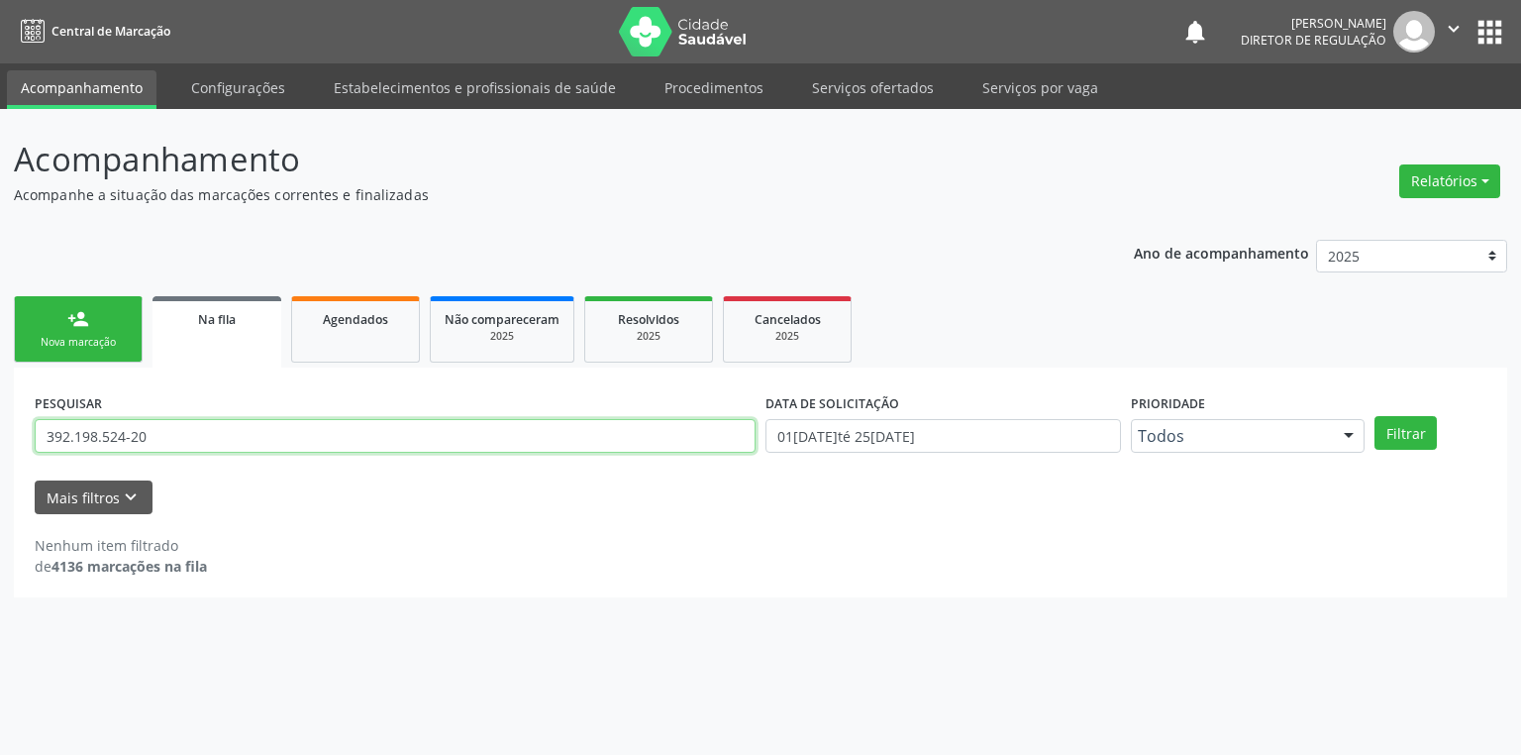
click at [222, 436] on input "392.198.524-20" at bounding box center [395, 436] width 721 height 34
type input "3"
